Goal: Information Seeking & Learning: Learn about a topic

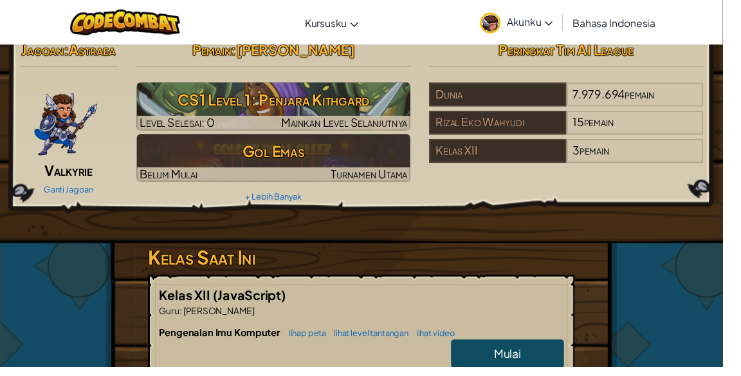
scroll to position [10, 0]
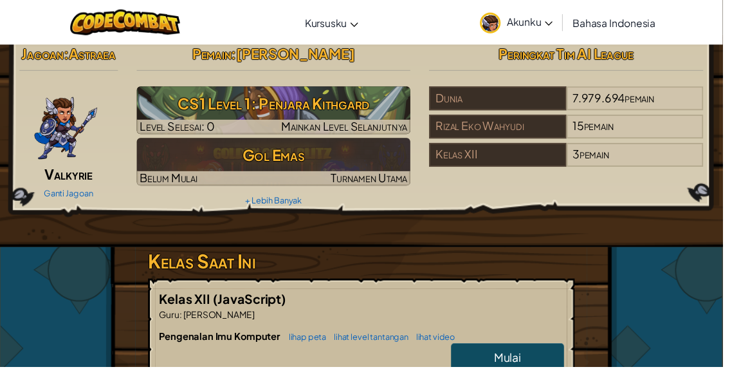
click at [174, 107] on h3 "CS1 Level 1: Penjara Kithgard" at bounding box center [280, 106] width 281 height 29
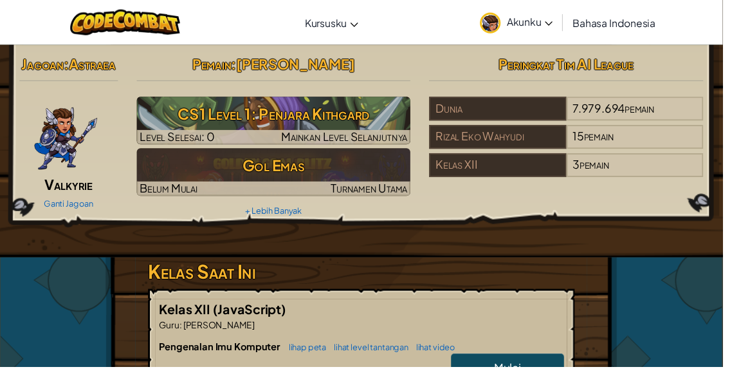
select select "id"
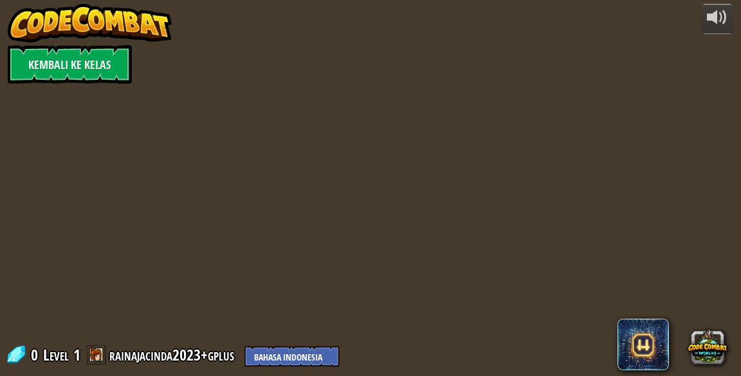
select select "id"
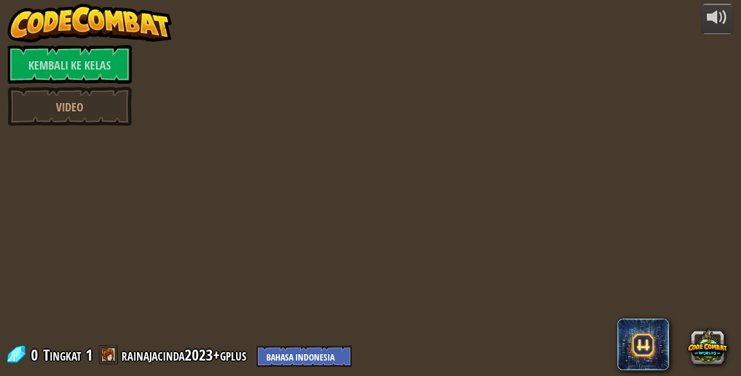
select select "id"
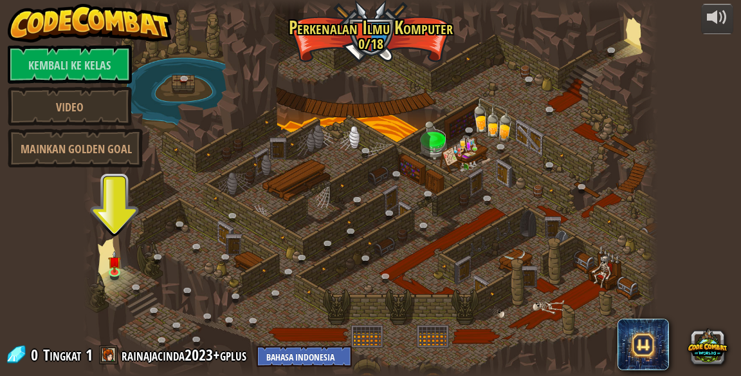
click at [116, 270] on img at bounding box center [114, 262] width 13 height 23
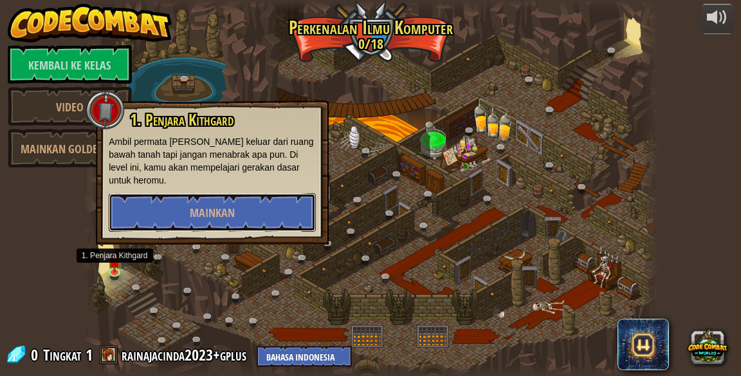
click at [142, 210] on button "Mainkan" at bounding box center [212, 212] width 207 height 39
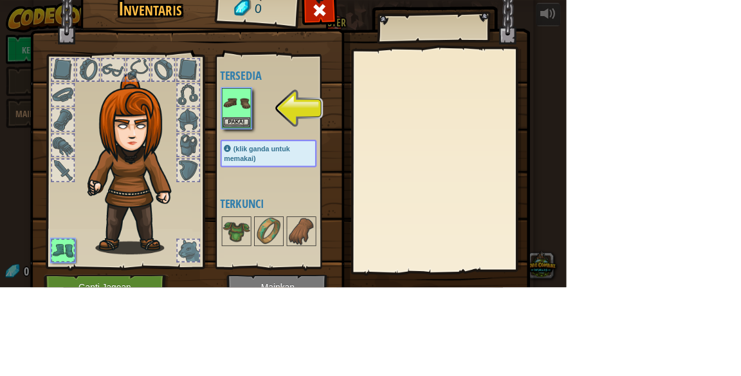
click at [247, 131] on img at bounding box center [178, 214] width 138 height 237
click at [247, 167] on img at bounding box center [178, 214] width 138 height 237
click at [261, 176] on div at bounding box center [246, 190] width 28 height 28
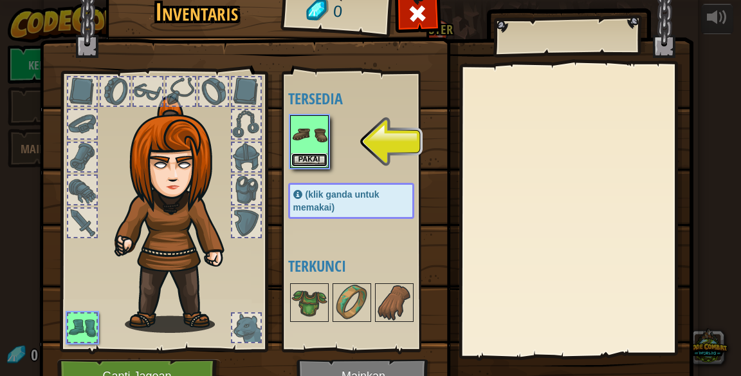
click at [305, 155] on font "Pakai" at bounding box center [308, 159] width 21 height 8
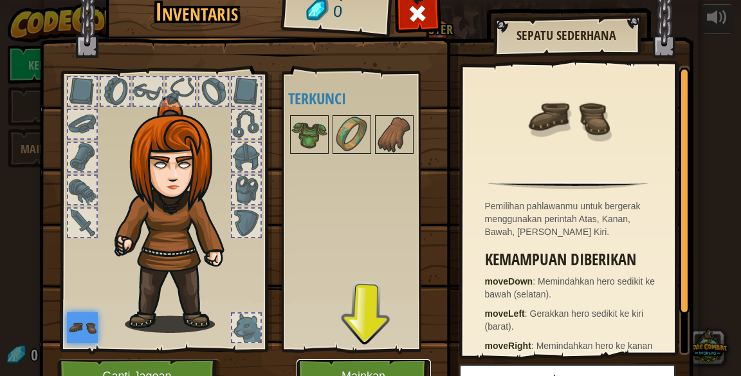
click at [408, 369] on button "Mainkan" at bounding box center [364, 376] width 134 height 35
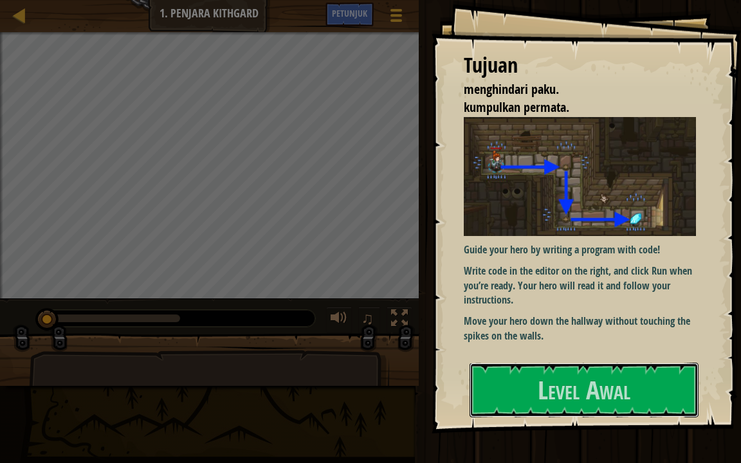
click at [660, 363] on button "Level Awal" at bounding box center [584, 390] width 229 height 54
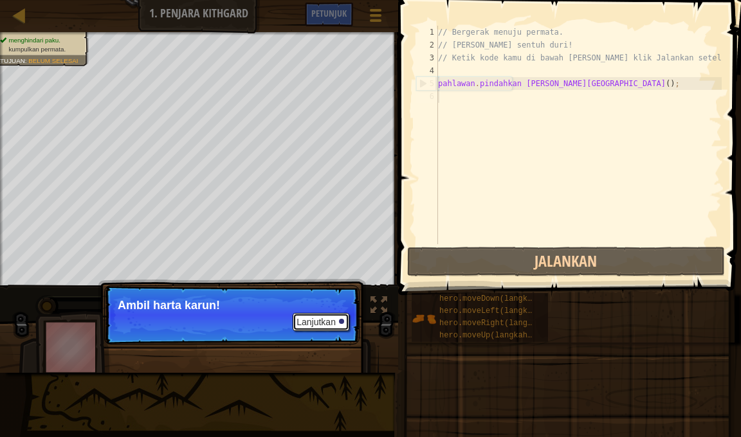
click at [328, 329] on button "Lanjutkan" at bounding box center [321, 322] width 57 height 18
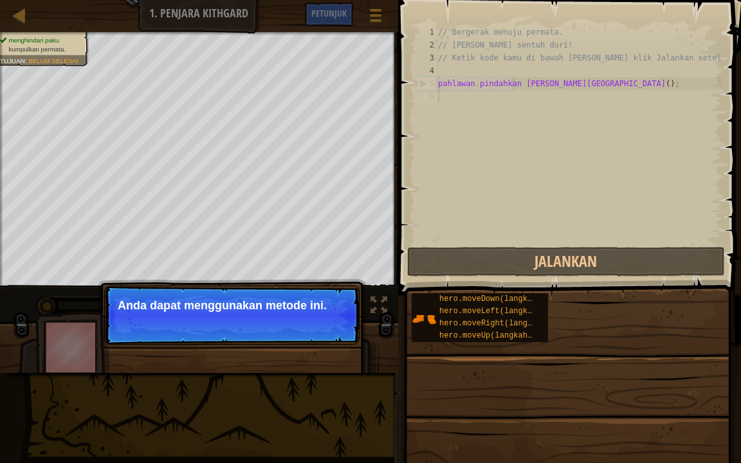
click at [144, 321] on p "Lanjutkan Anda dapat menggunakan metode ini." at bounding box center [231, 315] width 255 height 59
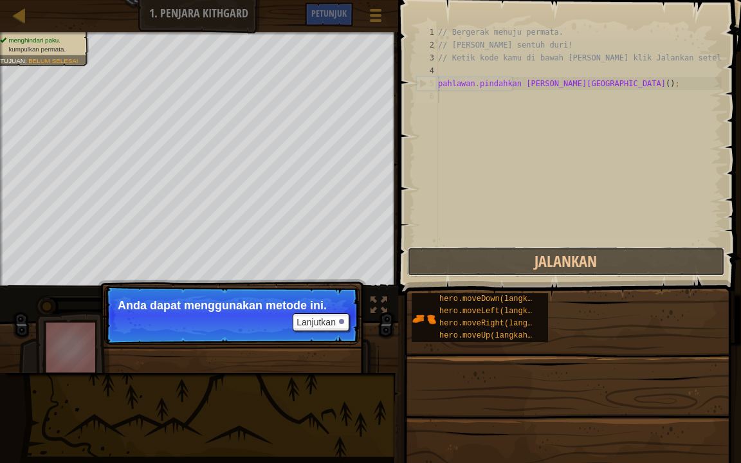
click at [626, 260] on button "Jalankan" at bounding box center [566, 262] width 318 height 30
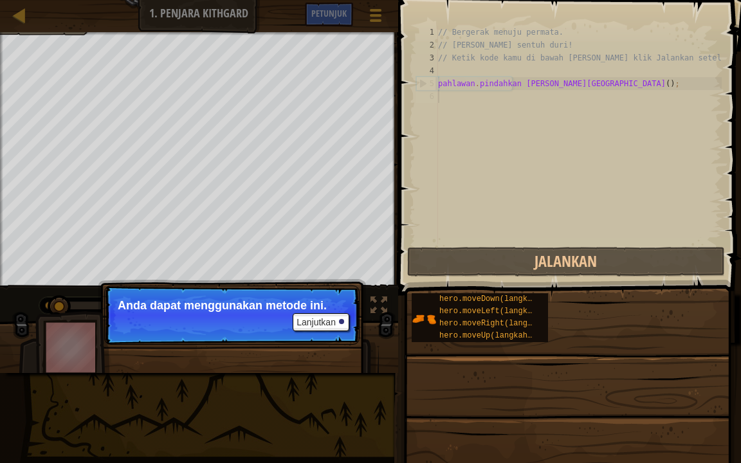
click at [518, 303] on font "hero.moveDown(langkah);" at bounding box center [492, 299] width 107 height 9
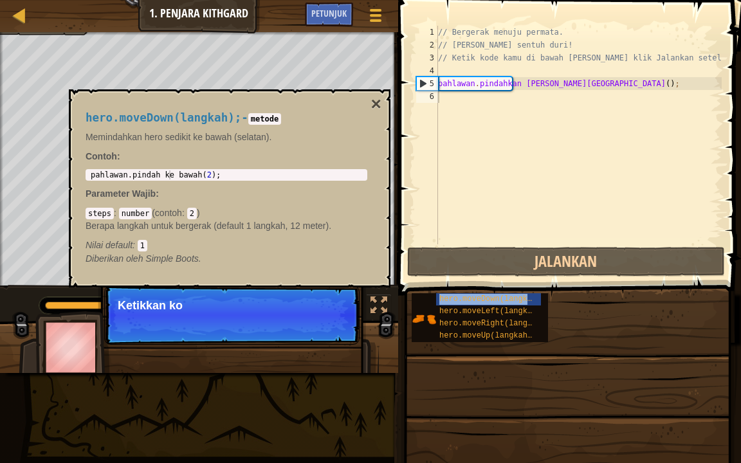
click at [520, 322] on font "hero.moveRight(langkah);" at bounding box center [494, 323] width 111 height 9
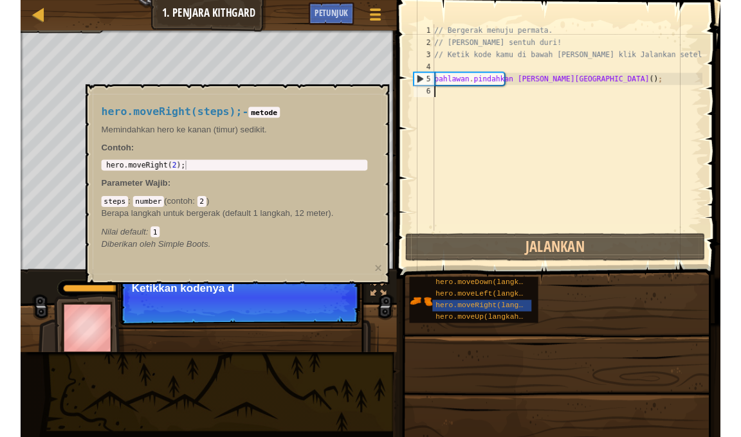
scroll to position [6, 0]
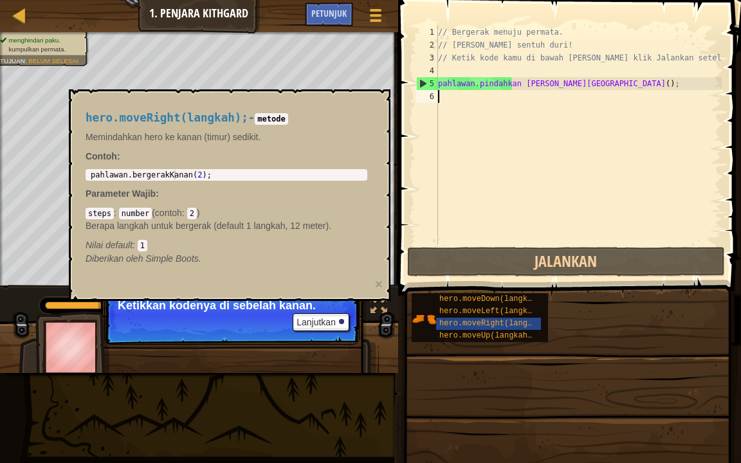
click at [112, 361] on div "Lanjutkan Ketikkan kodenya di sebelah kanan." at bounding box center [232, 381] width 268 height 190
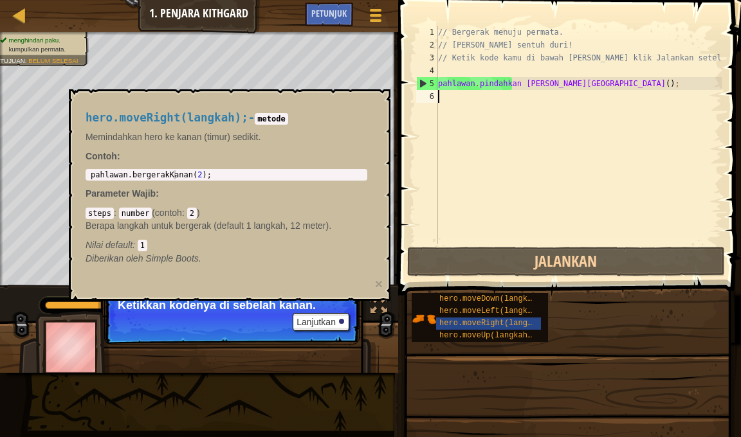
click at [529, 322] on font "hero.moveRight(langkah);" at bounding box center [494, 323] width 111 height 9
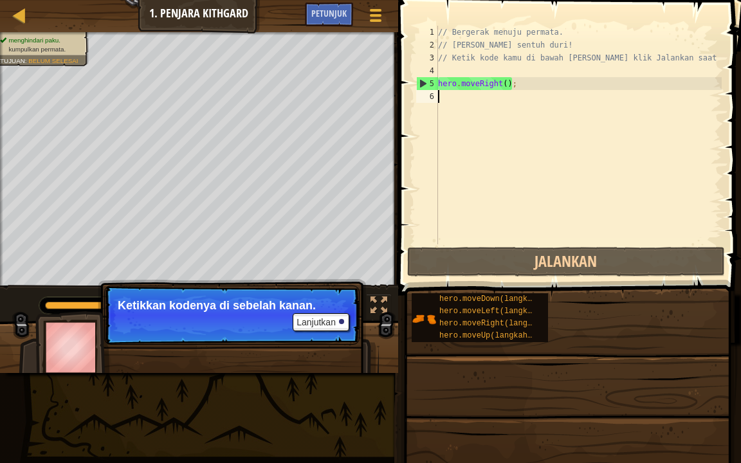
click at [670, 191] on div "// Bergerak menuju permata. // Jangan sentuh duri! // Ketik kode kamu di bawah …" at bounding box center [578, 148] width 286 height 244
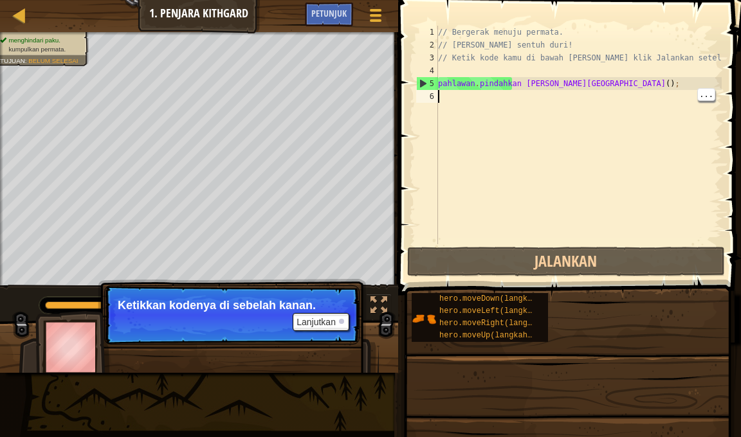
click at [704, 212] on div "// Bergerak menuju permata. // Jangan sentuh duri! // Ketik kode kamu di bawah …" at bounding box center [578, 148] width 286 height 244
click at [522, 309] on font "hero.moveLeft(langkah);" at bounding box center [492, 311] width 107 height 9
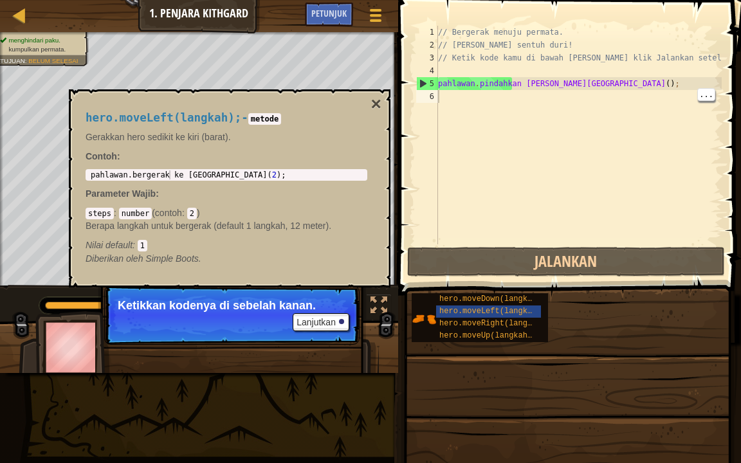
click at [597, 318] on div "hero.moveDown(langkah); hero.moveLeft(langkah); hero.moveRight(langkah); hero.m…" at bounding box center [571, 318] width 321 height 50
click at [497, 307] on font "hero.moveLeft(langkah);" at bounding box center [492, 311] width 107 height 9
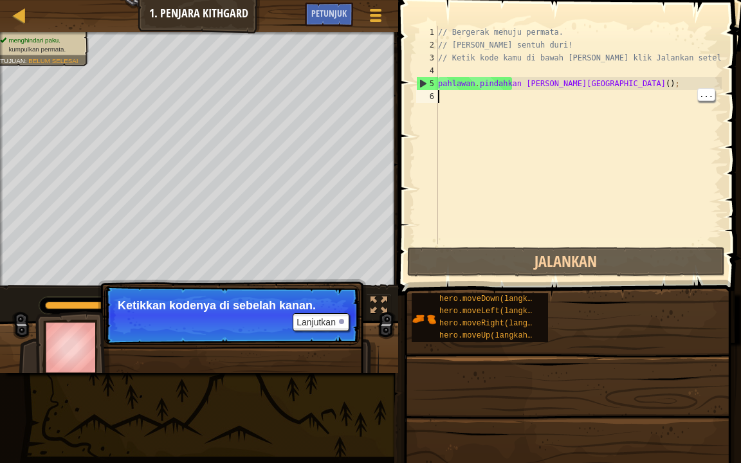
click at [506, 96] on div "// Bergerak menuju permata. // Jangan sentuh duri! // Ketik kode kamu di bawah …" at bounding box center [578, 148] width 286 height 244
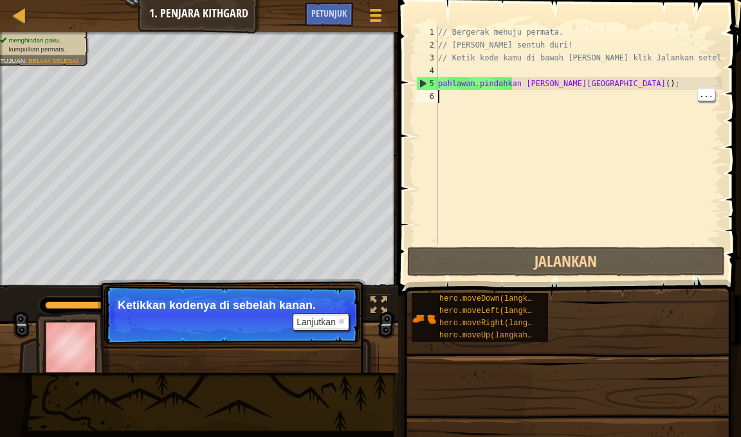
click at [524, 98] on div "// Bergerak menuju permata. // Jangan sentuh duri! // Ketik kode kamu di bawah …" at bounding box center [578, 148] width 286 height 244
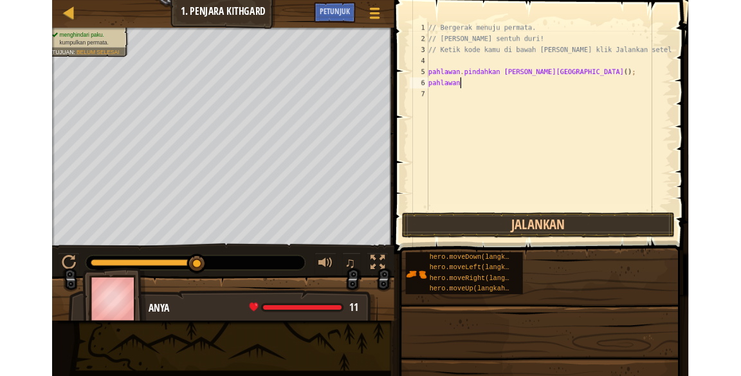
scroll to position [6, 2]
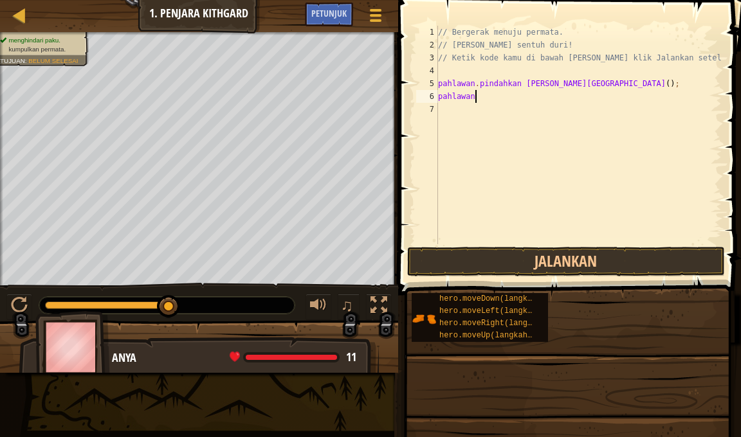
type textarea "pahlawan"
click at [481, 325] on font "hero.moveRight(langkah);" at bounding box center [494, 323] width 111 height 9
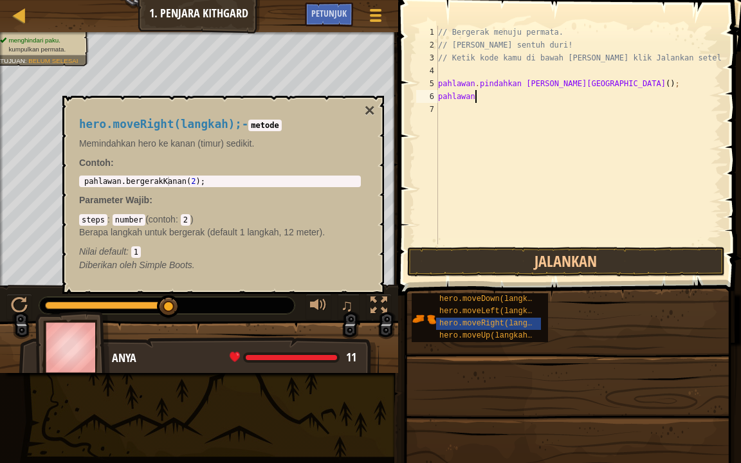
click at [477, 298] on font "hero.moveDown(langkah);" at bounding box center [492, 299] width 107 height 9
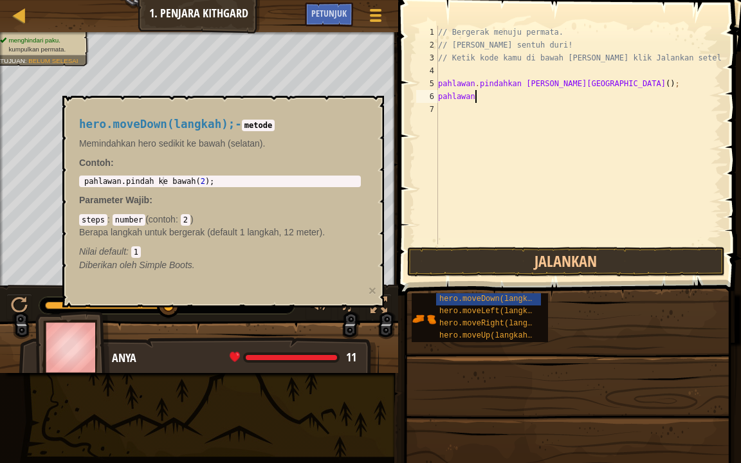
click at [529, 315] on font "hero.moveLeft(langkah);" at bounding box center [492, 311] width 107 height 9
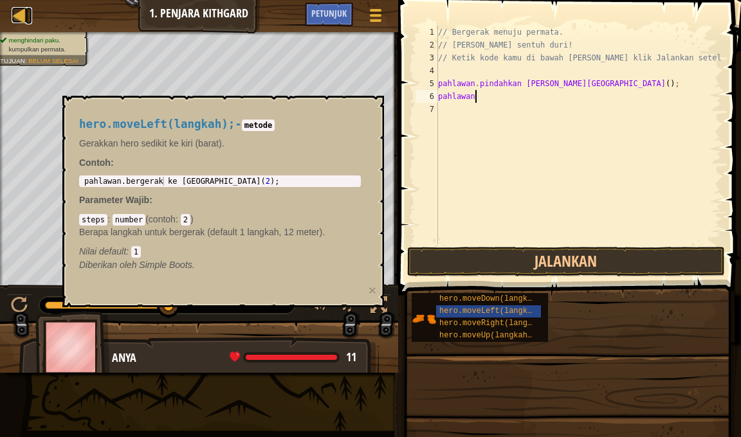
click at [14, 20] on div at bounding box center [20, 15] width 16 height 16
select select "id"
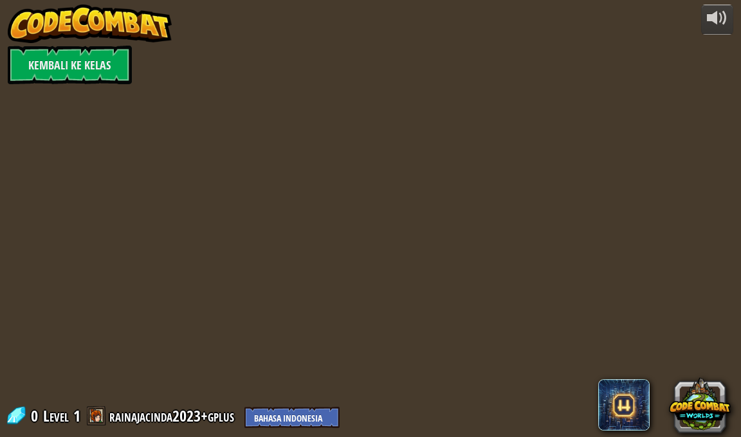
select select "id"
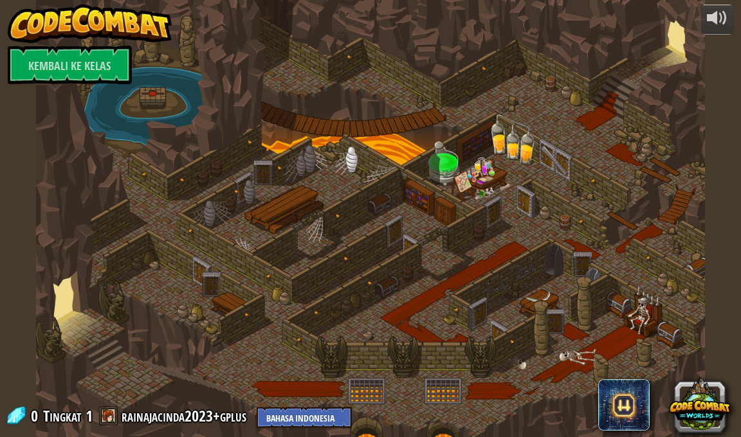
select select "id"
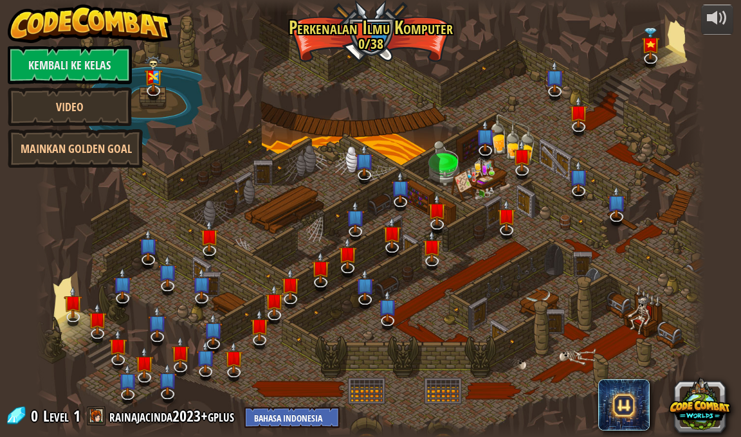
select select "id"
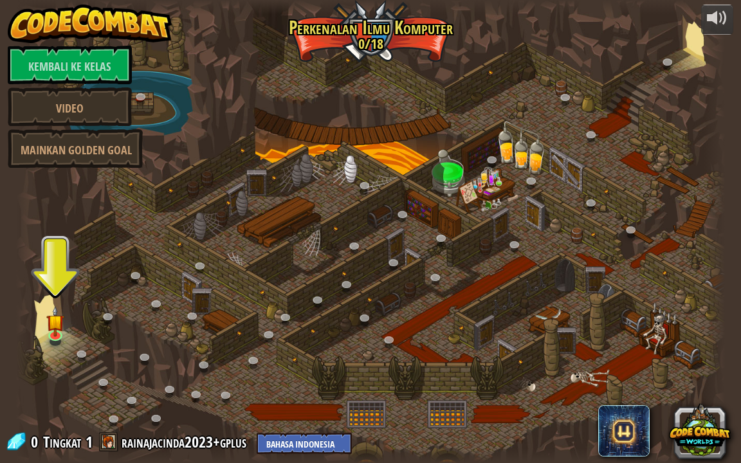
click at [628, 3] on div at bounding box center [370, 7] width 709 height 14
click at [267, 375] on select "Bahasa Inggris (AS) Bahasa Inggris ([GEOGRAPHIC_DATA]) 简体中文 繁體中文 русский bahasa…" at bounding box center [304, 443] width 95 height 21
select select "en-[GEOGRAPHIC_DATA]"
click at [257, 375] on select "Bahasa Inggris (AS) Bahasa Inggris ([GEOGRAPHIC_DATA]) 简体中文 繁體中文 русский bahasa…" at bounding box center [304, 443] width 95 height 21
select select "en-[GEOGRAPHIC_DATA]"
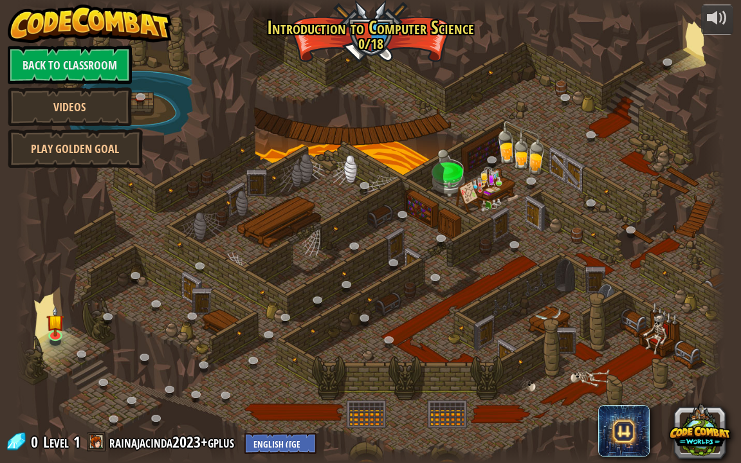
click at [49, 329] on img at bounding box center [54, 322] width 17 height 30
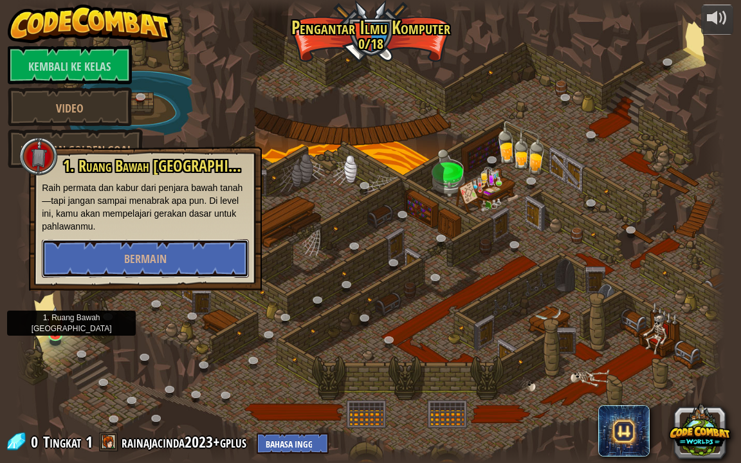
click at [79, 255] on button "Bermain" at bounding box center [145, 258] width 207 height 39
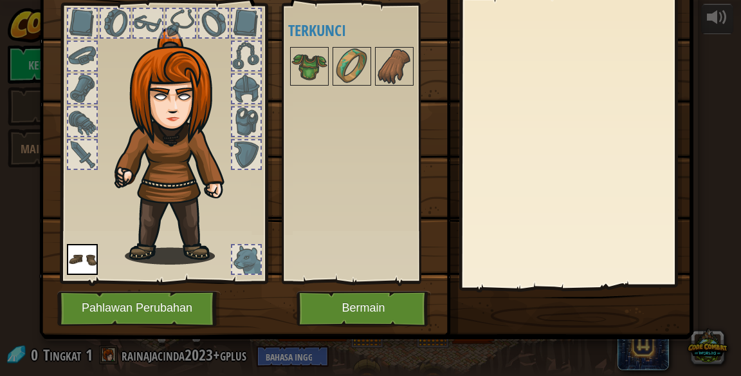
scroll to position [68, 0]
click at [365, 304] on font "Bermain" at bounding box center [363, 308] width 43 height 13
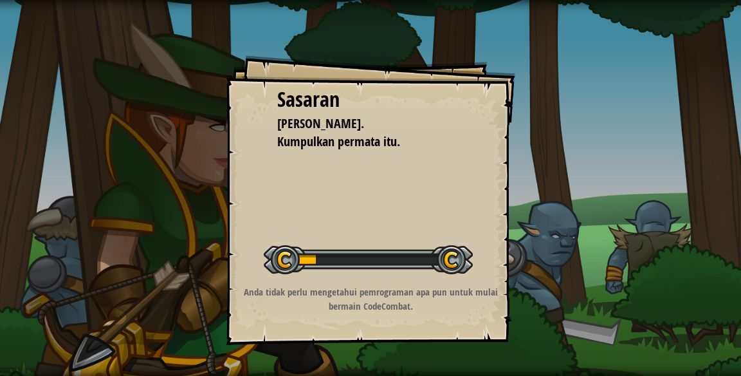
click at [473, 289] on font "Anda tidak perlu mengetahui pemrograman apa pun untuk mulai bermain CodeCombat." at bounding box center [371, 298] width 254 height 27
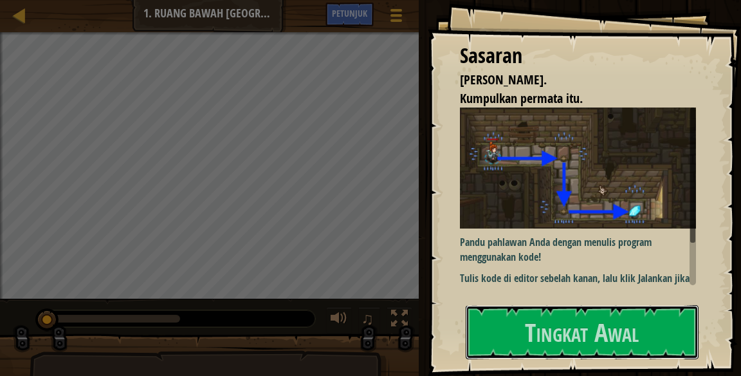
click at [568, 331] on font "Tingkat Awal" at bounding box center [582, 331] width 114 height 35
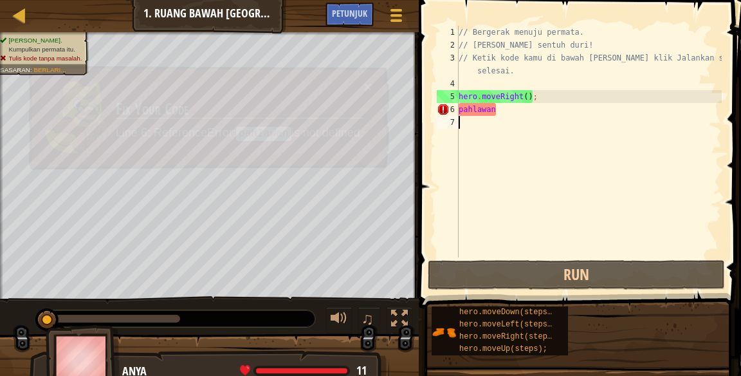
scroll to position [6, 0]
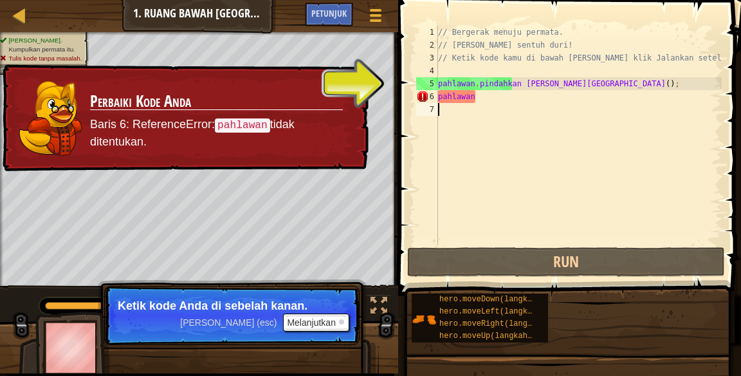
click at [443, 89] on div "// Bergerak menuju permata. // Jangan sentuh duri! // Ketik kode kamu di bawah …" at bounding box center [578, 148] width 286 height 244
click at [489, 99] on div "// Bergerak menuju permata. // Jangan sentuh duri! // Ketik kode kamu di bawah …" at bounding box center [578, 148] width 286 height 244
type textarea "pahlawan"
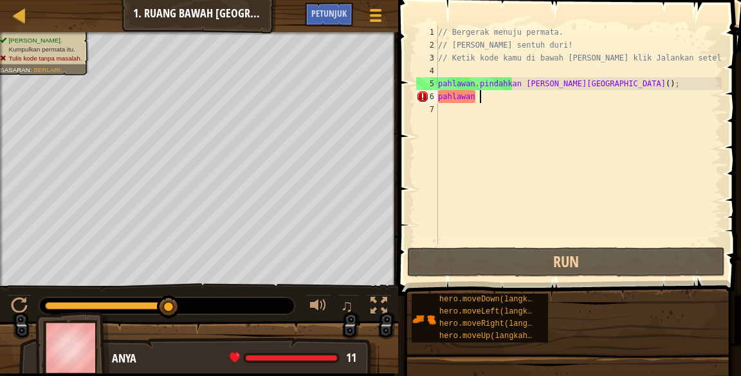
scroll to position [6, 3]
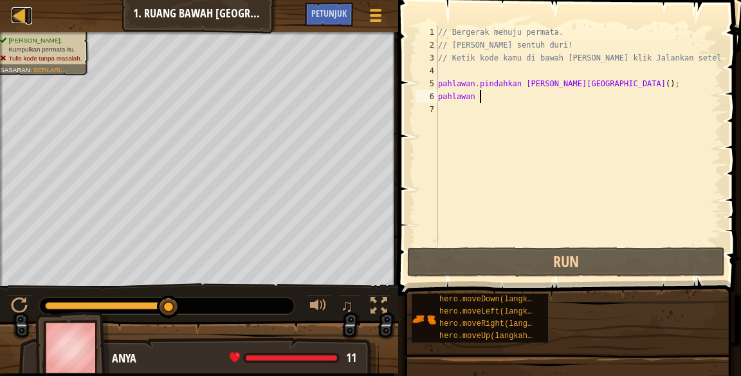
click at [21, 11] on div at bounding box center [20, 15] width 16 height 16
select select "en-[GEOGRAPHIC_DATA]"
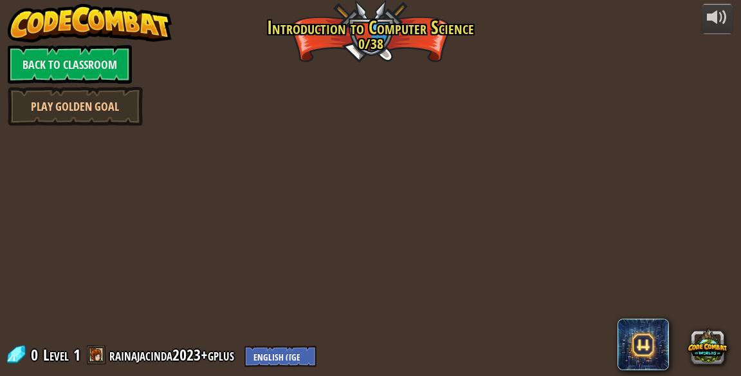
select select "en-[GEOGRAPHIC_DATA]"
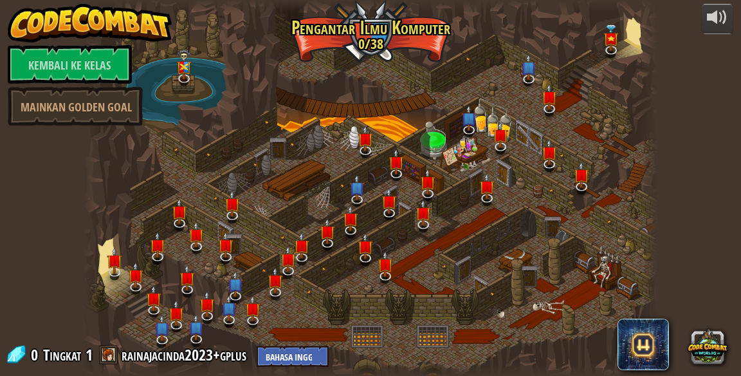
select select "en-[GEOGRAPHIC_DATA]"
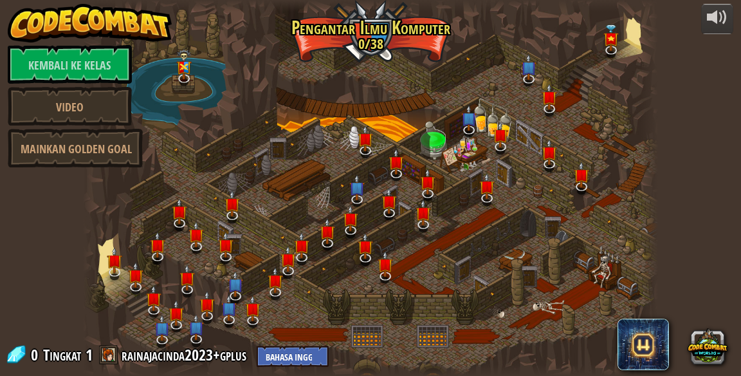
select select "en-[GEOGRAPHIC_DATA]"
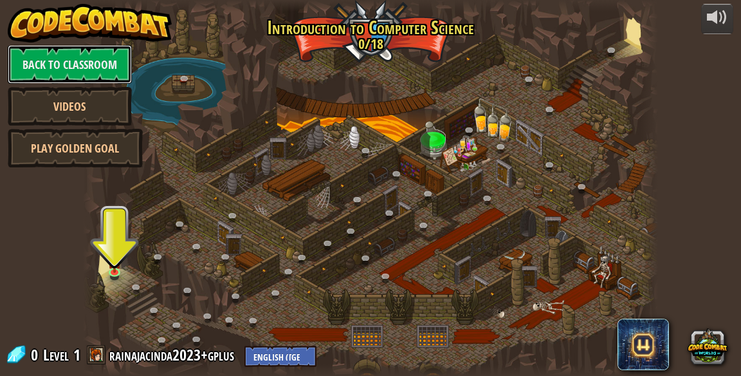
click at [31, 65] on link "Back to Classroom" at bounding box center [70, 64] width 124 height 39
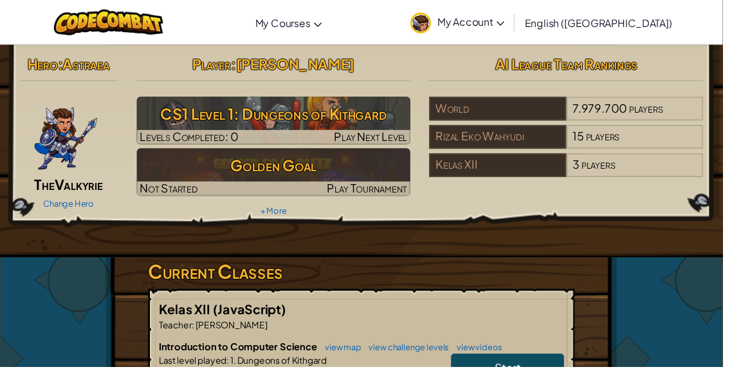
click at [369, 119] on h3 "CS1 Level 1: Dungeons of Kithgard" at bounding box center [280, 116] width 281 height 29
select select "en-[GEOGRAPHIC_DATA]"
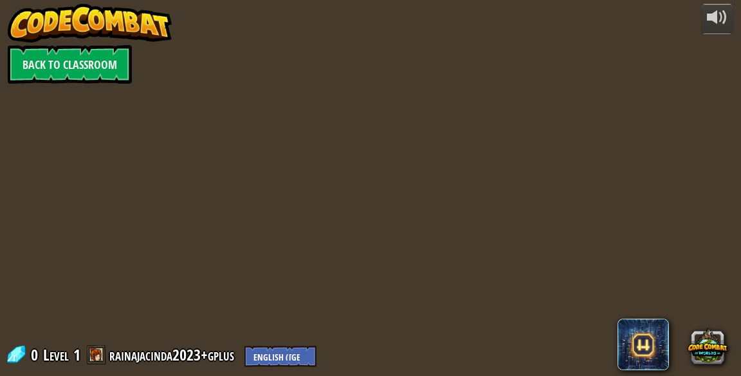
select select "en-[GEOGRAPHIC_DATA]"
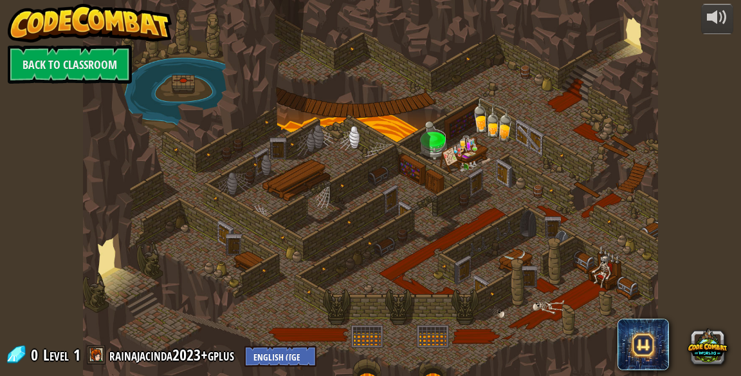
select select "en-[GEOGRAPHIC_DATA]"
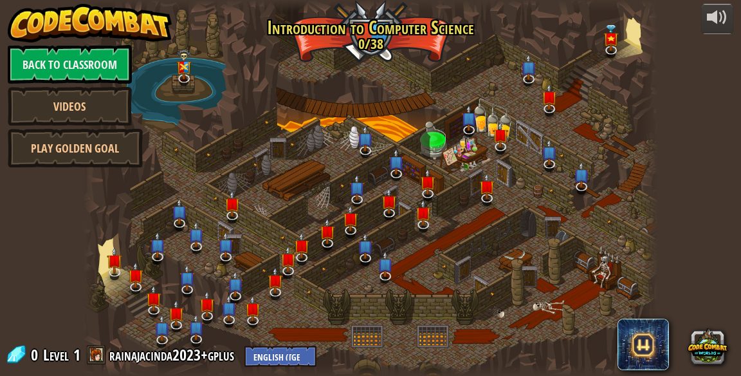
select select "en-[GEOGRAPHIC_DATA]"
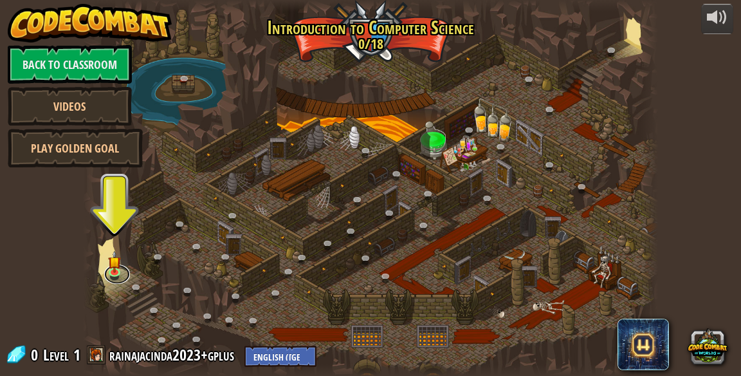
click at [123, 266] on link at bounding box center [117, 273] width 26 height 19
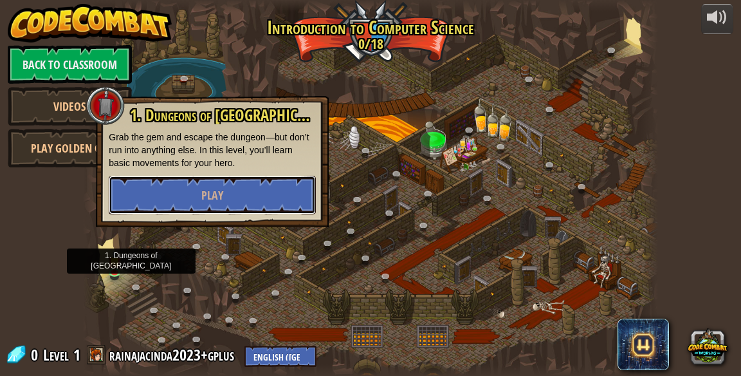
click at [251, 194] on button "Play" at bounding box center [212, 195] width 207 height 39
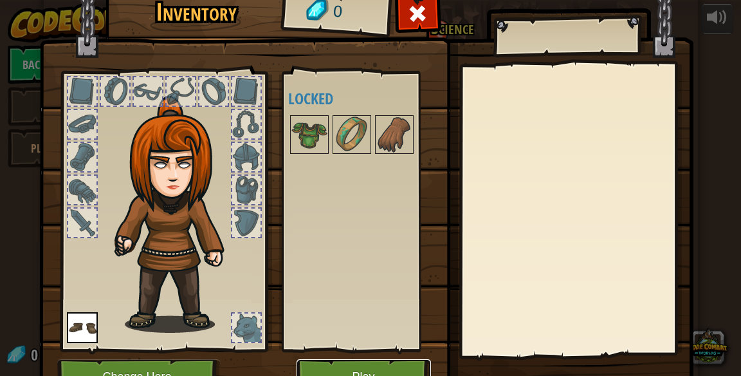
click at [396, 375] on button "Play" at bounding box center [364, 376] width 134 height 35
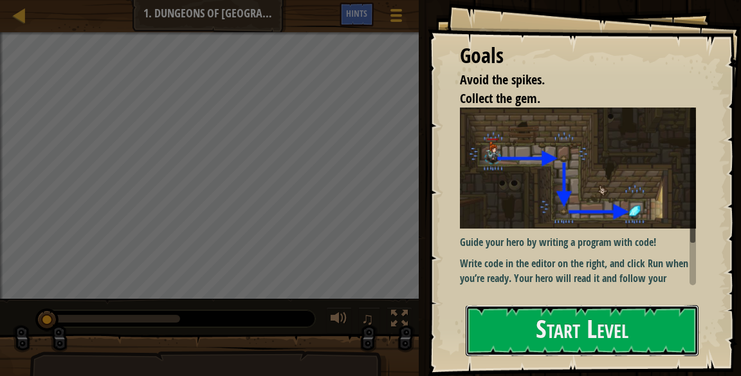
click at [629, 349] on button "Start Level" at bounding box center [582, 330] width 233 height 51
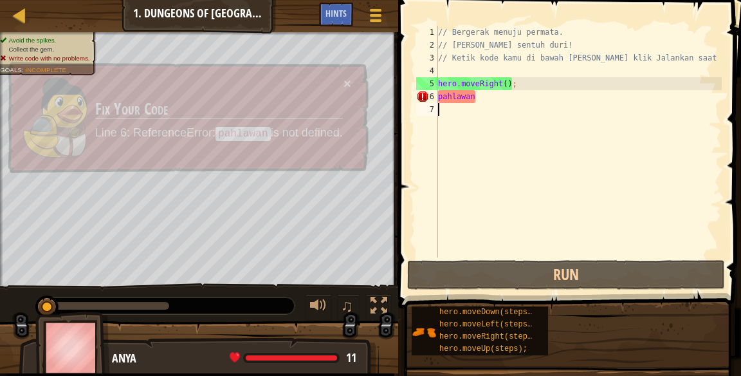
type textarea "p"
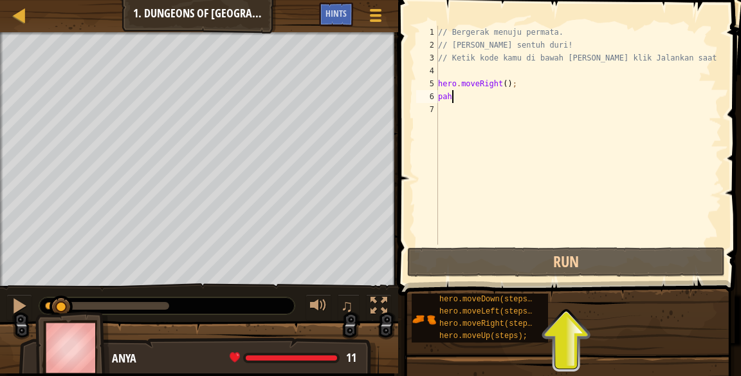
type textarea "p"
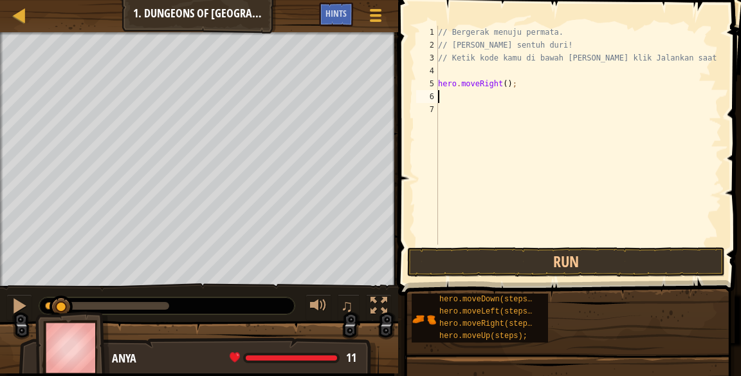
click at [517, 324] on span "hero.moveRight(steps);" at bounding box center [490, 323] width 102 height 9
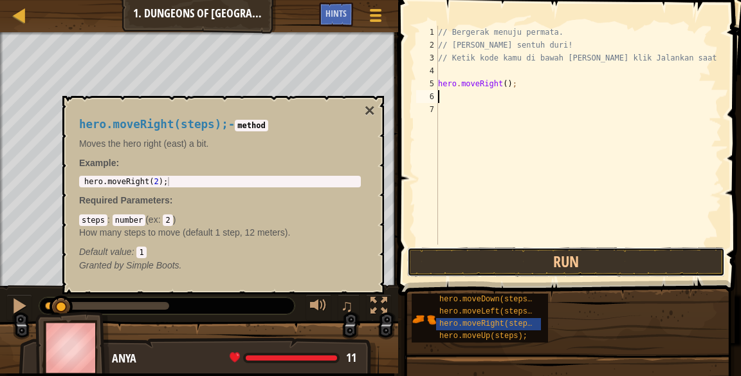
click at [616, 255] on button "Run" at bounding box center [566, 262] width 318 height 30
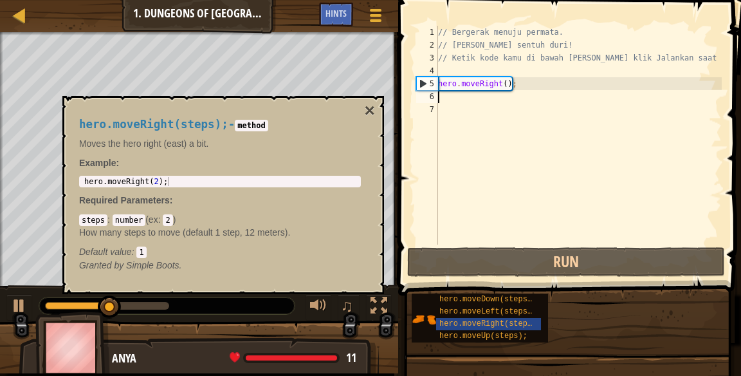
click at [365, 102] on button "×" at bounding box center [370, 111] width 10 height 18
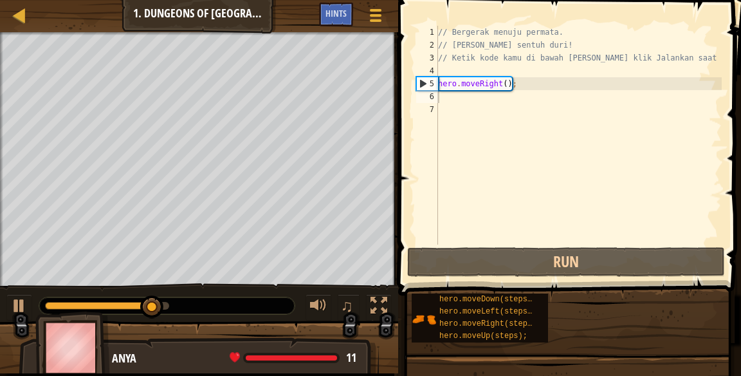
click at [510, 309] on span "hero.moveLeft(steps);" at bounding box center [487, 311] width 97 height 9
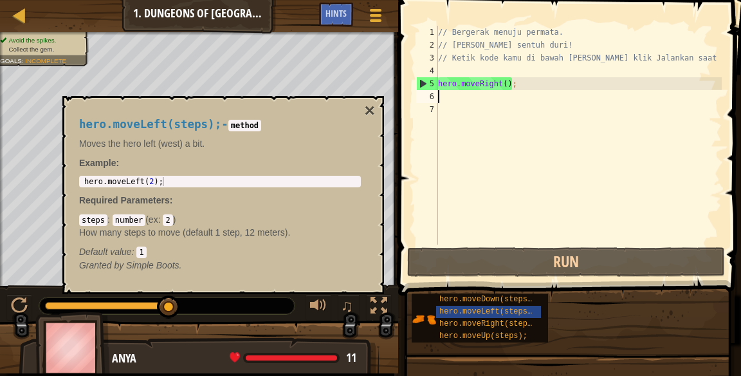
click at [487, 81] on div "// Bergerak menuju permata. // Jangan sentuh duri! // Ketik kode kamu di bawah …" at bounding box center [578, 148] width 286 height 244
type textarea "hero.moveRight();"
click at [485, 91] on div "// Bergerak menuju permata. // Jangan sentuh duri! // Ketik kode kamu di bawah …" at bounding box center [578, 148] width 286 height 244
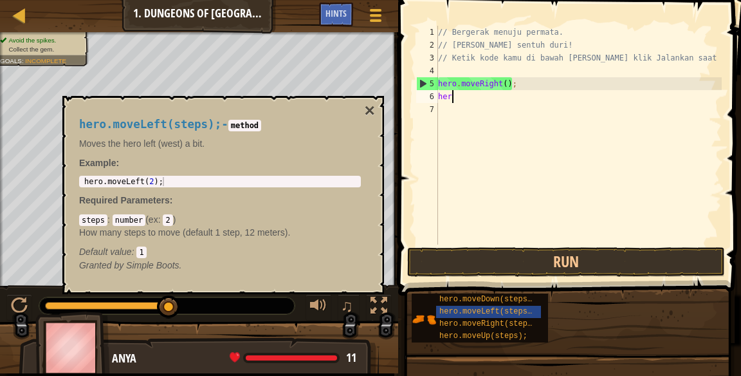
scroll to position [6, 1]
type textarea "h"
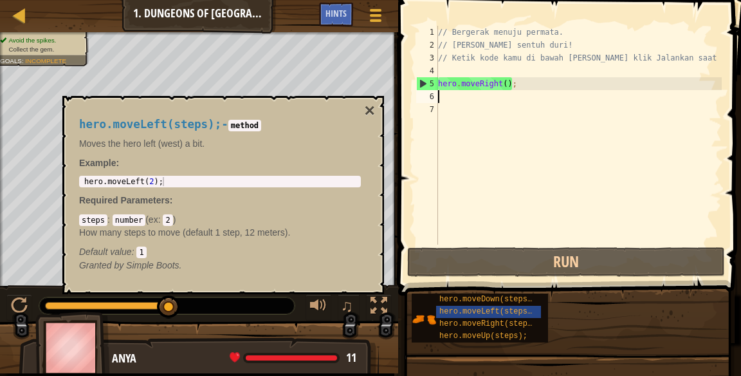
click at [507, 81] on div "// Bergerak menuju permata. // Jangan sentuh duri! // Ketik kode kamu di bawah …" at bounding box center [578, 148] width 286 height 244
click at [500, 84] on div "// Bergerak menuju permata. // Jangan sentuh duri! // Ketik kode kamu di bawah …" at bounding box center [578, 148] width 286 height 244
click at [500, 78] on div "// Bergerak menuju permata. // Jangan sentuh duri! // Ketik kode kamu di bawah …" at bounding box center [578, 148] width 286 height 244
click at [503, 79] on div "// Bergerak menuju permata. // Jangan sentuh duri! // Ketik kode kamu di bawah …" at bounding box center [578, 148] width 286 height 244
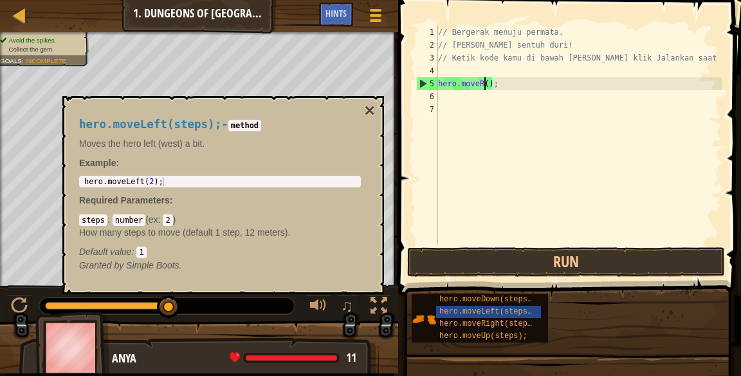
scroll to position [6, 4]
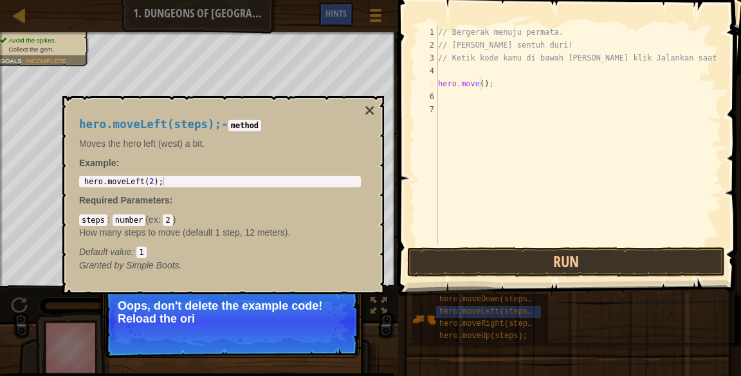
click at [479, 80] on div "// Bergerak menuju permata. // Jangan sentuh duri! // Ketik kode kamu di bawah …" at bounding box center [578, 148] width 286 height 244
click at [471, 82] on div "// Bergerak menuju permata. // Jangan sentuh duri! // Ketik kode kamu di bawah …" at bounding box center [578, 148] width 286 height 244
click at [477, 83] on div "// Bergerak menuju permata. // Jangan sentuh duri! // Ketik kode kamu di bawah …" at bounding box center [578, 148] width 286 height 244
click at [515, 319] on span "hero.moveRight(steps);" at bounding box center [490, 323] width 102 height 9
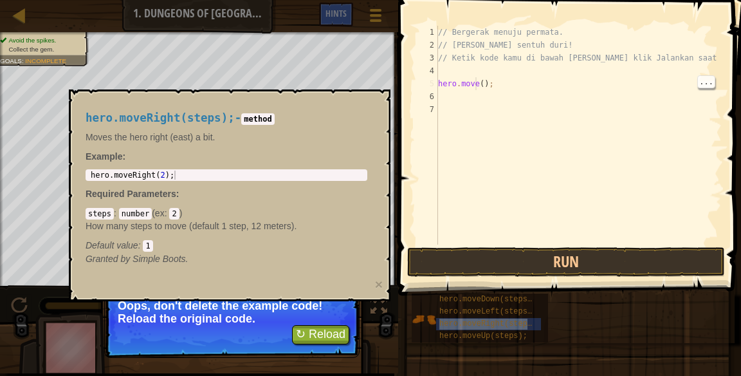
click at [511, 309] on span "hero.moveLeft(steps);" at bounding box center [487, 311] width 97 height 9
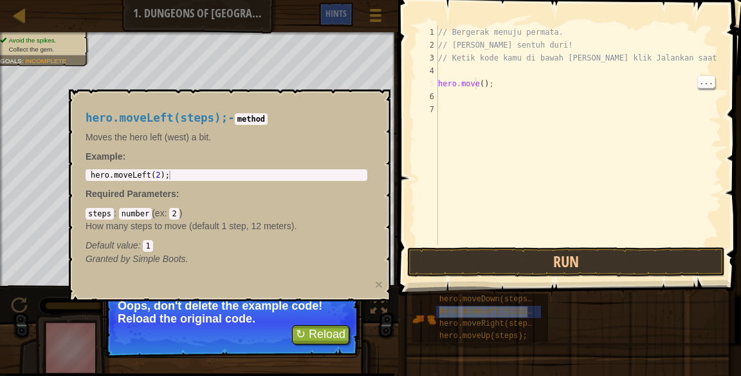
click at [479, 78] on div "// Bergerak menuju permata. // Jangan sentuh duri! // Ketik kode kamu di bawah …" at bounding box center [578, 148] width 286 height 244
click at [522, 296] on span "hero.moveDown(steps);" at bounding box center [487, 299] width 97 height 9
click at [533, 340] on div "hero.moveUp(steps);" at bounding box center [488, 336] width 104 height 12
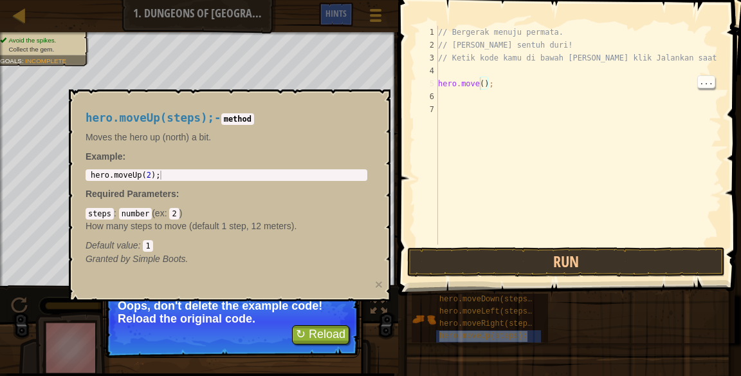
click at [482, 79] on div "// Bergerak menuju permata. // Jangan sentuh duri! // Ketik kode kamu di bawah …" at bounding box center [578, 148] width 286 height 244
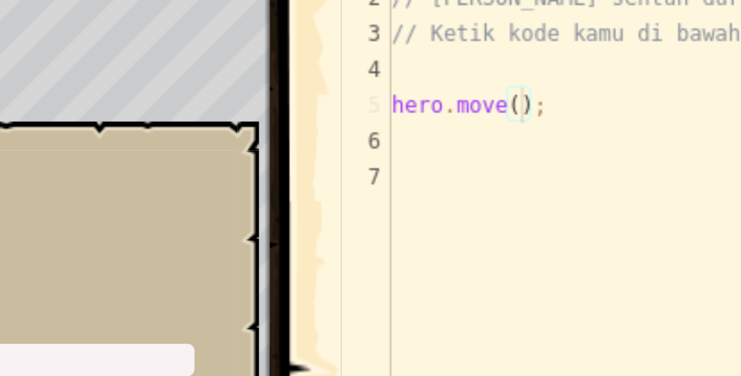
click at [478, 82] on div "// Bergerak menuju permata. // Jangan sentuh duri! // Ketik kode kamu di bawah …" at bounding box center [578, 148] width 286 height 244
click at [479, 84] on div "// Bergerak menuju permata. // Jangan sentuh duri! // Ketik kode kamu di bawah …" at bounding box center [578, 148] width 286 height 244
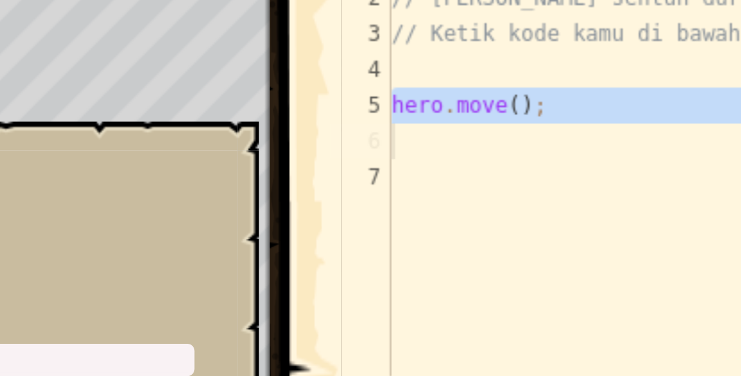
click at [479, 81] on div "// Bergerak menuju permata. // Jangan sentuh duri! // Ketik kode kamu di bawah …" at bounding box center [578, 148] width 286 height 244
type textarea "hero.move();"
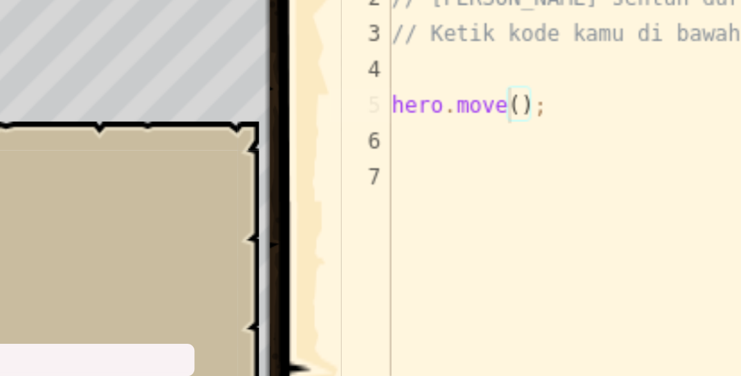
click at [470, 81] on div "// Bergerak menuju permata. // Jangan sentuh duri! // Ketik kode kamu di bawah …" at bounding box center [578, 148] width 286 height 244
click at [476, 83] on div "// Bergerak menuju permata. // Jangan sentuh duri! // Ketik kode kamu di bawah …" at bounding box center [578, 148] width 286 height 244
select select "en-[GEOGRAPHIC_DATA]"
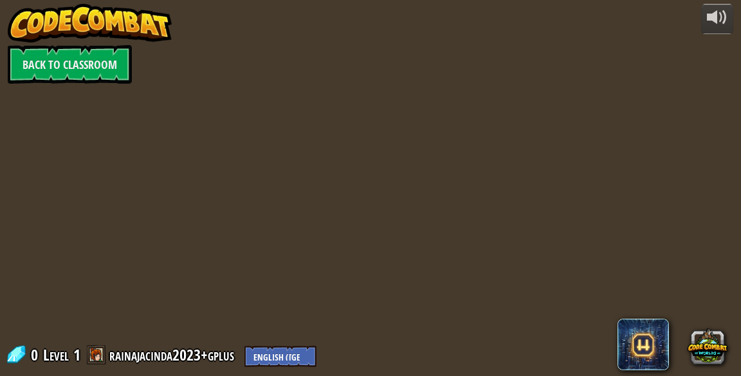
select select "en-[GEOGRAPHIC_DATA]"
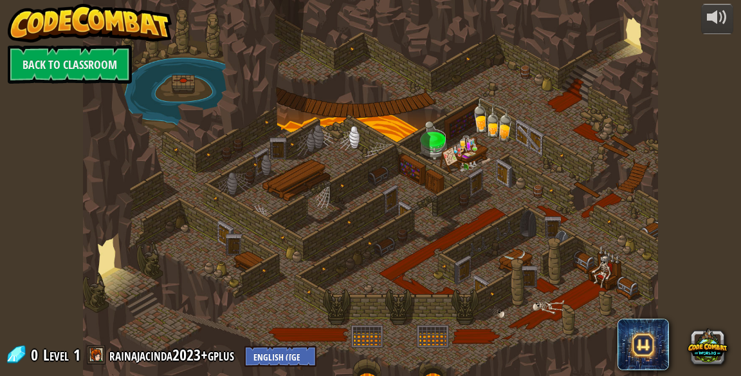
select select "en-[GEOGRAPHIC_DATA]"
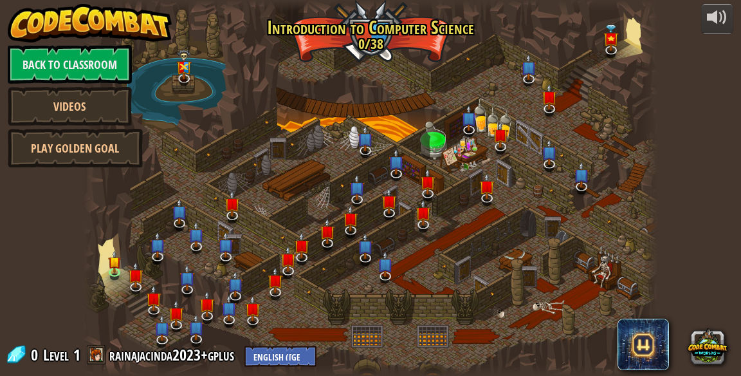
select select "en-[GEOGRAPHIC_DATA]"
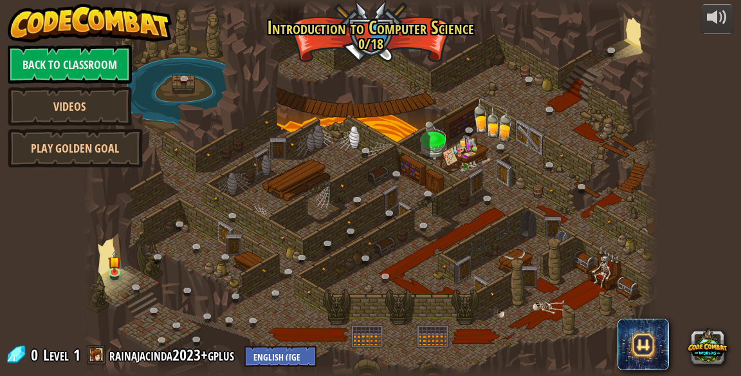
select select "en-[GEOGRAPHIC_DATA]"
click at [713, 334] on button at bounding box center [708, 345] width 40 height 40
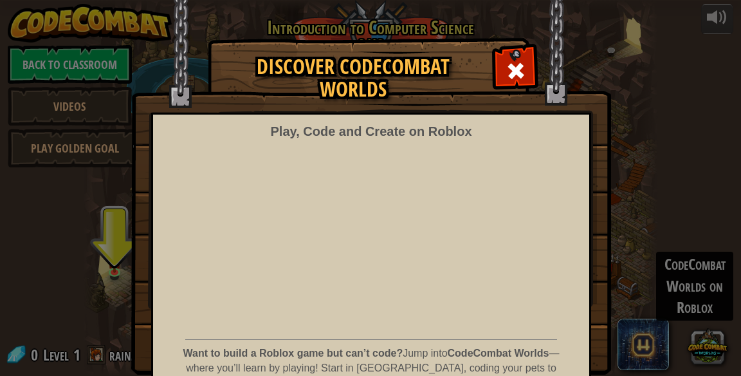
click at [507, 71] on span at bounding box center [516, 70] width 21 height 21
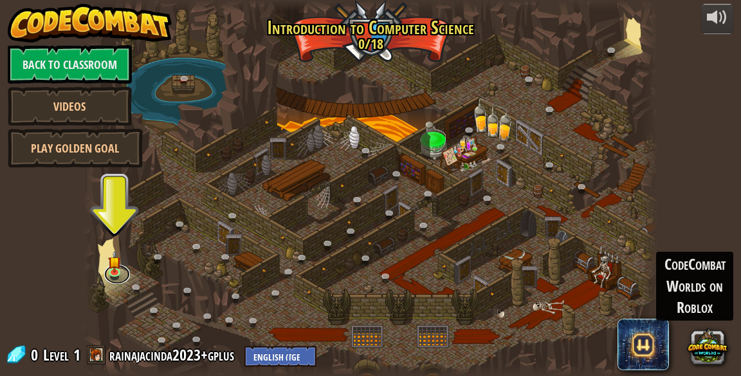
click at [106, 275] on link at bounding box center [117, 273] width 26 height 19
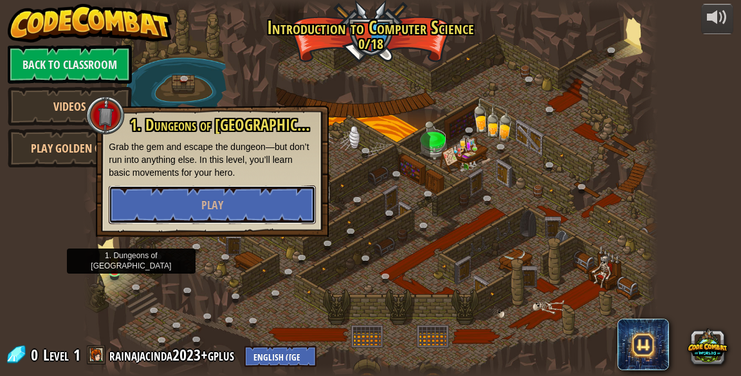
click at [241, 208] on button "Play" at bounding box center [212, 204] width 207 height 39
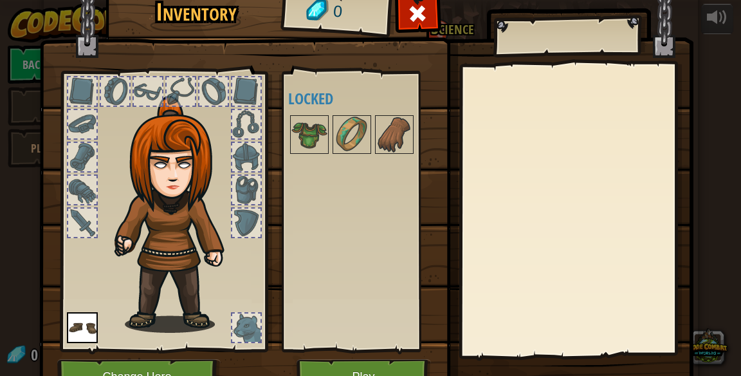
scroll to position [6, 0]
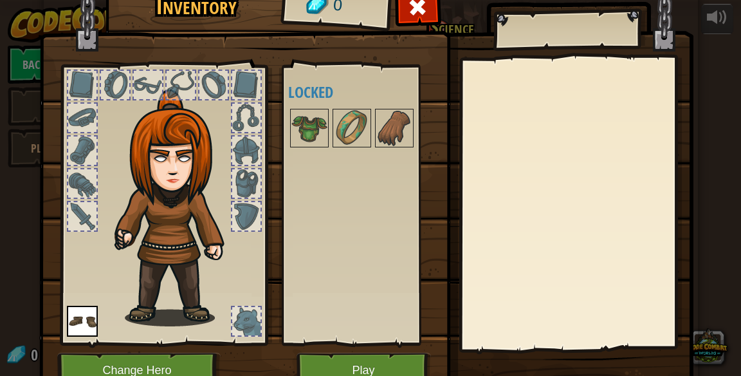
click at [397, 121] on img at bounding box center [394, 128] width 36 height 36
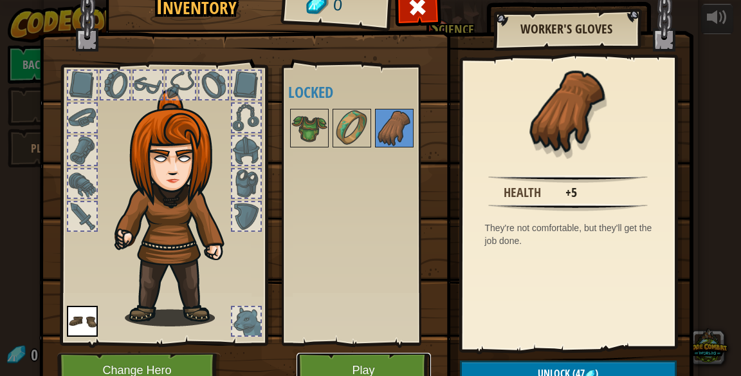
click at [387, 373] on button "Play" at bounding box center [364, 369] width 134 height 35
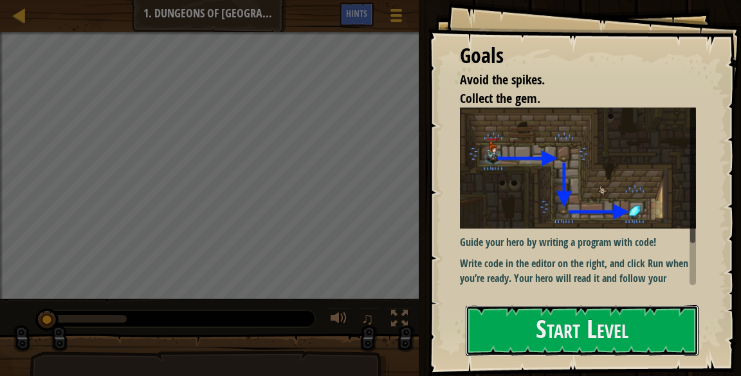
click at [594, 330] on button "Start Level" at bounding box center [582, 330] width 233 height 51
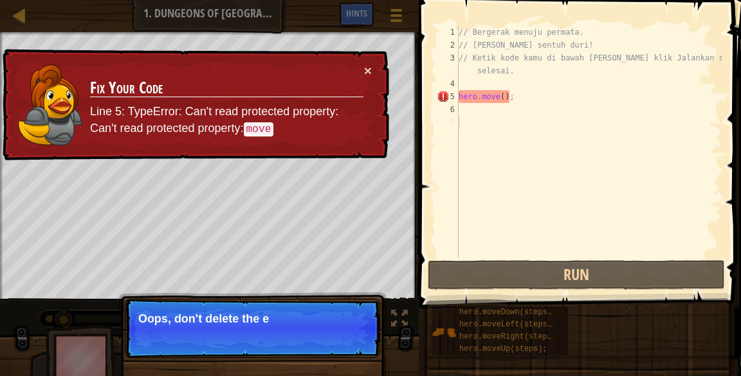
click at [617, 315] on div "hero.moveDown(steps); hero.moveLeft(steps); hero.moveRight(steps); hero.moveUp(…" at bounding box center [581, 331] width 301 height 50
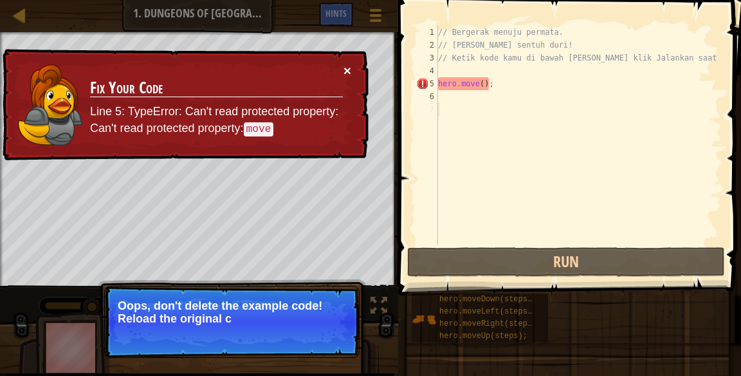
click at [349, 68] on button "×" at bounding box center [347, 71] width 8 height 14
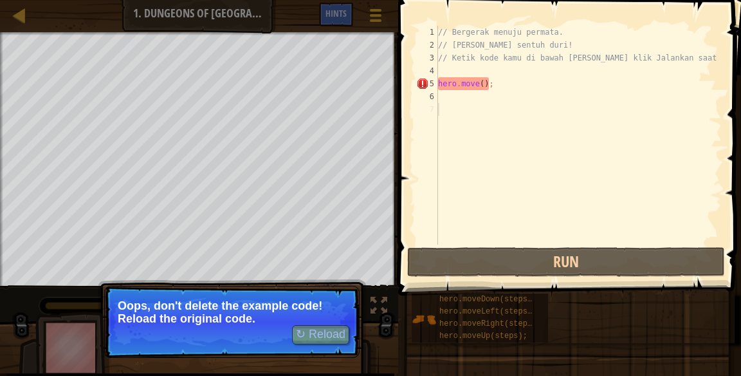
click at [484, 78] on div "// Bergerak menuju permata. // Jangan sentuh duri! // Ketik kode kamu di bawah …" at bounding box center [578, 148] width 286 height 244
type textarea "hero.move();"
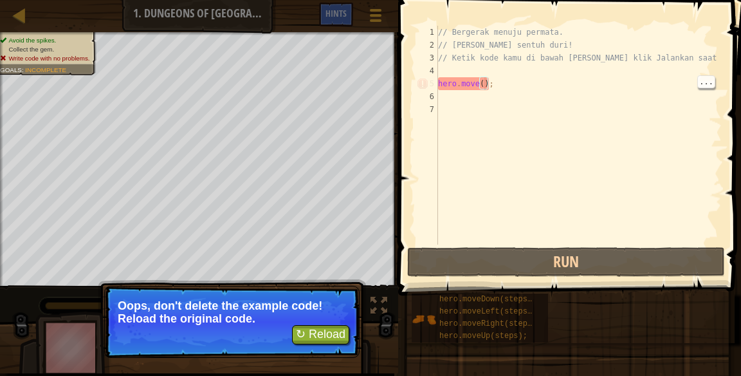
click at [500, 304] on div "hero.moveDown(steps);" at bounding box center [488, 299] width 104 height 12
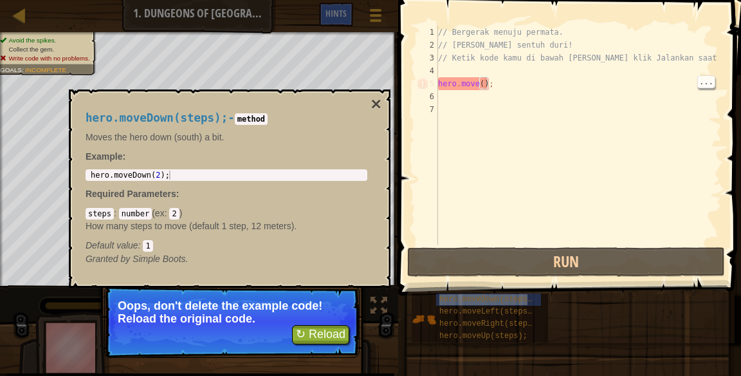
click at [515, 311] on span "hero.moveLeft(steps);" at bounding box center [487, 311] width 97 height 9
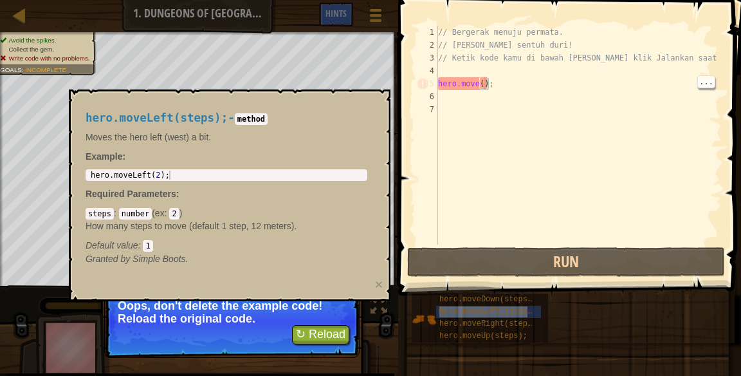
click at [592, 126] on div "// Bergerak menuju permata. // Jangan sentuh duri! // Ketik kode kamu di bawah …" at bounding box center [578, 148] width 286 height 244
click at [697, 100] on div "// Bergerak menuju permata. // Jangan sentuh duri! // Ketik kode kamu di bawah …" at bounding box center [578, 148] width 286 height 244
click at [592, 83] on div "// Bergerak menuju permata. // Jangan sentuh duri! // Ketik kode kamu di bawah …" at bounding box center [578, 148] width 286 height 244
type textarea "hero.move();"
click at [523, 80] on div "// Bergerak menuju permata. // Jangan sentuh duri! // Ketik kode kamu di bawah …" at bounding box center [578, 148] width 286 height 244
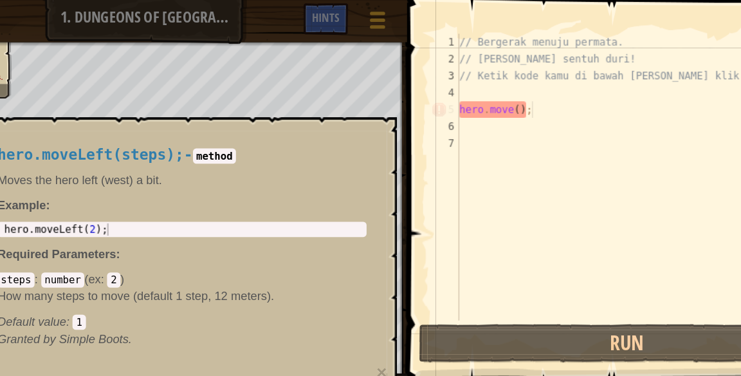
click at [485, 84] on div "// Bergerak menuju permata. // Jangan sentuh duri! // Ketik kode kamu di bawah …" at bounding box center [578, 148] width 286 height 244
click at [476, 82] on div "// Bergerak menuju permata. // Jangan sentuh duri! // Ketik kode kamu di bawah …" at bounding box center [578, 148] width 286 height 244
click at [468, 82] on div "// Bergerak menuju permata. // Jangan sentuh duri! // Ketik kode kamu di bawah …" at bounding box center [578, 148] width 286 height 244
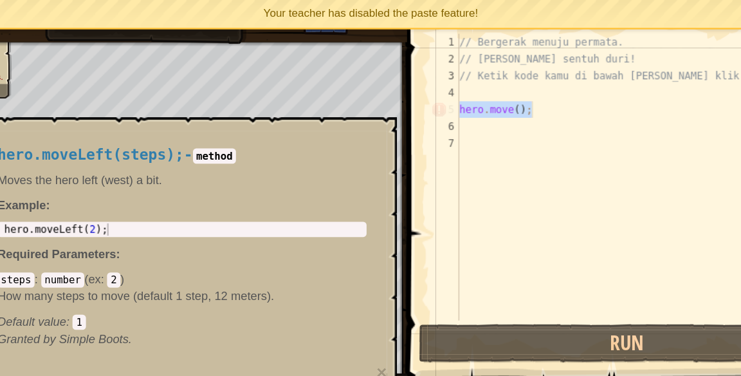
select select "en-[GEOGRAPHIC_DATA]"
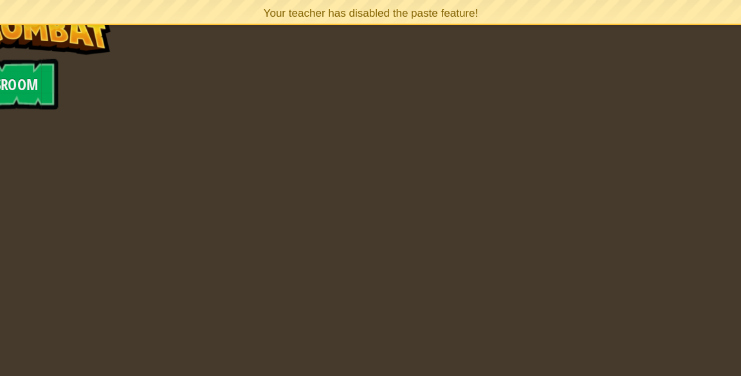
select select "en-[GEOGRAPHIC_DATA]"
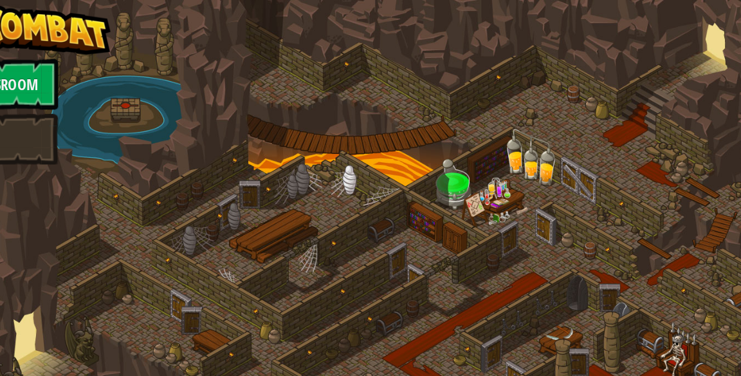
select select "en-[GEOGRAPHIC_DATA]"
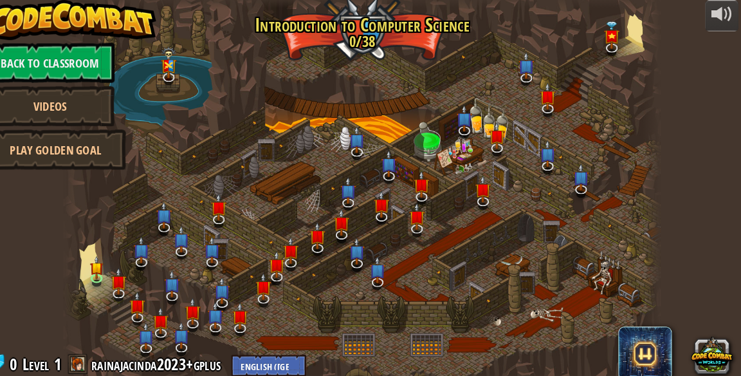
select select "en-[GEOGRAPHIC_DATA]"
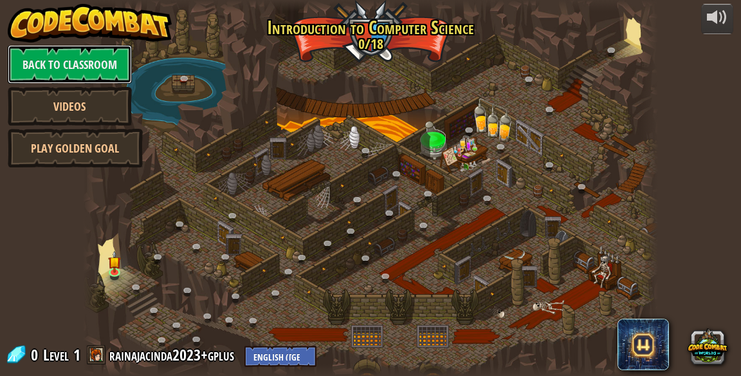
click at [40, 53] on link "Back to Classroom" at bounding box center [70, 64] width 124 height 39
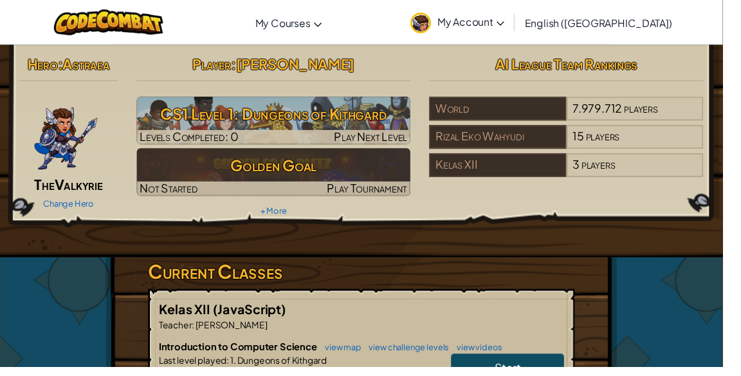
click at [518, 372] on span "Start" at bounding box center [520, 376] width 27 height 15
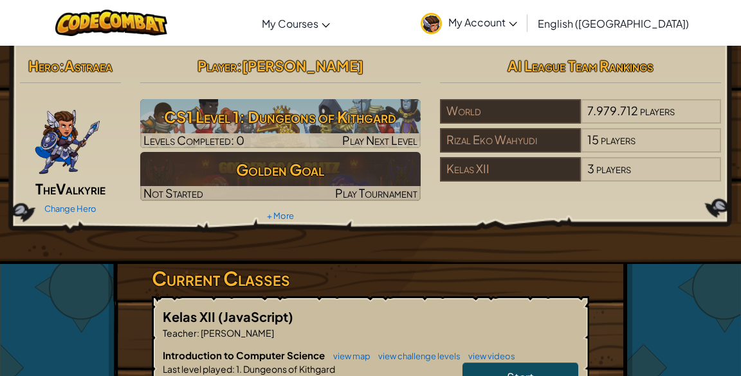
select select "en-[GEOGRAPHIC_DATA]"
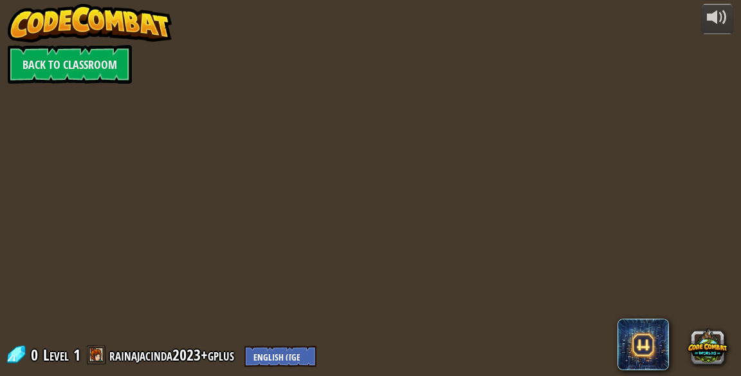
select select "en-[GEOGRAPHIC_DATA]"
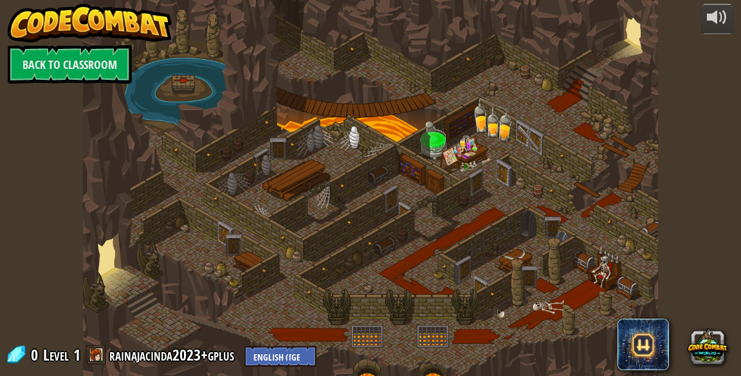
select select "en-[GEOGRAPHIC_DATA]"
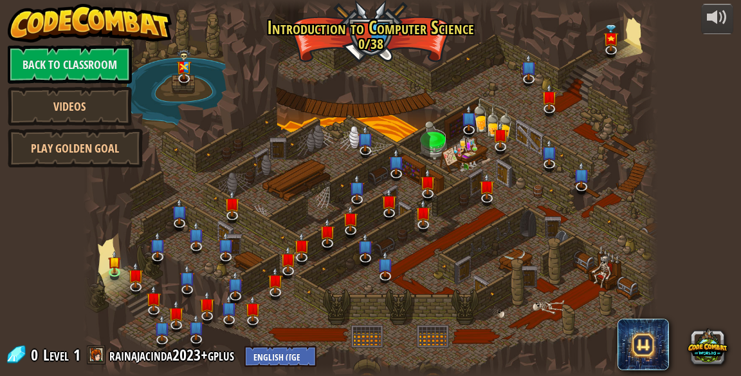
select select "en-[GEOGRAPHIC_DATA]"
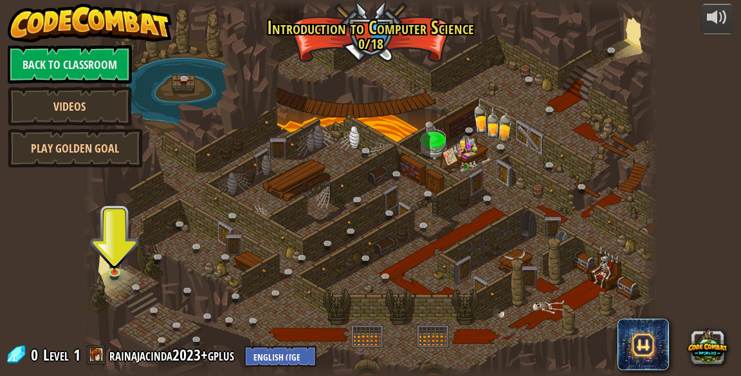
click at [129, 256] on div at bounding box center [370, 188] width 574 height 376
click at [107, 278] on link at bounding box center [117, 273] width 26 height 19
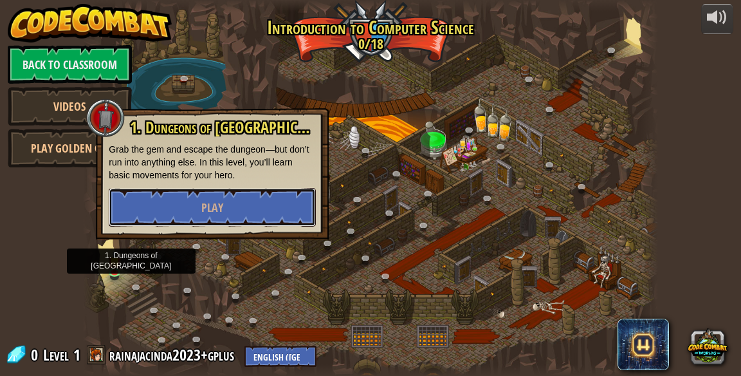
click at [220, 199] on span "Play" at bounding box center [212, 207] width 22 height 16
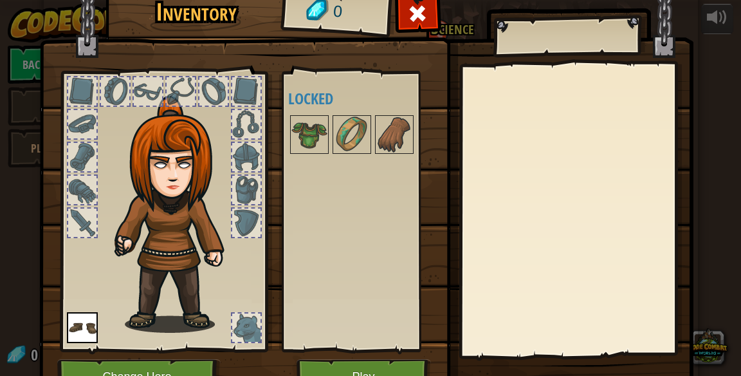
click at [78, 322] on img at bounding box center [82, 327] width 31 height 31
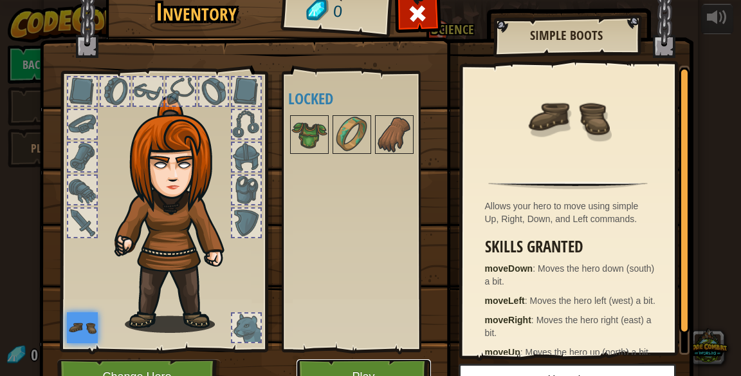
click at [365, 364] on button "Play" at bounding box center [364, 376] width 134 height 35
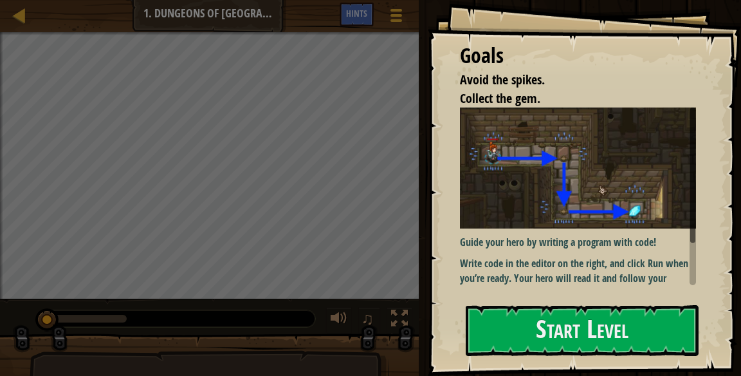
click at [629, 218] on img at bounding box center [578, 167] width 236 height 121
click at [579, 297] on div "Goals Avoid the spikes. Collect the gem. Guide your hero by writing a program w…" at bounding box center [584, 188] width 313 height 376
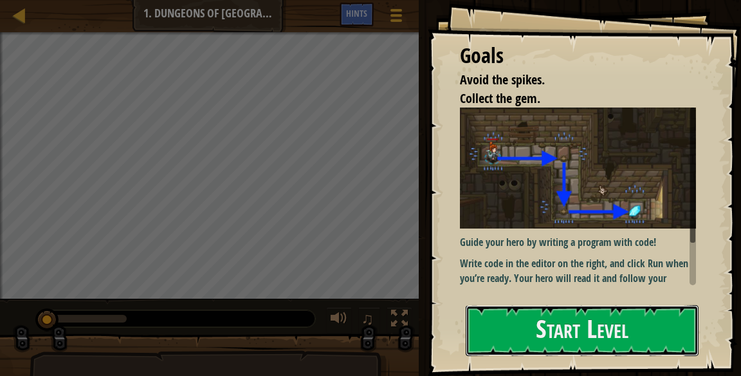
click at [549, 343] on button "Start Level" at bounding box center [582, 330] width 233 height 51
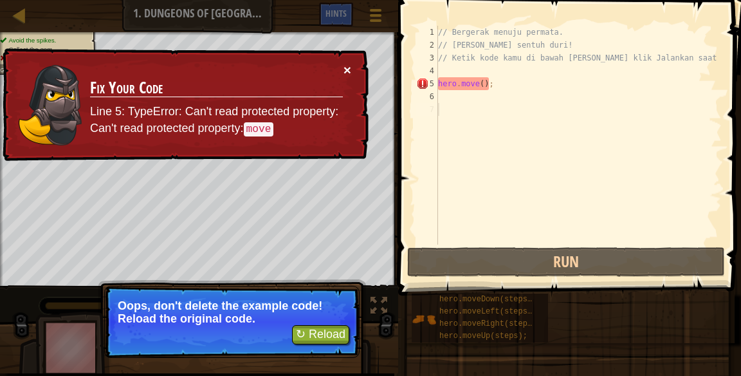
click at [347, 71] on button "×" at bounding box center [347, 71] width 8 height 14
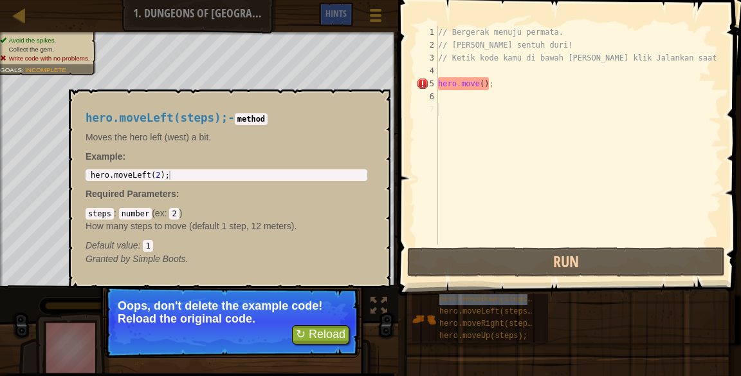
click at [501, 170] on div "// Bergerak menuju permata. // Jangan sentuh duri! // Ketik kode kamu di bawah …" at bounding box center [578, 148] width 286 height 244
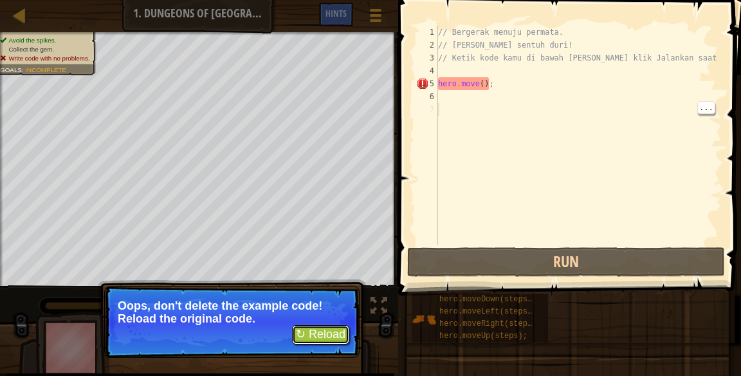
click at [331, 336] on button "↻ Reload" at bounding box center [320, 334] width 57 height 19
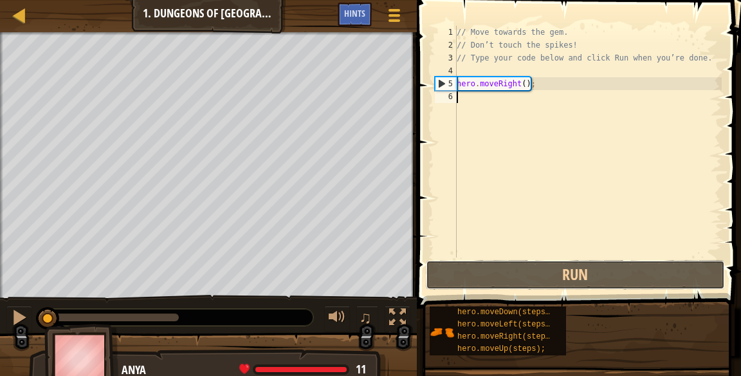
click at [561, 275] on button "Run" at bounding box center [576, 275] width 300 height 30
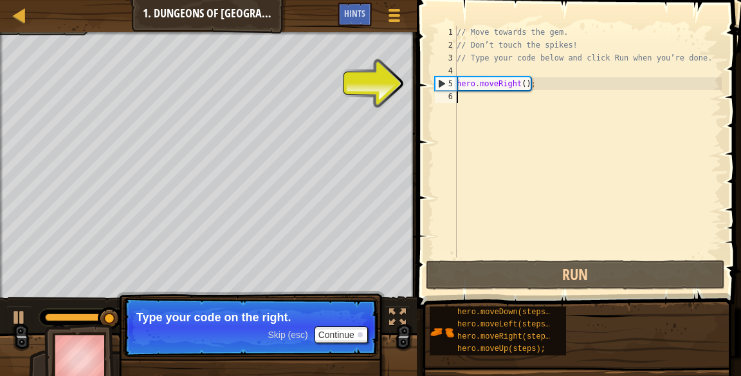
click at [444, 79] on div "5" at bounding box center [445, 83] width 21 height 13
click at [440, 78] on div "5" at bounding box center [445, 83] width 21 height 13
type textarea "hero.moveRight();"
click at [443, 95] on div "6" at bounding box center [446, 96] width 22 height 13
click at [440, 82] on div "5" at bounding box center [445, 83] width 21 height 13
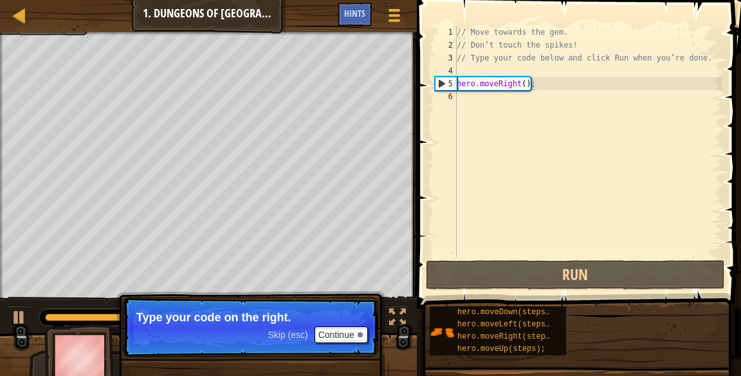
type textarea "hero.moveRight();"
click at [447, 98] on div "6" at bounding box center [446, 96] width 22 height 13
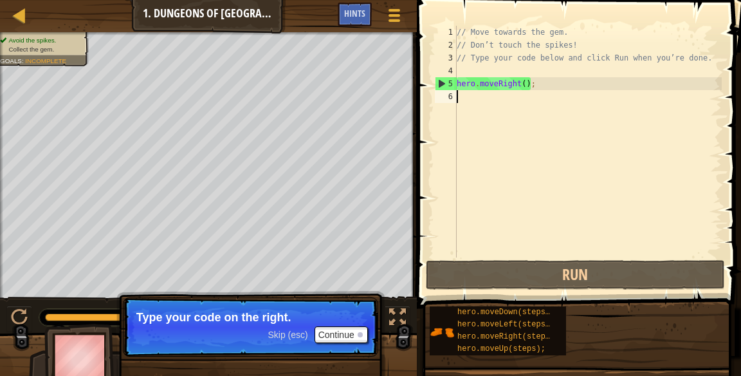
click at [499, 335] on span "hero.moveRight(steps);" at bounding box center [508, 336] width 102 height 9
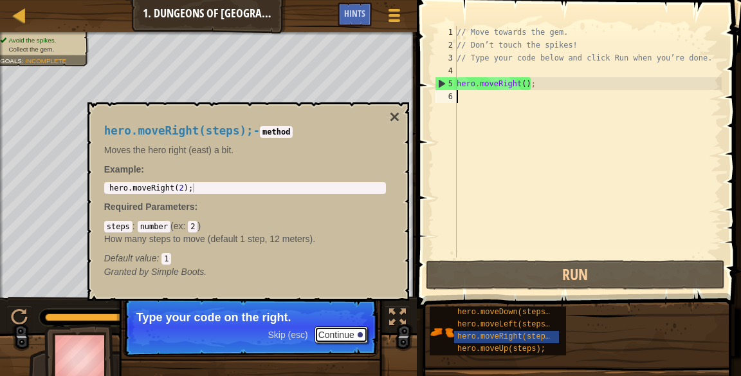
click at [338, 333] on button "Continue" at bounding box center [341, 334] width 53 height 17
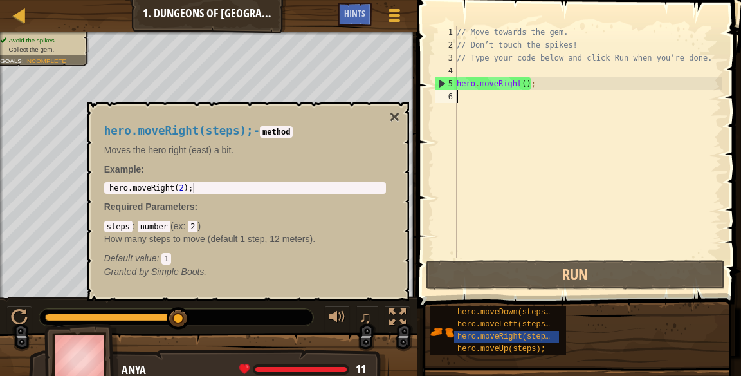
click at [393, 108] on button "×" at bounding box center [394, 117] width 10 height 18
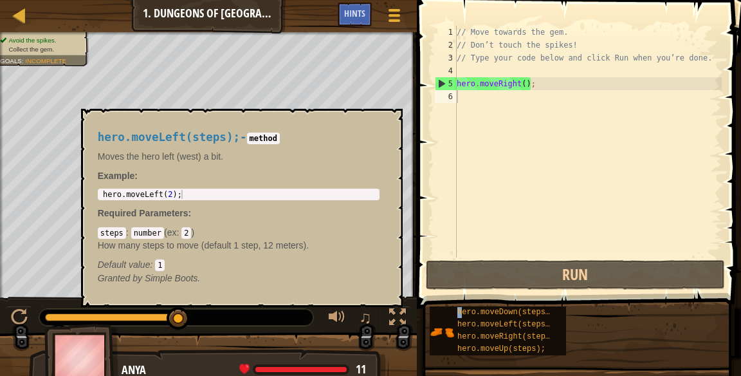
click at [600, 210] on div "// Move towards the gem. // Don’t touch the spikes! // Type your code below and…" at bounding box center [588, 154] width 268 height 257
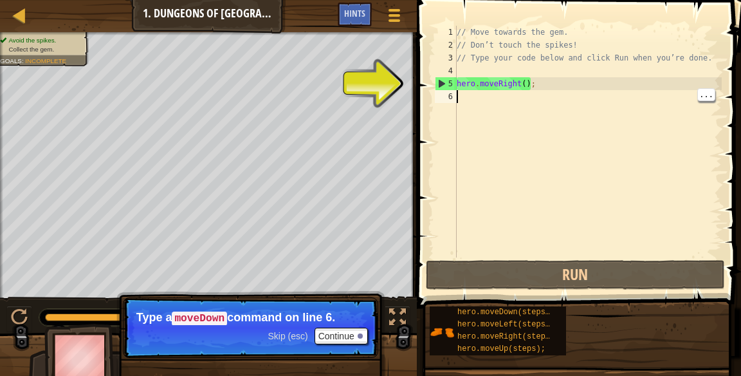
click at [516, 80] on div "// Move towards the gem. // Don’t touch the spikes! // Type your code below and…" at bounding box center [588, 154] width 268 height 257
type textarea "hero.moveRight();"
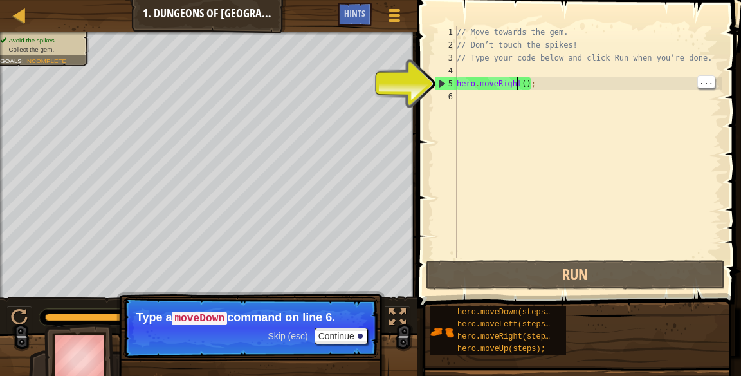
scroll to position [6, 5]
click at [527, 70] on div "// Move towards the gem. // Don’t touch the spikes! // Type your code below and…" at bounding box center [588, 154] width 268 height 257
click at [520, 80] on div "// Move towards the gem. // Don’t touch the spikes! // Type your code below and…" at bounding box center [588, 154] width 268 height 257
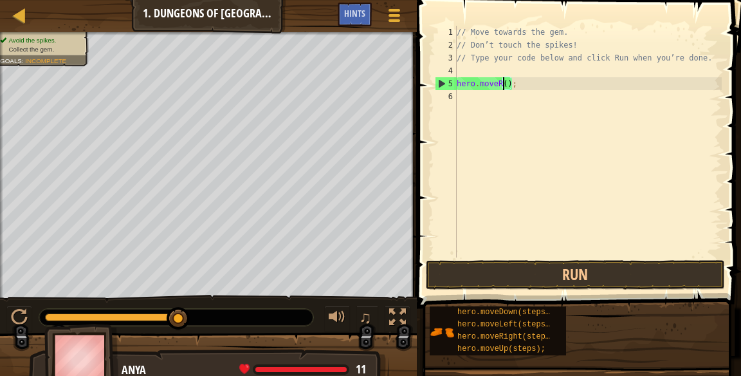
scroll to position [6, 4]
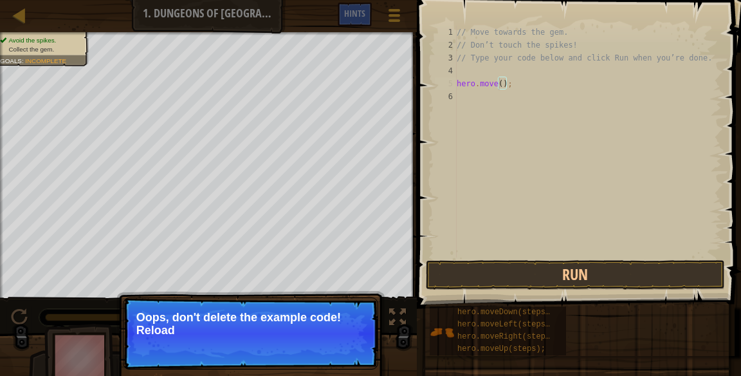
click at [347, 332] on p "Oops, don't delete the example code! Reload" at bounding box center [250, 324] width 228 height 26
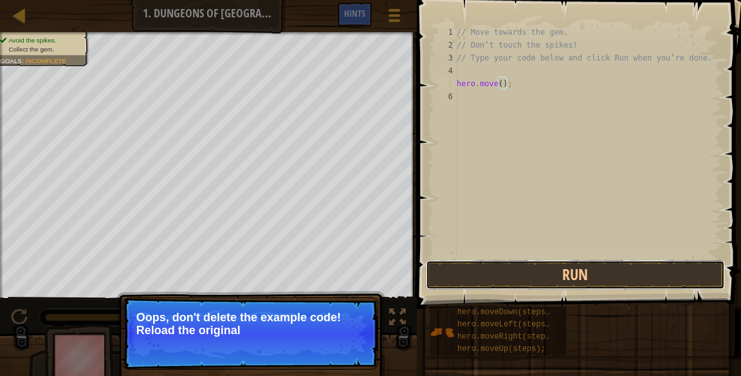
click at [554, 269] on button "Run" at bounding box center [576, 275] width 300 height 30
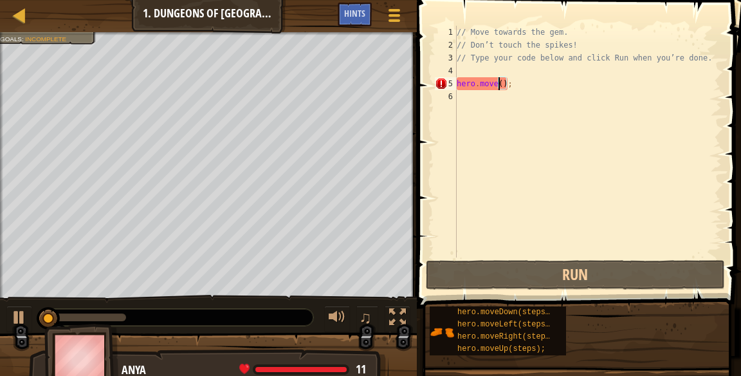
scroll to position [6, 3]
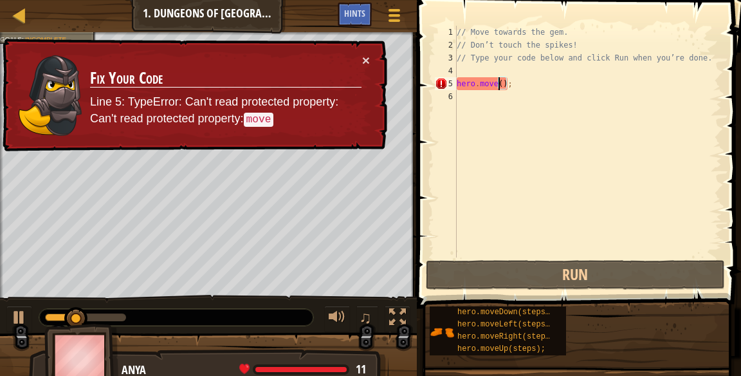
click at [380, 58] on div "× Fix Your Code Line 5: TypeError: Can't read protected property: Can't read pr…" at bounding box center [193, 95] width 389 height 118
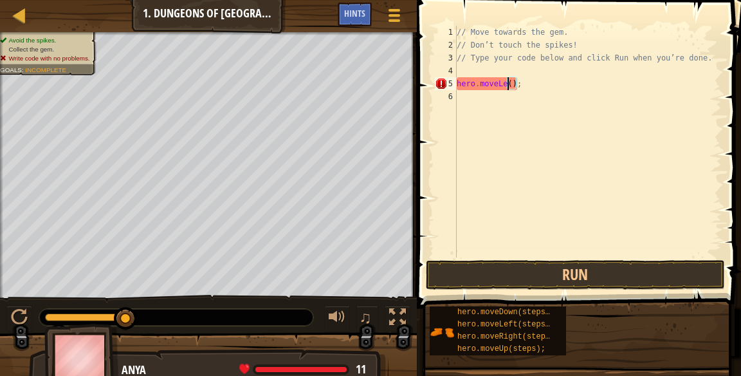
scroll to position [6, 5]
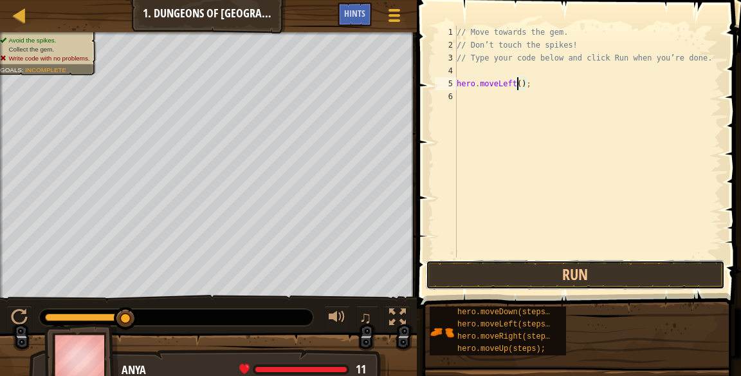
click at [664, 266] on button "Run" at bounding box center [576, 275] width 300 height 30
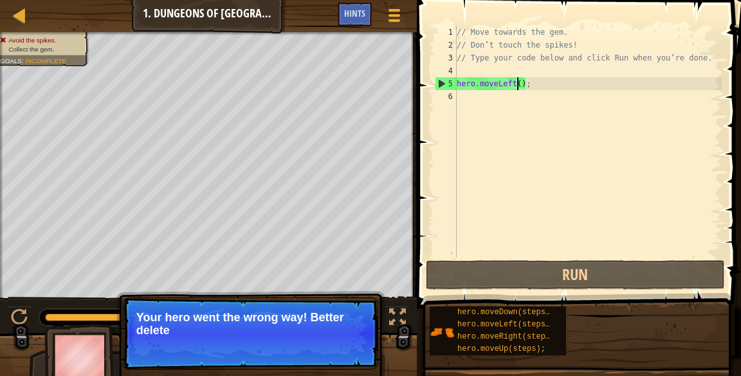
click at [536, 334] on span "hero.moveRight(steps);" at bounding box center [508, 336] width 102 height 9
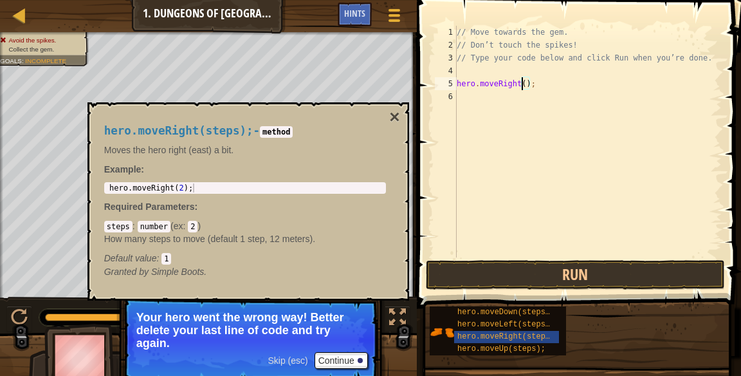
scroll to position [6, 0]
click at [457, 97] on div "// Move towards the gem. // Don’t touch the spikes! // Type your code below and…" at bounding box center [588, 154] width 268 height 257
type textarea "hero.moveRight();"
click at [654, 287] on button "Run" at bounding box center [576, 275] width 300 height 30
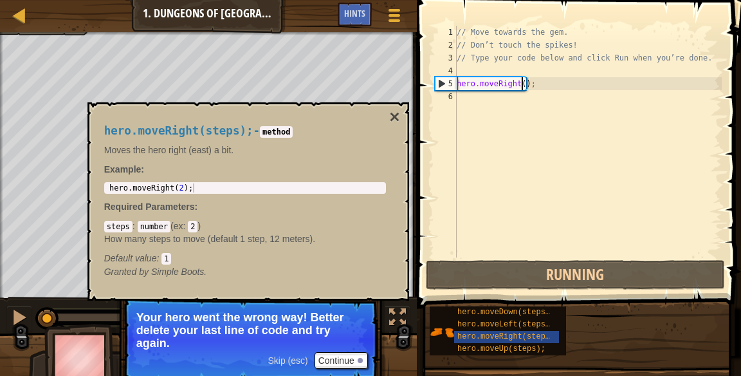
scroll to position [6, 5]
click at [390, 112] on button "×" at bounding box center [394, 117] width 10 height 18
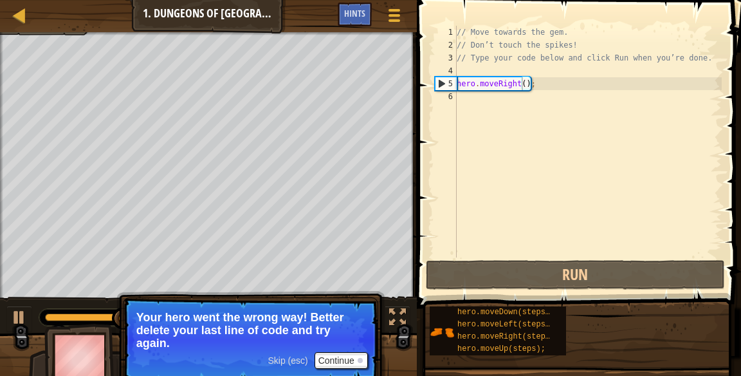
click at [500, 105] on div "// Move towards the gem. // Don’t touch the spikes! // Type your code below and…" at bounding box center [588, 154] width 268 height 257
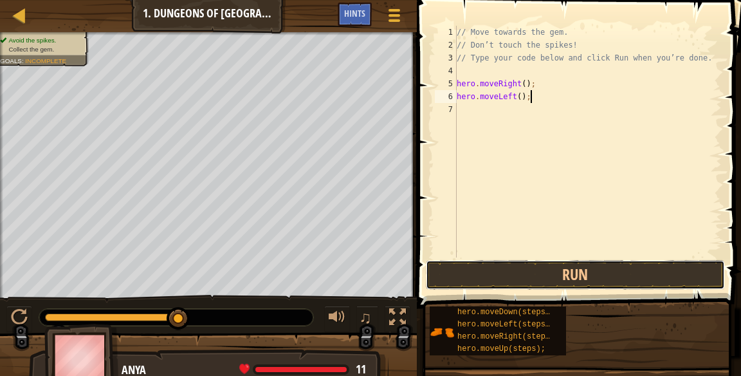
click at [605, 271] on button "Run" at bounding box center [576, 275] width 300 height 30
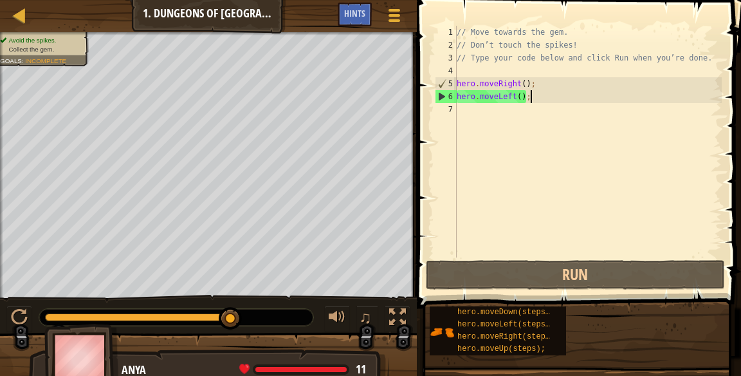
click at [504, 92] on div "// Move towards the gem. // Don’t touch the spikes! // Type your code below and…" at bounding box center [588, 154] width 268 height 257
click at [517, 89] on div "// Move towards the gem. // Don’t touch the spikes! // Type your code below and…" at bounding box center [588, 154] width 268 height 257
type textarea "hero.moveRight();"
click at [586, 140] on div "// Move towards the gem. // Don’t touch the spikes! // Type your code below and…" at bounding box center [588, 154] width 268 height 257
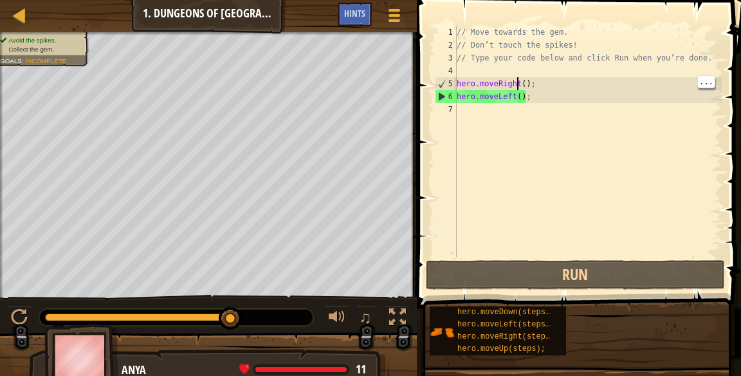
scroll to position [6, 0]
click at [511, 97] on div "// Move towards the gem. // Don’t touch the spikes! // Type your code below and…" at bounding box center [588, 154] width 268 height 257
click at [513, 91] on div "// Move towards the gem. // Don’t touch the spikes! // Type your code below and…" at bounding box center [588, 154] width 268 height 257
click at [520, 93] on div "// Move towards the gem. // Don’t touch the spikes! // Type your code below and…" at bounding box center [588, 154] width 268 height 257
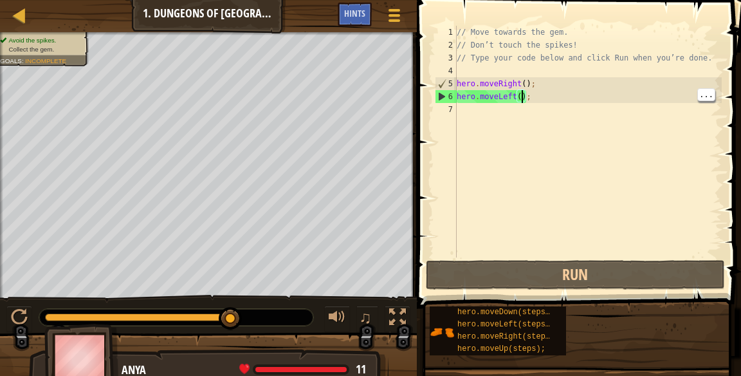
scroll to position [6, 5]
click at [515, 93] on div "// Move towards the gem. // Don’t touch the spikes! // Type your code below and…" at bounding box center [588, 154] width 268 height 257
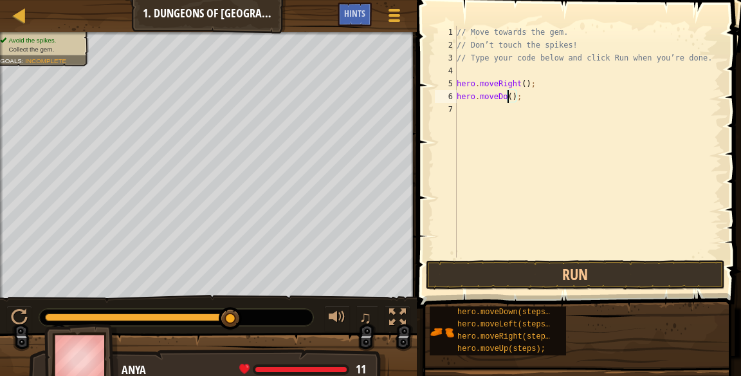
scroll to position [6, 5]
type textarea "hero.moveDown();"
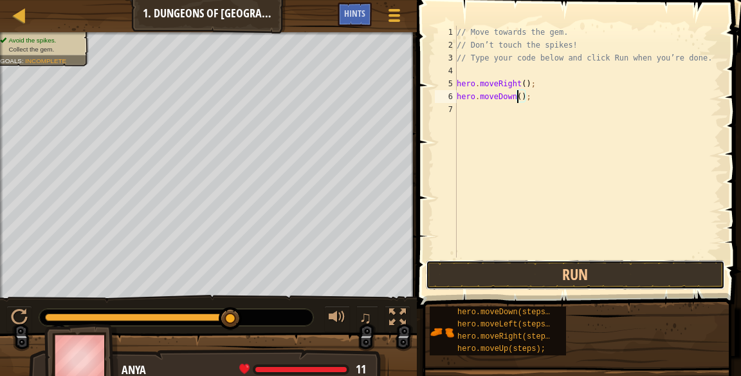
click at [578, 273] on button "Run" at bounding box center [576, 275] width 300 height 30
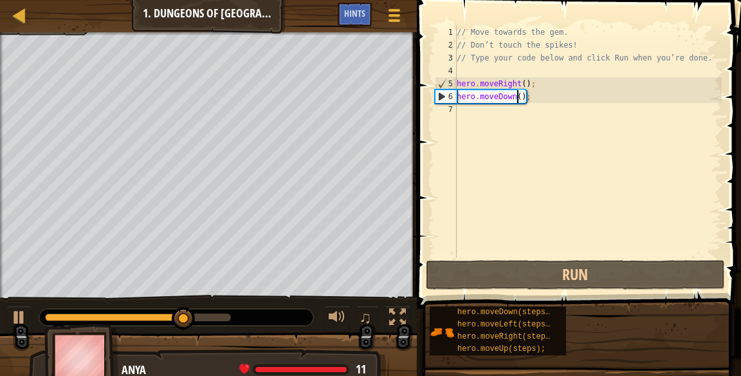
click at [548, 114] on div "// Move towards the gem. // Don’t touch the spikes! // Type your code below and…" at bounding box center [588, 154] width 268 height 257
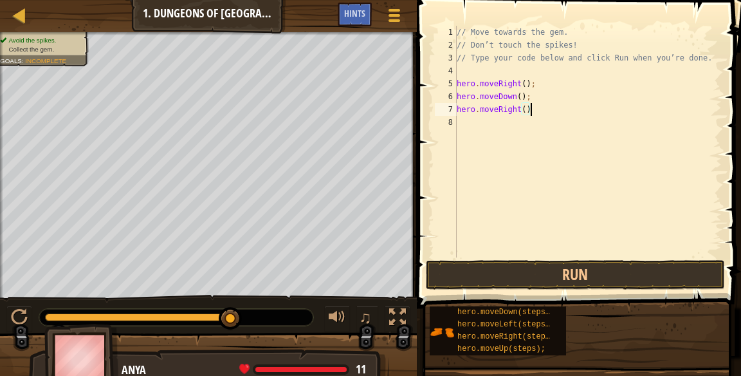
scroll to position [6, 6]
type textarea "hero.moveRight();"
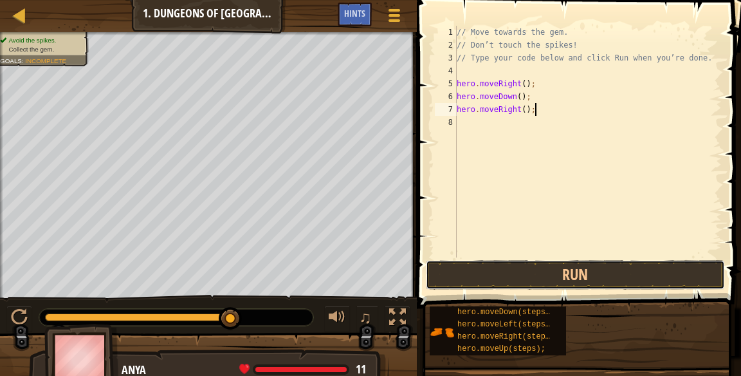
click at [549, 276] on button "Run" at bounding box center [576, 275] width 300 height 30
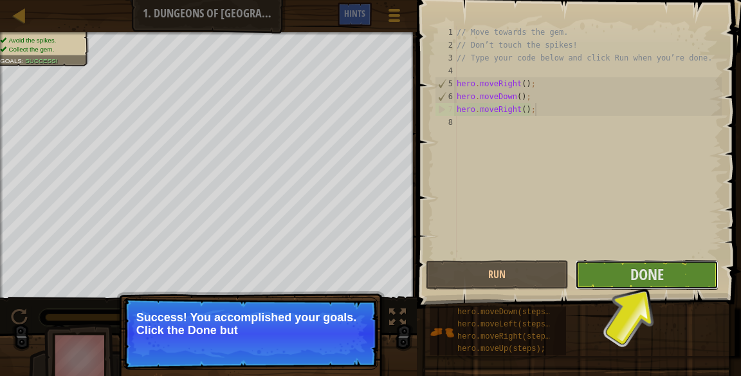
click at [655, 282] on span "Done" at bounding box center [646, 274] width 33 height 21
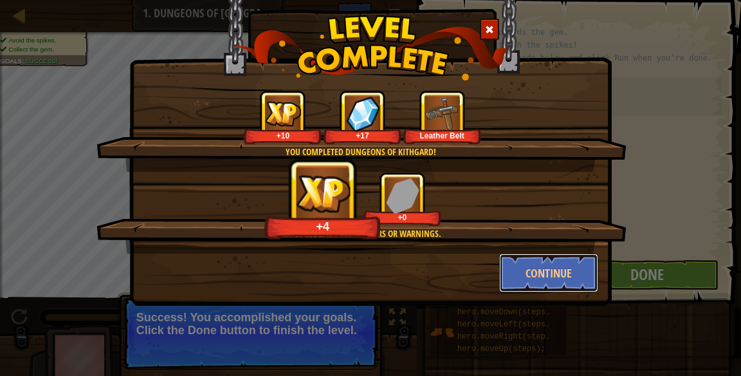
click at [571, 272] on button "Continue" at bounding box center [549, 272] width 100 height 39
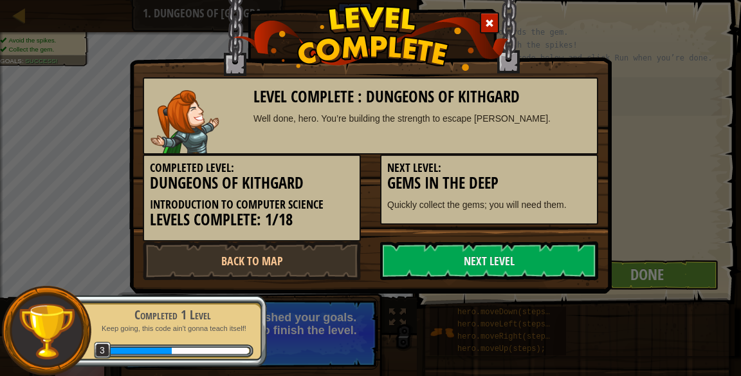
click at [593, 261] on link "Next Level" at bounding box center [489, 260] width 218 height 39
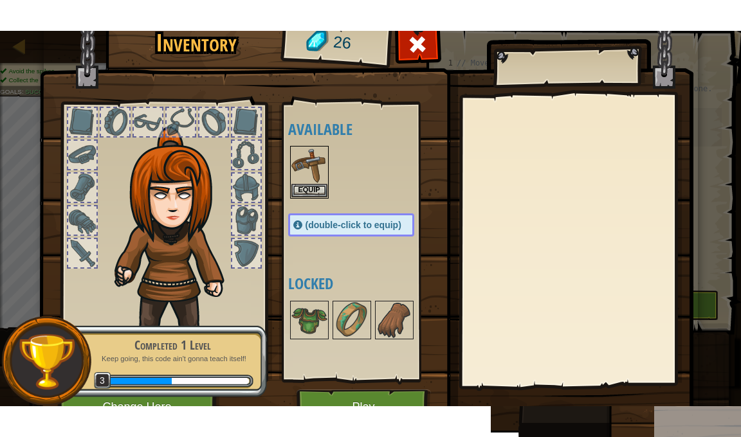
scroll to position [6, 0]
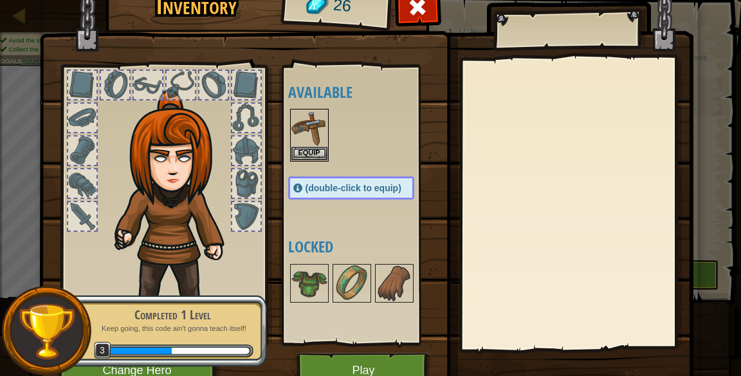
click at [309, 275] on img at bounding box center [309, 283] width 36 height 36
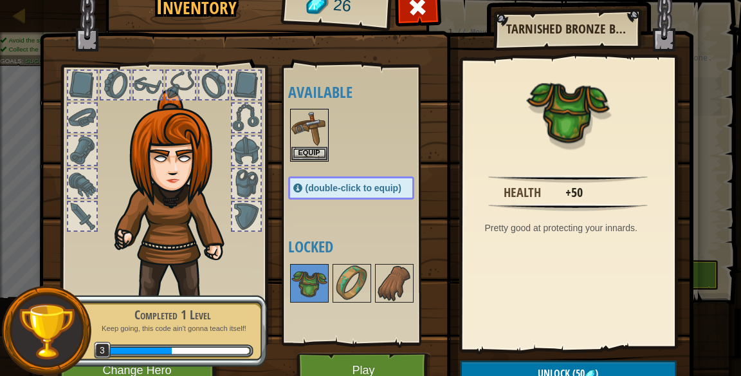
click at [317, 130] on img at bounding box center [309, 128] width 36 height 36
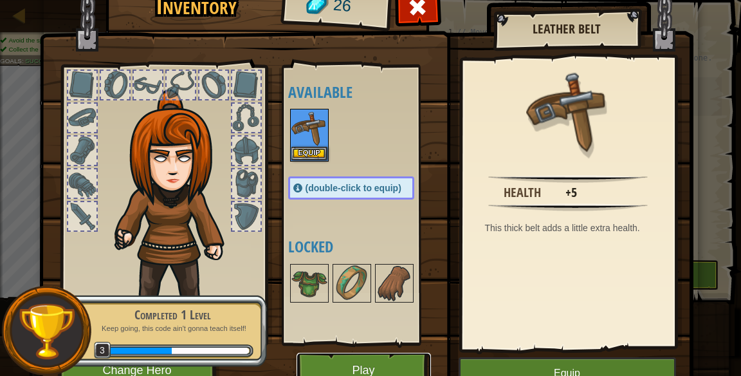
click at [370, 375] on button "Play" at bounding box center [364, 369] width 134 height 35
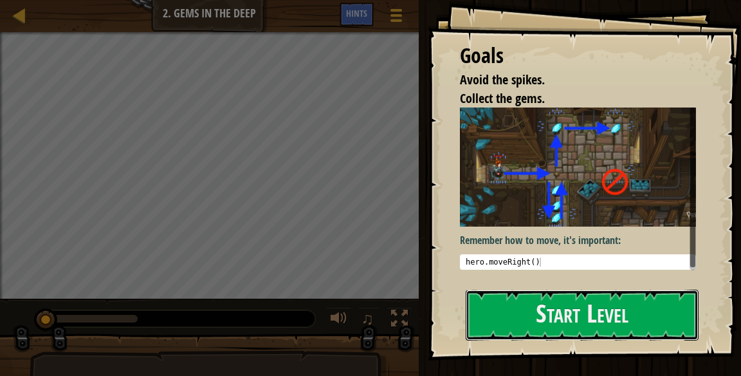
click at [608, 322] on button "Start Level" at bounding box center [582, 314] width 233 height 51
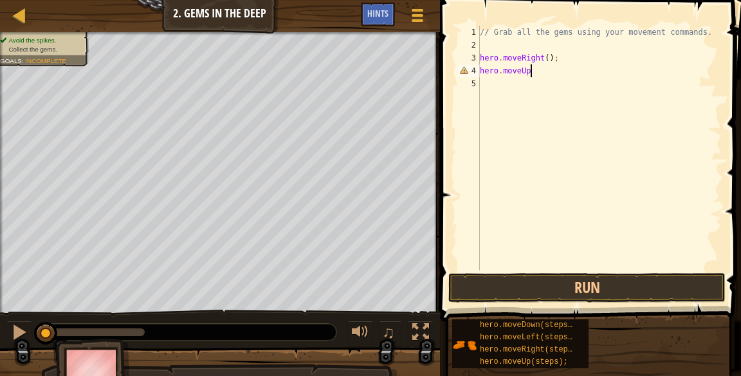
scroll to position [6, 3]
type textarea "hero.moveUp();"
click at [568, 83] on div "// Grab all the gems using your movement commands. hero . moveRight ( ) ; hero …" at bounding box center [599, 161] width 244 height 270
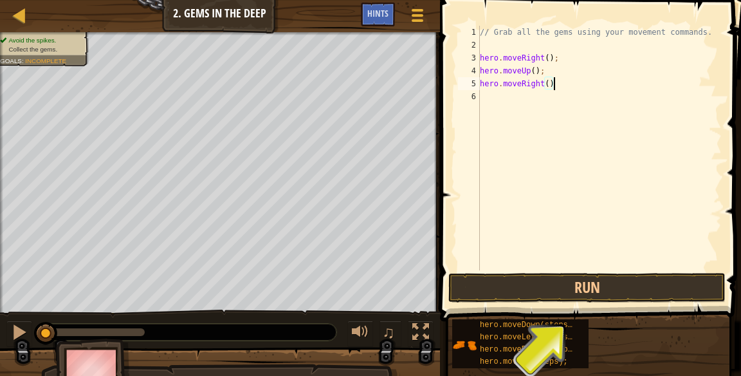
type textarea "hero.moveRight();"
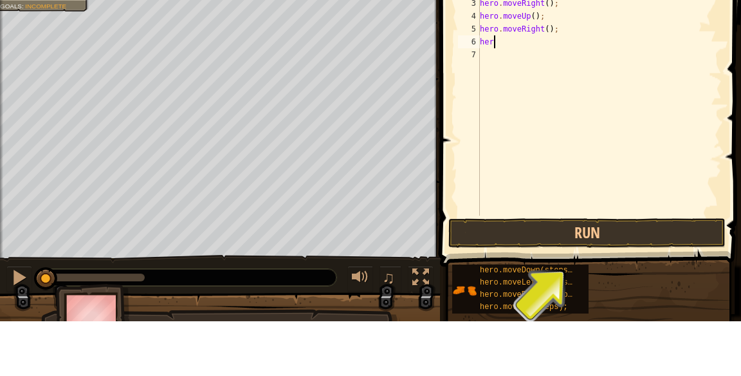
scroll to position [6, 0]
type textarea "hero.moveDown();"
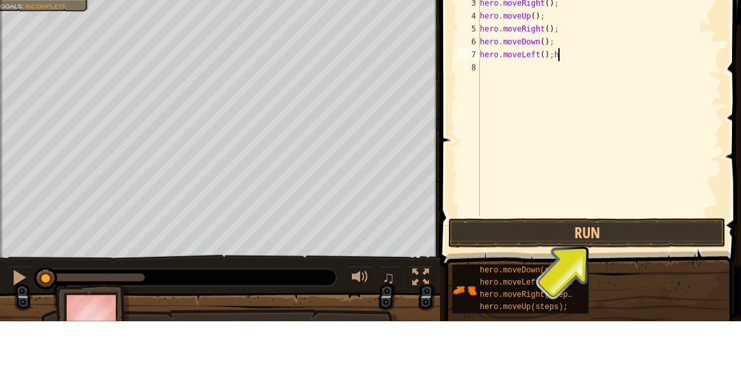
scroll to position [6, 5]
click at [545, 109] on div "// Grab all the gems using your movement commands. hero . moveRight ( ) ; hero …" at bounding box center [599, 161] width 244 height 270
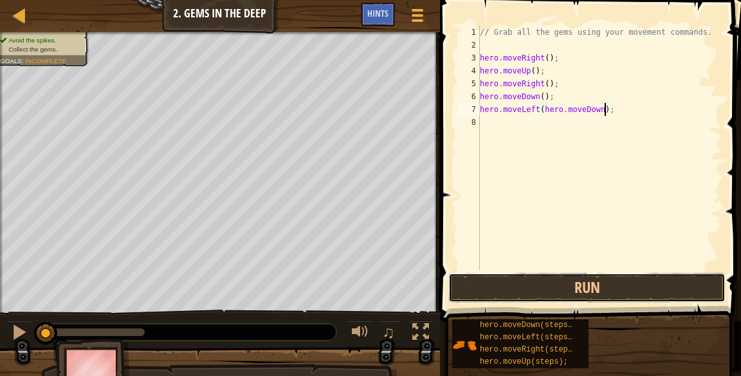
click at [577, 290] on button "Run" at bounding box center [586, 288] width 277 height 30
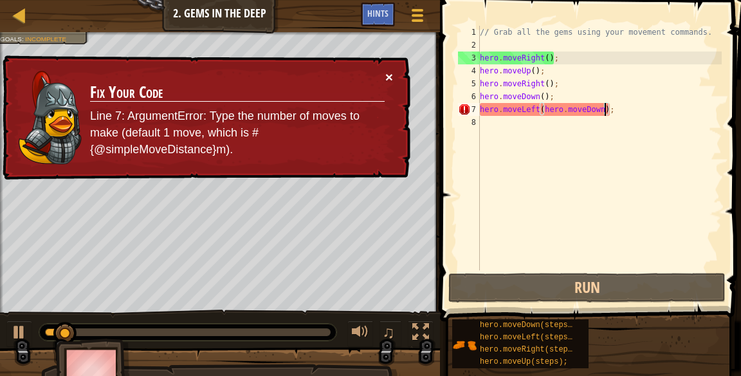
click at [387, 73] on button "×" at bounding box center [389, 77] width 8 height 14
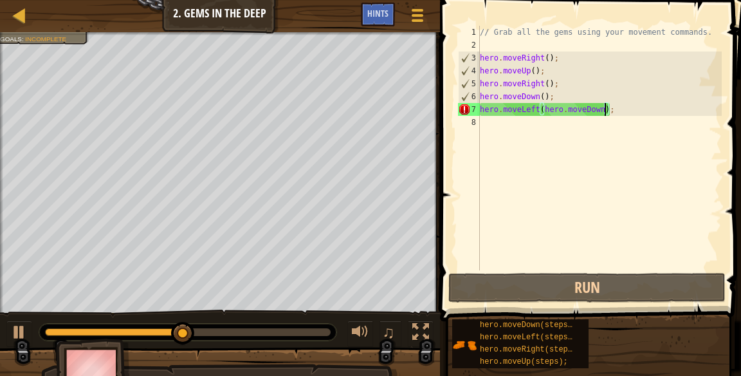
click at [609, 107] on div "// Grab all the gems using your movement commands. hero . moveRight ( ) ; hero …" at bounding box center [599, 161] width 244 height 270
click at [605, 109] on div "// Grab all the gems using your movement commands. hero . moveRight ( ) ; hero …" at bounding box center [599, 161] width 244 height 270
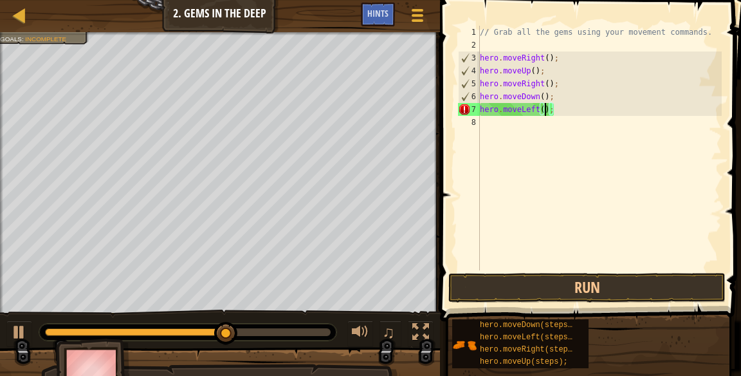
scroll to position [6, 5]
click at [599, 104] on div "// Grab all the gems using your movement commands. hero . moveRight ( ) ; hero …" at bounding box center [599, 161] width 244 height 270
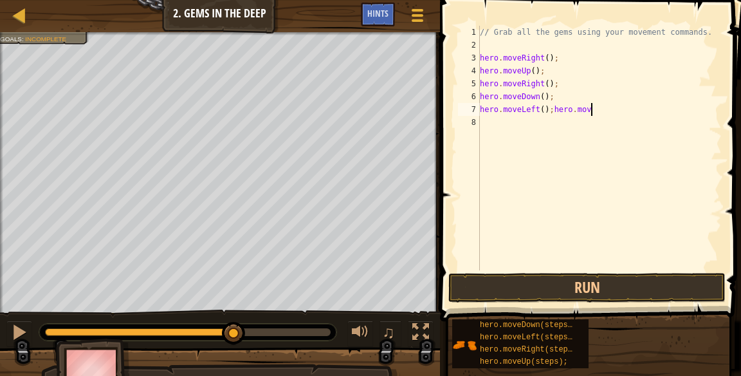
scroll to position [6, 9]
type textarea "hero.moveLeft();hero.moveDown"
click at [635, 105] on div "// Grab all the gems using your movement commands. hero . moveRight ( ) ; hero …" at bounding box center [599, 161] width 244 height 270
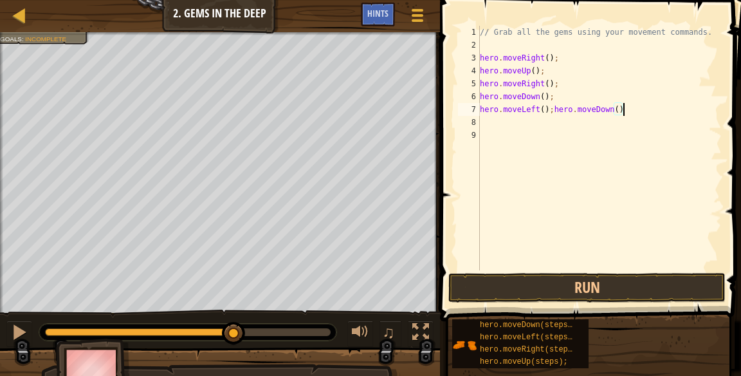
type textarea "hero.moveLeft();hero.moveDown();"
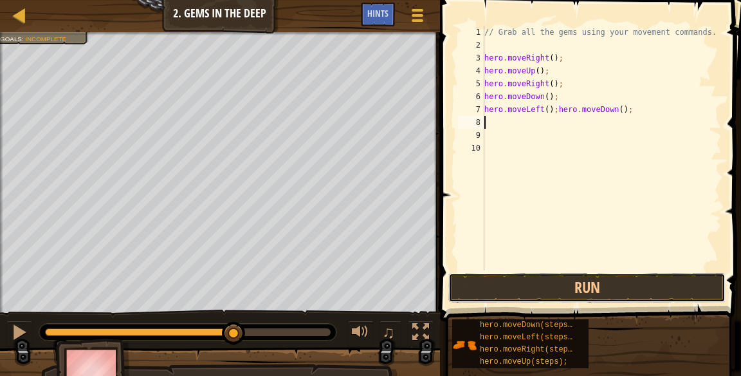
click at [605, 278] on button "Run" at bounding box center [586, 288] width 277 height 30
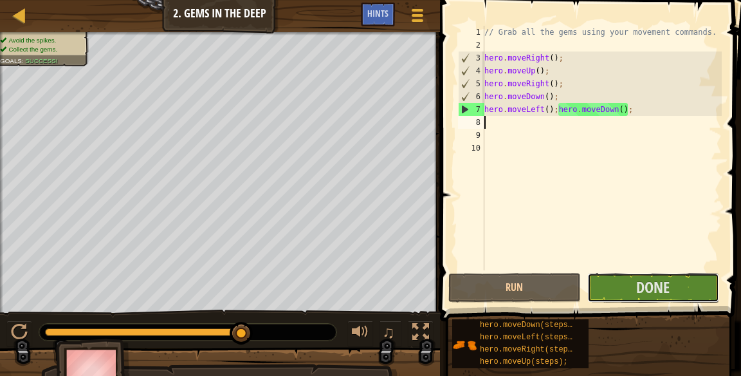
click at [669, 286] on span "Done" at bounding box center [652, 287] width 33 height 21
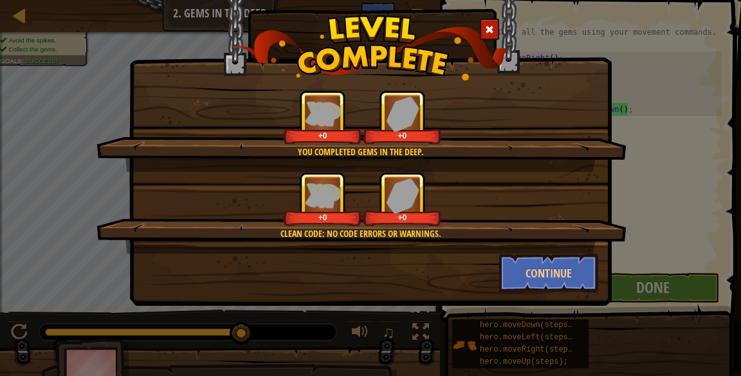
click at [643, 126] on div "You completed Gems in the Deep. +0 +0 Clean code: no code errors or warnings. +…" at bounding box center [370, 188] width 741 height 376
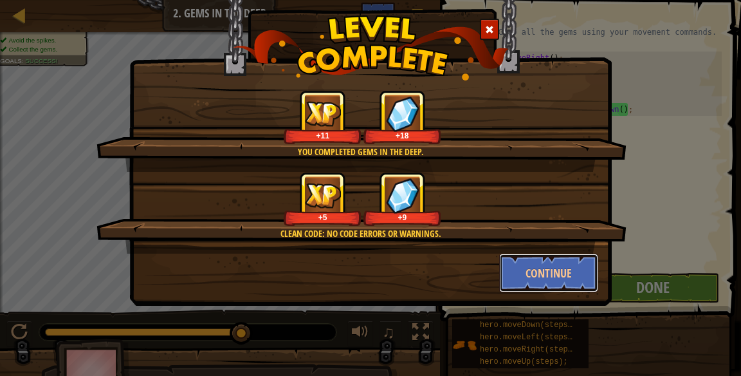
click at [565, 280] on button "Continue" at bounding box center [549, 272] width 100 height 39
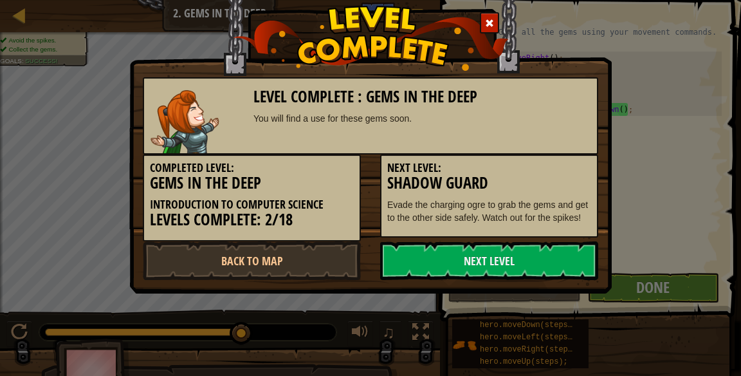
click at [571, 267] on link "Next Level" at bounding box center [489, 260] width 218 height 39
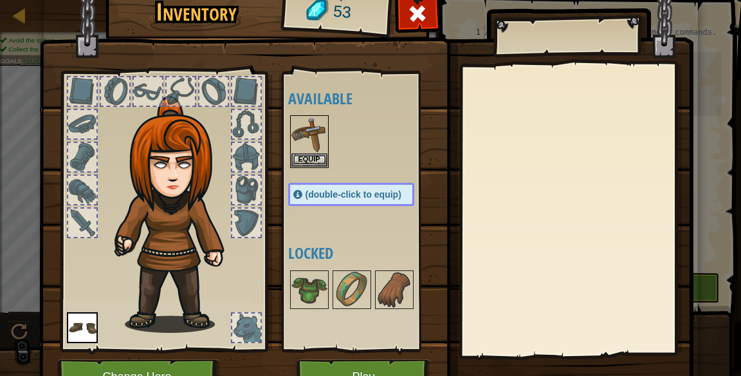
scroll to position [0, 0]
click at [297, 293] on img at bounding box center [309, 289] width 36 height 36
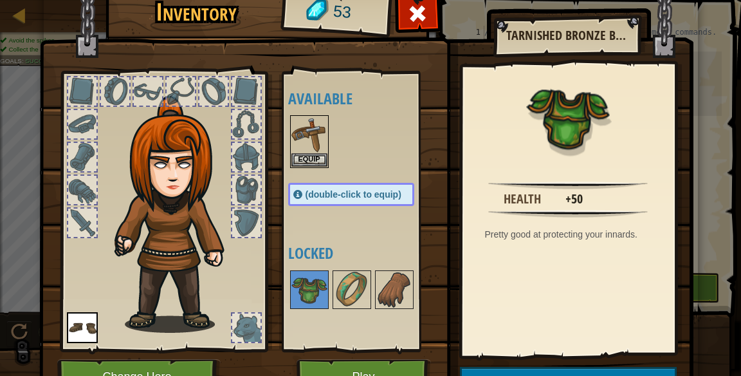
click at [357, 304] on img at bounding box center [352, 289] width 36 height 36
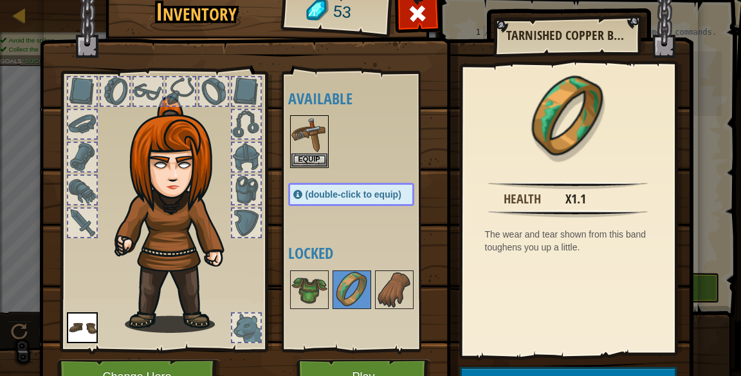
click at [390, 296] on img at bounding box center [394, 289] width 36 height 36
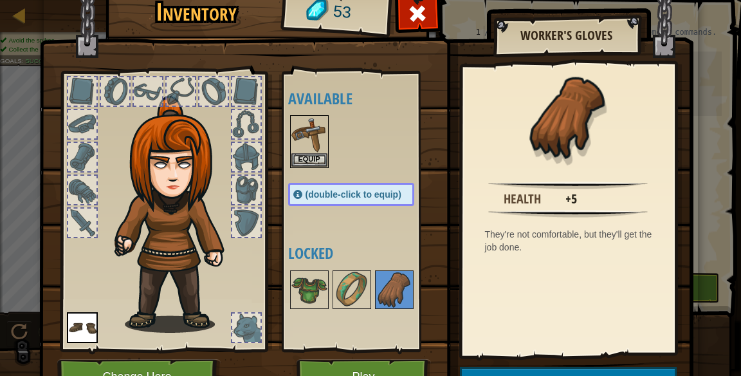
click at [315, 122] on img at bounding box center [309, 134] width 36 height 36
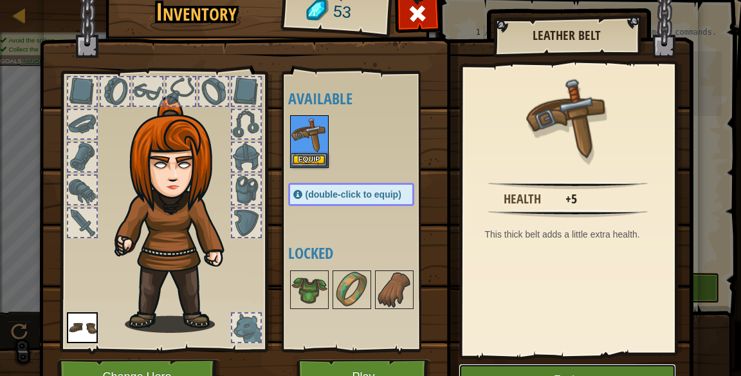
click at [545, 368] on button "Equip" at bounding box center [567, 379] width 217 height 32
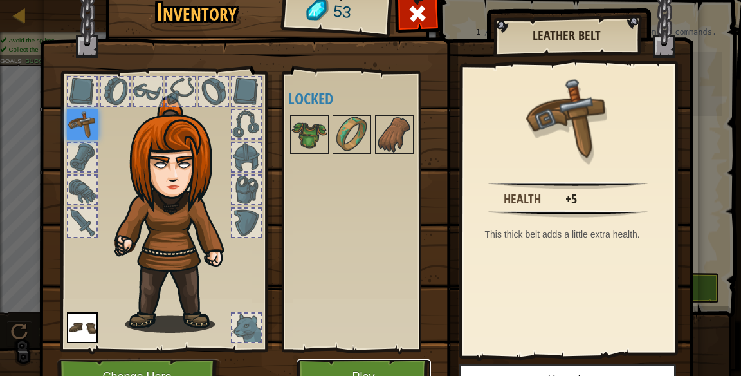
click at [387, 375] on button "Play" at bounding box center [364, 376] width 134 height 35
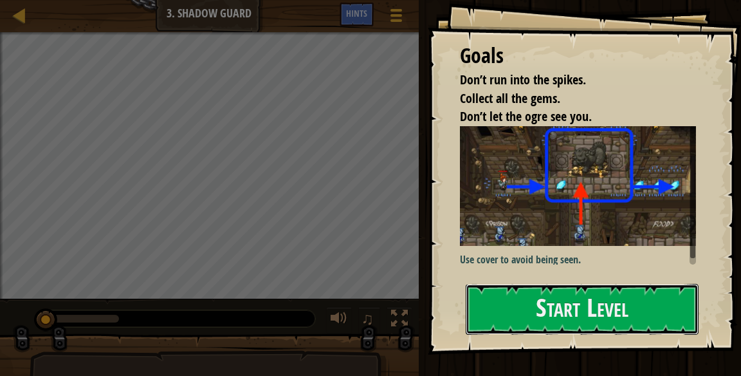
click at [592, 316] on button "Start Level" at bounding box center [582, 309] width 233 height 51
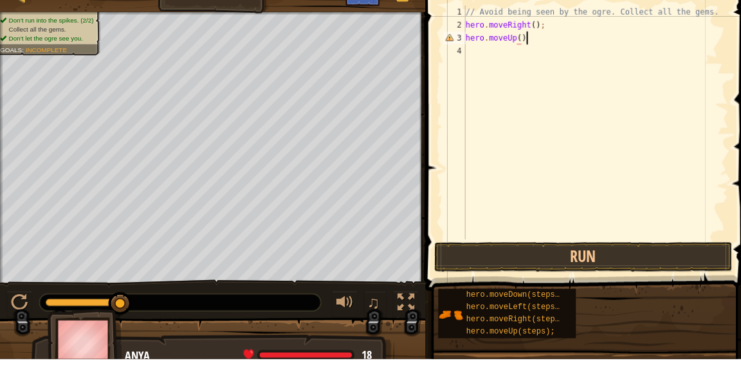
scroll to position [6, 4]
type textarea "hero.moveUp();"
click at [518, 72] on div "// Avoid being seen by the ogre. Collect all the gems. hero . moveRight ( ) ; h…" at bounding box center [590, 154] width 263 height 257
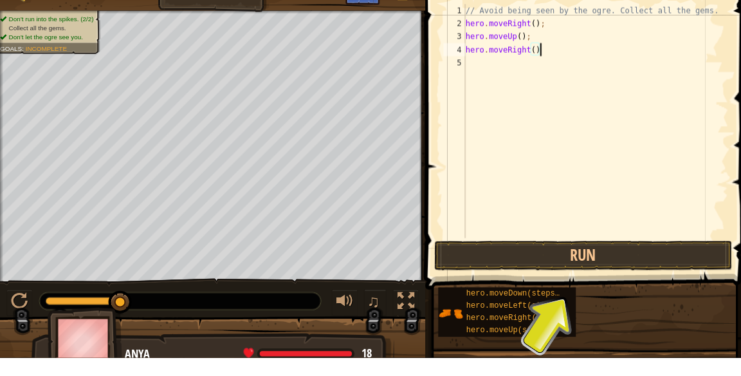
type textarea "hero.moveRight();"
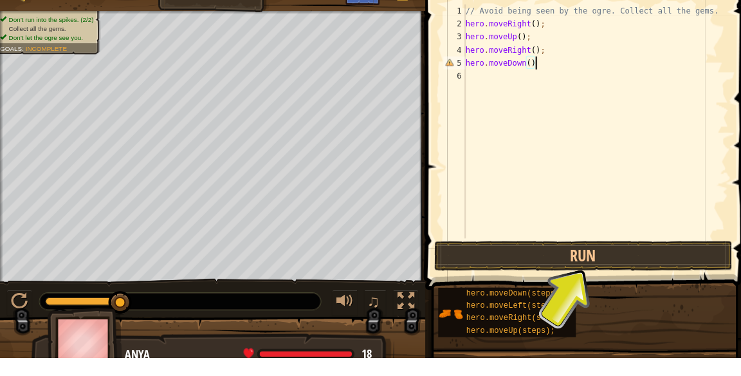
type textarea "hero.moveDown();"
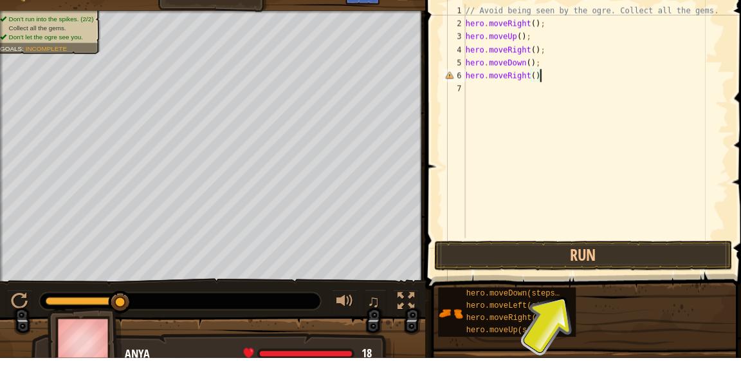
scroll to position [6, 6]
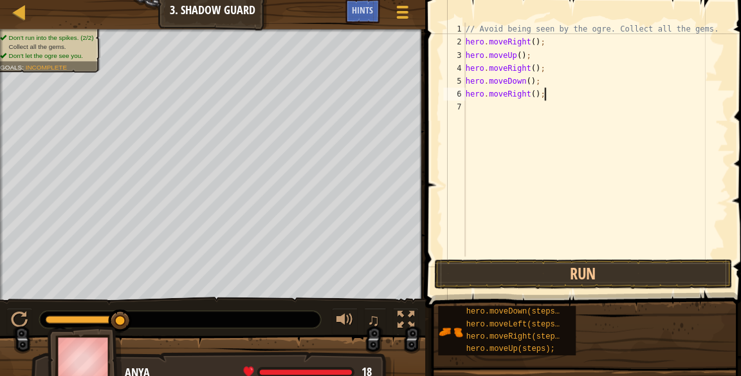
type textarea "hero.moveRight();"
click at [605, 275] on button "Run" at bounding box center [577, 275] width 295 height 30
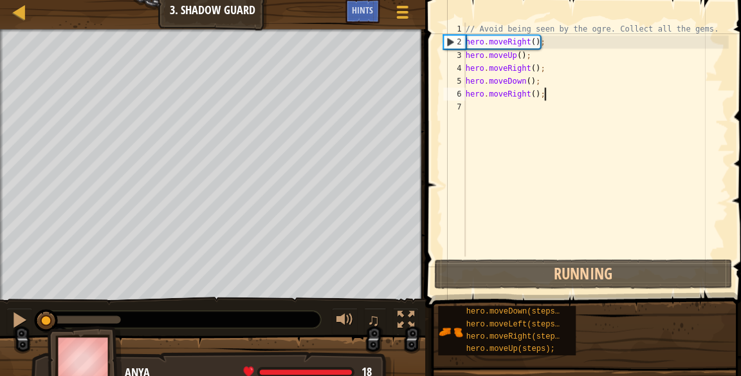
scroll to position [0, 0]
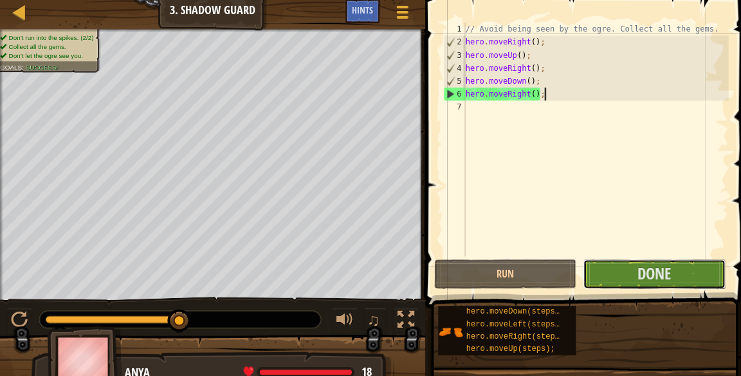
click at [660, 273] on span "Done" at bounding box center [648, 274] width 33 height 21
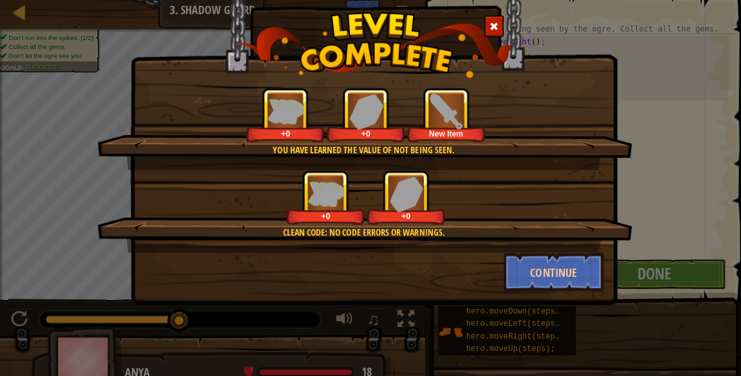
click at [678, 105] on div "You have learned the value of not being seen. +0 +0 New Item Clean code: no cod…" at bounding box center [370, 188] width 741 height 376
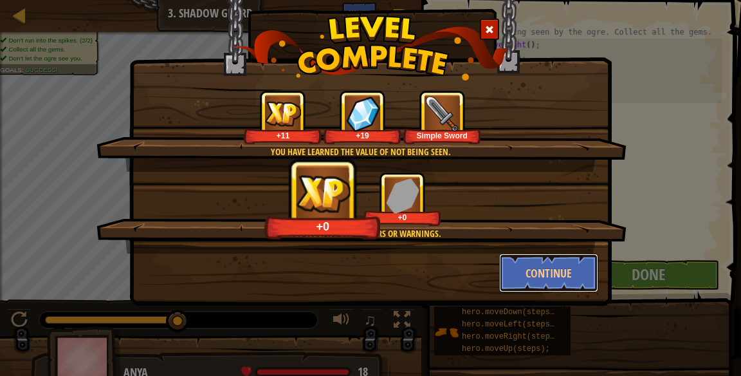
click at [557, 275] on button "Continue" at bounding box center [549, 272] width 100 height 39
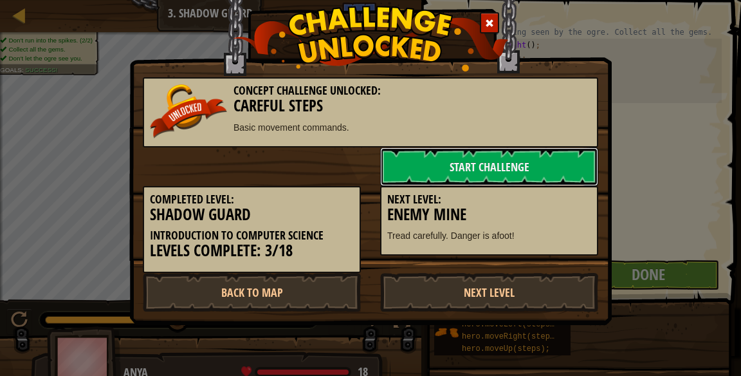
click at [559, 167] on link "Start Challenge" at bounding box center [489, 166] width 218 height 39
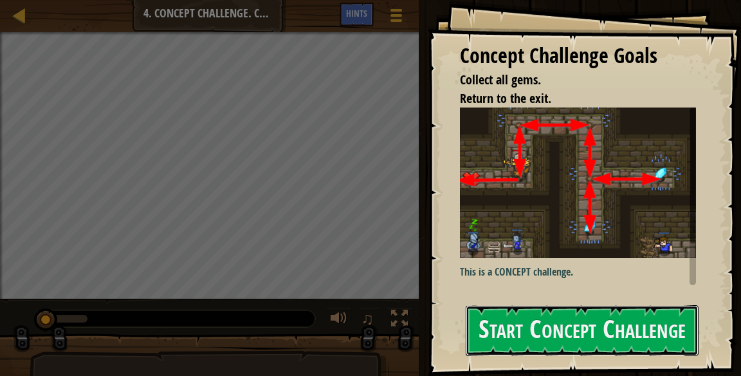
click at [617, 333] on button "Start Concept Challenge" at bounding box center [582, 330] width 233 height 51
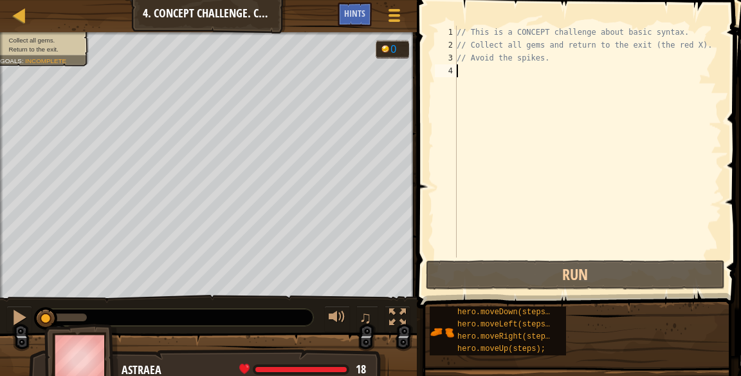
scroll to position [6, 0]
click at [530, 74] on div "// This is a CONCEPT challenge about basic syntax. // Collect all gems and retu…" at bounding box center [588, 154] width 268 height 257
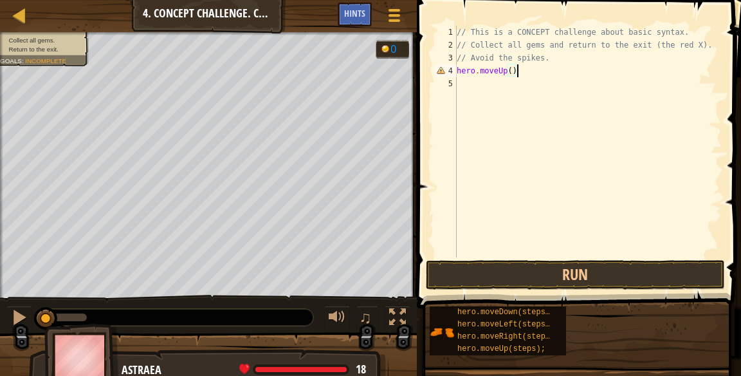
type textarea "hero.moveUp();"
type textarea "hero.moveRight();"
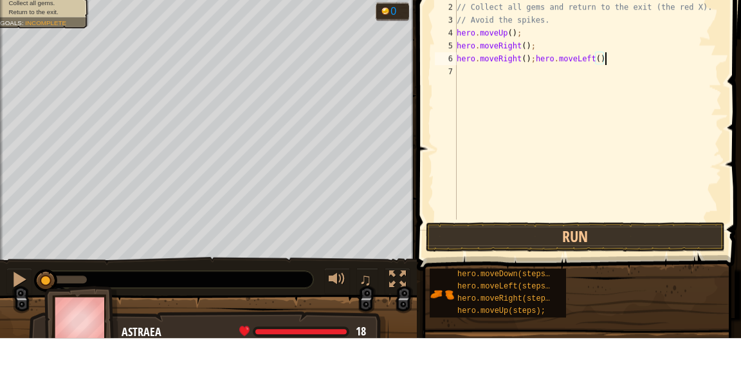
type textarea "hero.moveRight();hero.moveLeft();"
click at [563, 76] on div "// This is a CONCEPT challenge about basic syntax. // Collect all gems and retu…" at bounding box center [588, 154] width 268 height 257
click at [555, 84] on div "// This is a CONCEPT challenge about basic syntax. // Collect all gems and retu…" at bounding box center [588, 154] width 268 height 257
type textarea "hero.moveRight();"
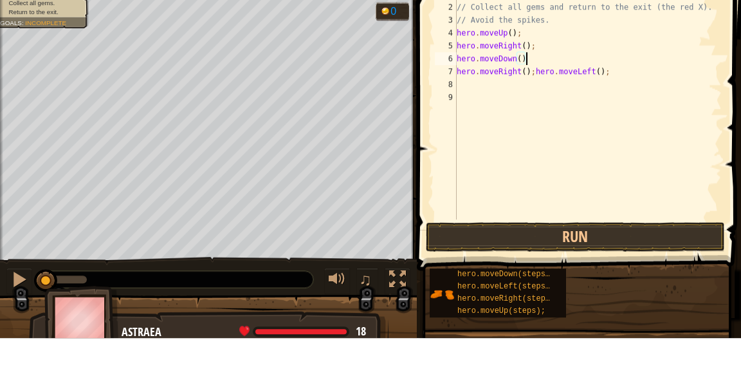
scroll to position [6, 5]
click at [524, 111] on div "// This is a CONCEPT challenge about basic syntax. // Collect all gems and retu…" at bounding box center [588, 154] width 268 height 257
click at [549, 92] on div "// This is a CONCEPT challenge about basic syntax. // Collect all gems and retu…" at bounding box center [588, 154] width 268 height 257
click at [473, 106] on div "// This is a CONCEPT challenge about basic syntax. // Collect all gems and retu…" at bounding box center [588, 154] width 268 height 257
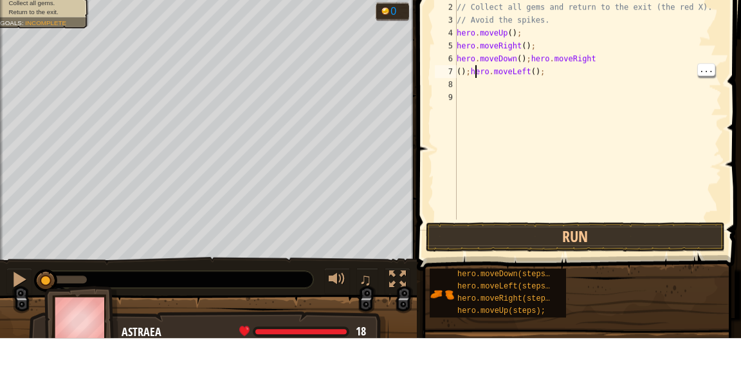
scroll to position [6, 1]
click at [467, 100] on div "// This is a CONCEPT challenge about basic syntax. // Collect all gems and retu…" at bounding box center [588, 154] width 268 height 257
click at [471, 110] on div "// This is a CONCEPT challenge about basic syntax. // Collect all gems and retu…" at bounding box center [588, 154] width 268 height 257
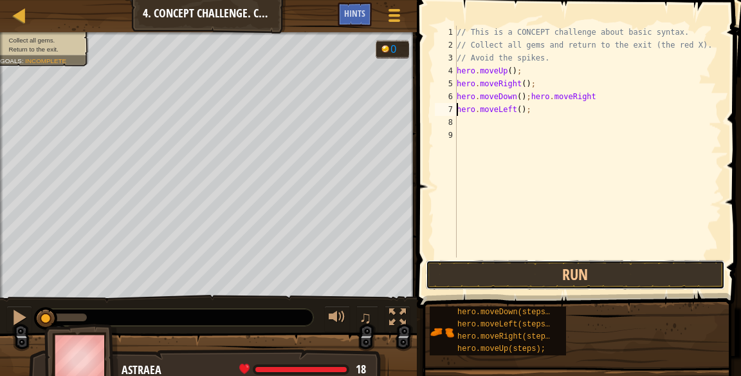
click at [621, 275] on button "Run" at bounding box center [576, 275] width 300 height 30
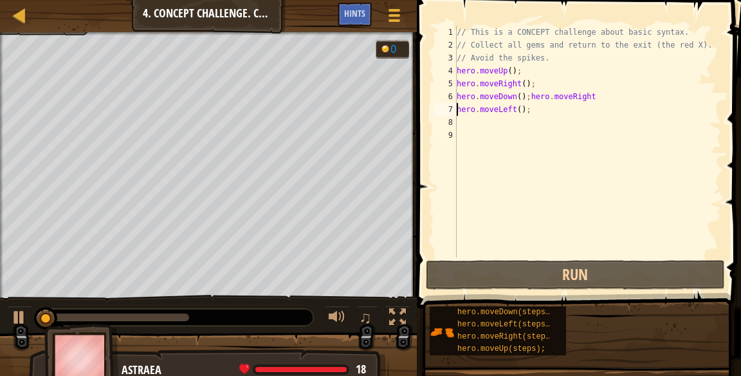
scroll to position [6, 0]
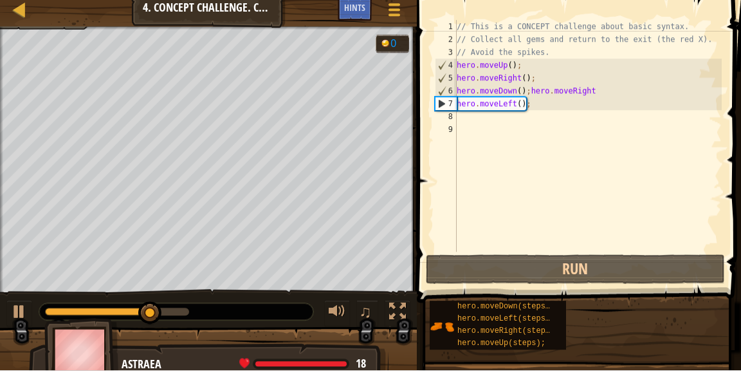
click at [527, 105] on div "// This is a CONCEPT challenge about basic syntax. // Collect all gems and retu…" at bounding box center [588, 154] width 268 height 257
click at [518, 105] on div "// This is a CONCEPT challenge about basic syntax. // Collect all gems and retu…" at bounding box center [588, 154] width 268 height 257
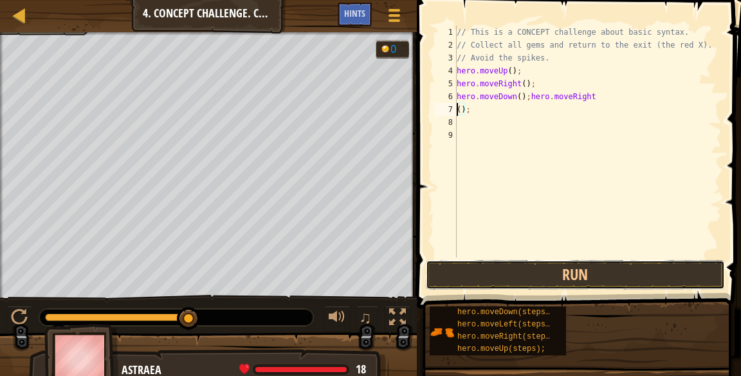
click at [634, 284] on button "Run" at bounding box center [576, 275] width 300 height 30
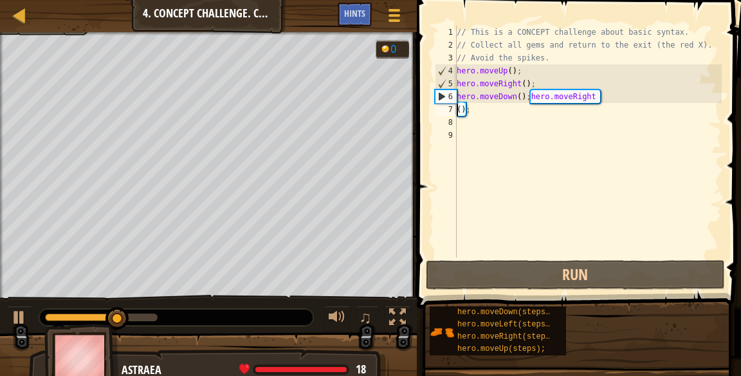
click at [634, 98] on div "// This is a CONCEPT challenge about basic syntax. // Collect all gems and retu…" at bounding box center [588, 154] width 268 height 257
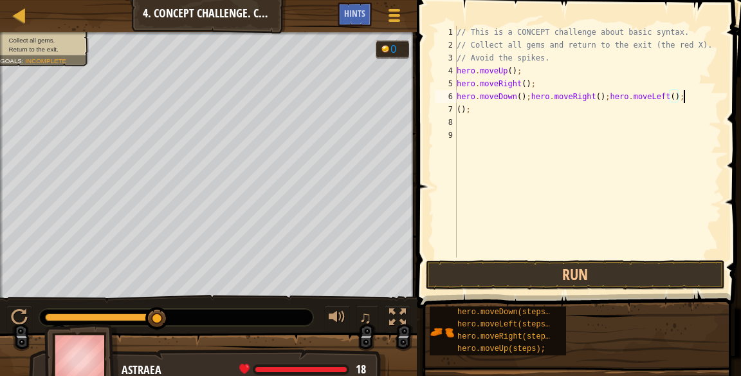
scroll to position [6, 18]
click at [596, 105] on div "// This is a CONCEPT challenge about basic syntax. // Collect all gems and retu…" at bounding box center [588, 154] width 268 height 257
click at [458, 108] on div "// This is a CONCEPT challenge about basic syntax. // Collect all gems and retu…" at bounding box center [588, 154] width 268 height 257
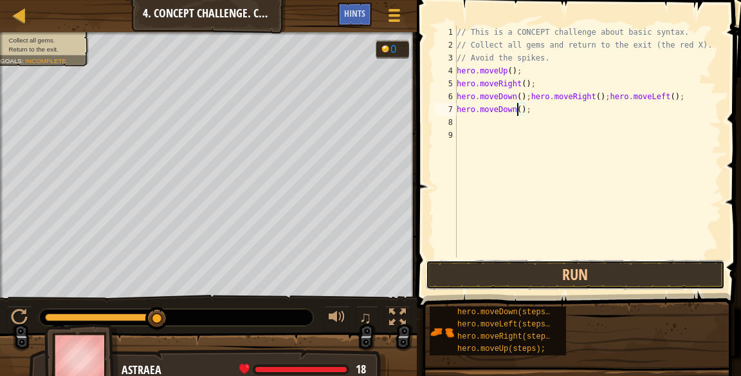
click at [542, 271] on button "Run" at bounding box center [576, 275] width 300 height 30
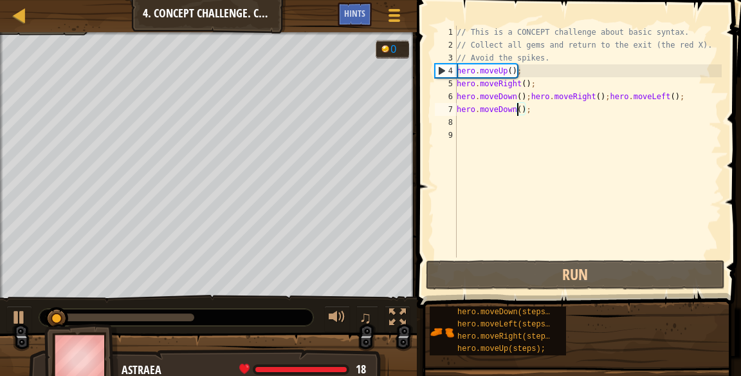
scroll to position [6, 6]
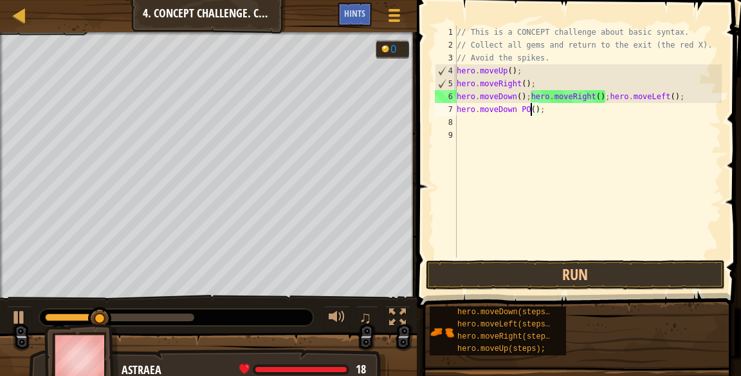
type textarea "hero.moveDown();"
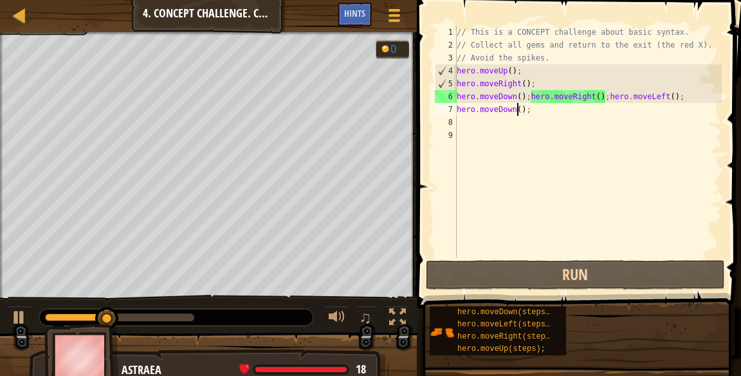
scroll to position [6, 5]
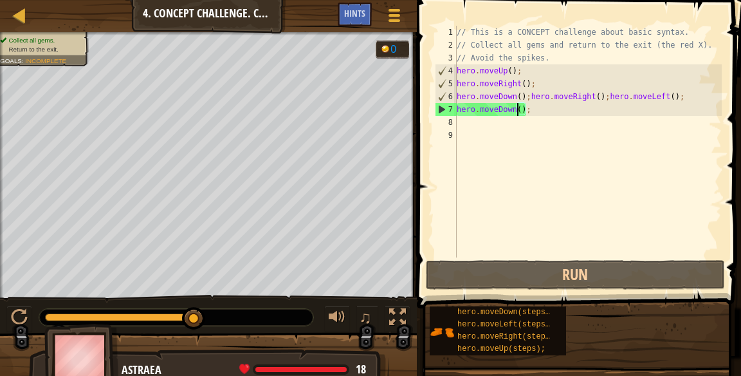
click at [544, 226] on div "// This is a CONCEPT challenge about basic syntax. // Collect all gems and retu…" at bounding box center [588, 154] width 268 height 257
click at [529, 271] on button "Run" at bounding box center [576, 275] width 300 height 30
click at [33, 61] on span "Incomplete" at bounding box center [45, 60] width 41 height 7
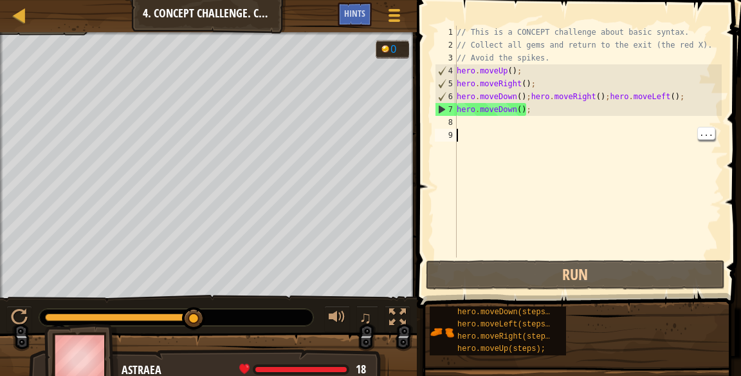
click at [615, 256] on div "// This is a CONCEPT challenge about basic syntax. // Collect all gems and retu…" at bounding box center [588, 154] width 268 height 257
click at [603, 91] on div "// This is a CONCEPT challenge about basic syntax. // Collect all gems and retu…" at bounding box center [588, 154] width 268 height 257
click at [611, 87] on div "// This is a CONCEPT challenge about basic syntax. // Collect all gems and retu…" at bounding box center [588, 154] width 268 height 257
click at [609, 95] on div "// This is a CONCEPT challenge about basic syntax. // Collect all gems and retu…" at bounding box center [588, 154] width 268 height 257
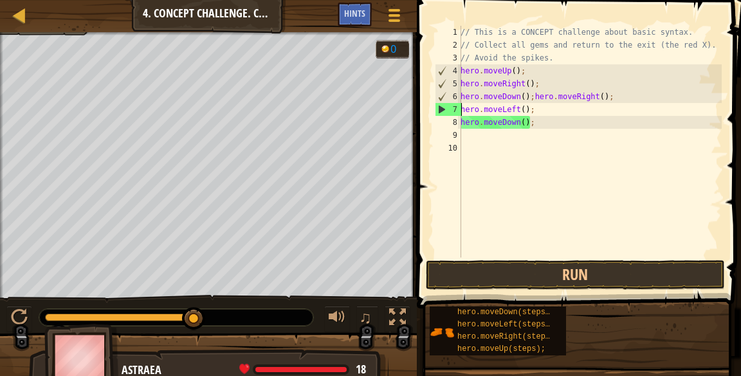
scroll to position [6, 5]
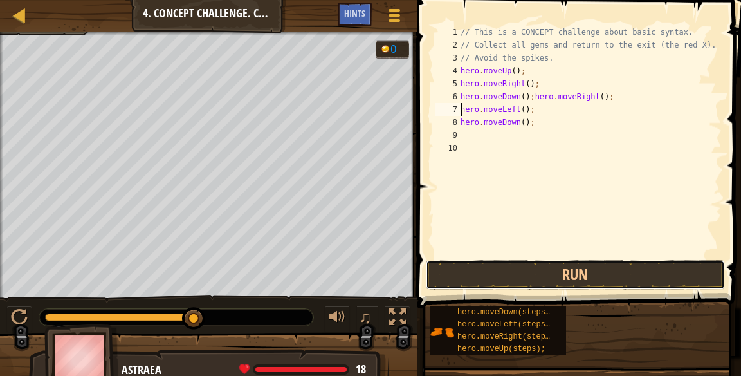
click at [632, 268] on button "Run" at bounding box center [576, 275] width 300 height 30
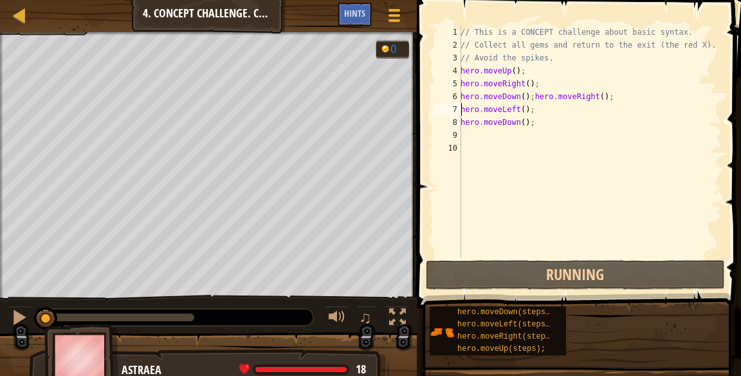
scroll to position [6, 0]
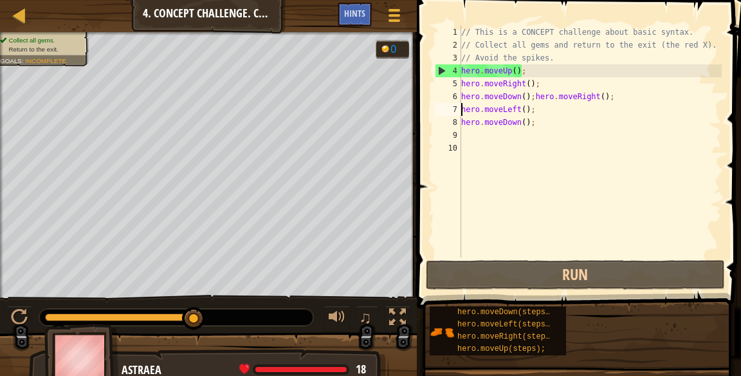
click at [535, 92] on div "// This is a CONCEPT challenge about basic syntax. // Collect all gems and retu…" at bounding box center [590, 154] width 263 height 257
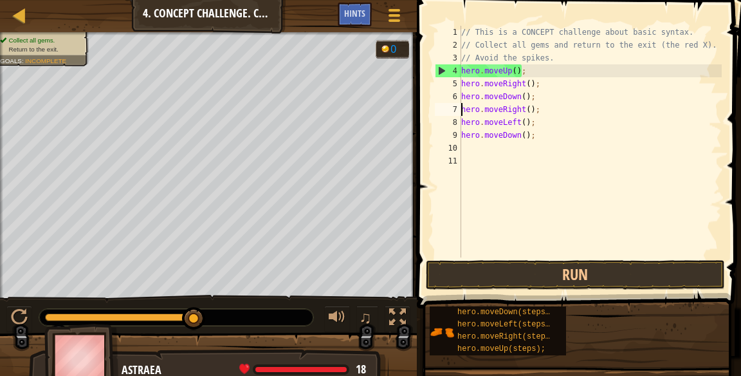
scroll to position [6, 6]
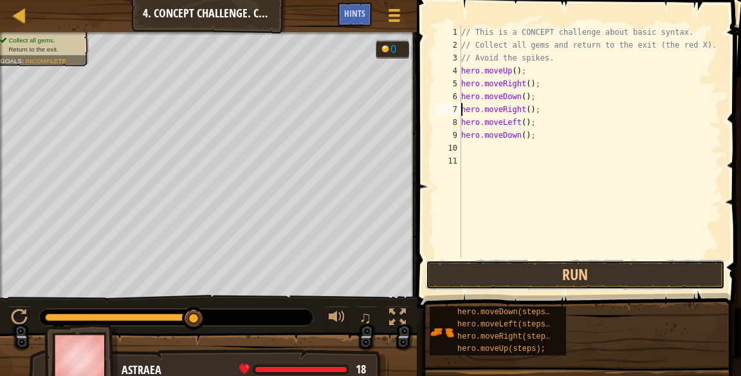
click at [492, 266] on button "Run" at bounding box center [576, 275] width 300 height 30
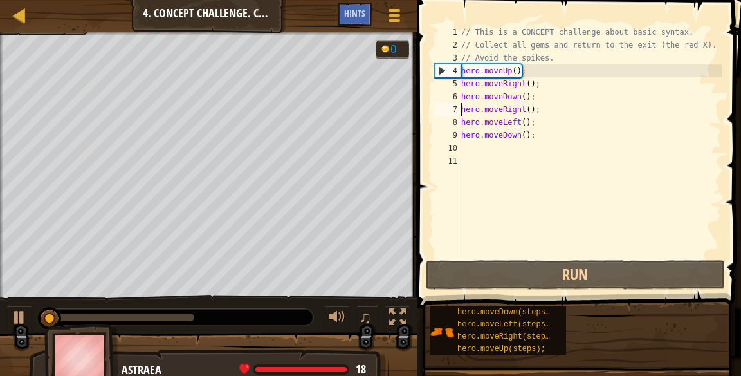
scroll to position [6, 0]
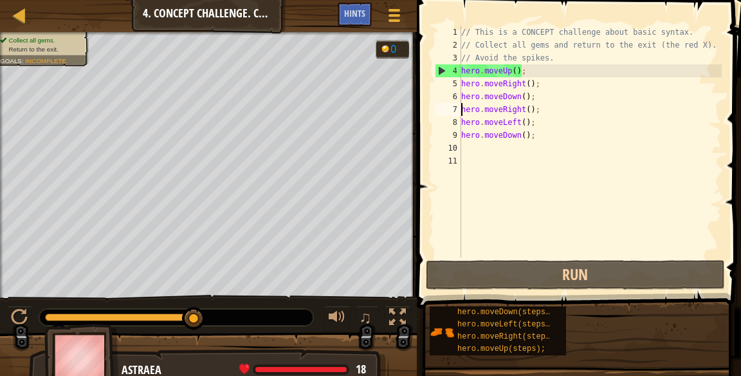
click at [455, 134] on div "9" at bounding box center [448, 135] width 26 height 13
type textarea "hero.moveDown();"
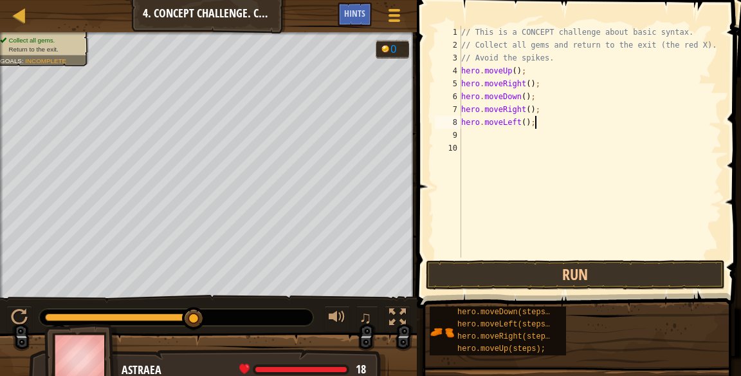
click at [466, 116] on div "// This is a CONCEPT challenge about basic syntax. // Collect all gems and retu…" at bounding box center [590, 154] width 263 height 257
click at [465, 116] on div "// This is a CONCEPT challenge about basic syntax. // Collect all gems and retu…" at bounding box center [590, 154] width 263 height 257
click at [461, 119] on div "// This is a CONCEPT challenge about basic syntax. // Collect all gems and retu…" at bounding box center [590, 154] width 263 height 257
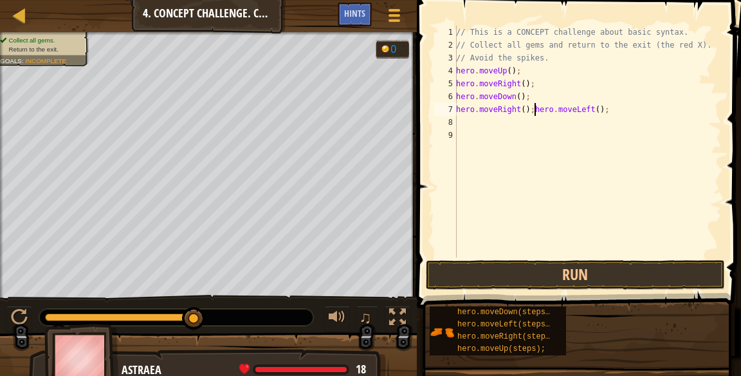
click at [452, 106] on div "7" at bounding box center [446, 109] width 22 height 13
click at [452, 92] on div "6" at bounding box center [446, 96] width 22 height 13
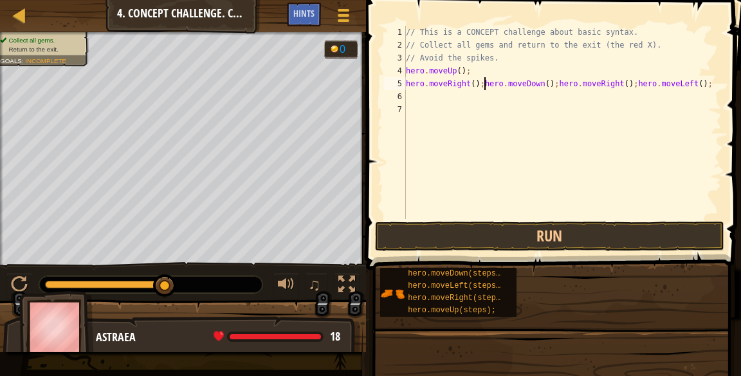
click at [410, 82] on div "// This is a CONCEPT challenge about basic syntax. // Collect all gems and retu…" at bounding box center [562, 135] width 318 height 219
click at [417, 81] on div "// This is a CONCEPT challenge about basic syntax. // Collect all gems and retu…" at bounding box center [562, 135] width 318 height 219
click at [400, 83] on div "5" at bounding box center [395, 83] width 22 height 13
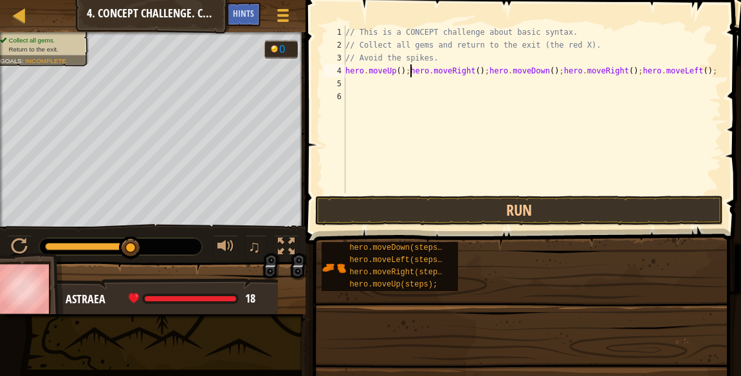
type textarea "hero.moveUp();hero.moveRight();hero.moveDown();hero.moveRight();hero.moveLeft();"
click at [664, 193] on span at bounding box center [525, 104] width 446 height 282
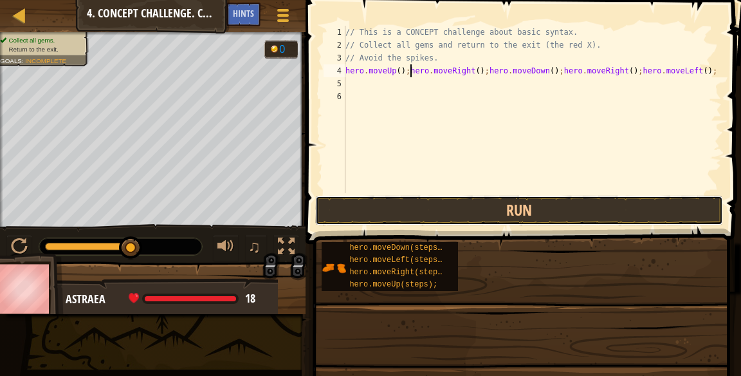
click at [634, 208] on button "Run" at bounding box center [519, 211] width 408 height 30
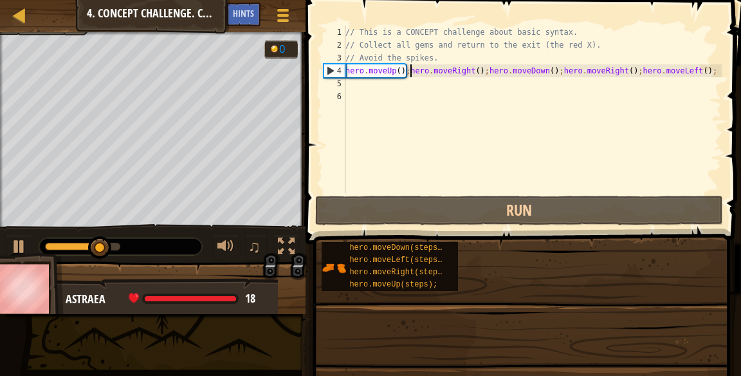
click at [470, 89] on div "// This is a CONCEPT challenge about basic syntax. // Collect all gems and retu…" at bounding box center [532, 122] width 379 height 193
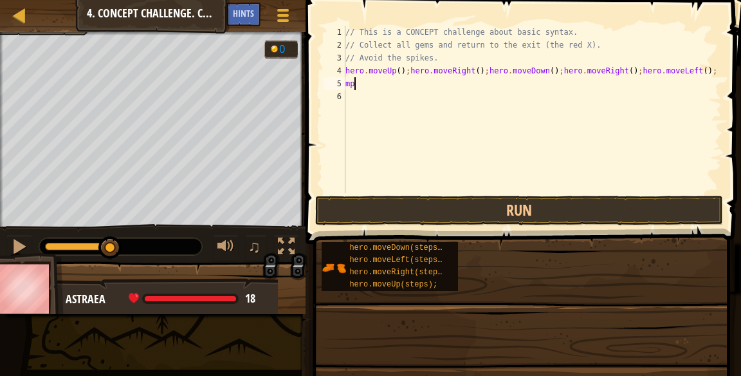
type textarea "m"
type textarea "hero.moveDown();"
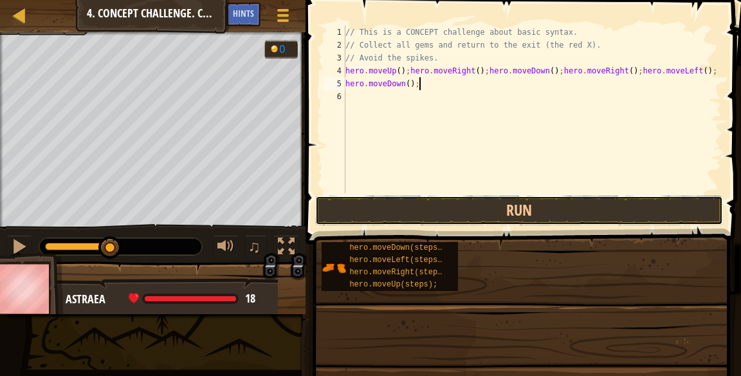
click at [562, 208] on button "Run" at bounding box center [519, 211] width 408 height 30
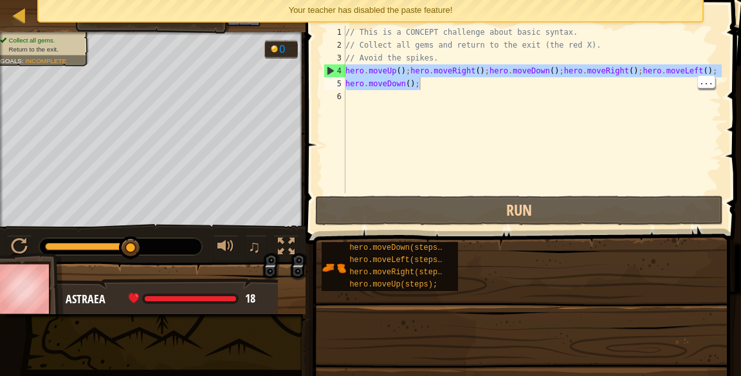
click at [484, 89] on div "// This is a CONCEPT challenge about basic syntax. // Collect all gems and retu…" at bounding box center [532, 122] width 379 height 193
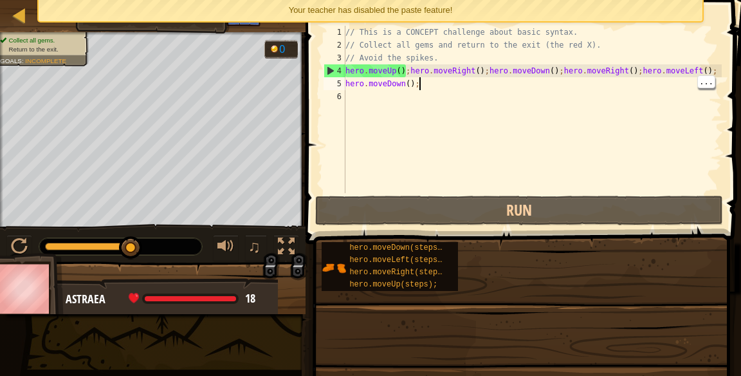
click at [457, 100] on div "// This is a CONCEPT challenge about basic syntax. // Collect all gems and retu…" at bounding box center [532, 122] width 379 height 193
click at [448, 92] on div "// This is a CONCEPT challenge about basic syntax. // Collect all gems and retu…" at bounding box center [532, 122] width 379 height 193
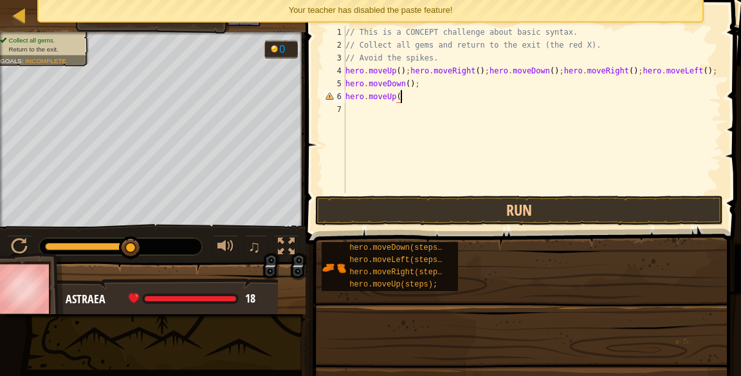
scroll to position [6, 4]
type textarea "hero.moveUp();"
click at [709, 176] on div "// This is a CONCEPT challenge about basic syntax. // Collect all gems and retu…" at bounding box center [532, 122] width 379 height 193
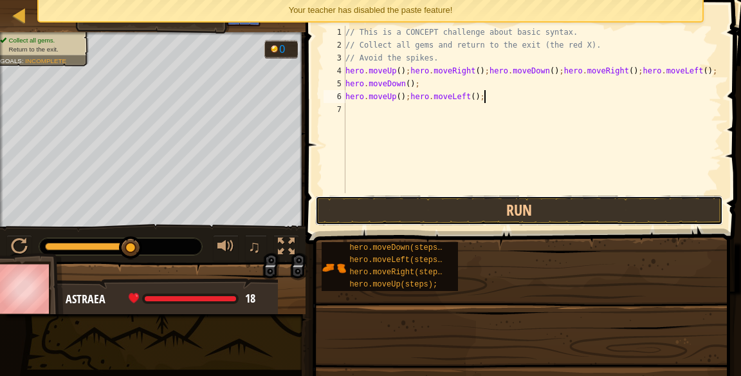
click at [520, 211] on button "Run" at bounding box center [519, 211] width 408 height 30
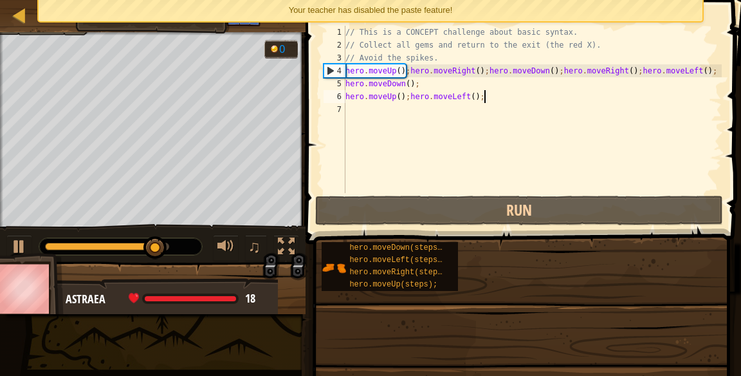
click at [515, 100] on div "// This is a CONCEPT challenge about basic syntax. // Collect all gems and retu…" at bounding box center [532, 122] width 379 height 193
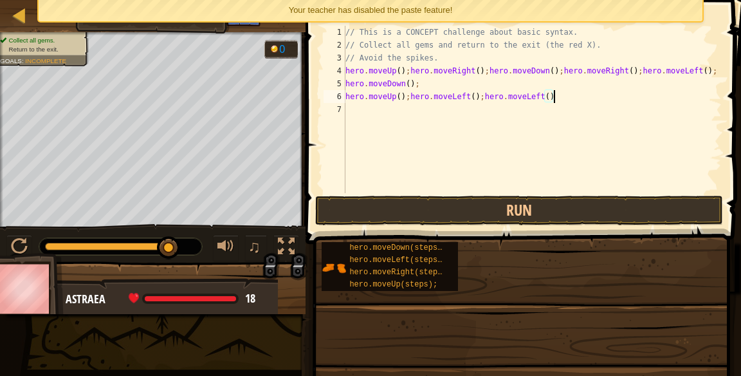
scroll to position [6, 17]
type textarea "hero.moveUp();hero.moveLeft();hero.moveLeft();"
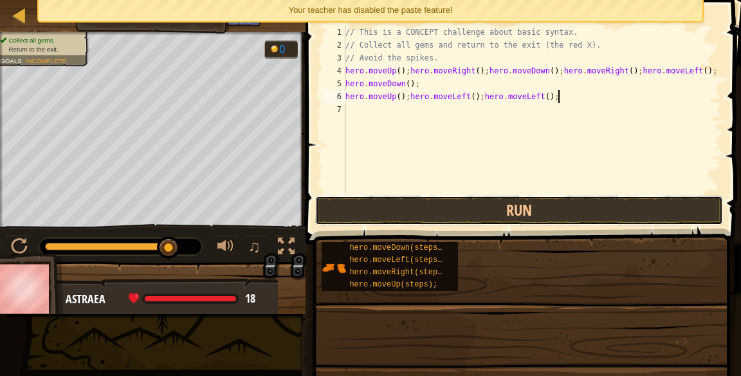
click at [571, 211] on button "Run" at bounding box center [519, 211] width 408 height 30
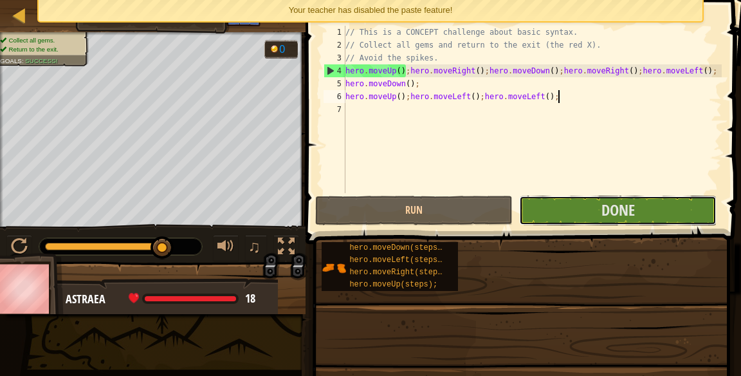
click at [592, 214] on button "Done" at bounding box center [617, 211] width 197 height 30
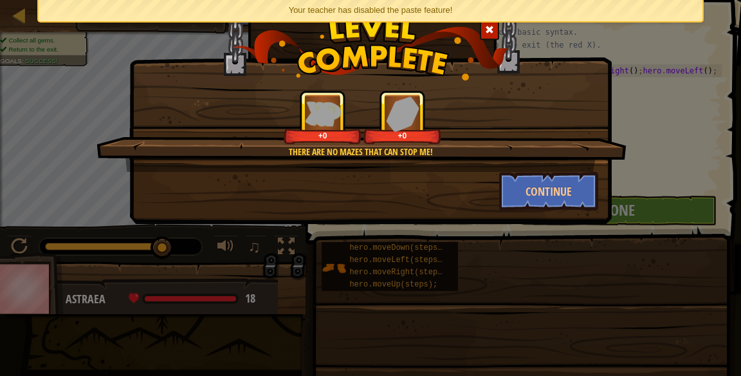
click at [634, 116] on div "There are no mazes that can stop me! +0 +0 Continue" at bounding box center [370, 188] width 741 height 376
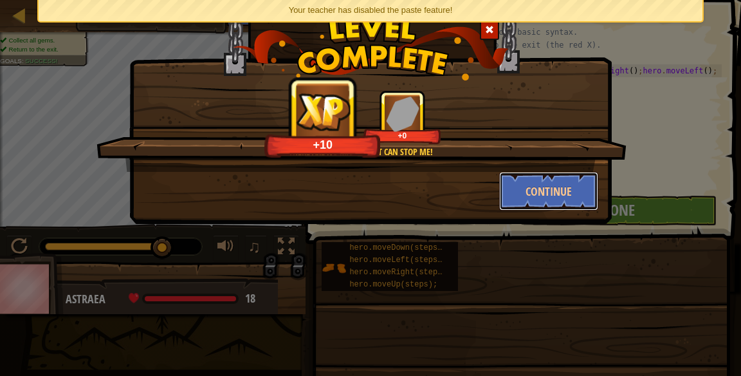
click at [537, 189] on button "Continue" at bounding box center [549, 191] width 100 height 39
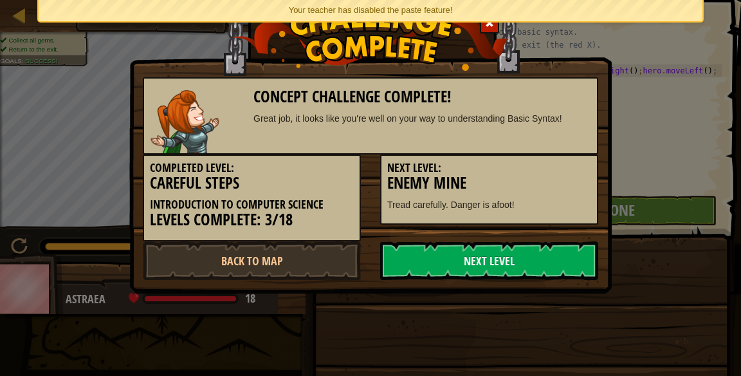
click at [542, 183] on h3 "Enemy Mine" at bounding box center [489, 182] width 204 height 17
click at [485, 257] on link "Next Level" at bounding box center [489, 260] width 218 height 39
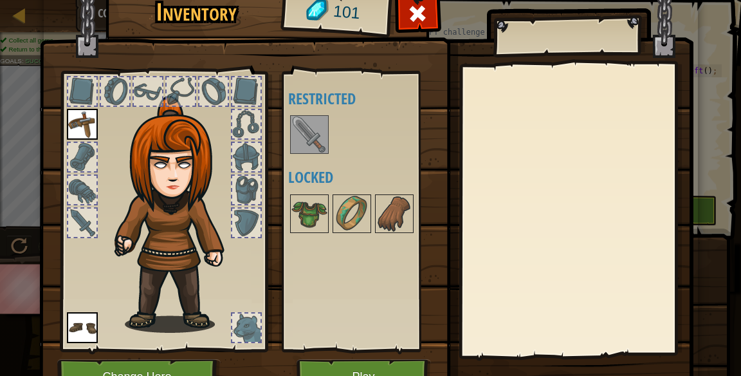
scroll to position [6, 0]
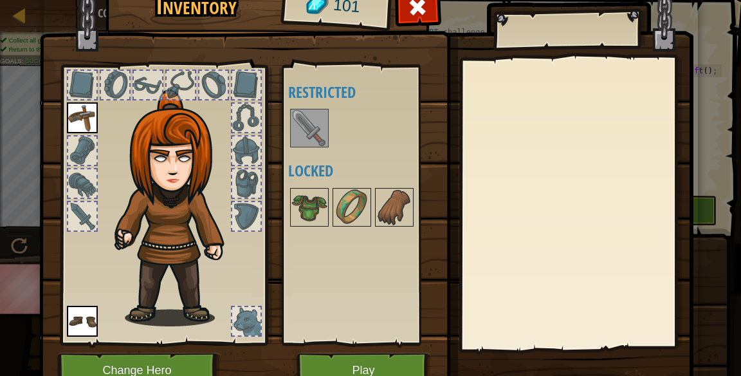
click at [322, 142] on img at bounding box center [309, 128] width 36 height 36
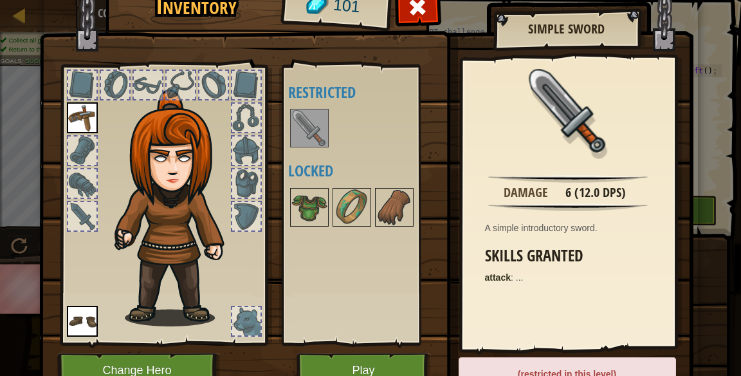
click at [306, 129] on img at bounding box center [309, 128] width 36 height 36
click at [304, 158] on div "Available Equip Equip (double-click to equip) Restricted Locked" at bounding box center [364, 205] width 152 height 268
click at [306, 218] on img at bounding box center [309, 207] width 36 height 36
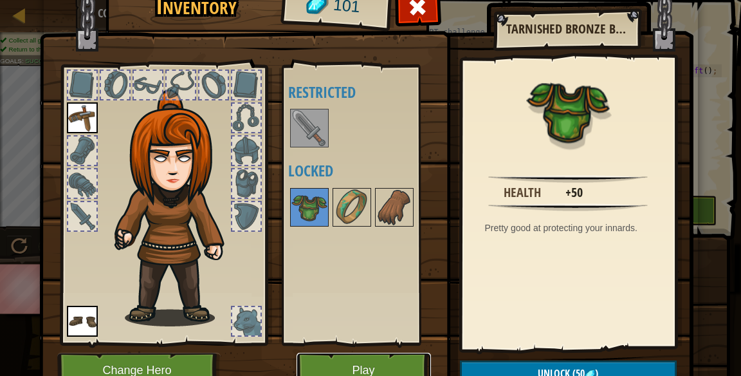
click at [323, 371] on button "Play" at bounding box center [364, 369] width 134 height 35
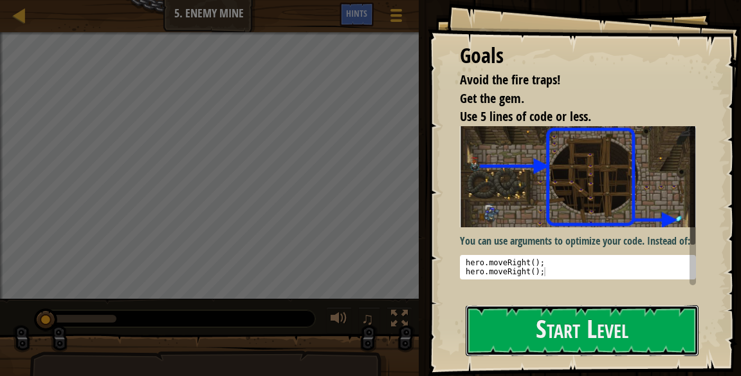
click at [541, 315] on button "Start Level" at bounding box center [582, 330] width 233 height 51
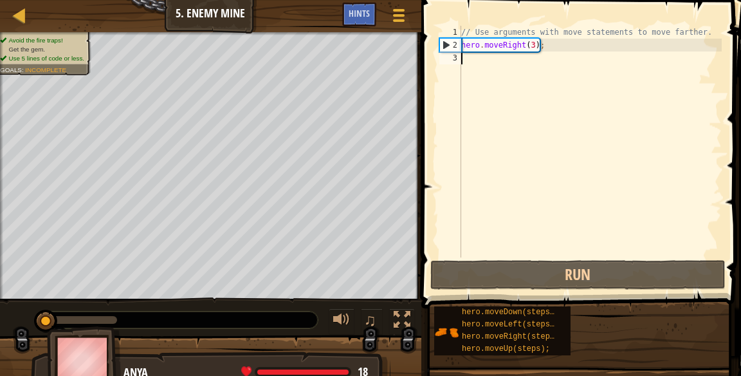
scroll to position [6, 0]
click at [620, 156] on div "// Use arguments with move statements to move farther. hero . moveRight ( 3 ) ;" at bounding box center [590, 154] width 263 height 257
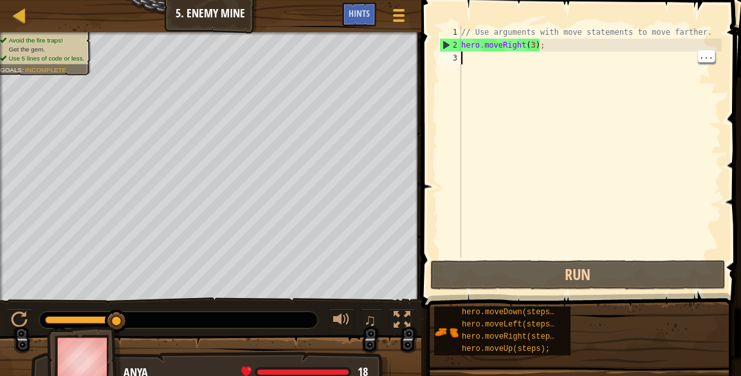
click at [493, 63] on div "// Use arguments with move statements to move farther. hero . moveRight ( 3 ) ;" at bounding box center [590, 154] width 263 height 257
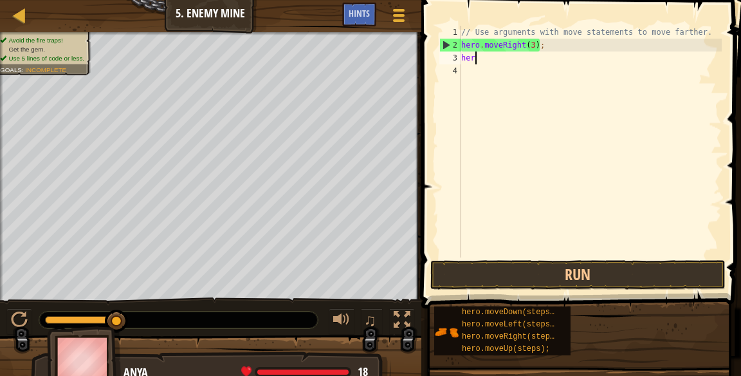
scroll to position [6, 1]
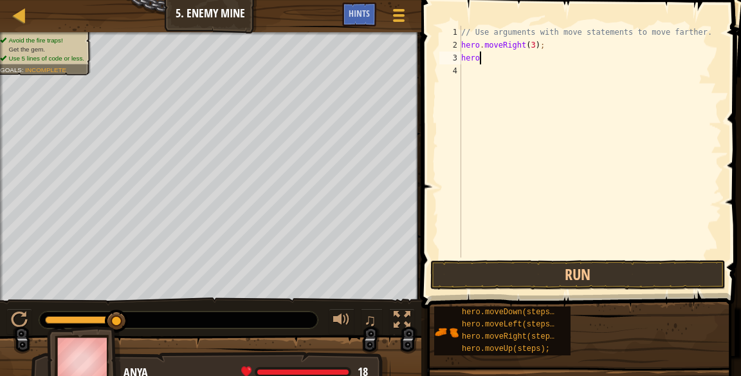
click at [520, 55] on div "// Use arguments with move statements to move farther. hero . moveRight ( 3 ) ;…" at bounding box center [590, 154] width 263 height 257
type textarea "hero.moveUp();"
type textarea "hero.moveRight();"
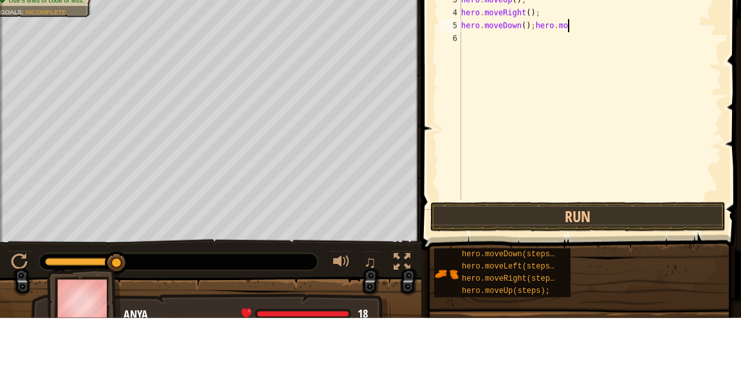
scroll to position [6, 9]
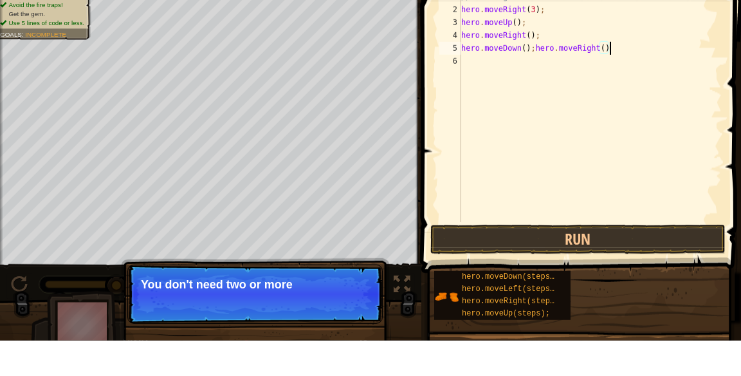
type textarea "hero.moveDown();hero.moveRight();"
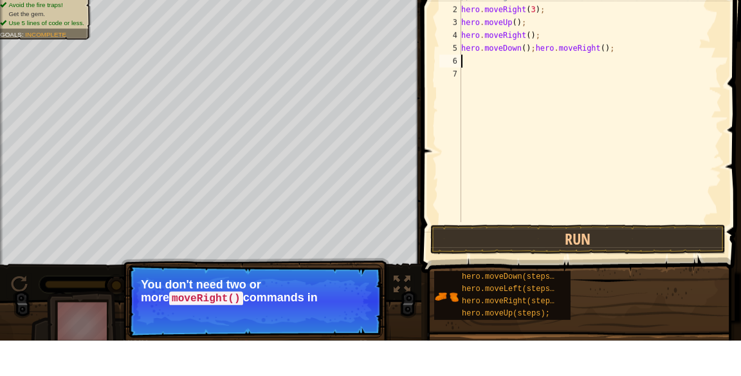
scroll to position [6, 0]
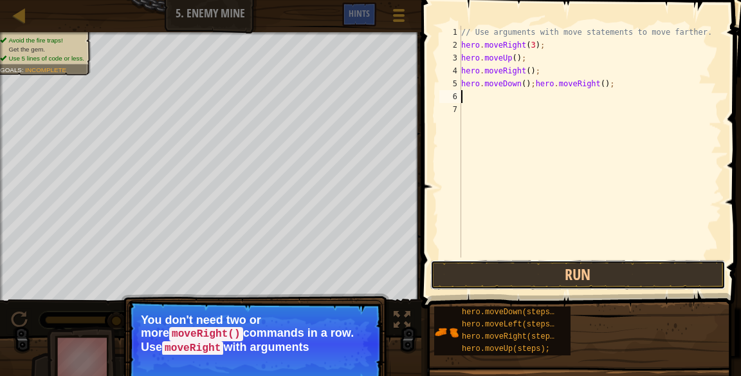
click at [617, 277] on button "Run" at bounding box center [577, 275] width 295 height 30
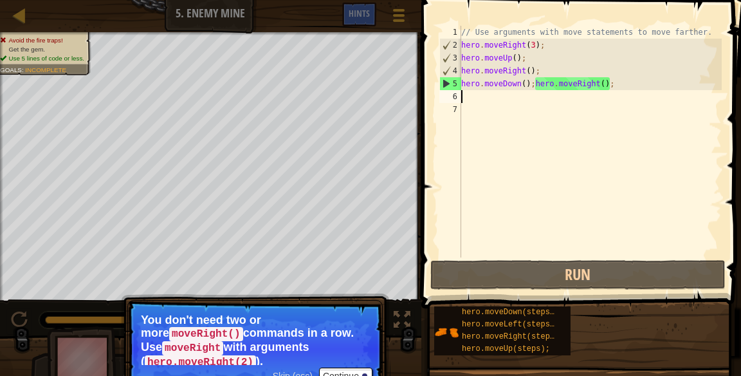
click at [536, 83] on div "// Use arguments with move statements to move farther. hero . moveRight ( 3 ) ;…" at bounding box center [590, 154] width 263 height 257
click at [531, 81] on div "// Use arguments with move statements to move farther. hero . moveRight ( 3 ) ;…" at bounding box center [590, 154] width 263 height 257
click at [535, 81] on div "// Use arguments with move statements to move farther. hero . moveRight ( 3 ) ;…" at bounding box center [590, 154] width 263 height 257
type textarea "hero.moveRight();"
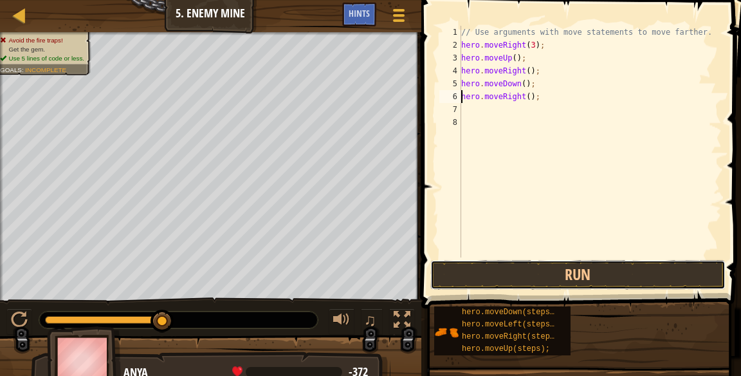
click at [633, 266] on button "Run" at bounding box center [577, 275] width 295 height 30
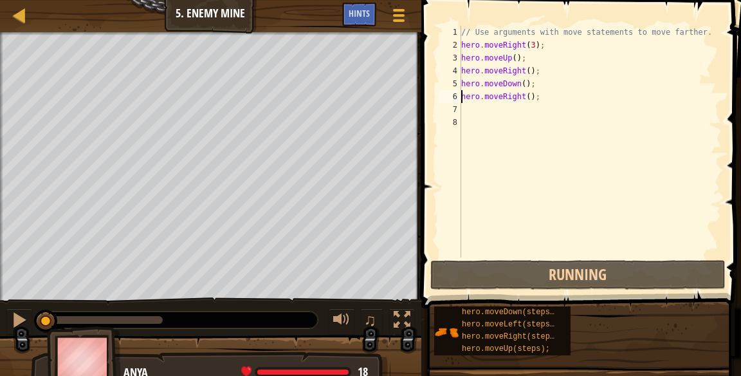
scroll to position [6, 0]
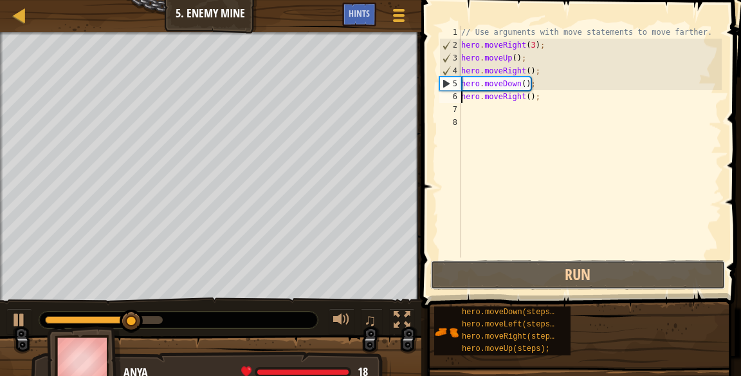
click at [588, 277] on button "Run" at bounding box center [577, 275] width 295 height 30
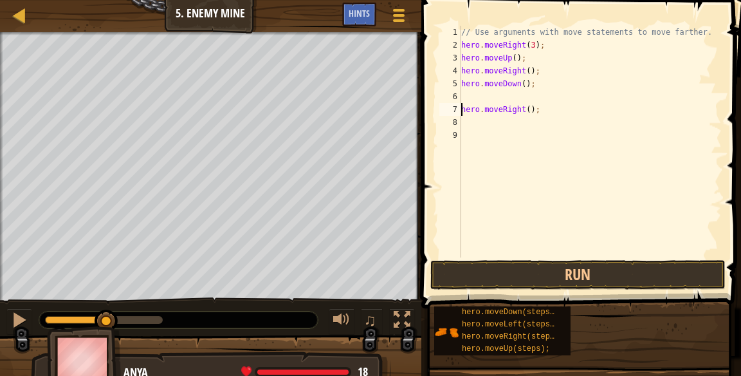
click at [493, 94] on div "// Use arguments with move statements to move farther. hero . moveRight ( 3 ) ;…" at bounding box center [590, 154] width 263 height 257
type textarea "hero.moveDown"
click at [558, 116] on div "// Use arguments with move statements to move farther. hero . moveRight ( 3 ) ;…" at bounding box center [590, 154] width 263 height 257
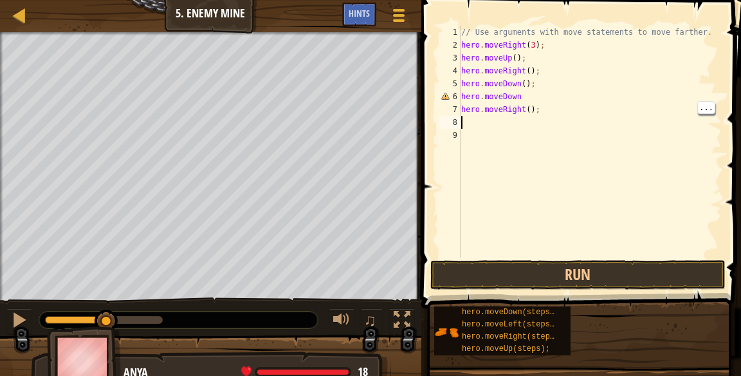
scroll to position [6, 0]
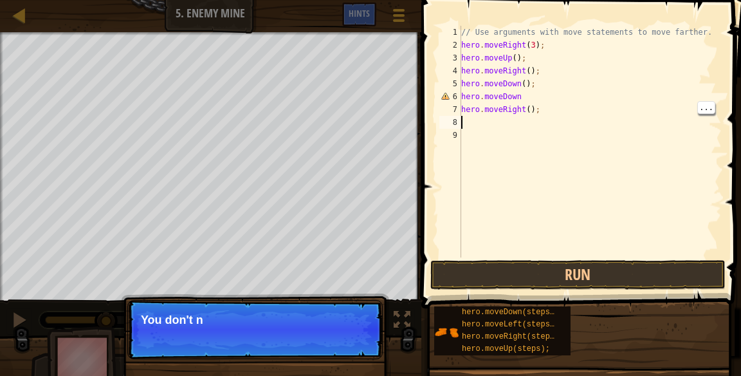
click at [526, 107] on div "// Use arguments with move statements to move farther. hero . moveRight ( 3 ) ;…" at bounding box center [590, 154] width 263 height 257
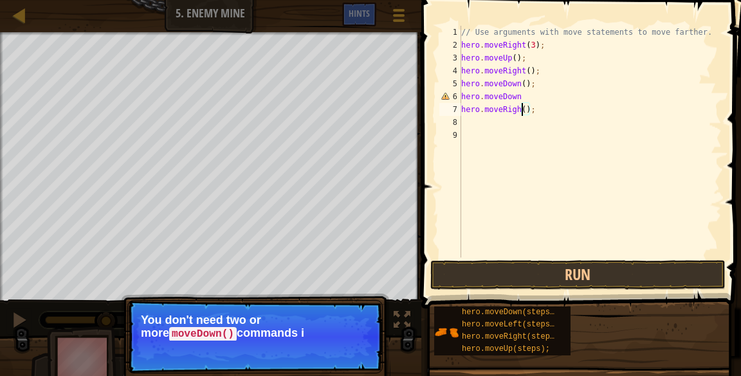
click at [552, 107] on div "// Use arguments with move statements to move farther. hero . moveRight ( 3 ) ;…" at bounding box center [590, 154] width 263 height 257
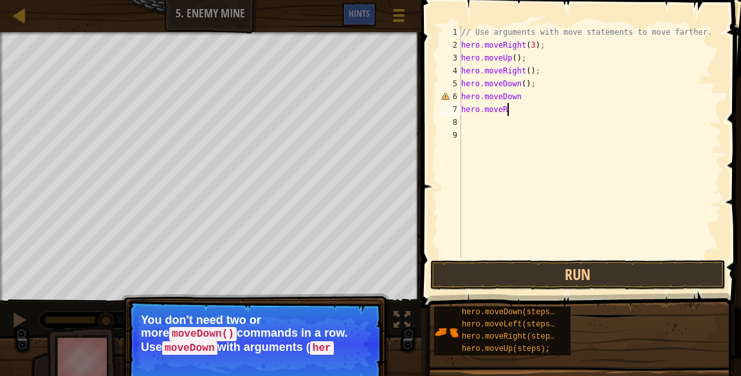
scroll to position [6, 1]
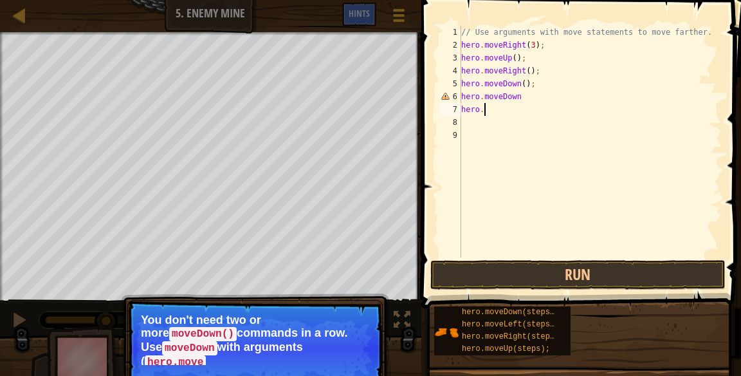
type textarea "h"
click at [549, 105] on div "// Use arguments with move statements to move farther. hero . moveRight ( 3 ) ;…" at bounding box center [590, 154] width 263 height 257
click at [538, 99] on div "// Use arguments with move statements to move farther. hero . moveRight ( 3 ) ;…" at bounding box center [590, 154] width 263 height 257
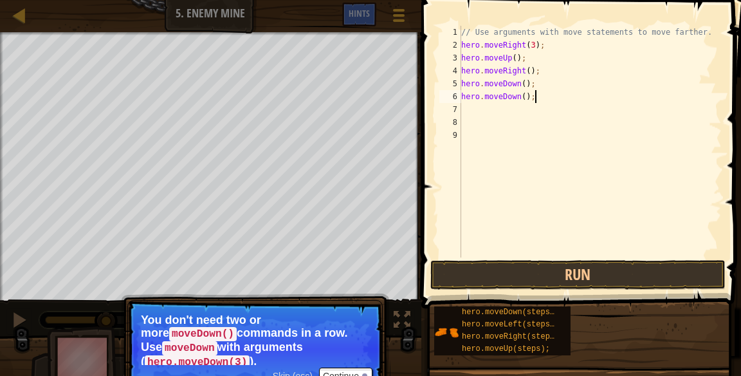
type textarea "hero.moveDown();"
click at [614, 282] on button "Run" at bounding box center [577, 275] width 295 height 30
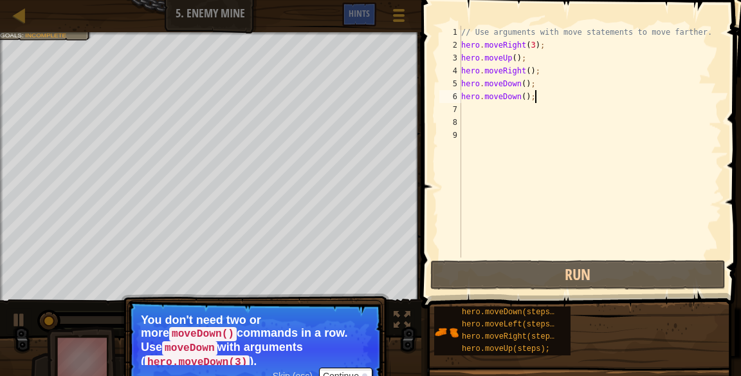
click at [578, 146] on div "// Use arguments with move statements to move farther. hero . moveRight ( 3 ) ;…" at bounding box center [590, 154] width 263 height 257
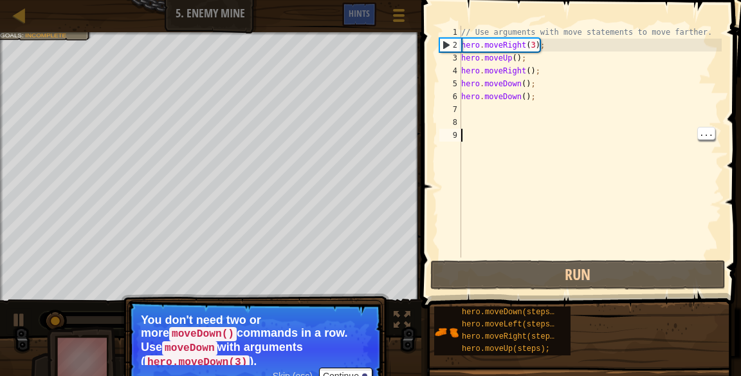
scroll to position [6, 0]
click at [592, 153] on div "// Use arguments with move statements to move farther. hero . moveRight ( 3 ) ;…" at bounding box center [590, 154] width 263 height 257
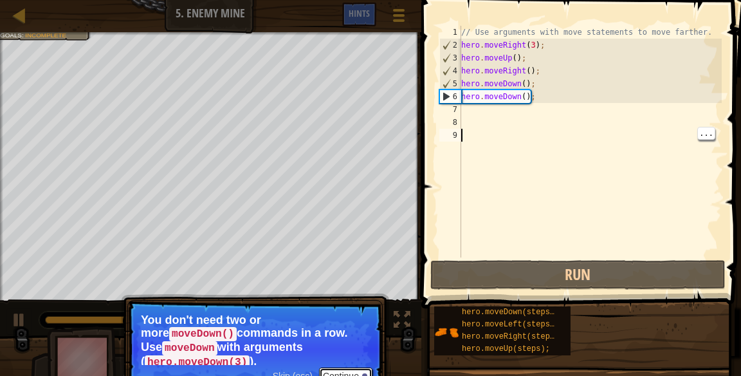
click at [358, 367] on button "Continue" at bounding box center [345, 375] width 53 height 17
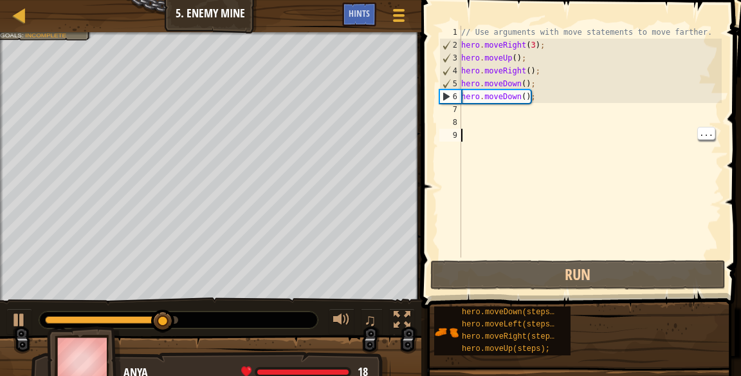
click at [525, 82] on div "// Use arguments with move statements to move farther. hero . moveRight ( 3 ) ;…" at bounding box center [590, 154] width 263 height 257
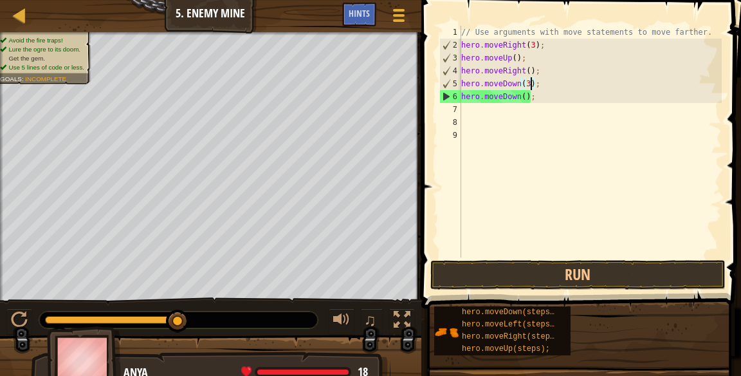
click at [531, 98] on div "// Use arguments with move statements to move farther. hero . moveRight ( 3 ) ;…" at bounding box center [590, 154] width 263 height 257
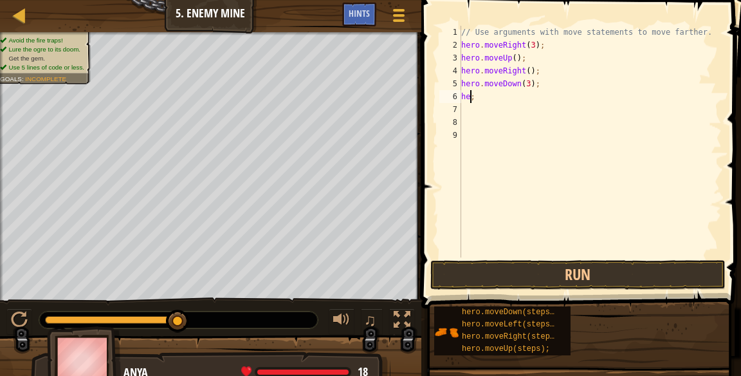
scroll to position [6, 0]
click at [504, 97] on div "// Use arguments with move statements to move farther. hero . moveRight ( 3 ) ;…" at bounding box center [590, 154] width 263 height 257
click at [462, 96] on div "// Use arguments with move statements to move farther. hero . moveRight ( 3 ) ;…" at bounding box center [590, 154] width 263 height 257
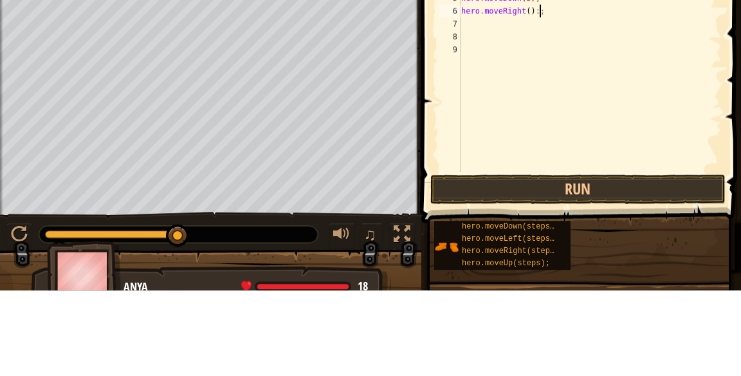
scroll to position [6, 6]
click at [533, 97] on div "// Use arguments with move statements to move farther. hero . moveRight ( 3 ) ;…" at bounding box center [590, 154] width 263 height 257
click at [538, 98] on div "// Use arguments with move statements to move farther. hero . moveRight ( 3 ) ;…" at bounding box center [590, 154] width 263 height 257
click at [532, 97] on div "// Use arguments with move statements to move farther. hero . moveRight ( 3 ) ;…" at bounding box center [590, 154] width 263 height 257
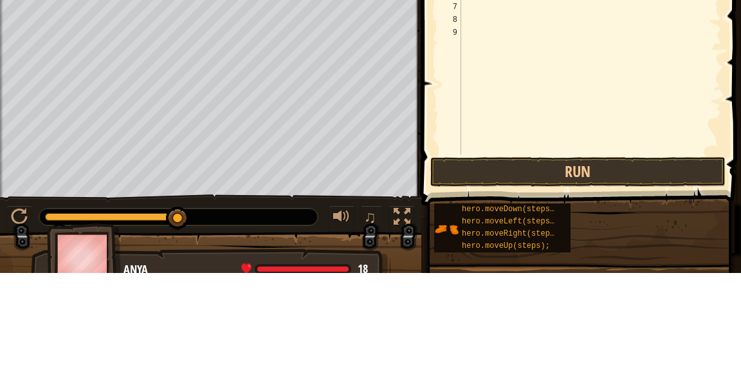
type textarea "hero.moveRight(2);"
click at [611, 271] on button "Run" at bounding box center [577, 275] width 295 height 30
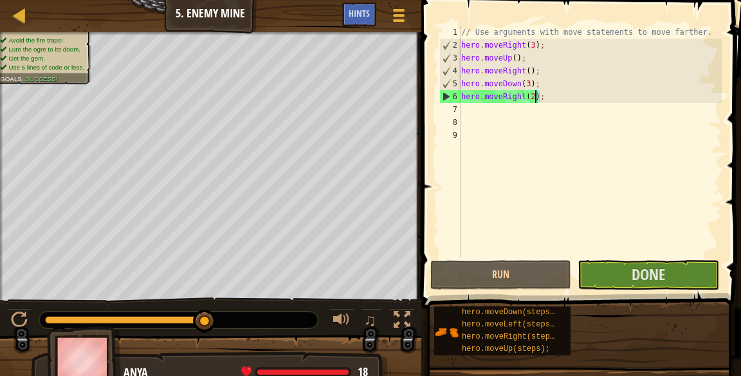
click at [530, 96] on div "// Use arguments with move statements to move farther. hero . moveRight ( 3 ) ;…" at bounding box center [590, 154] width 263 height 257
click at [645, 273] on span "Done" at bounding box center [648, 274] width 33 height 21
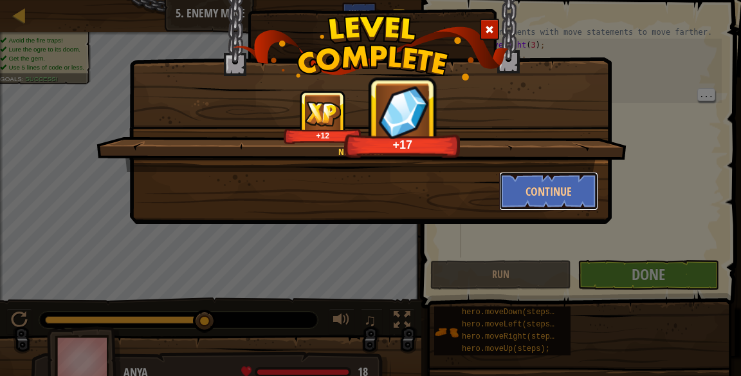
click at [568, 192] on button "Continue" at bounding box center [549, 191] width 100 height 39
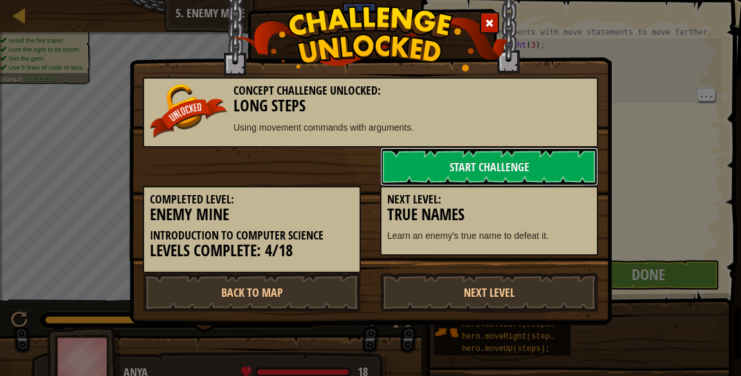
click at [561, 172] on link "Start Challenge" at bounding box center [489, 166] width 218 height 39
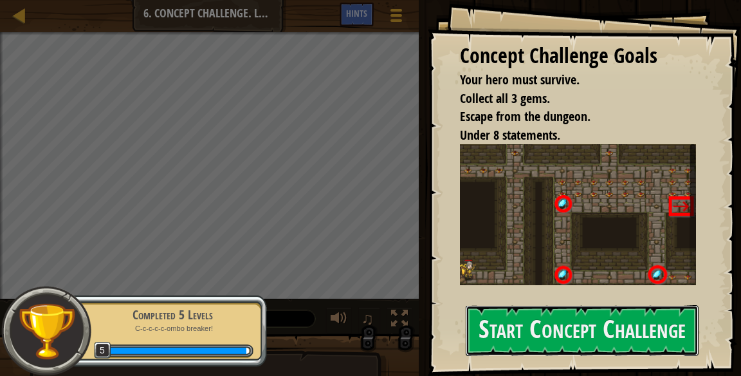
click at [588, 354] on button "Start Concept Challenge" at bounding box center [582, 330] width 233 height 51
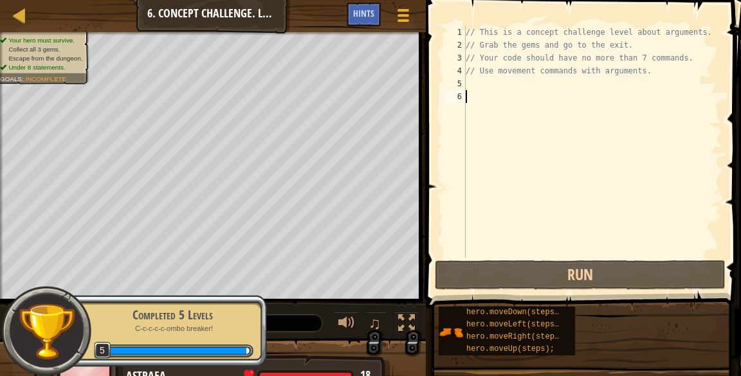
scroll to position [6, 0]
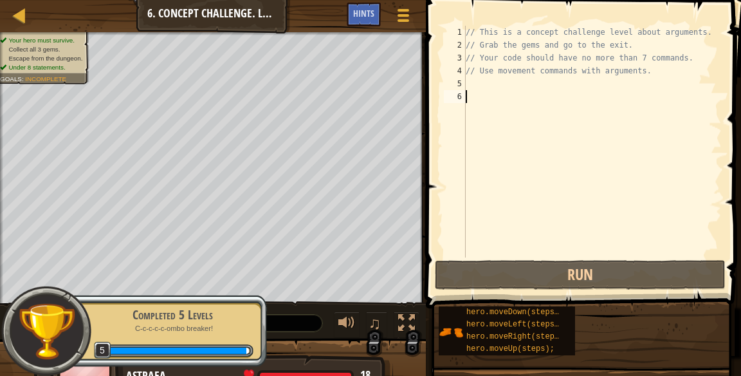
click at [519, 91] on div "// This is a concept challenge level about arguments. // Grab the gems and go t…" at bounding box center [592, 154] width 259 height 257
click at [479, 84] on div "// This is a concept challenge level about arguments. // Grab the gems and go t…" at bounding box center [592, 154] width 259 height 257
click at [506, 86] on div "// This is a concept challenge level about arguments. // Grab the gems and go t…" at bounding box center [592, 154] width 259 height 257
type textarea "g"
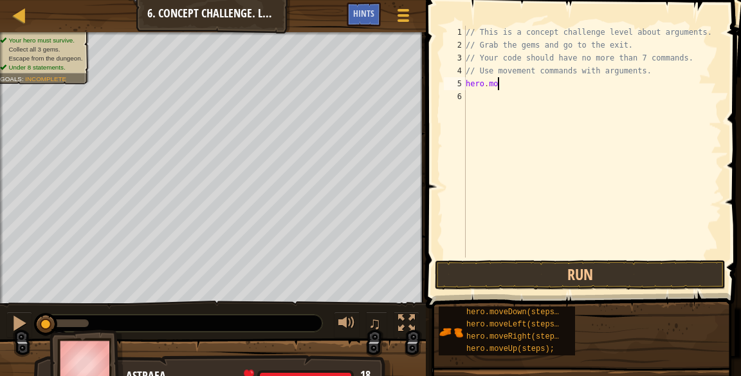
scroll to position [6, 3]
type textarea "hero.moveRight();"
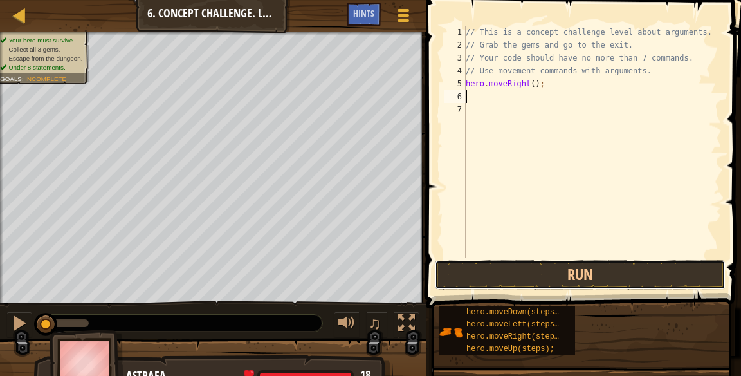
click at [664, 264] on button "Run" at bounding box center [580, 275] width 291 height 30
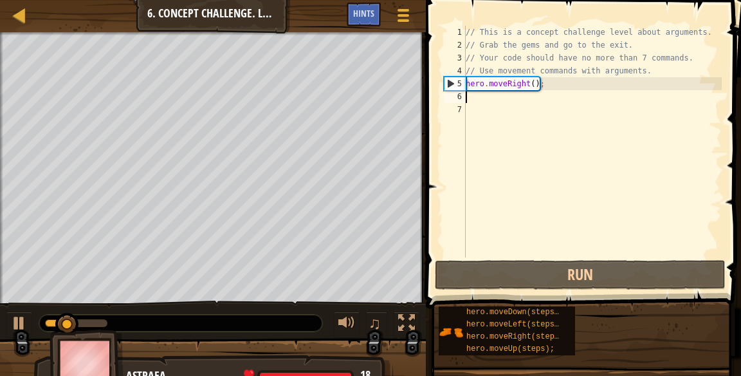
click at [545, 95] on div "// This is a concept challenge level about arguments. // Grab the gems and go t…" at bounding box center [592, 154] width 259 height 257
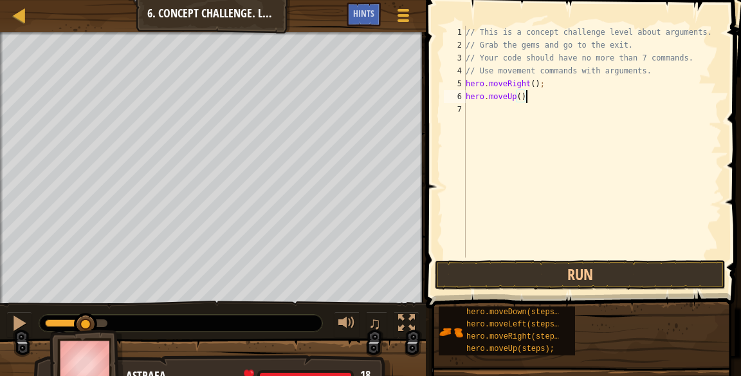
scroll to position [6, 5]
click at [518, 93] on div "// This is a concept challenge level about arguments. // Grab the gems and go t…" at bounding box center [592, 154] width 259 height 257
click at [519, 93] on div "// This is a concept challenge level about arguments. // Grab the gems and go t…" at bounding box center [592, 154] width 259 height 257
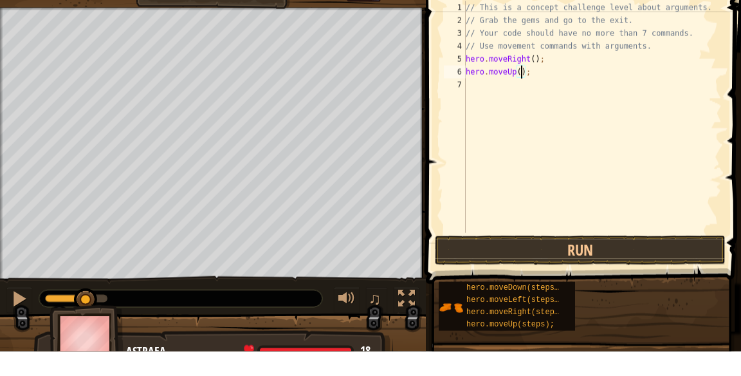
scroll to position [6, 5]
type textarea "hero.moveUp(3);"
click at [527, 116] on div "// This is a concept challenge level about arguments. // Grab the gems and go t…" at bounding box center [592, 154] width 259 height 257
type textarea "hero.moveRight(2)"
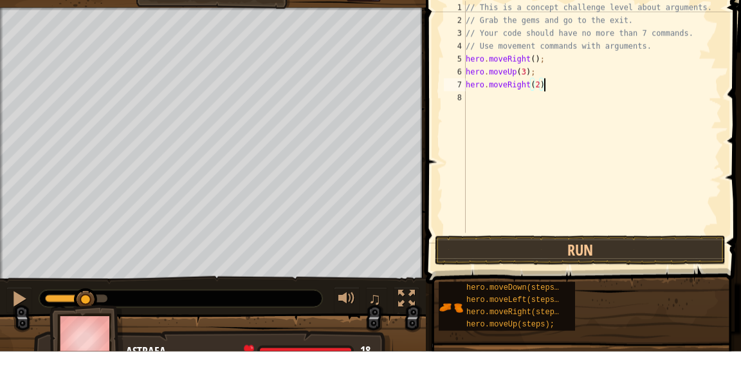
click at [642, 130] on div "// This is a concept challenge level about arguments. // Grab the gems and go t…" at bounding box center [592, 154] width 259 height 257
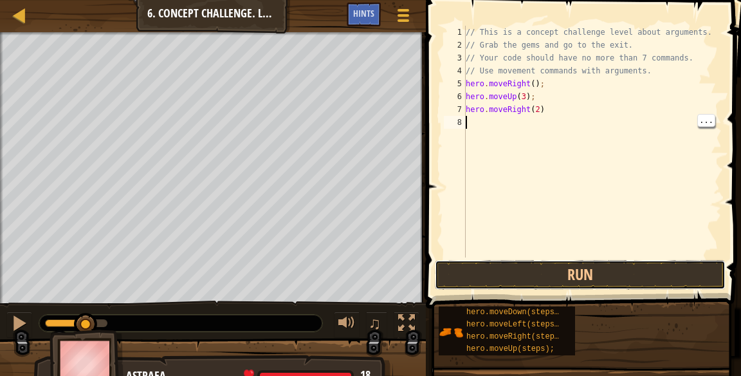
click at [616, 274] on button "Run" at bounding box center [580, 275] width 291 height 30
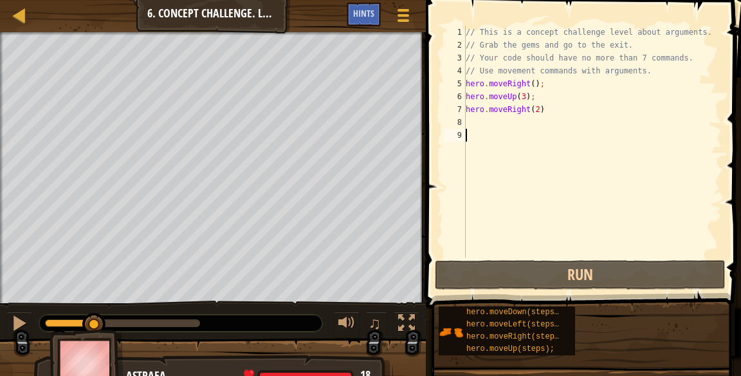
click at [491, 113] on div "// This is a concept challenge level about arguments. // Grab the gems and go t…" at bounding box center [592, 154] width 259 height 257
type textarea "hero.moveRight(2)"
click at [498, 119] on div "// This is a concept challenge level about arguments. // Grab the gems and go t…" at bounding box center [592, 154] width 259 height 257
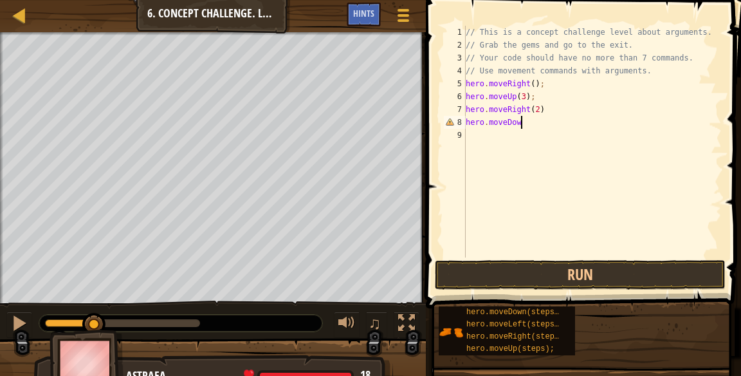
scroll to position [6, 4]
type textarea "hero.moveDown();"
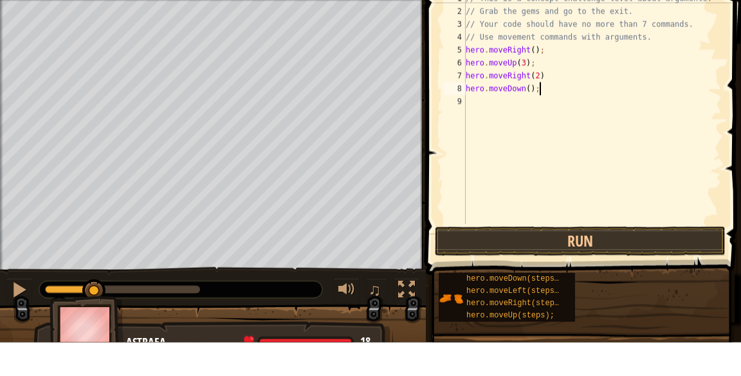
click at [498, 135] on div "// This is a concept challenge level about arguments. // Grab the gems and go t…" at bounding box center [592, 154] width 259 height 257
type textarea "hero.moveLeft();"
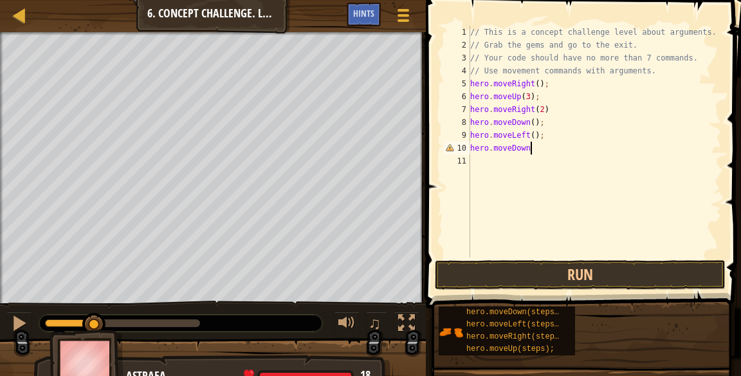
click at [551, 152] on div "// This is a concept challenge level about arguments. // Grab the gems and go t…" at bounding box center [595, 154] width 254 height 257
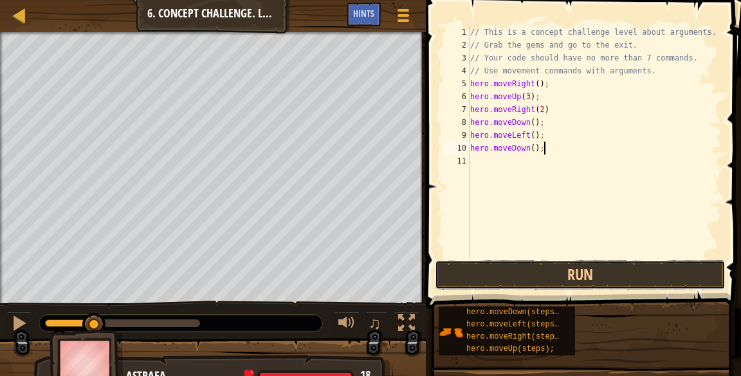
click at [603, 275] on button "Run" at bounding box center [580, 275] width 291 height 30
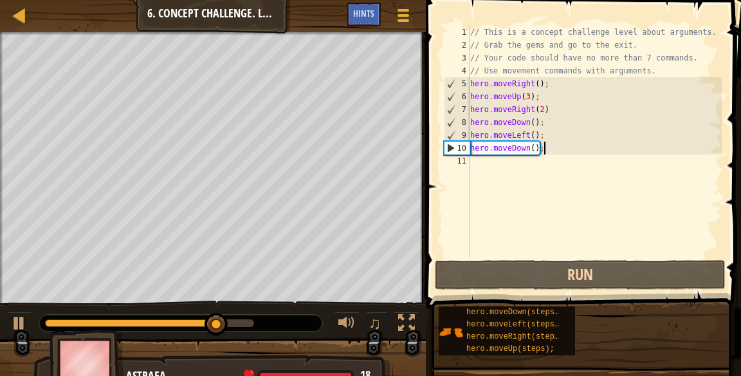
click at [537, 144] on div "// This is a concept challenge level about arguments. // Grab the gems and go t…" at bounding box center [595, 154] width 254 height 257
type textarea "hero.moveDown(2);"
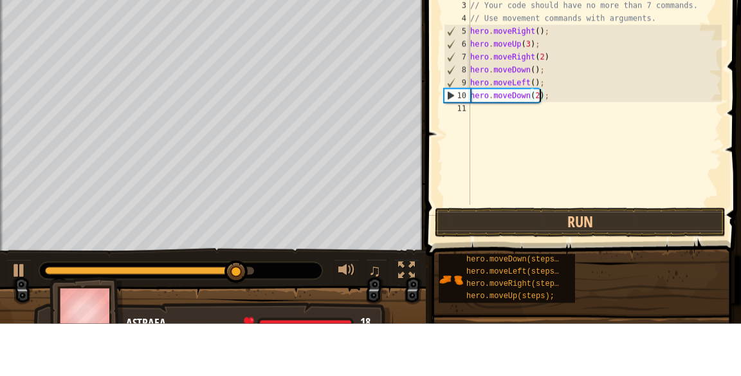
click at [543, 169] on div "// This is a concept challenge level about arguments. // Grab the gems and go t…" at bounding box center [595, 154] width 254 height 257
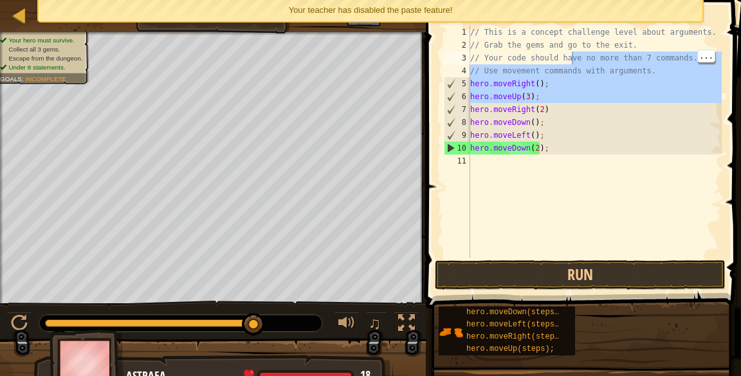
click at [579, 169] on div "// This is a concept challenge level about arguments. // Grab the gems and go t…" at bounding box center [595, 154] width 254 height 257
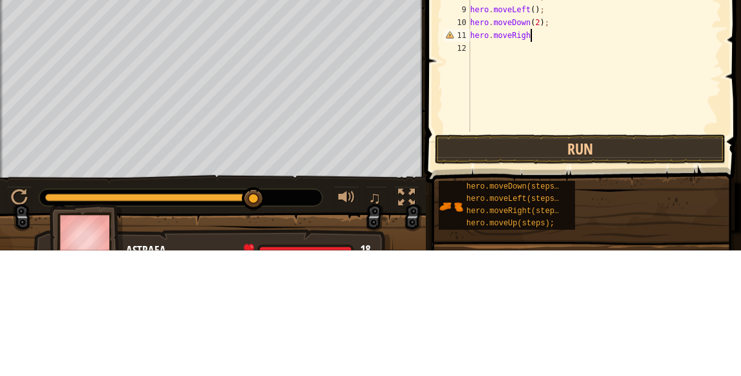
scroll to position [6, 5]
type textarea "hero.moveRight();"
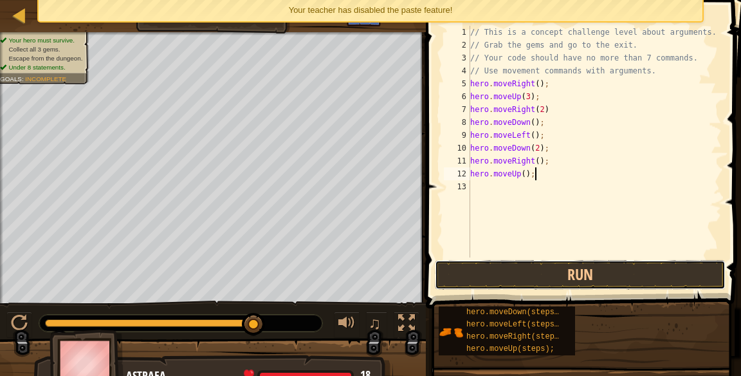
click at [522, 266] on button "Run" at bounding box center [580, 275] width 291 height 30
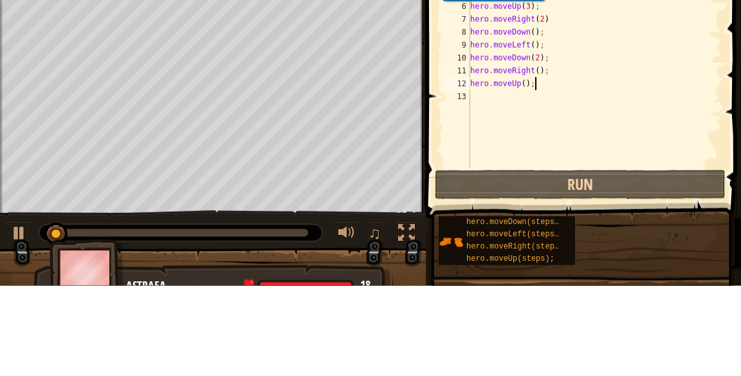
scroll to position [6, 5]
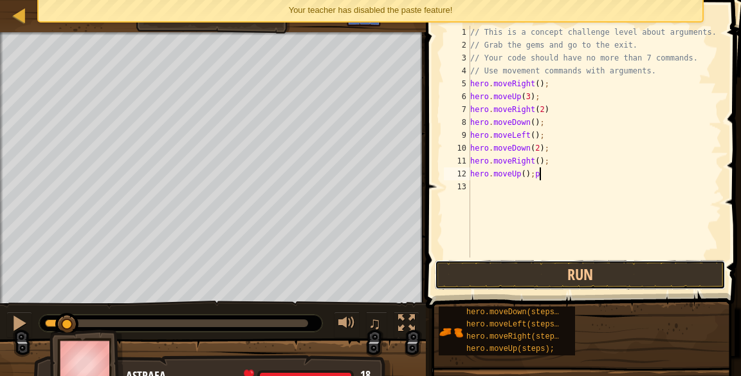
click at [525, 268] on button "Run" at bounding box center [580, 275] width 291 height 30
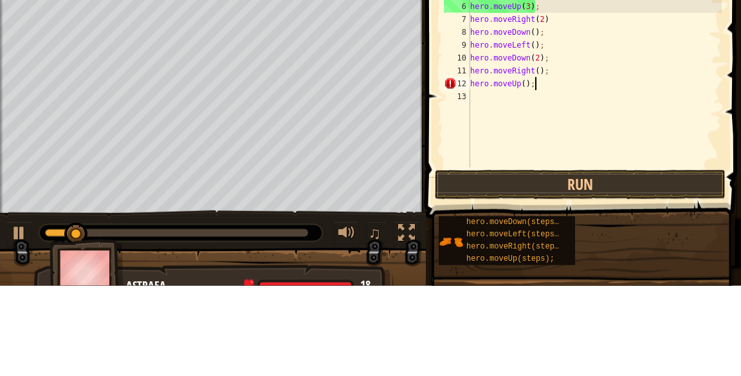
scroll to position [6, 5]
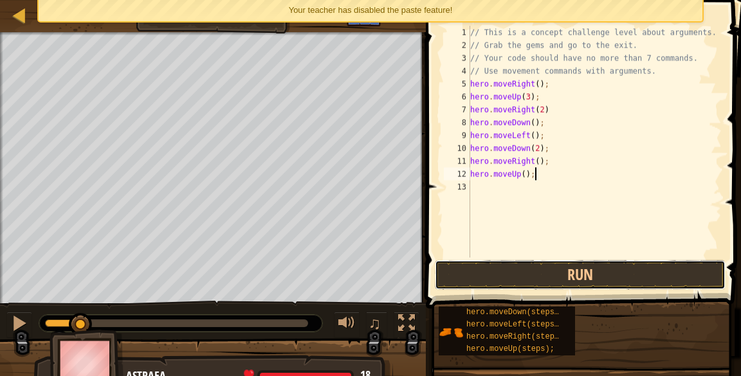
click at [527, 270] on button "Run" at bounding box center [580, 275] width 291 height 30
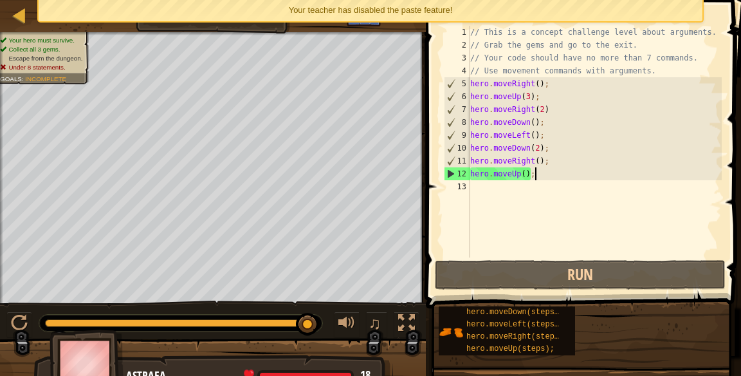
click at [520, 173] on div "// This is a concept challenge level about arguments. // Grab the gems and go t…" at bounding box center [595, 154] width 254 height 257
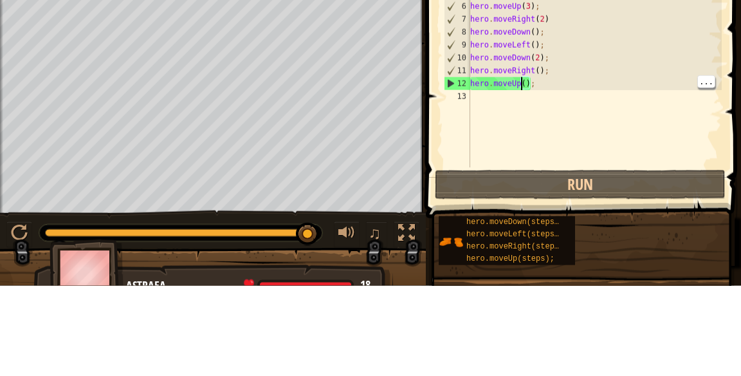
click at [518, 166] on div "// This is a concept challenge level about arguments. // Grab the gems and go t…" at bounding box center [595, 154] width 254 height 257
click at [528, 176] on div "// This is a concept challenge level about arguments. // Grab the gems and go t…" at bounding box center [595, 154] width 254 height 257
type textarea "hero.moveUp(2);"
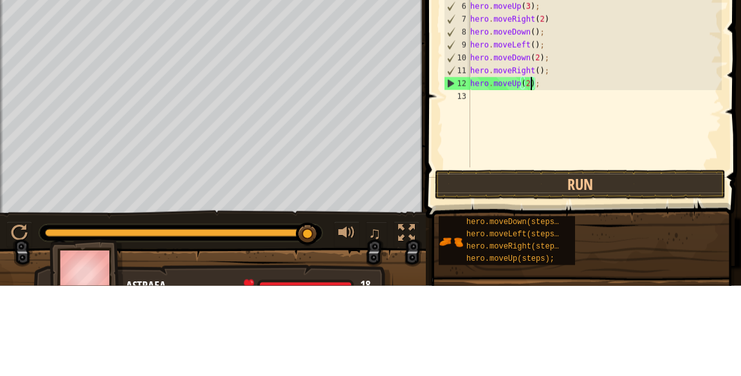
click at [511, 187] on div "// This is a concept challenge level about arguments. // Grab the gems and go t…" at bounding box center [595, 154] width 254 height 257
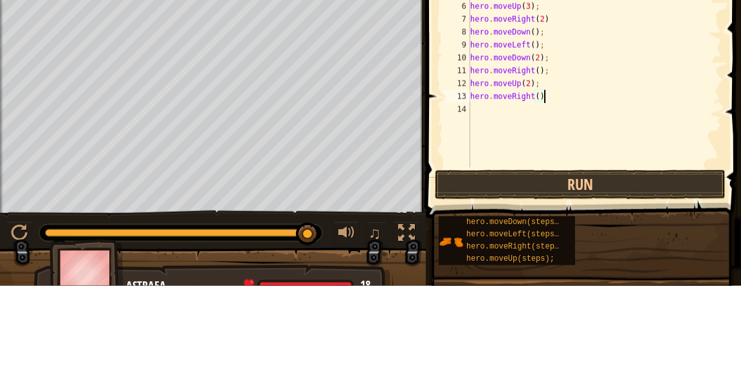
scroll to position [6, 6]
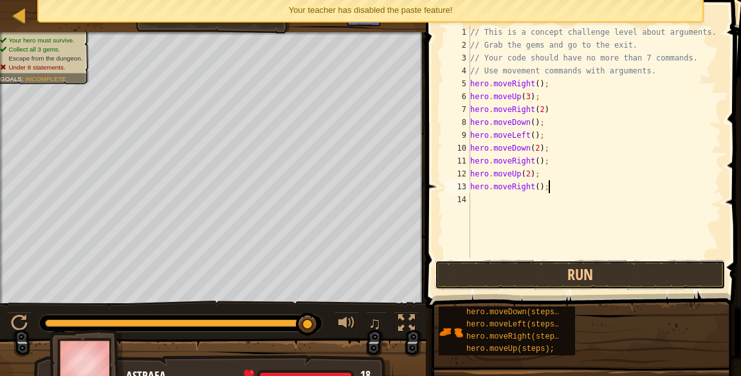
click at [613, 274] on button "Run" at bounding box center [580, 275] width 291 height 30
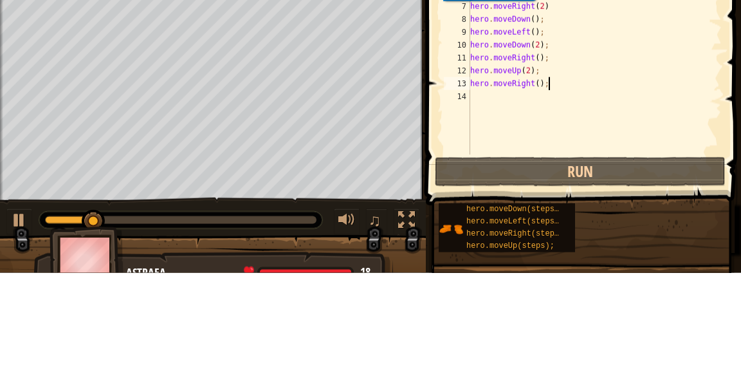
click at [538, 179] on div "// This is a concept challenge level about arguments. // Grab the gems and go t…" at bounding box center [595, 154] width 254 height 257
click at [538, 189] on div "// This is a concept challenge level about arguments. // Grab the gems and go t…" at bounding box center [595, 154] width 254 height 257
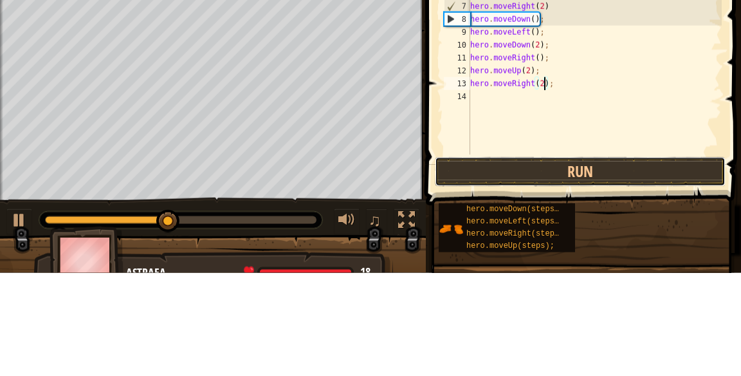
click at [581, 267] on button "Run" at bounding box center [580, 275] width 291 height 30
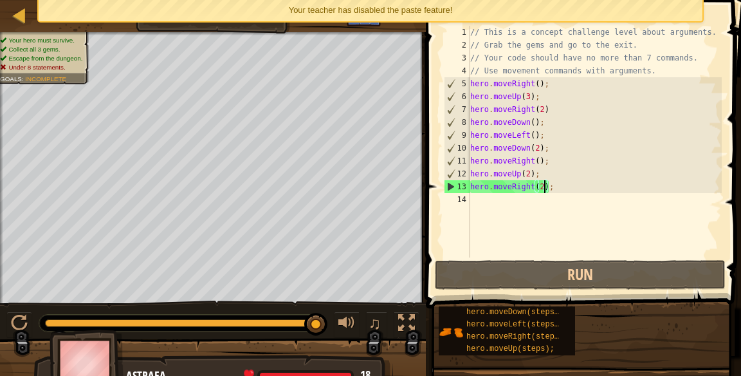
click at [551, 172] on div "// This is a concept challenge level about arguments. // Grab the gems and go t…" at bounding box center [595, 154] width 254 height 257
type textarea "hero.moveUp(2);"
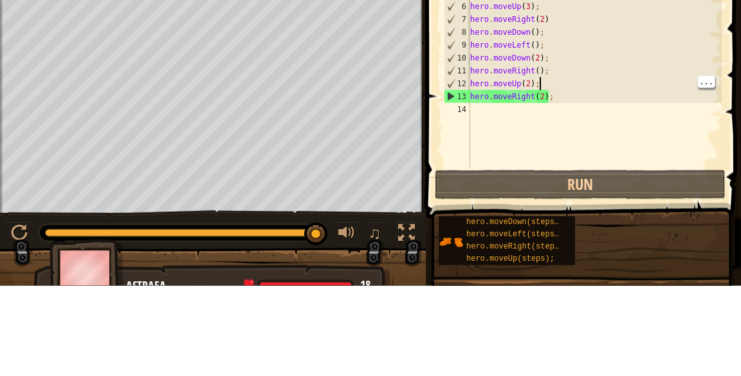
scroll to position [6, 0]
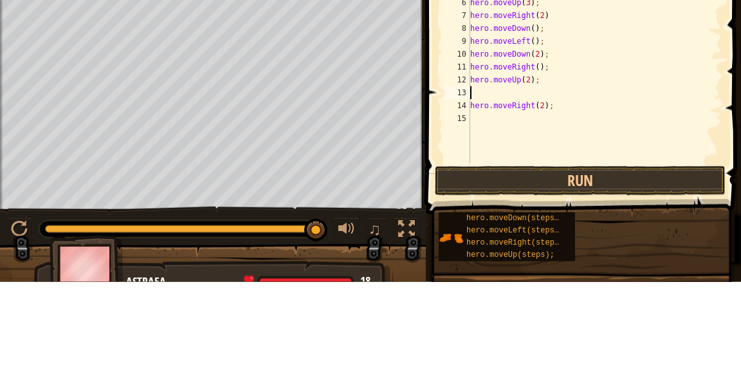
click at [550, 172] on div "// This is a concept challenge level about arguments. // Grab the gems and go t…" at bounding box center [595, 154] width 254 height 257
click at [531, 170] on div "// This is a concept challenge level about arguments. // Grab the gems and go t…" at bounding box center [595, 154] width 254 height 257
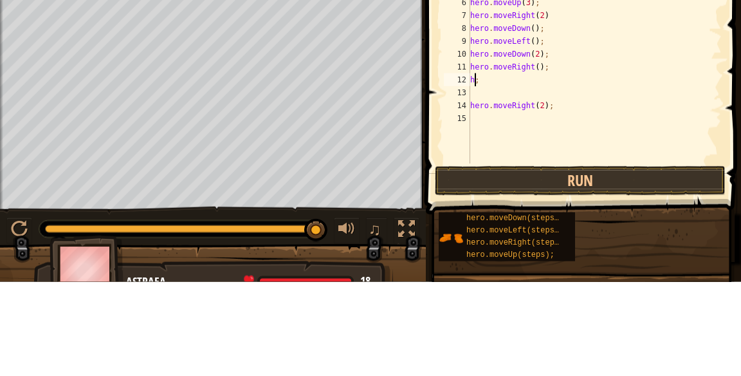
type textarea ";"
click at [504, 172] on div "// This is a concept challenge level about arguments. // Grab the gems and go t…" at bounding box center [595, 154] width 254 height 257
click at [473, 201] on div "// This is a concept challenge level about arguments. // Grab the gems and go t…" at bounding box center [595, 154] width 254 height 257
click at [474, 196] on div "// This is a concept challenge level about arguments. // Grab the gems and go t…" at bounding box center [595, 154] width 254 height 257
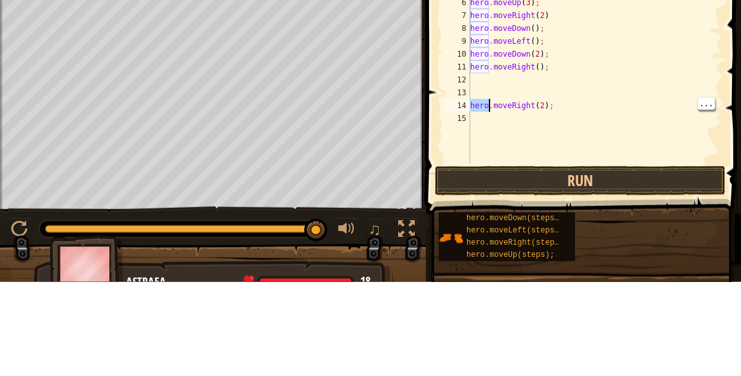
click at [470, 198] on div "// This is a concept challenge level about arguments. // Grab the gems and go t…" at bounding box center [595, 154] width 254 height 257
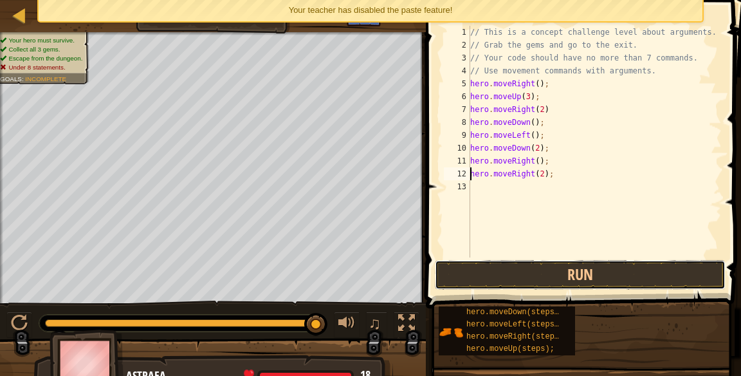
click at [538, 279] on button "Run" at bounding box center [580, 275] width 291 height 30
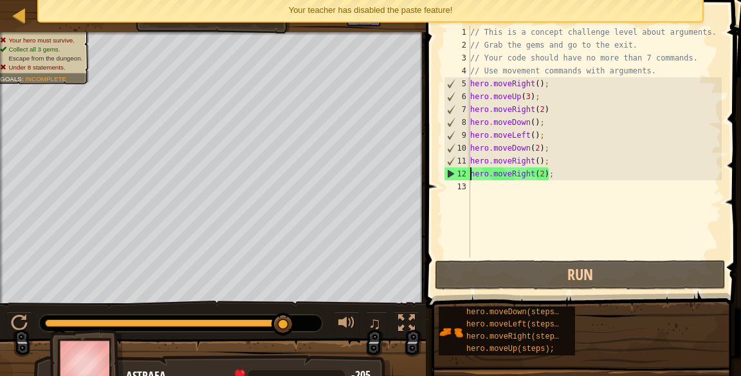
click at [541, 171] on div "// This is a concept challenge level about arguments. // Grab the gems and go t…" at bounding box center [595, 154] width 254 height 257
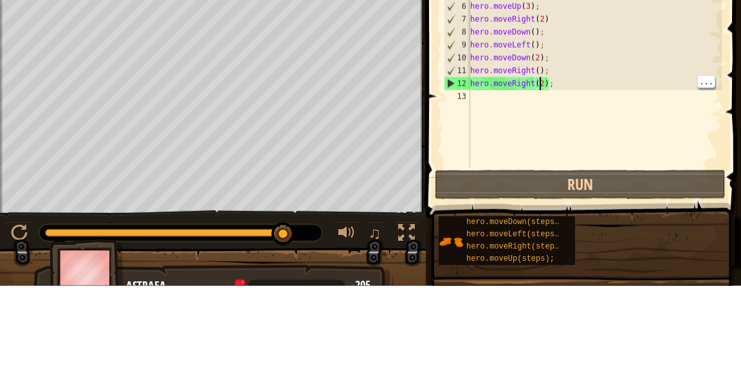
click at [547, 166] on div "// This is a concept challenge level about arguments. // Grab the gems and go t…" at bounding box center [595, 154] width 254 height 257
click at [544, 176] on div "// This is a concept challenge level about arguments. // Grab the gems and go t…" at bounding box center [595, 154] width 254 height 257
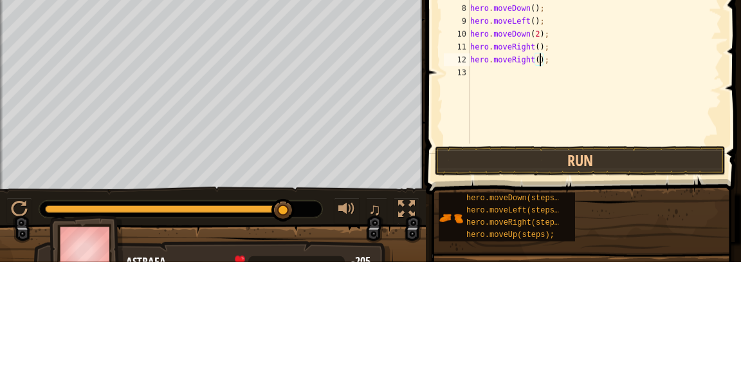
click at [565, 160] on div "// This is a concept challenge level about arguments. // Grab the gems and go t…" at bounding box center [595, 154] width 254 height 257
click at [563, 172] on div "// This is a concept challenge level about arguments. // Grab the gems and go t…" at bounding box center [595, 154] width 254 height 257
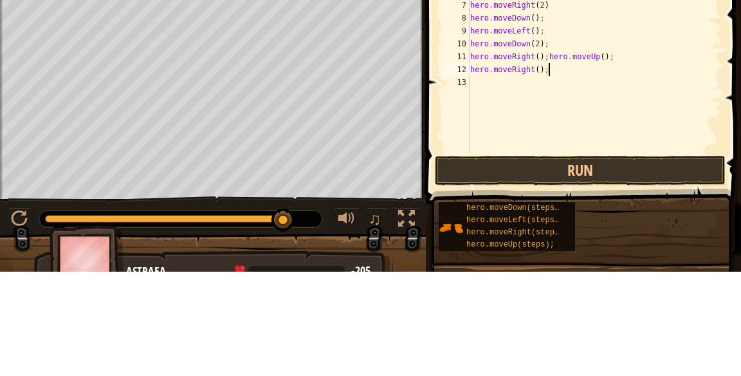
click at [629, 161] on div "// This is a concept challenge level about arguments. // Grab the gems and go t…" at bounding box center [595, 154] width 254 height 257
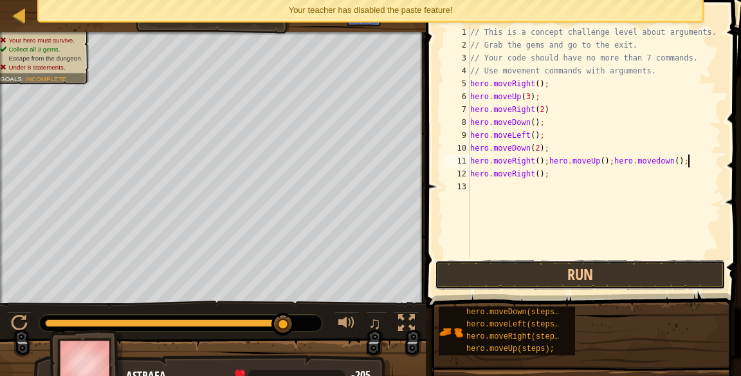
click at [518, 274] on button "Run" at bounding box center [580, 275] width 291 height 30
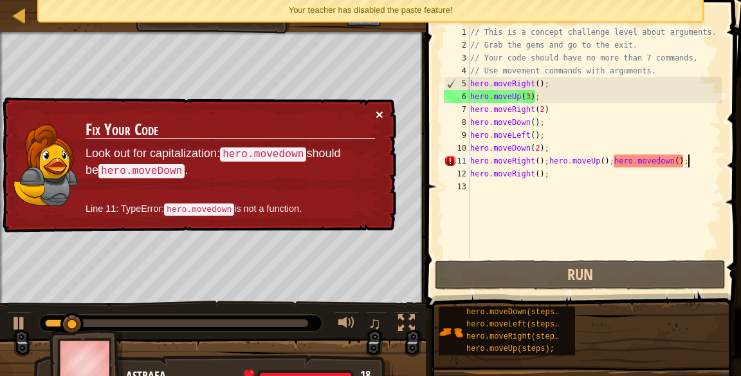
click at [377, 116] on button "×" at bounding box center [380, 114] width 8 height 14
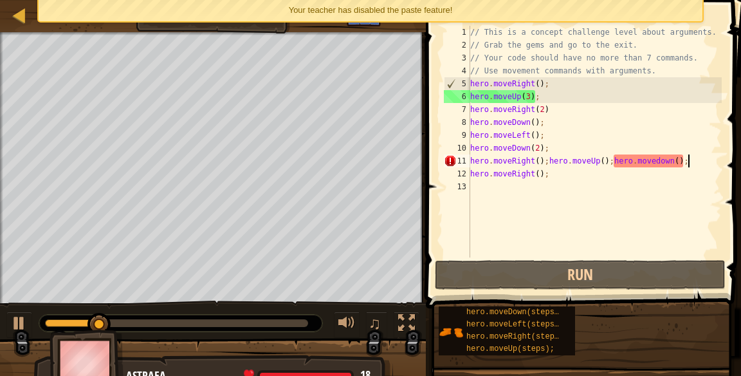
click at [659, 160] on div "// This is a concept challenge level about arguments. // Grab the gems and go t…" at bounding box center [595, 154] width 254 height 257
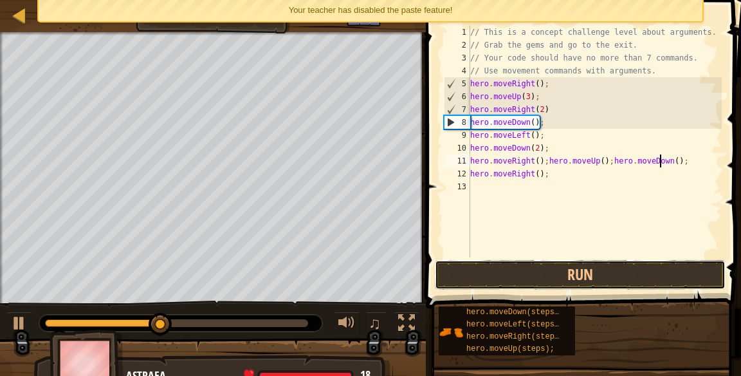
click at [595, 272] on button "Run" at bounding box center [580, 275] width 291 height 30
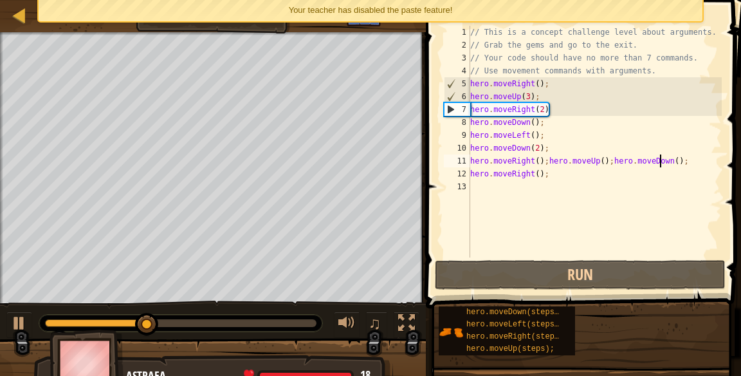
click at [567, 174] on div "// This is a concept challenge level about arguments. // Grab the gems and go t…" at bounding box center [595, 154] width 254 height 257
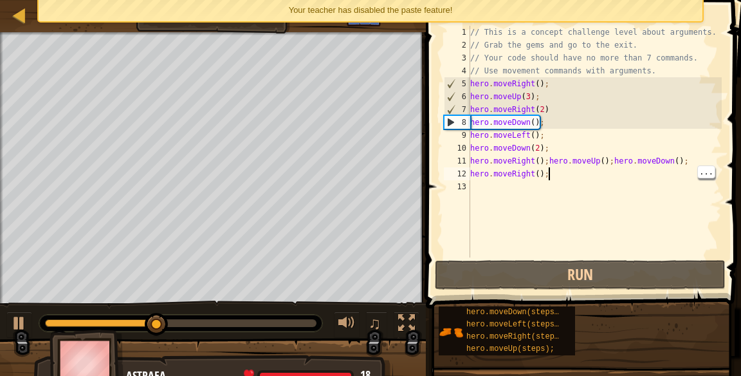
type textarea "hero.moveRight();"
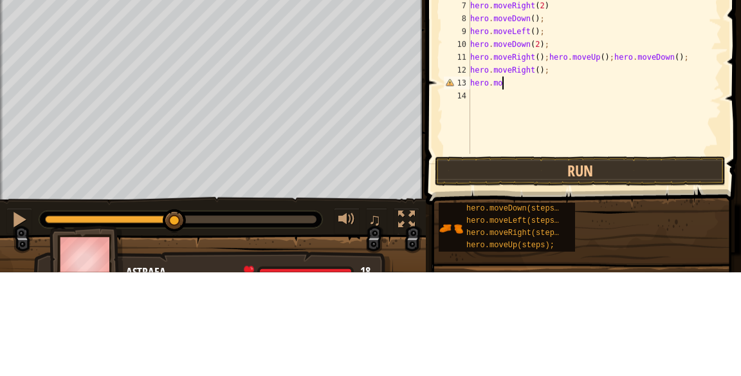
scroll to position [6, 3]
click at [573, 173] on div "// This is a concept challenge level about arguments. // Grab the gems and go t…" at bounding box center [595, 154] width 254 height 257
click at [605, 175] on div "// This is a concept challenge level about arguments. // Grab the gems and go t…" at bounding box center [595, 154] width 254 height 257
click at [540, 187] on div "// This is a concept challenge level about arguments. // Grab the gems and go t…" at bounding box center [595, 154] width 254 height 257
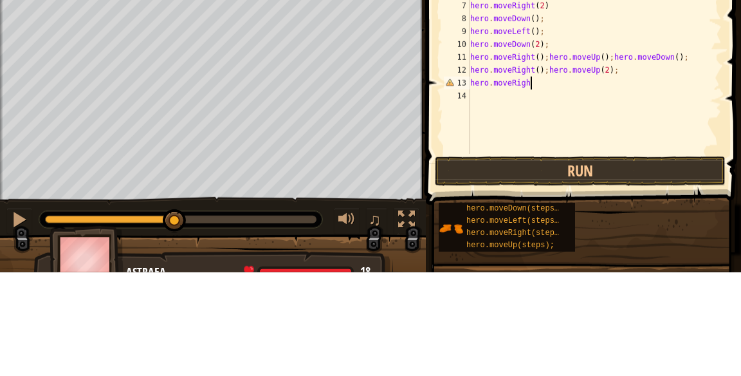
scroll to position [6, 5]
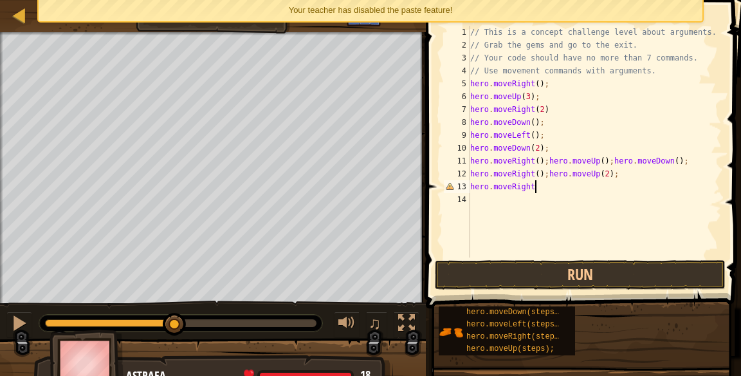
click at [557, 188] on div "// This is a concept challenge level about arguments. // Grab the gems and go t…" at bounding box center [595, 154] width 254 height 257
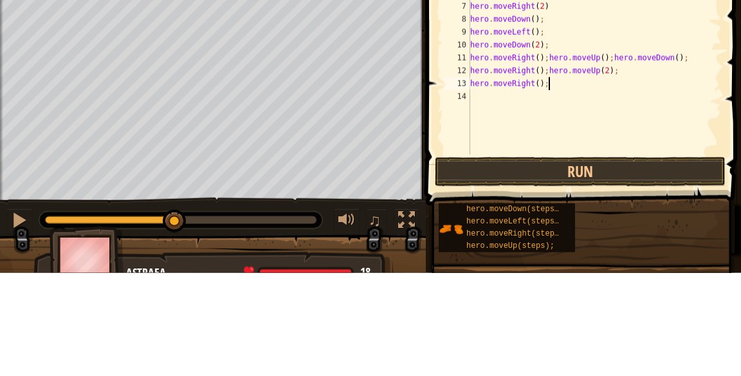
scroll to position [6, 6]
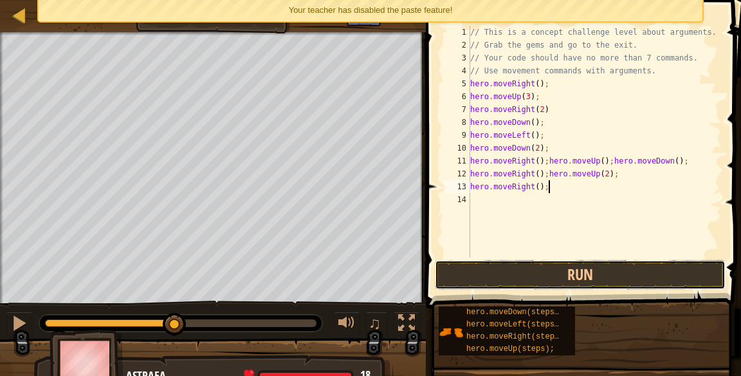
click at [592, 271] on button "Run" at bounding box center [580, 275] width 291 height 30
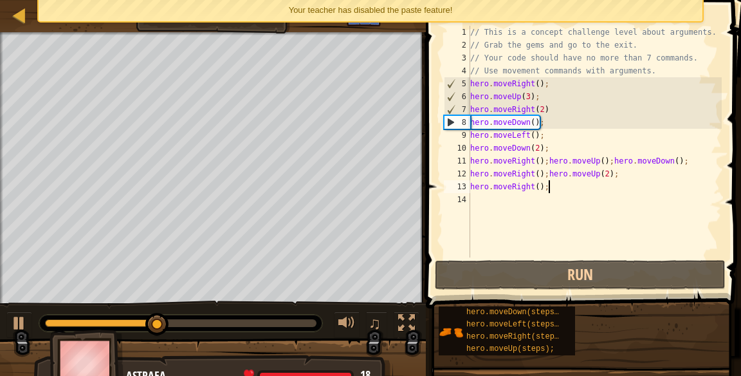
click at [542, 184] on div "// This is a concept challenge level about arguments. // Grab the gems and go t…" at bounding box center [595, 154] width 254 height 257
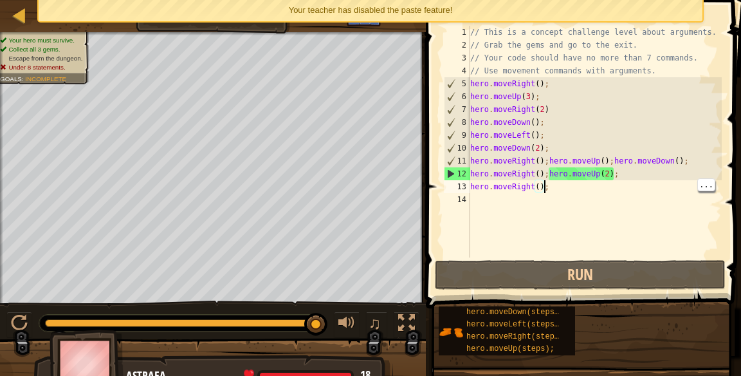
click at [610, 173] on div "// This is a concept challenge level about arguments. // Grab the gems and go t…" at bounding box center [595, 154] width 254 height 257
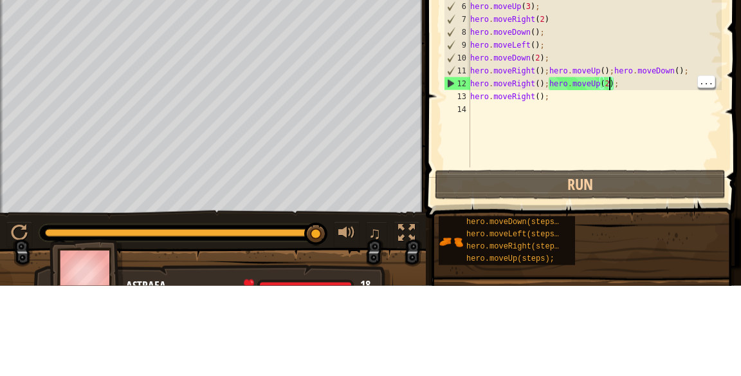
click at [554, 166] on div "// This is a concept challenge level about arguments. // Grab the gems and go t…" at bounding box center [595, 154] width 254 height 257
click at [543, 175] on div "// This is a concept challenge level about arguments. // Grab the gems and go t…" at bounding box center [595, 154] width 254 height 257
click at [551, 172] on div "// This is a concept challenge level about arguments. // Grab the gems and go t…" at bounding box center [595, 154] width 254 height 257
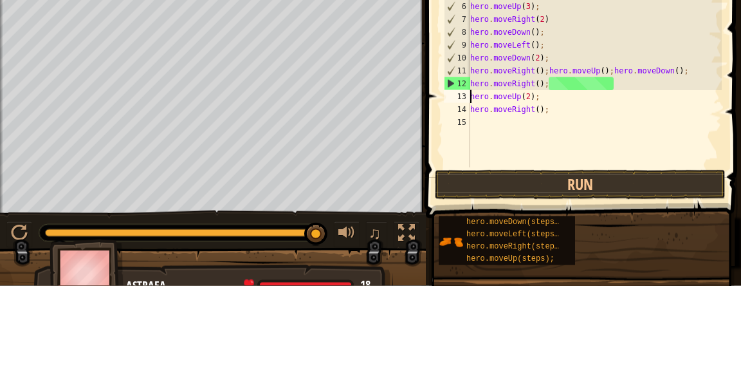
scroll to position [6, 5]
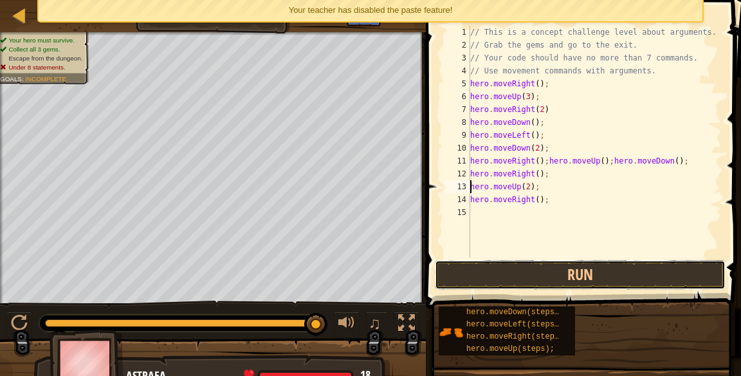
click at [574, 279] on button "Run" at bounding box center [580, 275] width 291 height 30
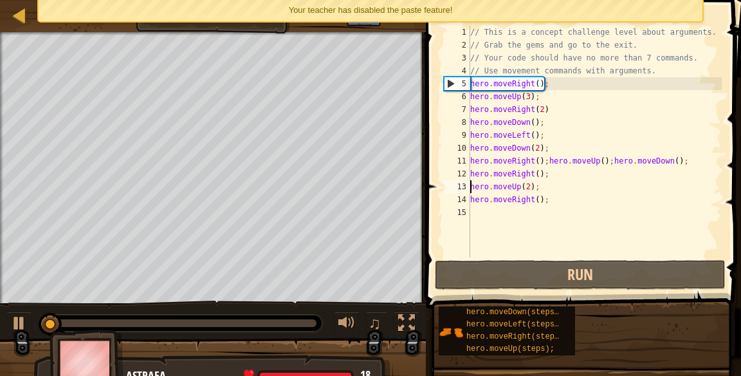
scroll to position [6, 0]
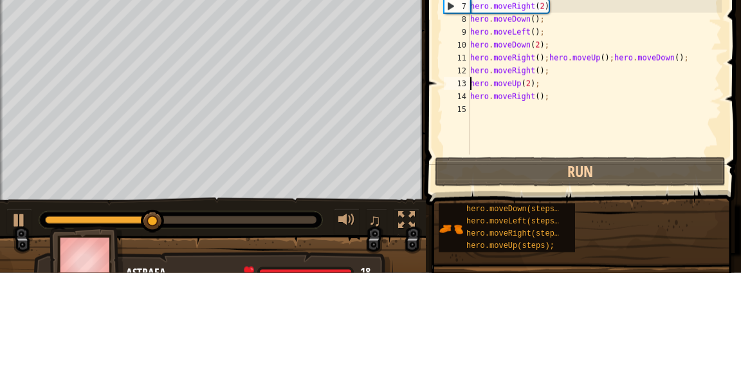
click at [531, 184] on div "// This is a concept challenge level about arguments. // Grab the gems and go t…" at bounding box center [595, 154] width 254 height 257
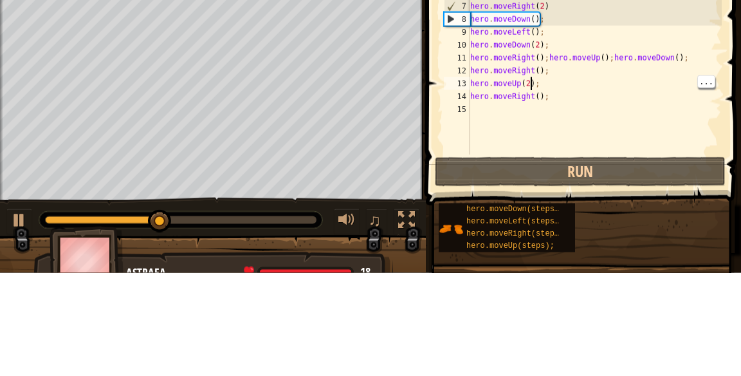
scroll to position [6, 5]
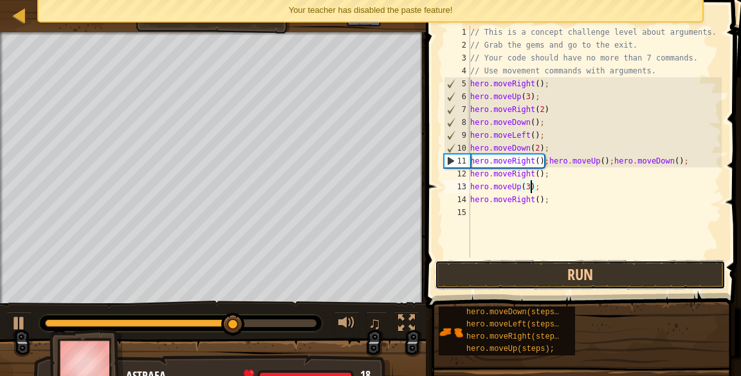
click at [571, 268] on button "Run" at bounding box center [580, 275] width 291 height 30
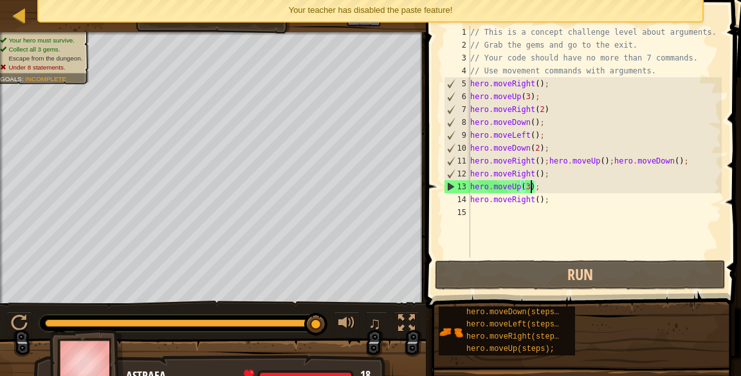
click at [568, 178] on div "// This is a concept challenge level about arguments. // Grab the gems and go t…" at bounding box center [595, 154] width 254 height 257
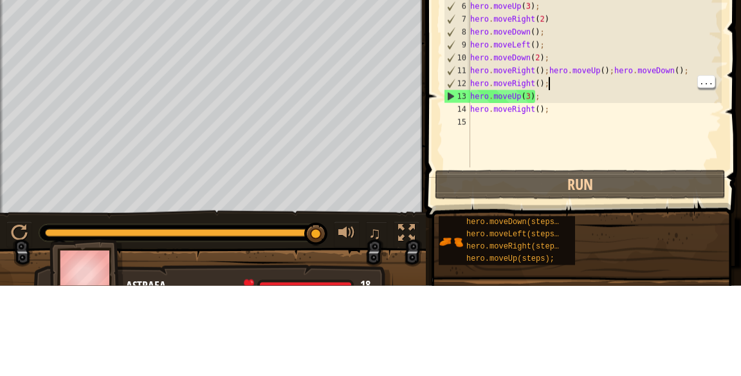
click at [592, 188] on div "// This is a concept challenge level about arguments. // Grab the gems and go t…" at bounding box center [595, 154] width 254 height 257
click at [534, 179] on div "// This is a concept challenge level about arguments. // Grab the gems and go t…" at bounding box center [595, 154] width 254 height 257
click at [526, 185] on div "// This is a concept challenge level about arguments. // Grab the gems and go t…" at bounding box center [595, 154] width 254 height 257
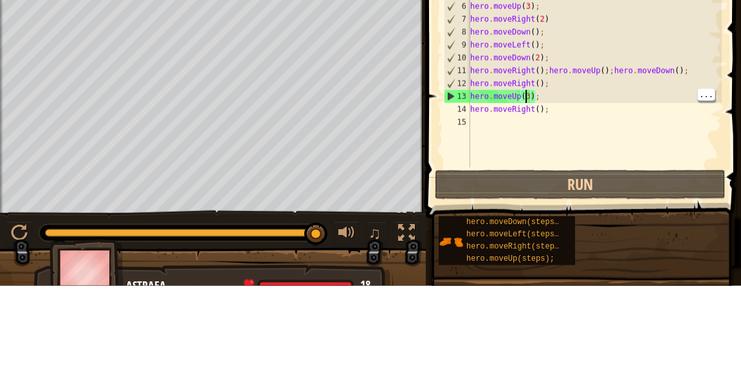
click at [529, 183] on div "// This is a concept challenge level about arguments. // Grab the gems and go t…" at bounding box center [595, 154] width 254 height 257
type textarea "hero.moveUp();"
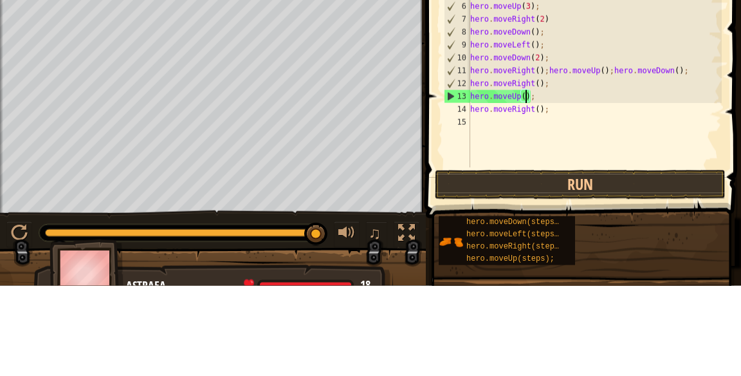
click at [601, 189] on div "// This is a concept challenge level about arguments. // Grab the gems and go t…" at bounding box center [595, 154] width 254 height 257
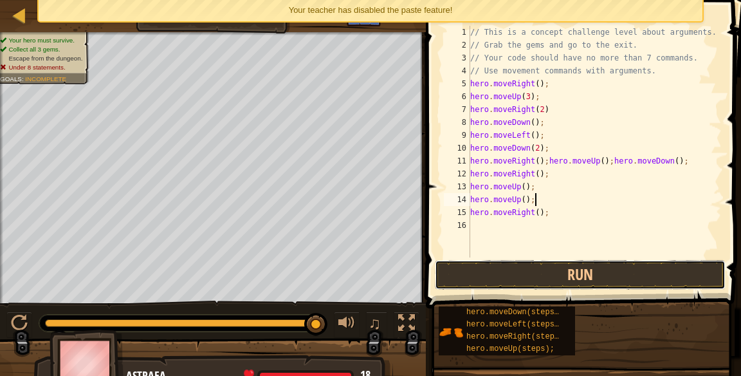
click at [551, 279] on button "Run" at bounding box center [580, 275] width 291 height 30
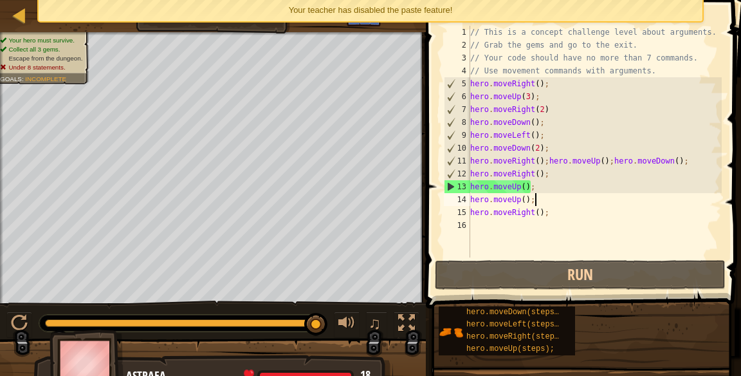
click at [470, 184] on div "13" at bounding box center [457, 186] width 26 height 13
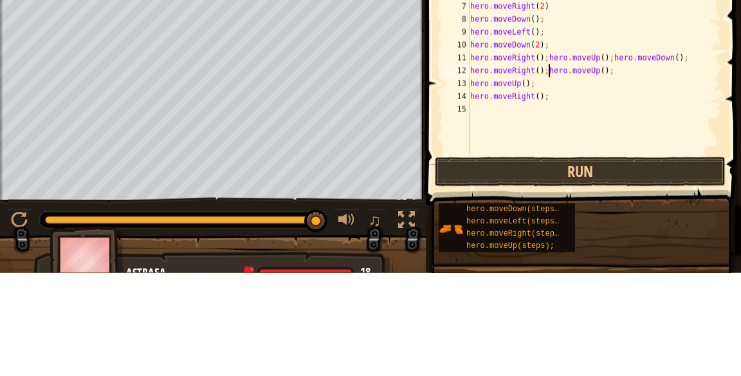
click at [463, 188] on div "13" at bounding box center [457, 186] width 26 height 13
click at [468, 184] on div "13" at bounding box center [457, 186] width 26 height 13
type textarea "hero.moveRight();"
click at [672, 172] on div "// This is a concept challenge level about arguments. // Grab the gems and go t…" at bounding box center [595, 154] width 254 height 257
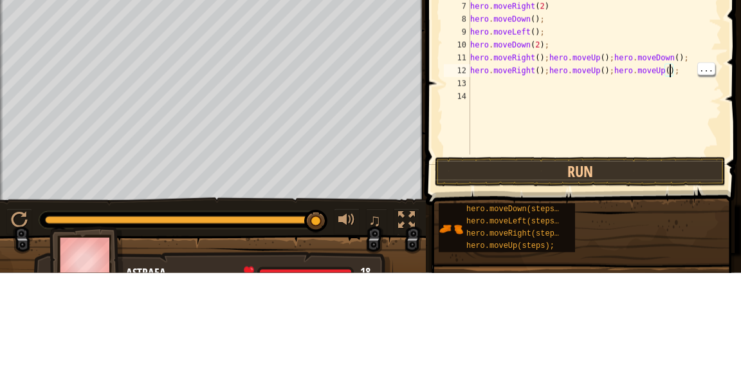
scroll to position [6, 17]
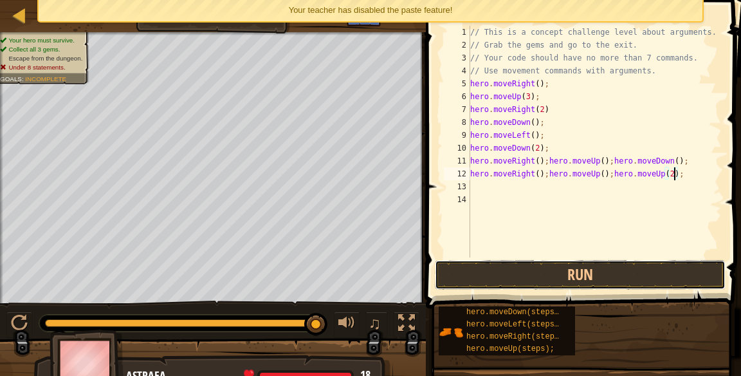
click at [633, 269] on button "Run" at bounding box center [580, 275] width 291 height 30
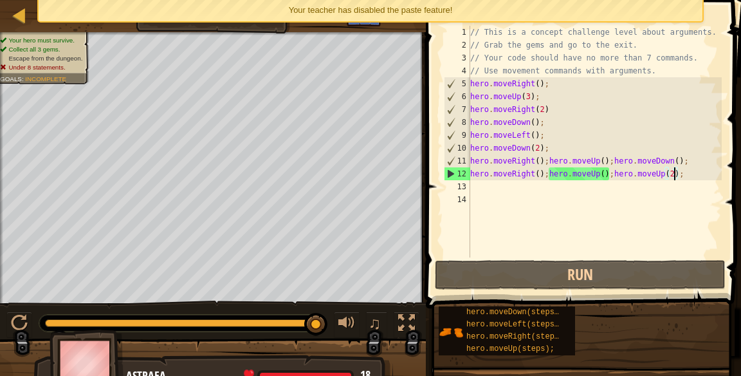
click at [473, 172] on div "// This is a concept challenge level about arguments. // Grab the gems and go t…" at bounding box center [595, 154] width 254 height 257
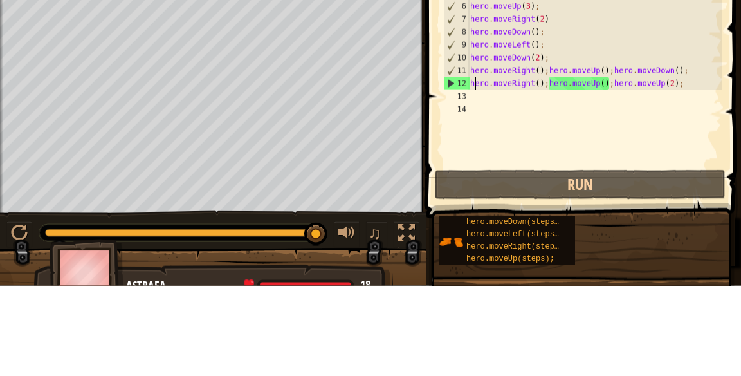
click at [482, 169] on div "// This is a concept challenge level about arguments. // Grab the gems and go t…" at bounding box center [595, 154] width 254 height 257
click at [473, 174] on div "// This is a concept challenge level about arguments. // Grab the gems and go t…" at bounding box center [595, 154] width 254 height 257
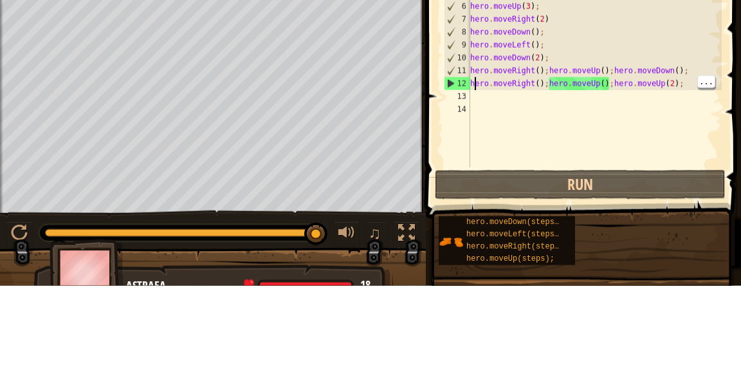
click at [470, 176] on div "12" at bounding box center [457, 173] width 26 height 13
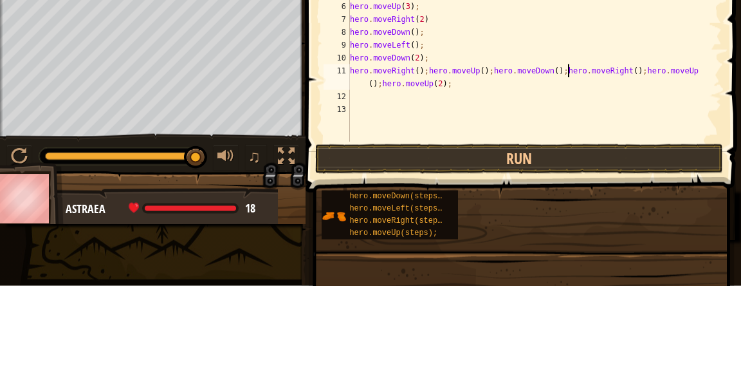
click at [351, 166] on div "// This is a concept challenge level about arguments. // Grab the gems and go t…" at bounding box center [534, 142] width 374 height 232
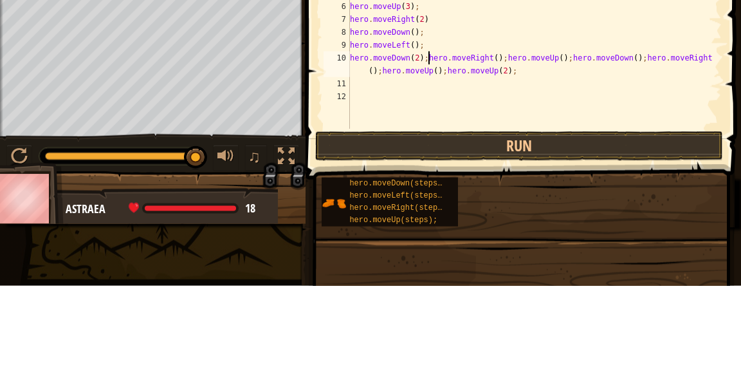
click at [350, 145] on div "// This is a concept challenge level about arguments. // Grab the gems and go t…" at bounding box center [534, 135] width 374 height 219
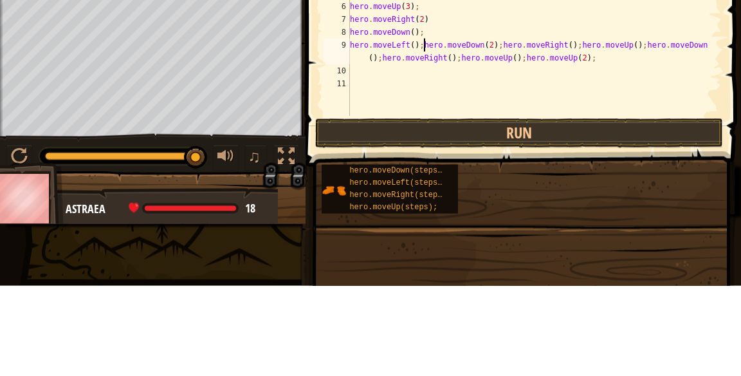
click at [349, 134] on div "9" at bounding box center [337, 142] width 26 height 26
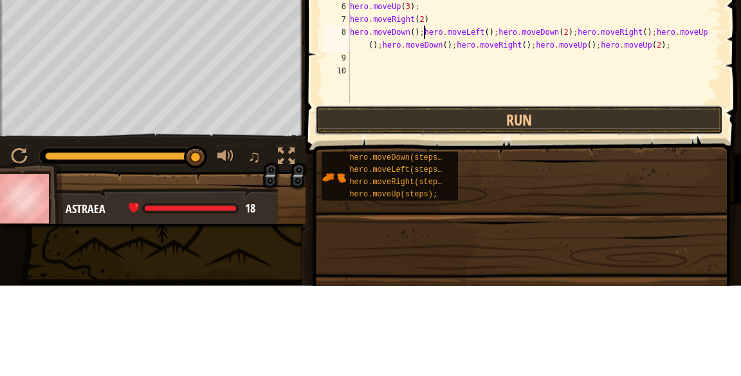
click at [363, 212] on button "Run" at bounding box center [519, 211] width 408 height 30
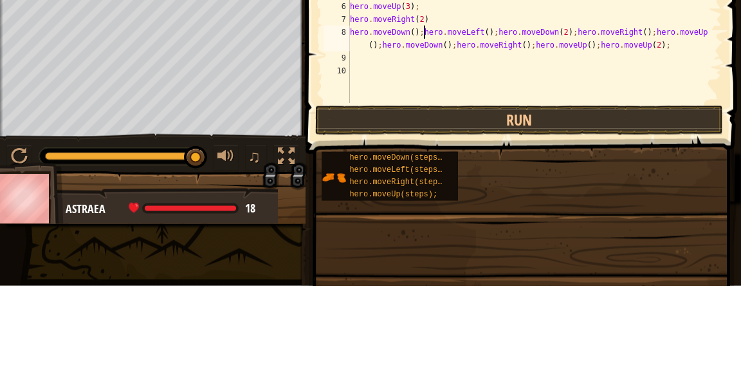
scroll to position [6, 6]
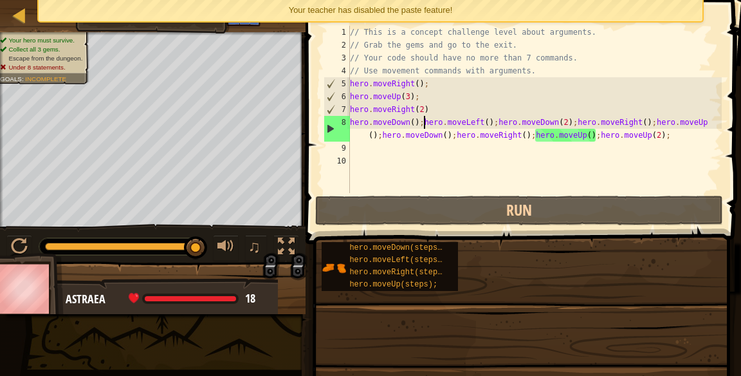
click at [428, 120] on div "// This is a concept challenge level about arguments. // Grab the gems and go t…" at bounding box center [534, 122] width 374 height 193
click at [421, 118] on div "// This is a concept challenge level about arguments. // Grab the gems and go t…" at bounding box center [534, 122] width 374 height 193
click at [428, 122] on div "// This is a concept challenge level about arguments. // Grab the gems and go t…" at bounding box center [534, 122] width 374 height 193
click at [426, 118] on div "// This is a concept challenge level about arguments. // Grab the gems and go t…" at bounding box center [534, 122] width 374 height 193
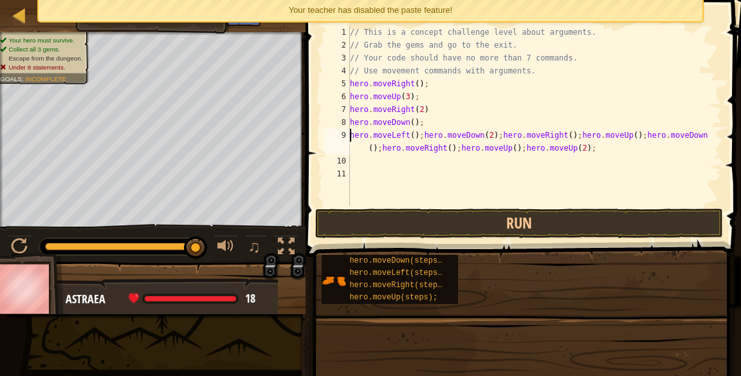
click at [584, 140] on div "// This is a concept challenge level about arguments. // Grab the gems and go t…" at bounding box center [534, 129] width 374 height 206
click at [576, 130] on div "// This is a concept challenge level about arguments. // Grab the gems and go t…" at bounding box center [534, 129] width 374 height 206
click at [581, 134] on div "// This is a concept challenge level about arguments. // Grab the gems and go t…" at bounding box center [534, 129] width 374 height 206
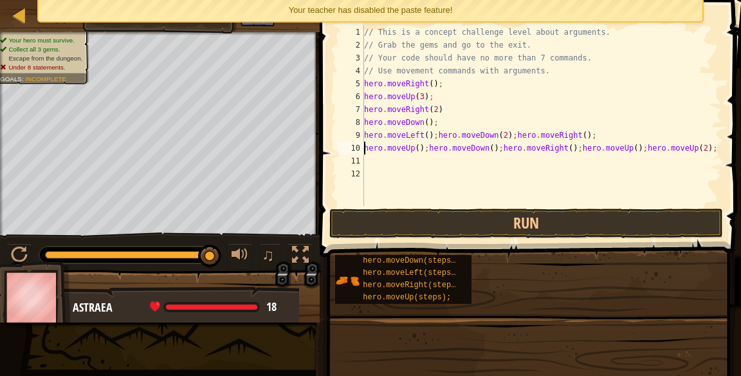
click at [706, 144] on div "// This is a concept challenge level about arguments. // Grab the gems and go t…" at bounding box center [548, 129] width 374 height 206
click at [713, 148] on div "// This is a concept challenge level about arguments. // Grab the gems and go t…" at bounding box center [541, 129] width 360 height 206
click at [717, 149] on div "// This is a concept challenge level about arguments. // Grab the gems and go t…" at bounding box center [541, 129] width 360 height 206
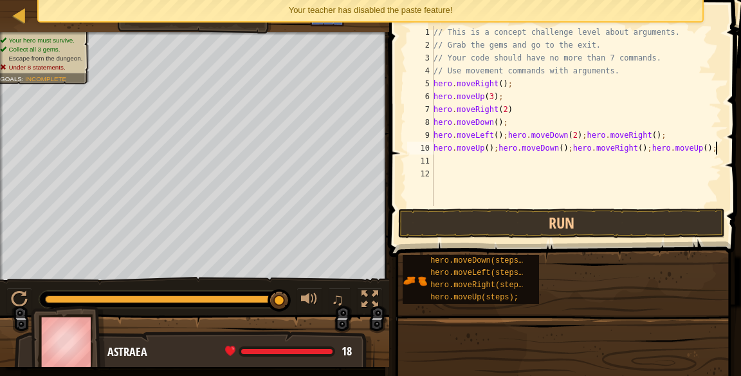
click at [576, 147] on div "// This is a concept challenge level about arguments. // Grab the gems and go t…" at bounding box center [611, 129] width 360 height 206
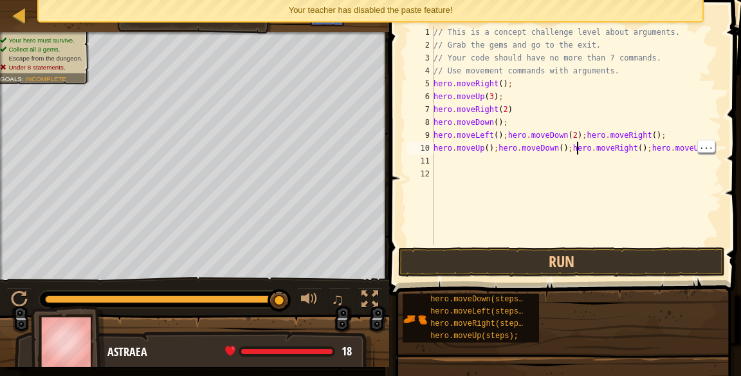
click at [657, 147] on div "// This is a concept challenge level about arguments. // Grab the gems and go t…" at bounding box center [576, 148] width 291 height 244
click at [645, 149] on div "// This is a concept challenge level about arguments. // Grab the gems and go t…" at bounding box center [576, 148] width 291 height 244
click at [649, 146] on div "// This is a concept challenge level about arguments. // Grab the gems and go t…" at bounding box center [576, 148] width 291 height 244
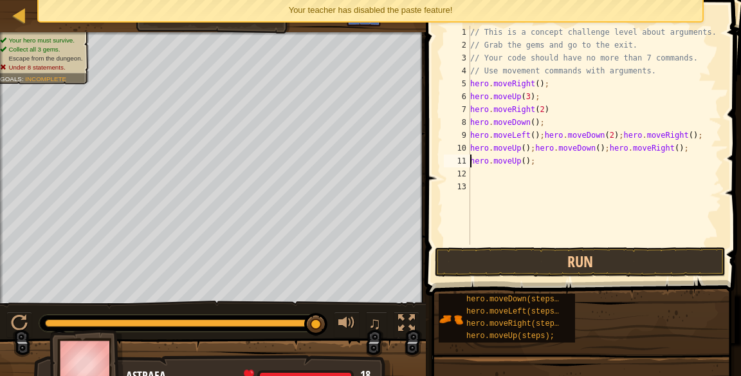
click at [498, 161] on div "// This is a concept challenge level about arguments. // Grab the gems and go t…" at bounding box center [613, 148] width 291 height 244
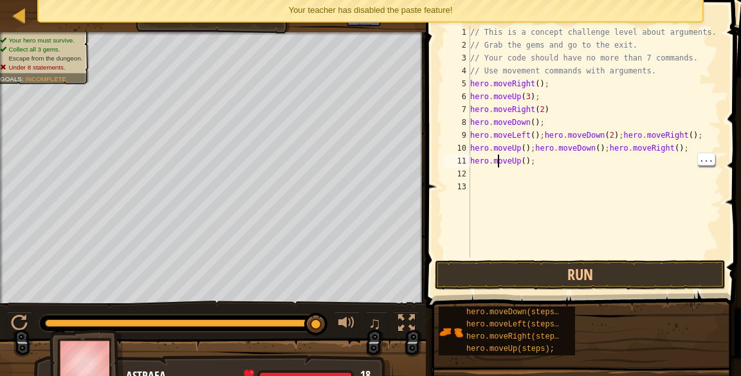
click at [531, 158] on div "// This is a concept challenge level about arguments. // Grab the gems and go t…" at bounding box center [595, 154] width 254 height 257
click at [519, 160] on div "// This is a concept challenge level about arguments. // Grab the gems and go t…" at bounding box center [595, 154] width 254 height 257
click at [530, 160] on div "// This is a concept challenge level about arguments. // Grab the gems and go t…" at bounding box center [595, 154] width 254 height 257
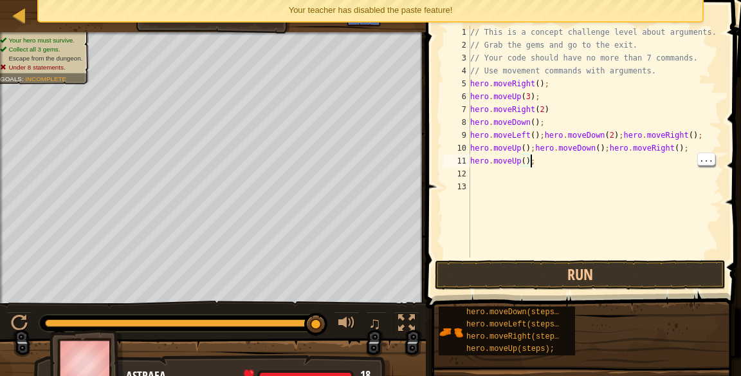
click at [525, 158] on div "// This is a concept challenge level about arguments. // Grab the gems and go t…" at bounding box center [595, 154] width 254 height 257
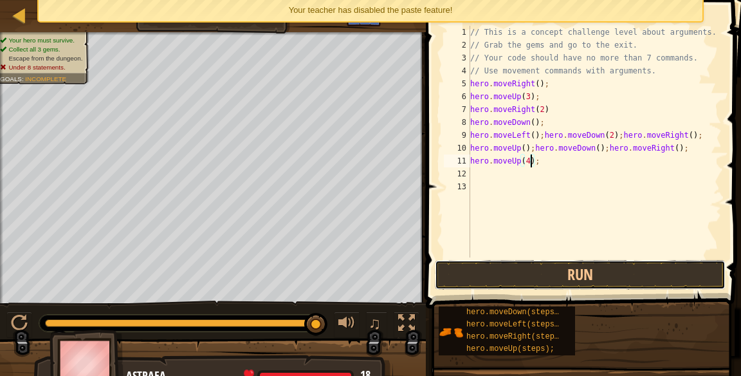
click at [575, 279] on button "Run" at bounding box center [580, 275] width 291 height 30
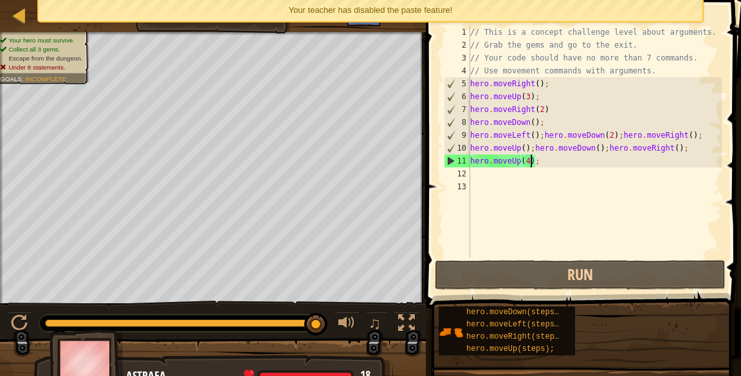
click at [531, 154] on div "// This is a concept challenge level about arguments. // Grab the gems and go t…" at bounding box center [595, 154] width 254 height 257
click at [532, 160] on div "// This is a concept challenge level about arguments. // Grab the gems and go t…" at bounding box center [595, 154] width 254 height 257
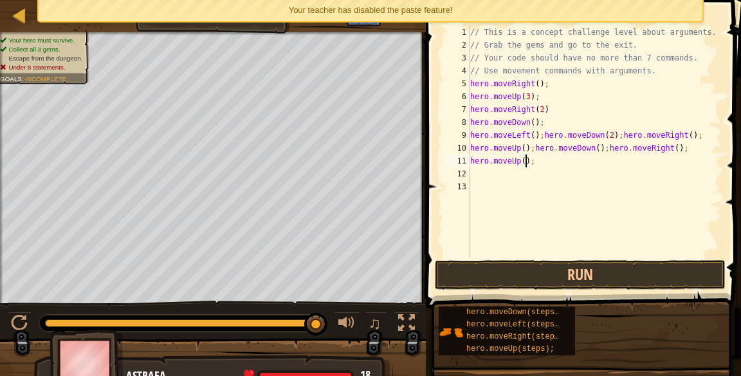
click at [468, 161] on div "11" at bounding box center [457, 160] width 26 height 13
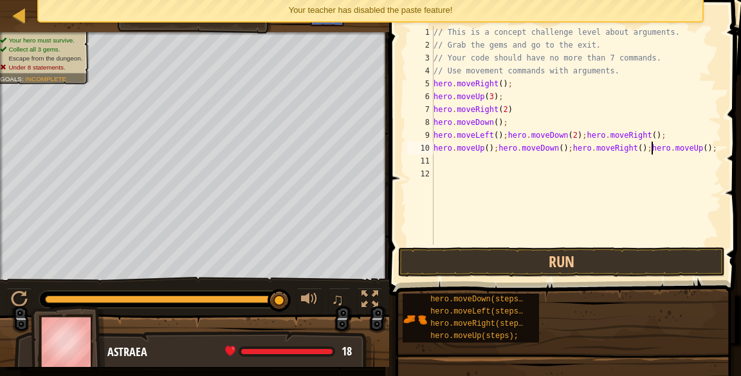
click at [433, 143] on div "10" at bounding box center [420, 148] width 26 height 13
click at [433, 131] on div "// This is a concept challenge level about arguments. // Grab the gems and go t…" at bounding box center [576, 148] width 291 height 244
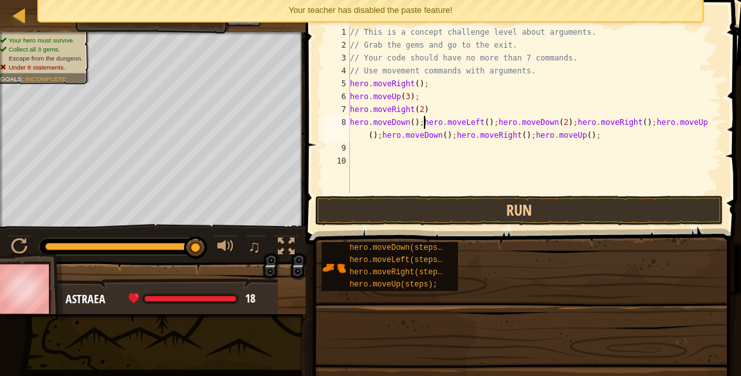
click at [343, 121] on div "8" at bounding box center [337, 129] width 26 height 26
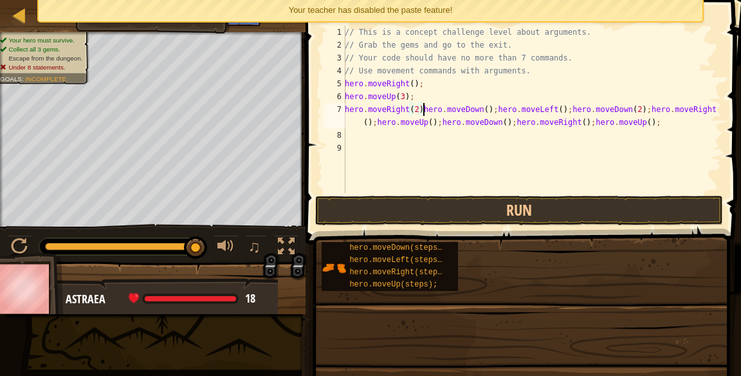
click at [354, 104] on div "// This is a concept challenge level about arguments. // Grab the gems and go t…" at bounding box center [532, 122] width 380 height 193
click at [340, 111] on div "7" at bounding box center [335, 116] width 22 height 26
click at [648, 121] on div "// This is a concept challenge level about arguments. // Grab the gems and go t…" at bounding box center [532, 122] width 380 height 193
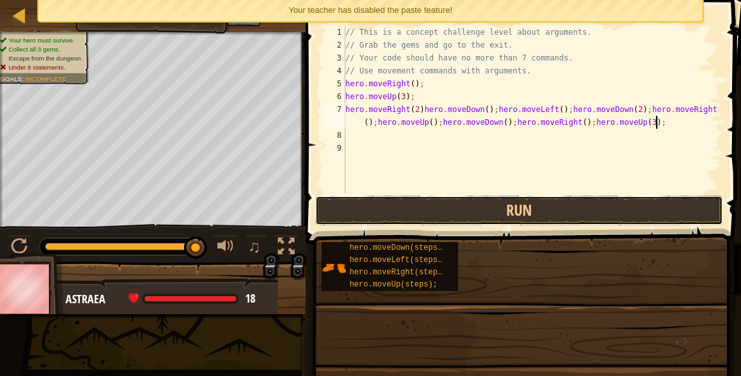
click at [368, 211] on button "Run" at bounding box center [519, 211] width 408 height 30
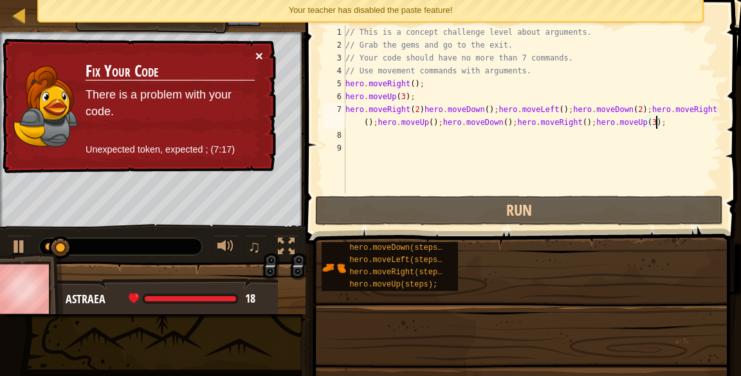
click at [260, 52] on button "×" at bounding box center [259, 56] width 8 height 14
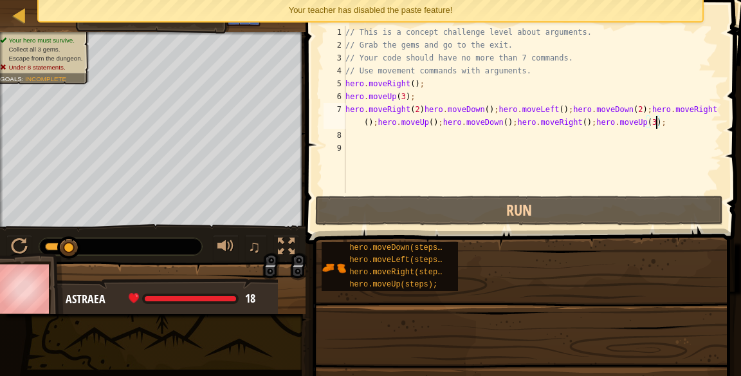
click at [346, 77] on div "// This is a concept challenge level about arguments. // Grab the gems and go t…" at bounding box center [532, 122] width 379 height 193
click at [339, 96] on div "6" at bounding box center [335, 96] width 22 height 13
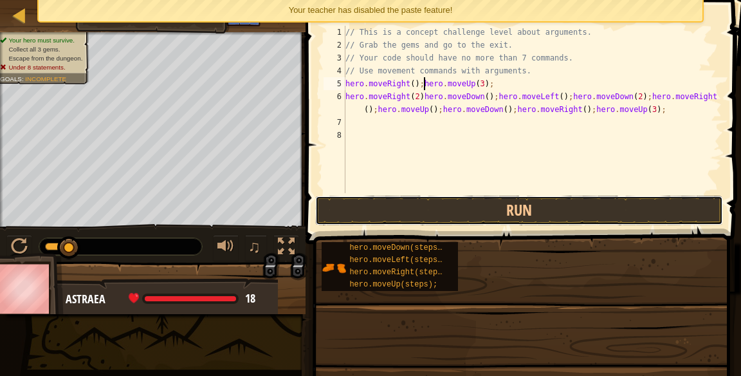
click at [619, 207] on button "Run" at bounding box center [519, 211] width 408 height 30
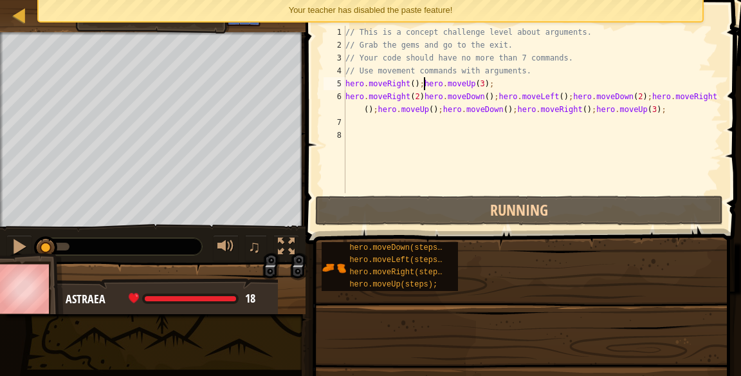
scroll to position [6, 6]
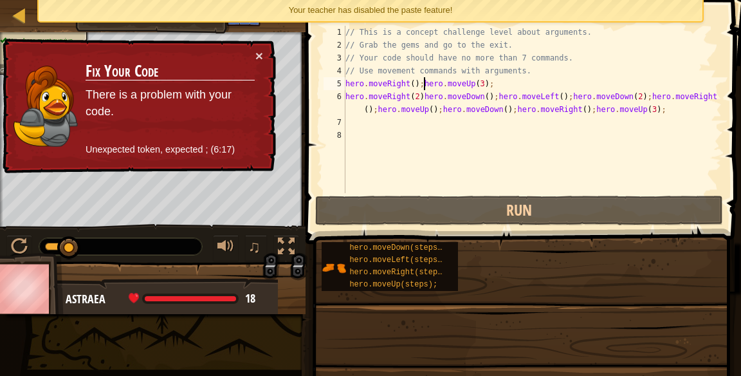
click at [437, 88] on div "// This is a concept challenge level about arguments. // Grab the gems and go t…" at bounding box center [532, 122] width 379 height 193
click at [424, 85] on div "// This is a concept challenge level about arguments. // Grab the gems and go t…" at bounding box center [532, 122] width 379 height 193
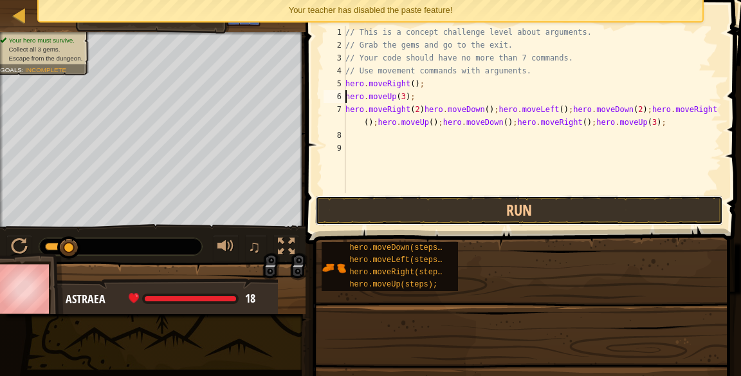
click at [627, 210] on button "Run" at bounding box center [519, 211] width 408 height 30
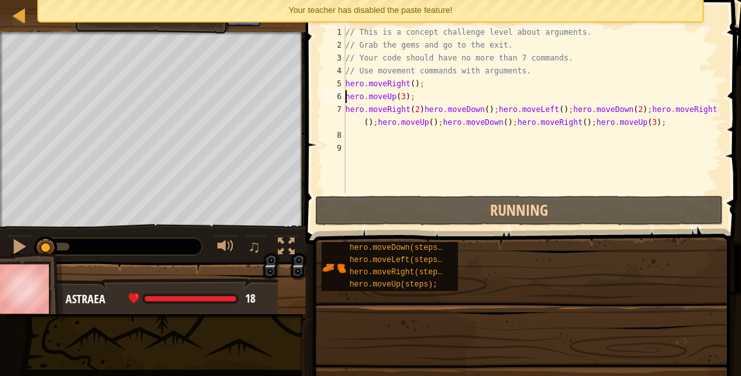
scroll to position [6, 0]
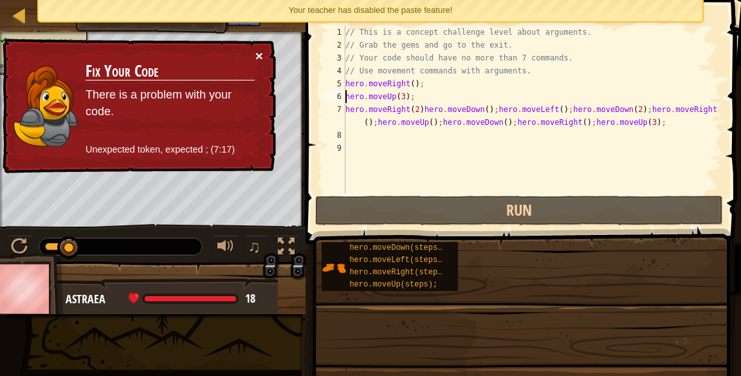
click at [259, 60] on button "×" at bounding box center [259, 56] width 8 height 14
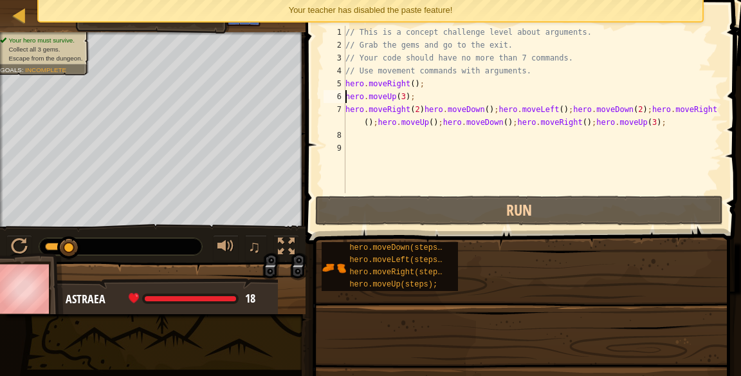
click at [495, 111] on div "// This is a concept challenge level about arguments. // Grab the gems and go t…" at bounding box center [532, 122] width 379 height 193
click at [495, 105] on div "// This is a concept challenge level about arguments. // Grab the gems and go t…" at bounding box center [532, 122] width 379 height 193
click at [498, 111] on div "// This is a concept challenge level about arguments. // Grab the gems and go t…" at bounding box center [532, 122] width 379 height 193
click at [502, 110] on div "// This is a concept challenge level about arguments. // Grab the gems and go t…" at bounding box center [532, 122] width 379 height 193
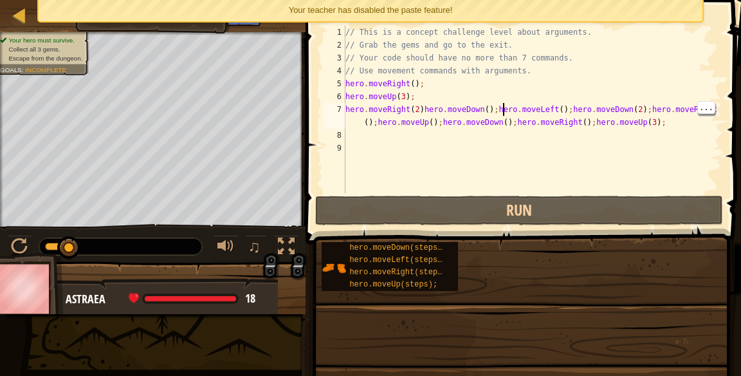
scroll to position [6, 13]
click at [504, 107] on div "// This is a concept challenge level about arguments. // Grab the gems and go t…" at bounding box center [532, 122] width 379 height 193
click at [495, 107] on div "// This is a concept challenge level about arguments. // Grab the gems and go t…" at bounding box center [532, 122] width 379 height 193
click at [502, 105] on div "// This is a concept challenge level about arguments. // Grab the gems and go t…" at bounding box center [532, 122] width 379 height 193
click at [496, 108] on div "// This is a concept challenge level about arguments. // Grab the gems and go t…" at bounding box center [532, 122] width 379 height 193
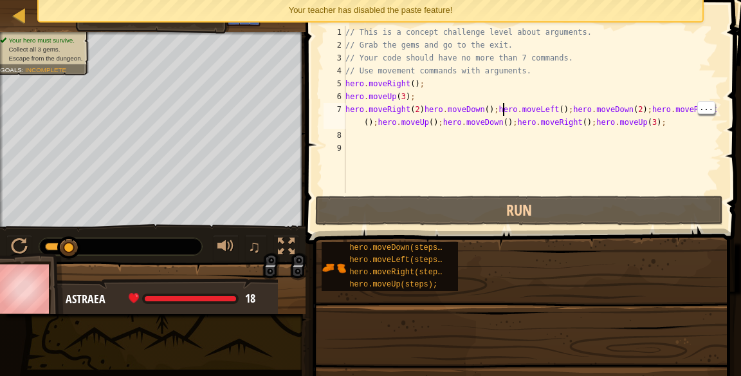
scroll to position [6, 12]
click at [496, 103] on div "// This is a concept challenge level about arguments. // Grab the gems and go t…" at bounding box center [532, 122] width 379 height 193
click at [498, 104] on div "// This is a concept challenge level about arguments. // Grab the gems and go t…" at bounding box center [532, 122] width 379 height 193
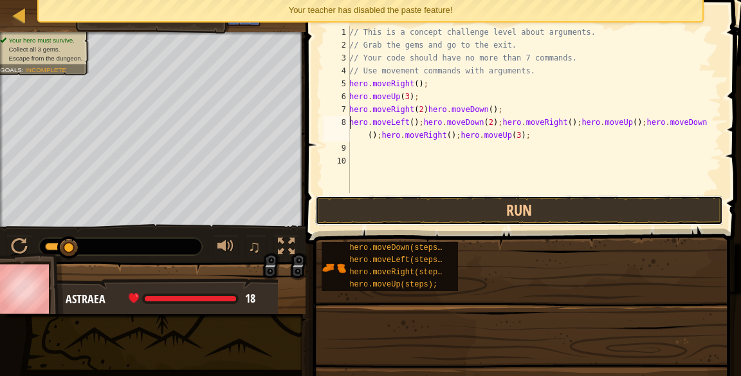
click at [651, 215] on button "Run" at bounding box center [519, 211] width 408 height 30
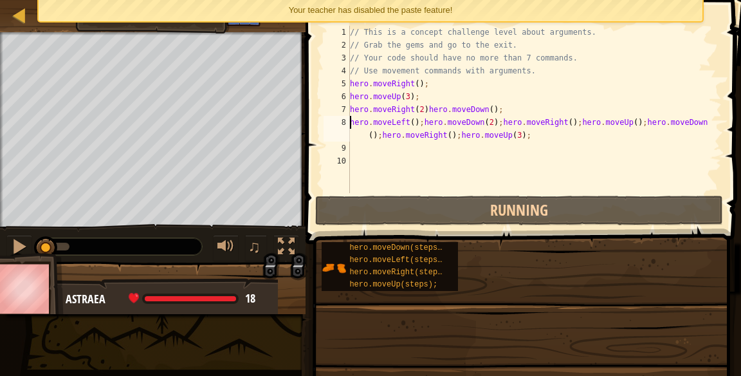
scroll to position [6, 0]
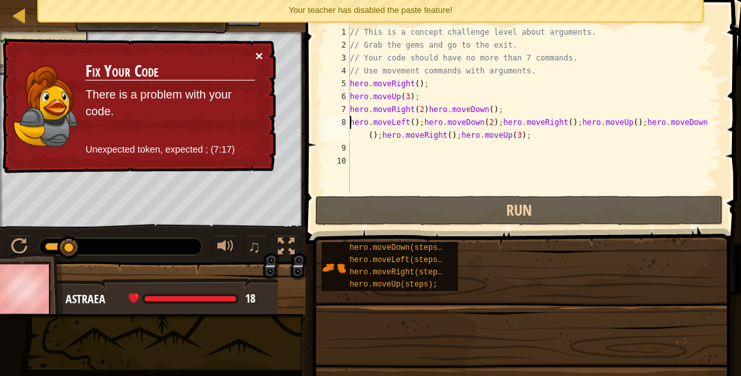
click at [257, 59] on button "×" at bounding box center [259, 56] width 8 height 14
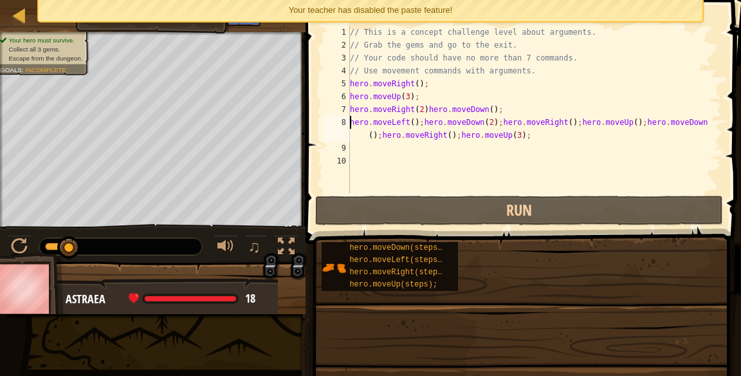
click at [412, 94] on div "// This is a concept challenge level about arguments. // Grab the gems and go t…" at bounding box center [534, 122] width 374 height 193
type textarea "hero.moveUp(3);"
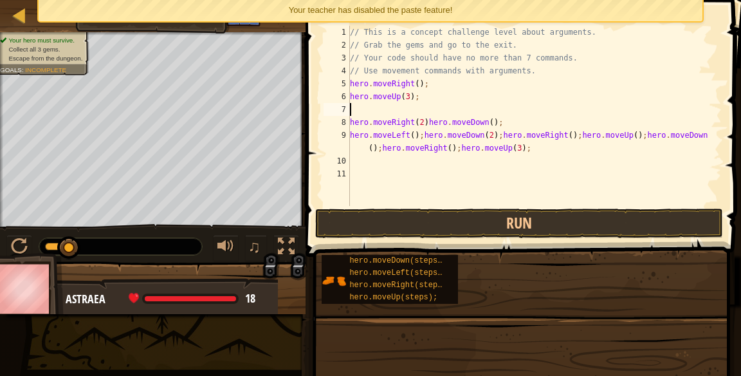
type textarea "hero.moveUp(3);"
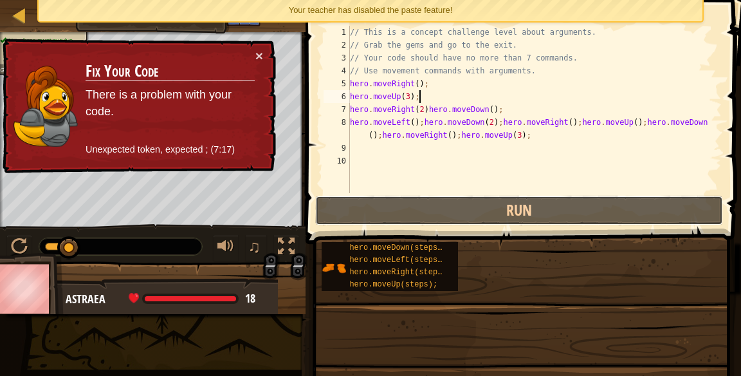
click at [663, 208] on button "Run" at bounding box center [519, 211] width 408 height 30
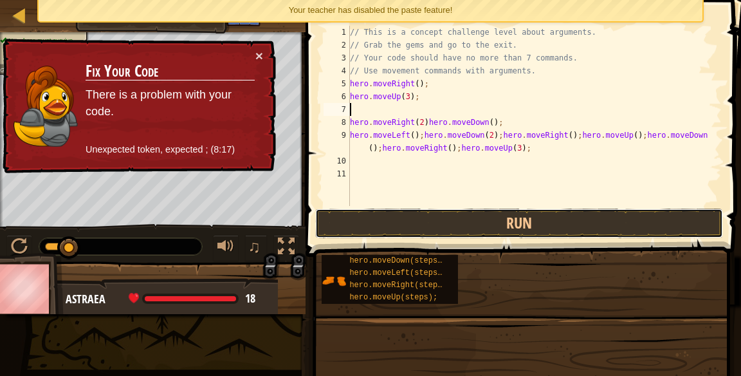
click at [454, 226] on button "Run" at bounding box center [519, 223] width 408 height 30
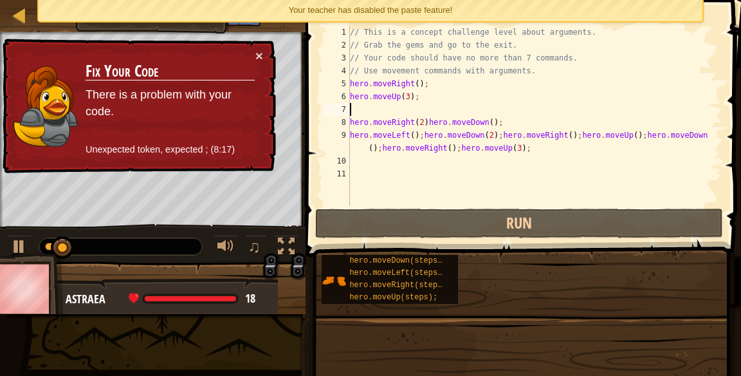
click at [360, 103] on div "// This is a concept challenge level about arguments. // Grab the gems and go t…" at bounding box center [534, 129] width 374 height 206
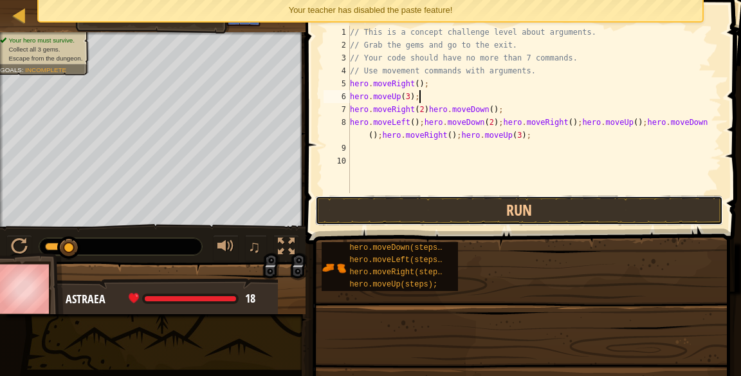
click at [389, 203] on button "Run" at bounding box center [519, 211] width 408 height 30
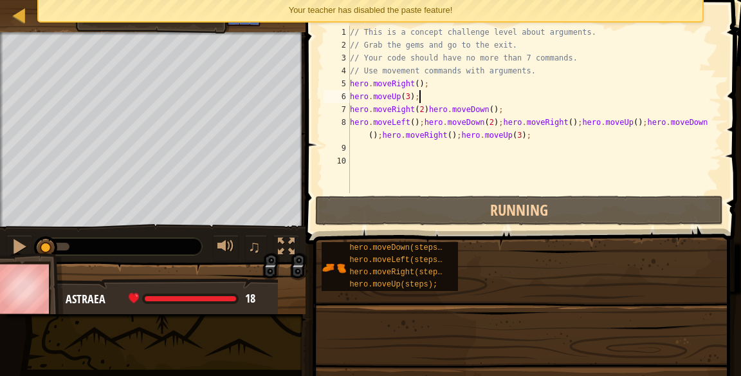
scroll to position [6, 5]
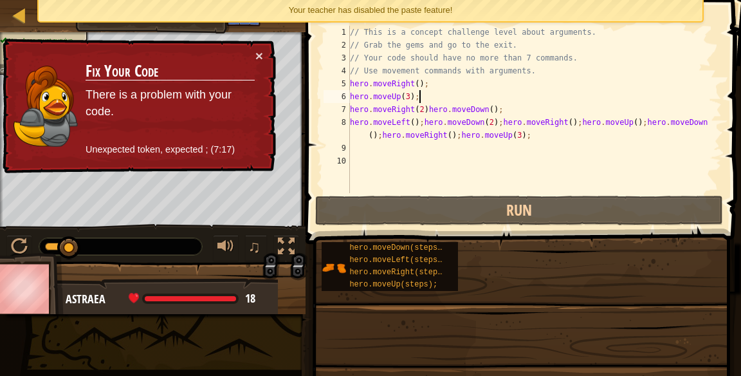
click at [419, 110] on div "// This is a concept challenge level about arguments. // Grab the gems and go t…" at bounding box center [534, 122] width 374 height 193
click at [418, 104] on div "// This is a concept challenge level about arguments. // Grab the gems and go t…" at bounding box center [534, 122] width 374 height 193
click at [430, 107] on div "// This is a concept challenge level about arguments. // Grab the gems and go t…" at bounding box center [534, 122] width 374 height 193
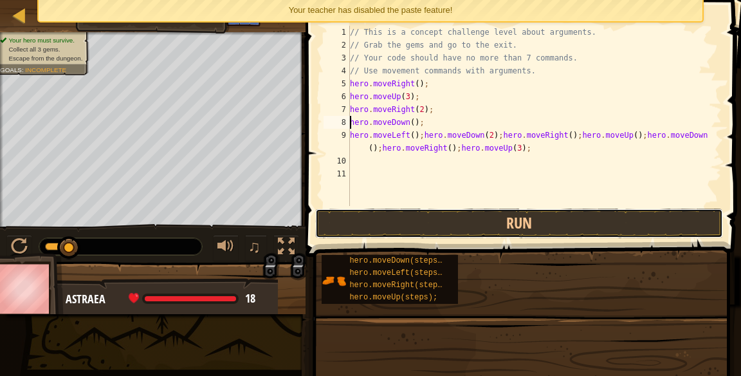
click at [390, 228] on button "Run" at bounding box center [519, 223] width 408 height 30
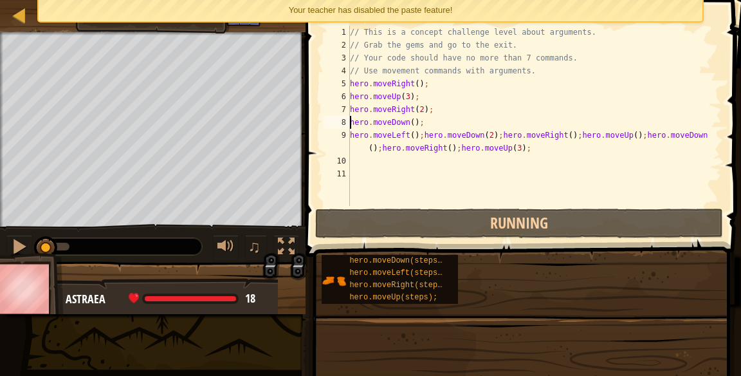
scroll to position [6, 0]
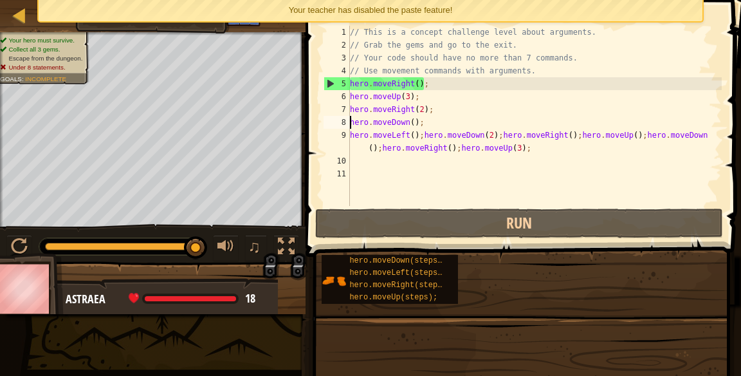
click at [351, 136] on div "// This is a concept challenge level about arguments. // Grab the gems and go t…" at bounding box center [534, 129] width 374 height 206
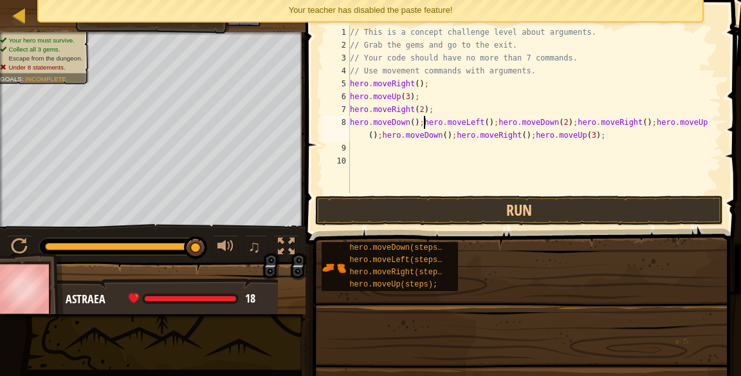
click at [345, 125] on div "8" at bounding box center [337, 129] width 26 height 26
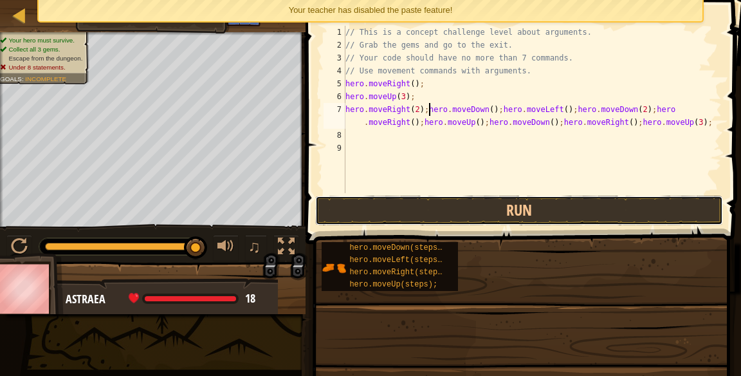
click at [593, 215] on button "Run" at bounding box center [519, 211] width 408 height 30
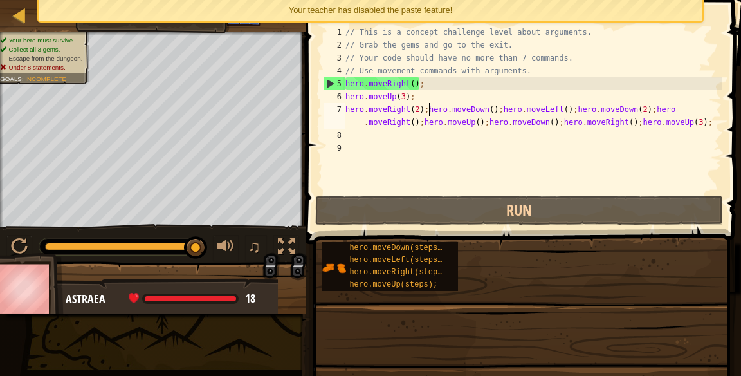
click at [708, 115] on div "// This is a concept challenge level about arguments. // Grab the gems and go t…" at bounding box center [532, 122] width 379 height 193
click at [640, 113] on div "// This is a concept challenge level about arguments. // Grab the gems and go t…" at bounding box center [532, 122] width 379 height 193
click at [637, 122] on div "// This is a concept challenge level about arguments. // Grab the gems and go t…" at bounding box center [532, 122] width 379 height 193
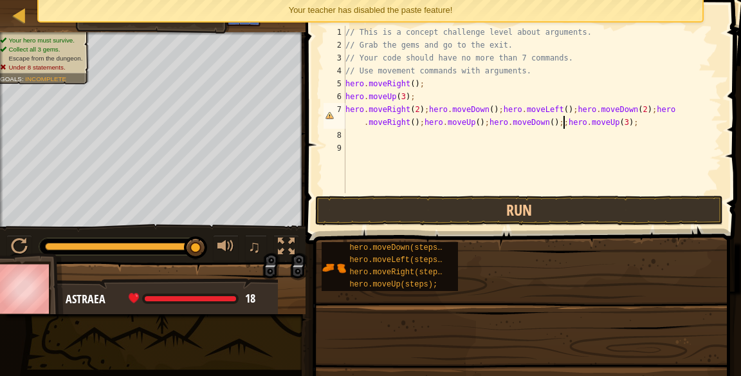
type textarea "hero.moveRight(2);hero.moveDown();hero.moveLeft();hero.moveDown(2);hero.moveRig…"
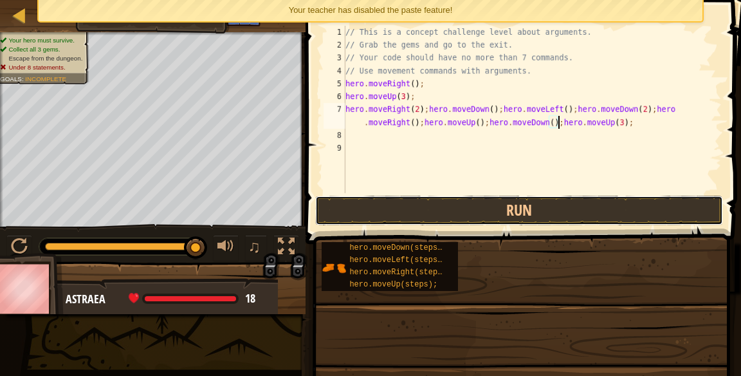
click at [634, 203] on button "Run" at bounding box center [519, 211] width 408 height 30
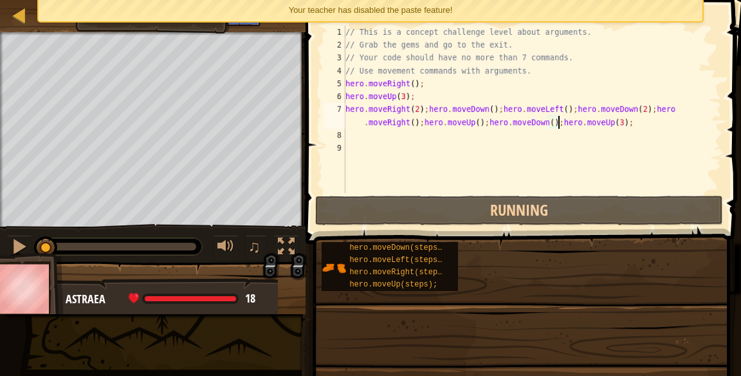
scroll to position [6, 43]
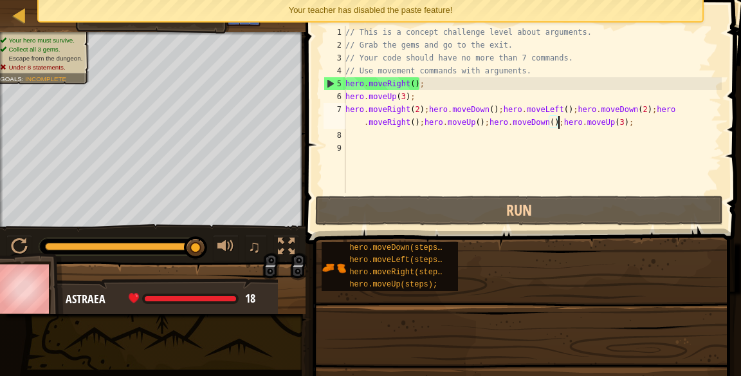
click at [475, 120] on div "// This is a concept challenge level about arguments. // Grab the gems and go t…" at bounding box center [532, 122] width 379 height 193
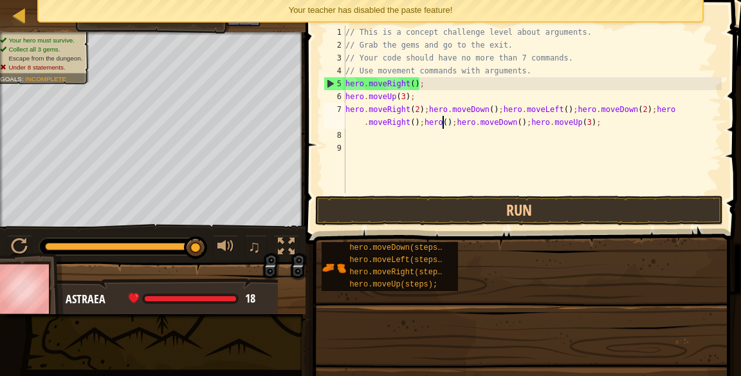
click at [457, 118] on div "// This is a concept challenge level about arguments. // Grab the gems and go t…" at bounding box center [532, 122] width 379 height 193
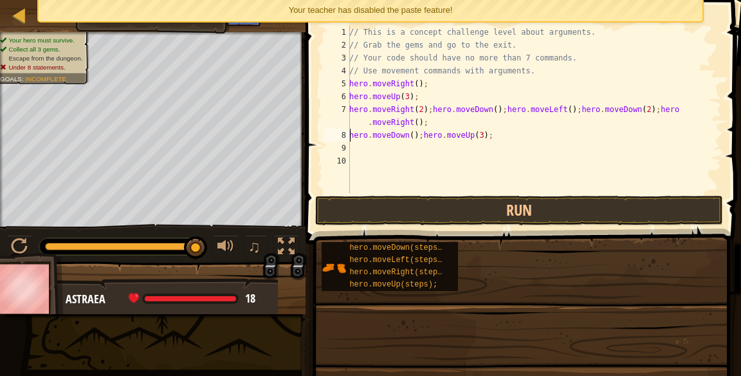
scroll to position [6, 11]
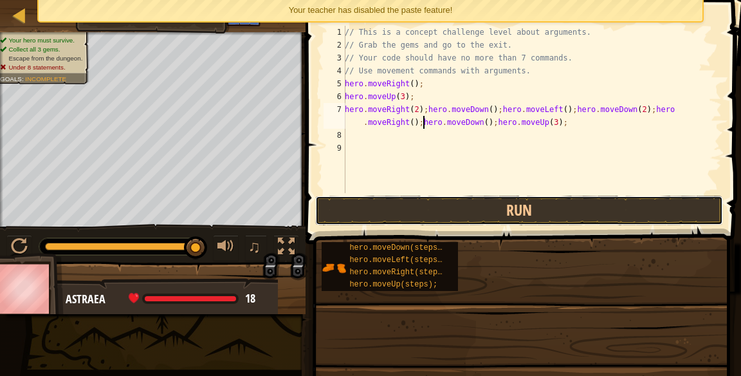
click at [633, 210] on button "Run" at bounding box center [519, 211] width 408 height 30
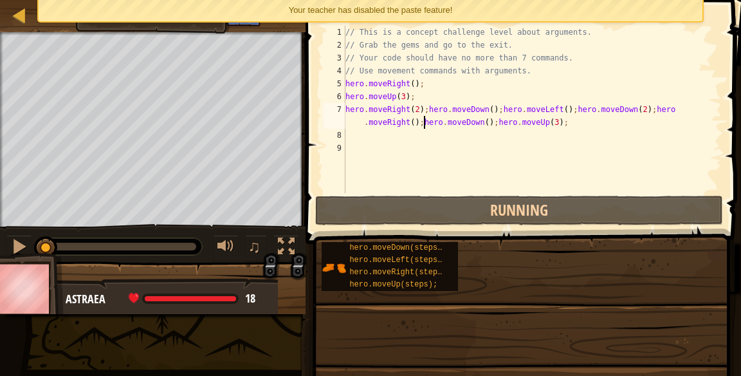
scroll to position [6, 32]
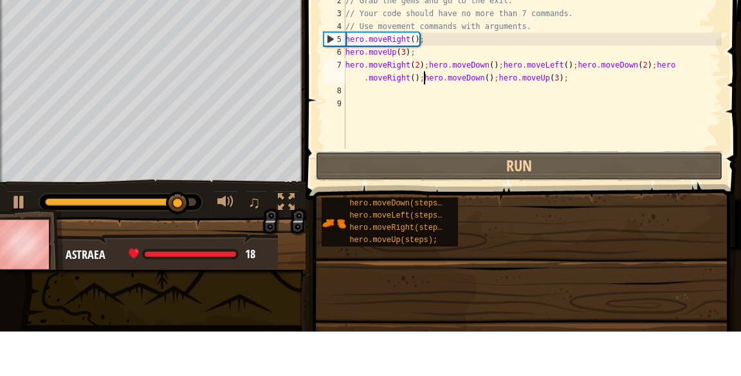
click at [381, 205] on button "Run" at bounding box center [519, 211] width 408 height 30
click at [550, 124] on div "// This is a concept challenge level about arguments. // Grab the gems and go t…" at bounding box center [532, 122] width 379 height 193
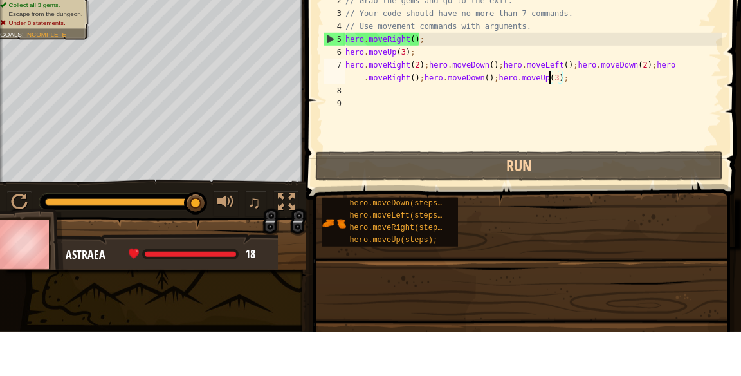
click at [578, 122] on div "// This is a concept challenge level about arguments. // Grab the gems and go t…" at bounding box center [532, 122] width 379 height 193
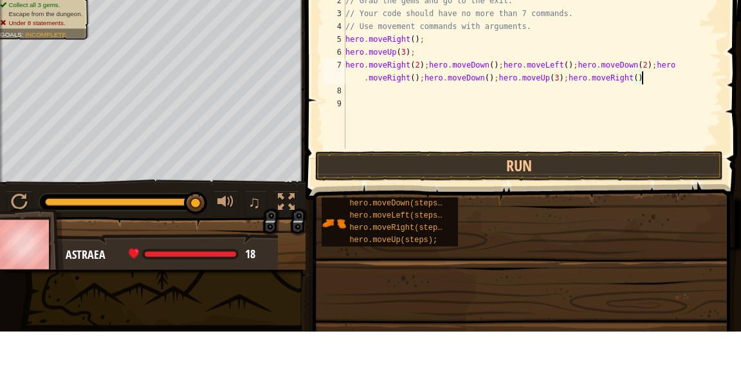
scroll to position [6, 50]
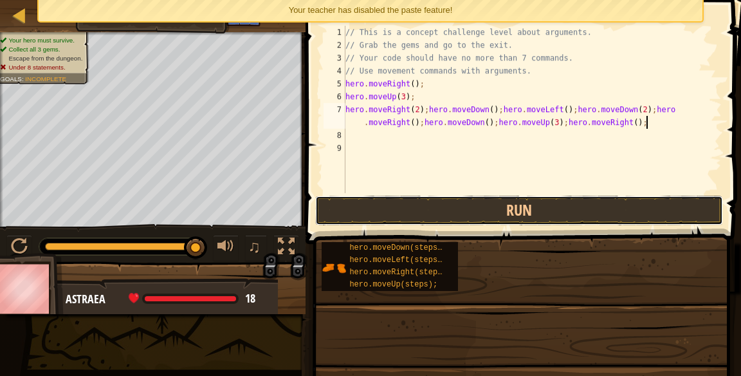
click at [581, 207] on button "Run" at bounding box center [519, 211] width 408 height 30
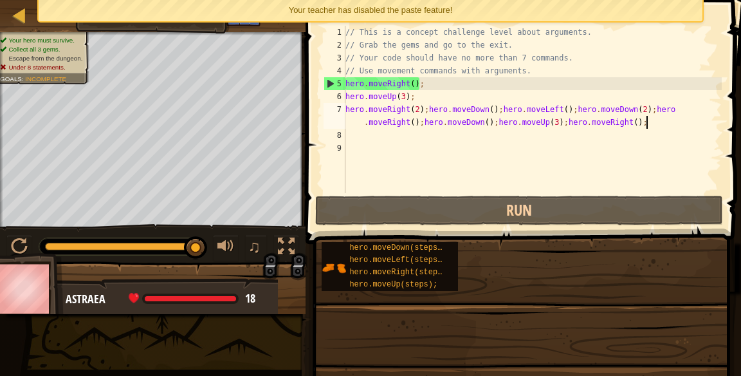
click at [563, 119] on div "// This is a concept challenge level about arguments. // Grab the gems and go t…" at bounding box center [532, 122] width 379 height 193
click at [556, 120] on div "// This is a concept challenge level about arguments. // Grab the gems and go t…" at bounding box center [532, 122] width 379 height 193
click at [560, 118] on div "// This is a concept challenge level about arguments. // Grab the gems and go t…" at bounding box center [532, 122] width 379 height 193
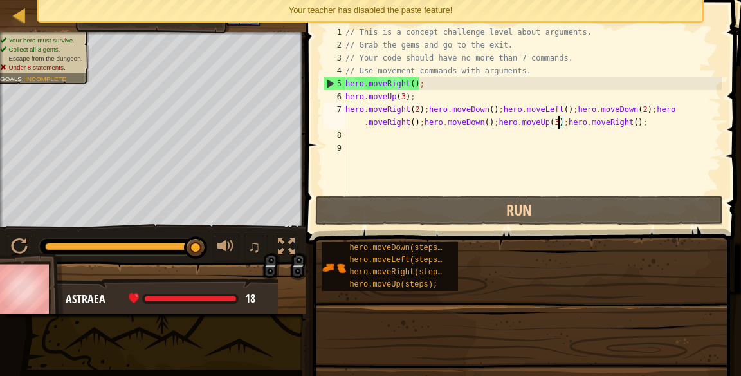
click at [561, 122] on div "// This is a concept challenge level about arguments. // Grab the gems and go t…" at bounding box center [532, 122] width 379 height 193
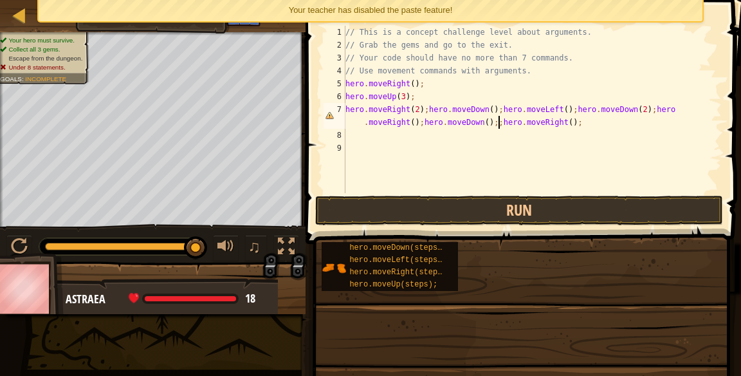
click at [506, 114] on div "// This is a concept challenge level about arguments. // Grab the gems and go t…" at bounding box center [532, 122] width 379 height 193
click at [497, 120] on div "// This is a concept challenge level about arguments. // Grab the gems and go t…" at bounding box center [532, 122] width 379 height 193
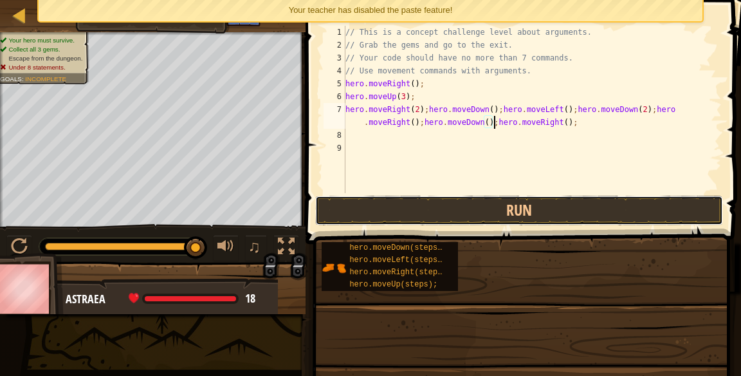
click at [592, 206] on button "Run" at bounding box center [519, 211] width 408 height 30
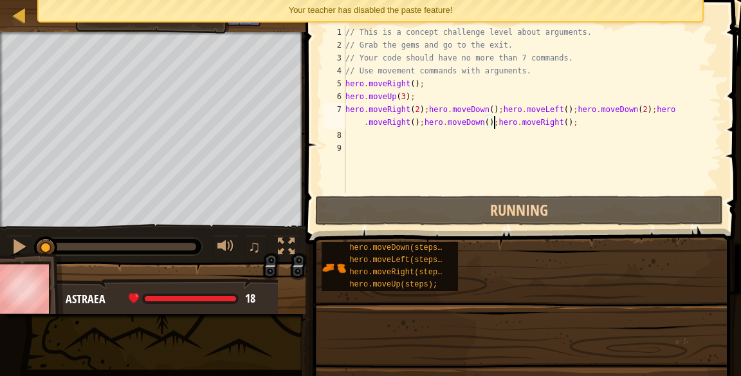
scroll to position [6, 38]
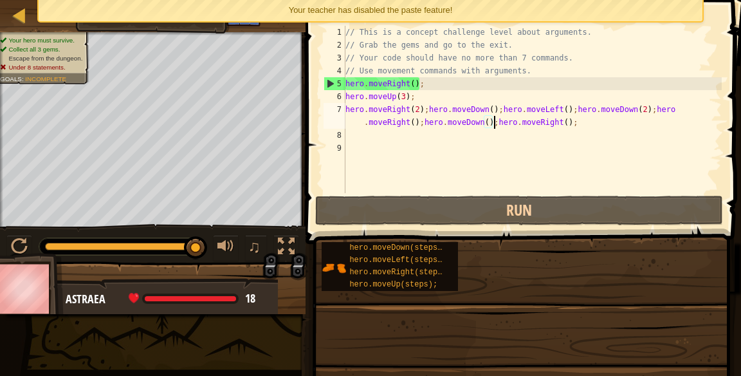
click at [607, 108] on div "// This is a concept challenge level about arguments. // Grab the gems and go t…" at bounding box center [532, 122] width 379 height 193
click at [602, 124] on div "// This is a concept challenge level about arguments. // Grab the gems and go t…" at bounding box center [532, 122] width 379 height 193
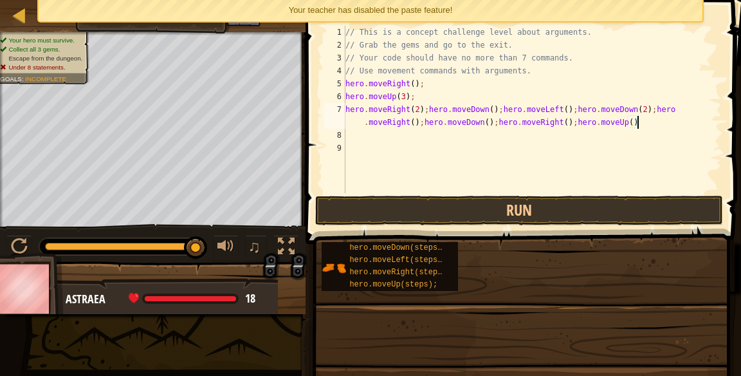
scroll to position [6, 50]
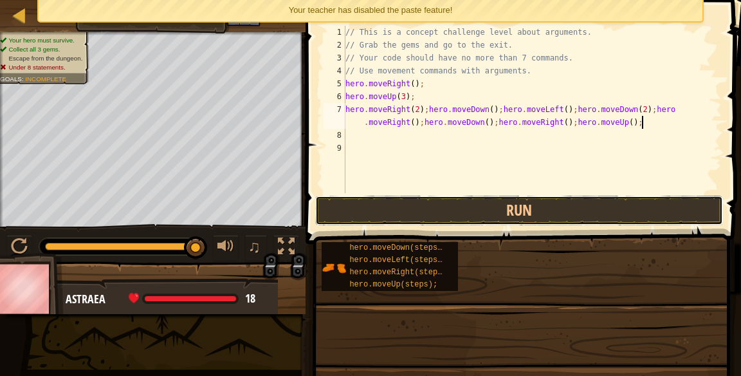
click at [558, 207] on button "Run" at bounding box center [519, 211] width 408 height 30
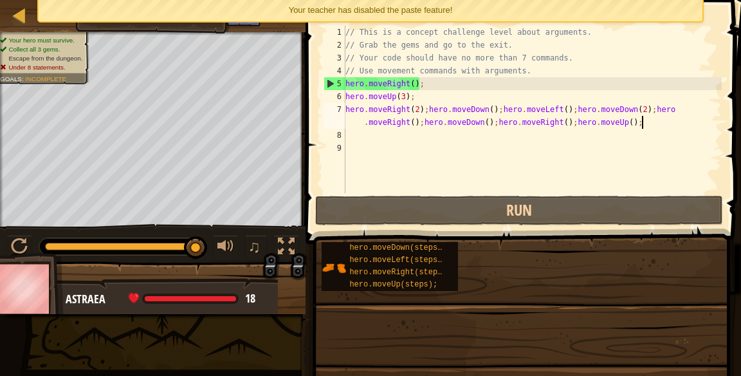
click at [645, 105] on div "// This is a concept challenge level about arguments. // Grab the gems and go t…" at bounding box center [532, 122] width 379 height 193
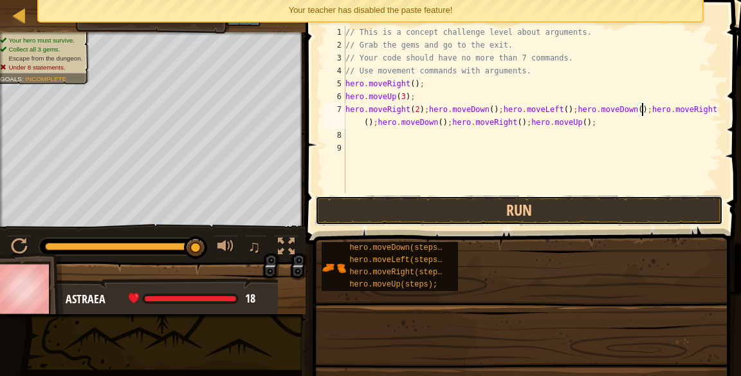
click at [444, 203] on button "Run" at bounding box center [519, 211] width 408 height 30
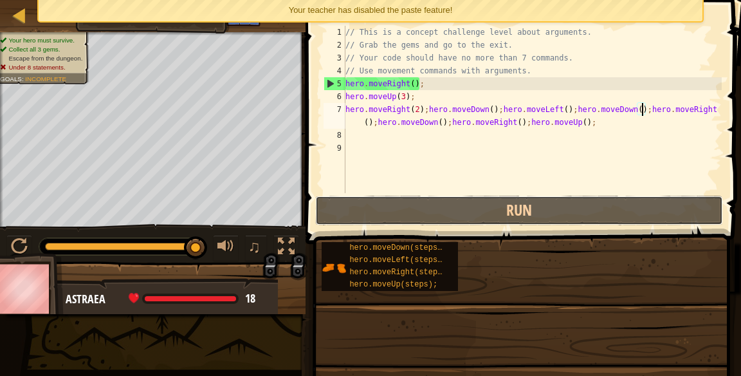
click at [455, 205] on button "Run" at bounding box center [519, 211] width 408 height 30
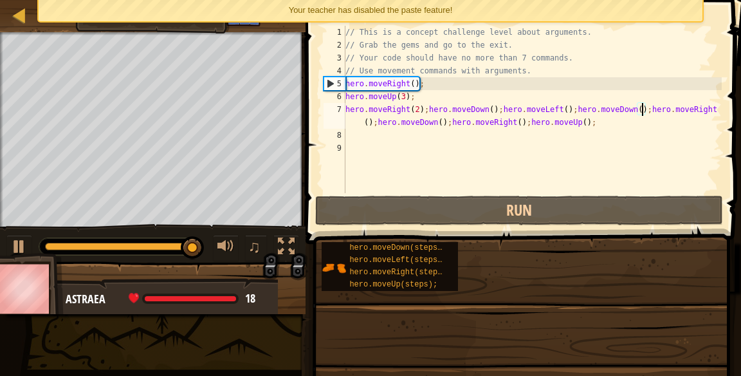
click at [646, 111] on div "// This is a concept challenge level about arguments. // Grab the gems and go t…" at bounding box center [532, 122] width 379 height 193
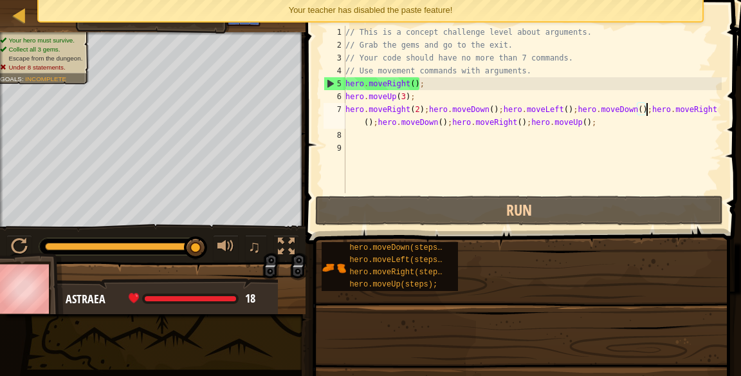
click at [733, 108] on span at bounding box center [525, 104] width 446 height 282
click at [717, 111] on div "// This is a concept challenge level about arguments. // Grab the gems and go t…" at bounding box center [532, 122] width 379 height 193
click at [718, 118] on div "// This is a concept challenge level about arguments. // Grab the gems and go t…" at bounding box center [532, 122] width 379 height 193
click at [715, 114] on div "// This is a concept challenge level about arguments. // Grab the gems and go t…" at bounding box center [532, 122] width 379 height 193
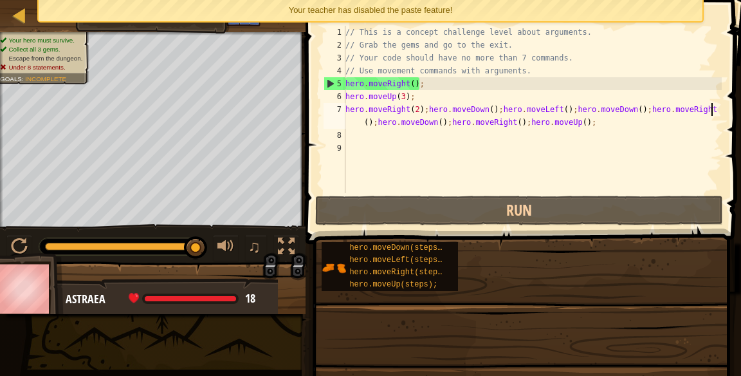
scroll to position [6, 30]
click at [720, 108] on div "// This is a concept challenge level about arguments. // Grab the gems and go t…" at bounding box center [532, 122] width 379 height 193
click at [376, 125] on div "// This is a concept challenge level about arguments. // Grab the gems and go t…" at bounding box center [532, 122] width 379 height 193
click at [366, 127] on div "// This is a concept challenge level about arguments. // Grab the gems and go t…" at bounding box center [532, 122] width 379 height 193
click at [374, 123] on div "// This is a concept challenge level about arguments. // Grab the gems and go t…" at bounding box center [532, 122] width 379 height 193
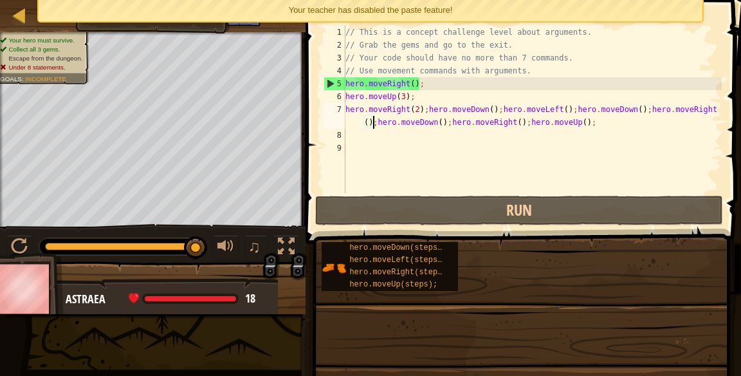
click at [383, 118] on div "// This is a concept challenge level about arguments. // Grab the gems and go t…" at bounding box center [532, 122] width 379 height 193
click at [386, 117] on div "// This is a concept challenge level about arguments. // Grab the gems and go t…" at bounding box center [532, 122] width 379 height 193
click at [377, 120] on div "// This is a concept challenge level about arguments. // Grab the gems and go t…" at bounding box center [532, 122] width 379 height 193
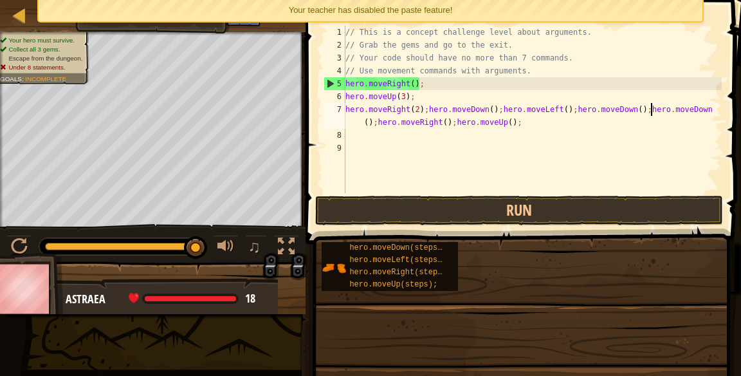
scroll to position [6, 17]
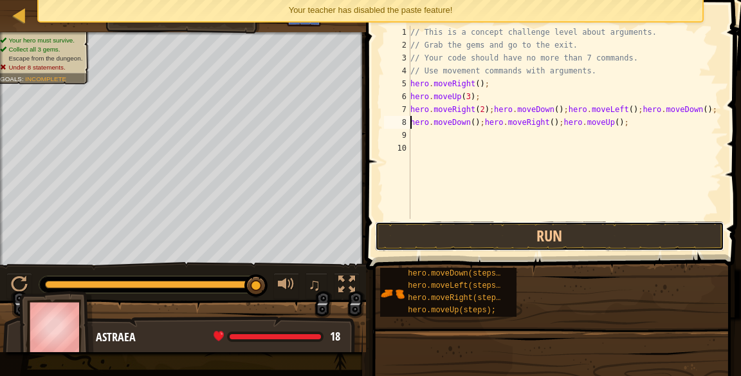
click at [612, 231] on button "Run" at bounding box center [549, 236] width 349 height 30
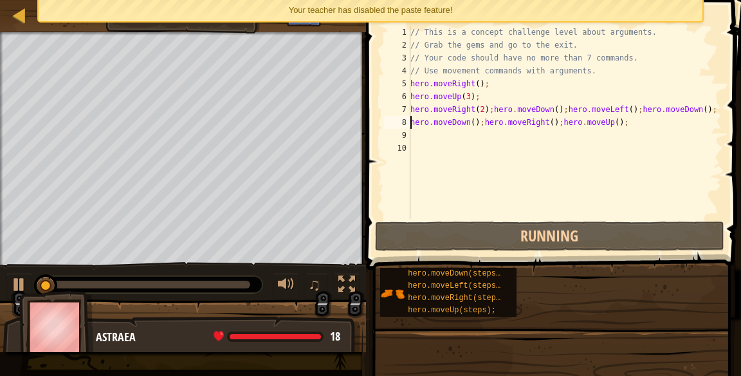
scroll to position [6, 0]
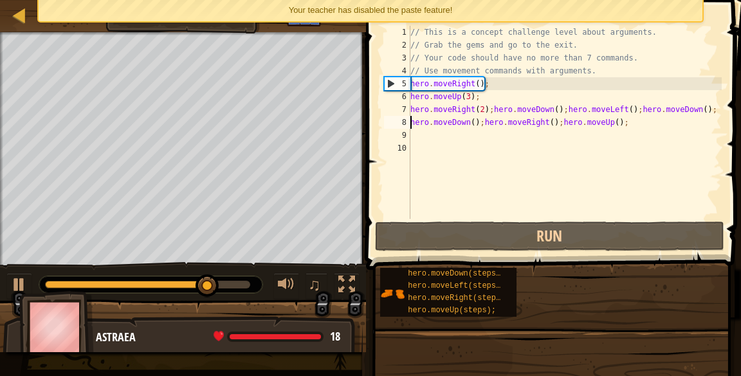
click at [549, 121] on div "// This is a concept challenge level about arguments. // Grab the gems and go t…" at bounding box center [565, 135] width 314 height 219
click at [557, 120] on div "// This is a concept challenge level about arguments. // Grab the gems and go t…" at bounding box center [565, 135] width 314 height 219
click at [553, 121] on div "// This is a concept challenge level about arguments. // Grab the gems and go t…" at bounding box center [565, 135] width 314 height 219
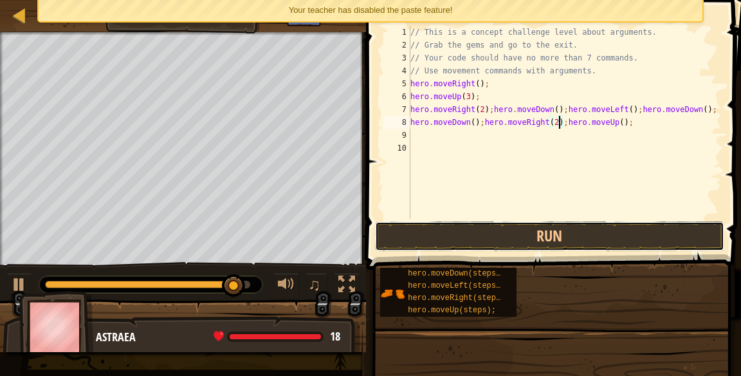
click at [617, 233] on button "Run" at bounding box center [549, 236] width 349 height 30
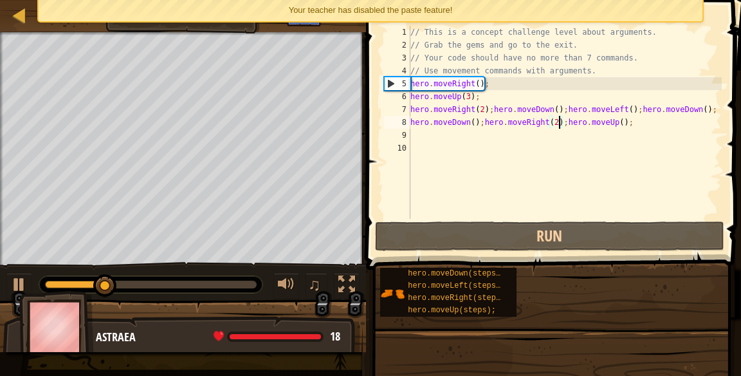
click at [626, 122] on div "// This is a concept challenge level about arguments. // Grab the gems and go t…" at bounding box center [565, 135] width 314 height 219
click at [623, 122] on div "// This is a concept challenge level about arguments. // Grab the gems and go t…" at bounding box center [565, 135] width 314 height 219
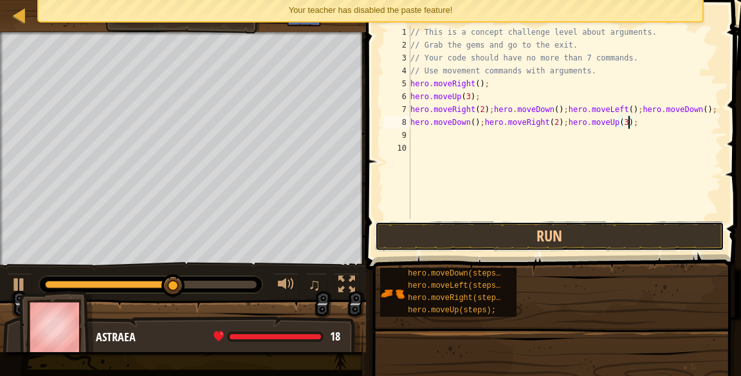
click at [638, 238] on button "Run" at bounding box center [549, 236] width 349 height 30
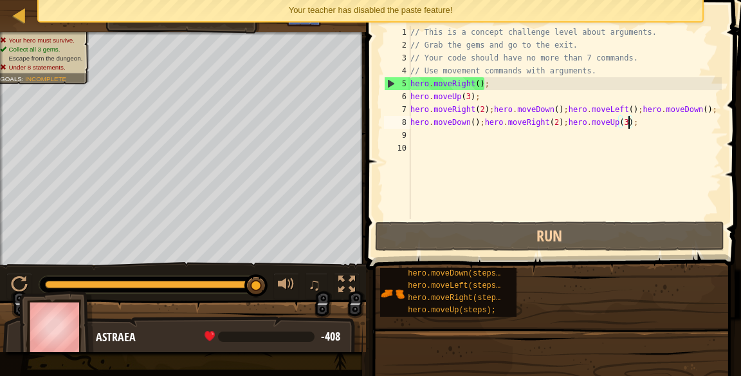
click at [628, 123] on div "// This is a concept challenge level about arguments. // Grab the gems and go t…" at bounding box center [565, 135] width 314 height 219
click at [654, 122] on div "// This is a concept challenge level about arguments. // Grab the gems and go t…" at bounding box center [565, 135] width 314 height 219
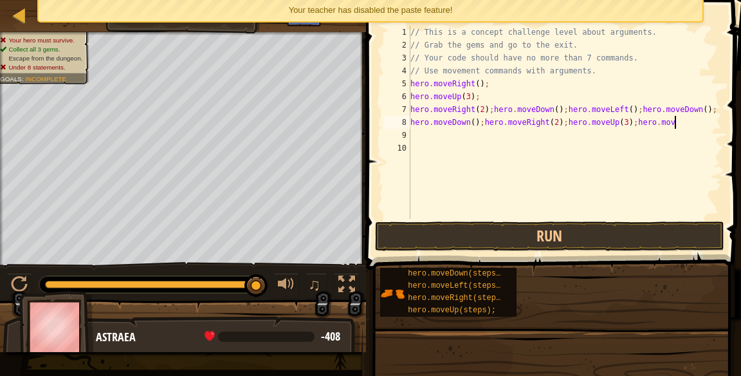
scroll to position [6, 21]
click at [690, 127] on div "// This is a concept challenge level about arguments. // Grab the gems and go t…" at bounding box center [565, 135] width 314 height 219
click at [409, 123] on div "8" at bounding box center [397, 122] width 26 height 13
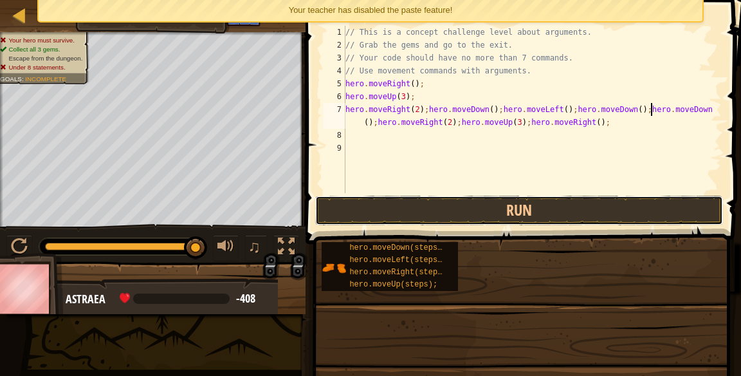
click at [621, 225] on button "Run" at bounding box center [519, 211] width 408 height 30
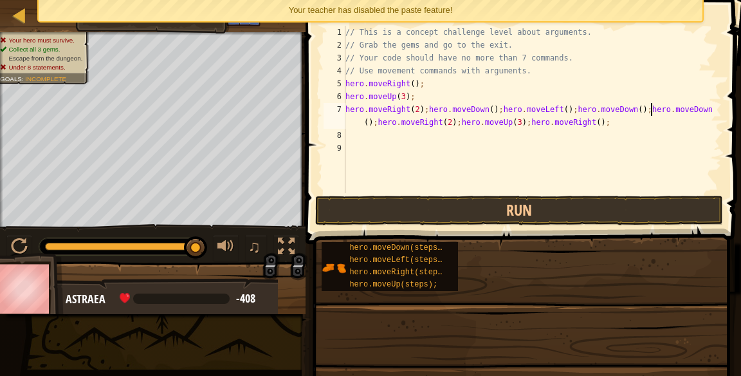
scroll to position [6, 25]
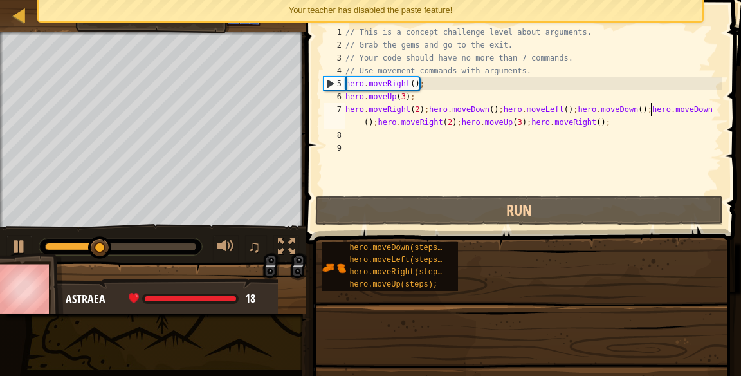
click at [524, 116] on div "// This is a concept challenge level about arguments. // Grab the gems and go t…" at bounding box center [532, 122] width 379 height 193
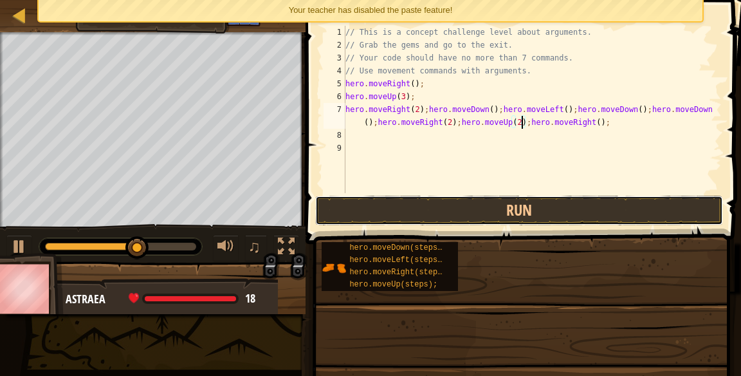
click at [652, 200] on button "Run" at bounding box center [519, 211] width 408 height 30
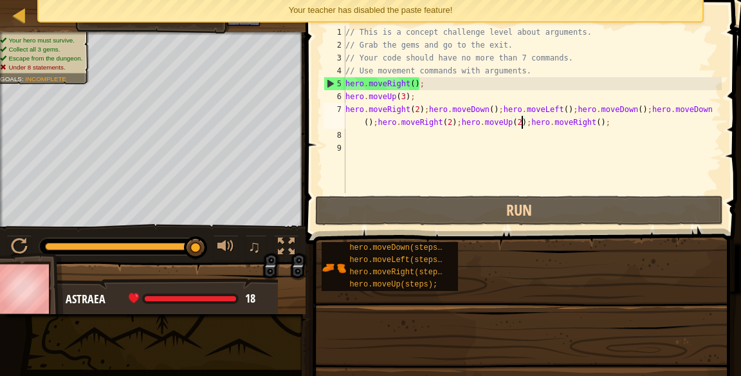
click at [345, 106] on div "// This is a concept challenge level about arguments. // Grab the gems and go t…" at bounding box center [532, 122] width 379 height 193
type textarea "hero.moveUp(3);hero.moveRight(2);hero.moveDown();hero.moveLeft();hero.moveDown(…"
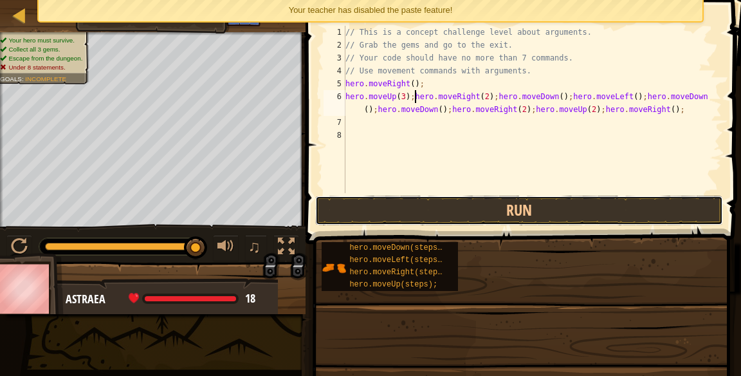
click at [625, 199] on button "Run" at bounding box center [519, 211] width 408 height 30
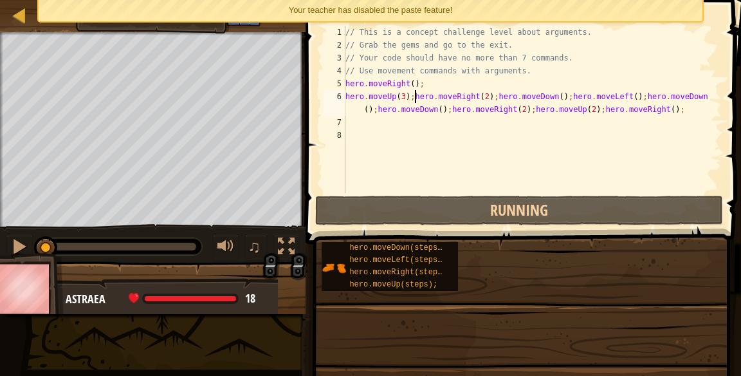
scroll to position [6, 5]
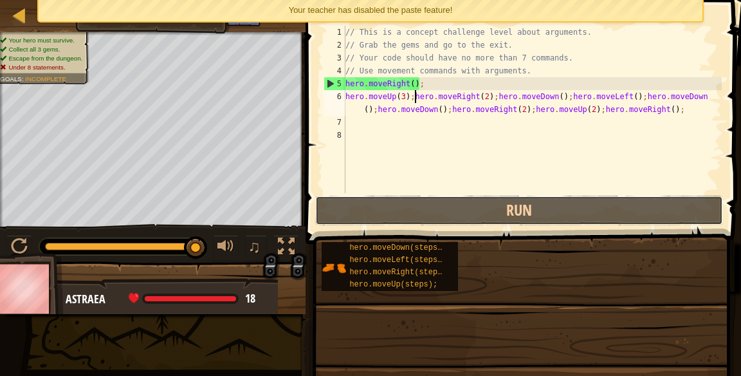
click at [687, 199] on button "Run" at bounding box center [519, 211] width 408 height 30
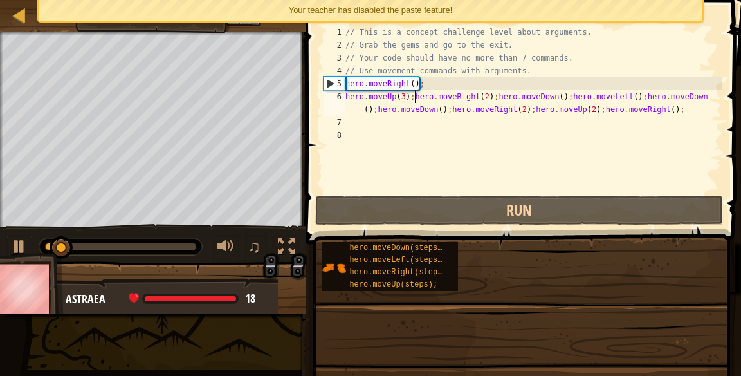
click at [675, 129] on div "// This is a concept challenge level about arguments. // Grab the gems and go t…" at bounding box center [532, 122] width 379 height 193
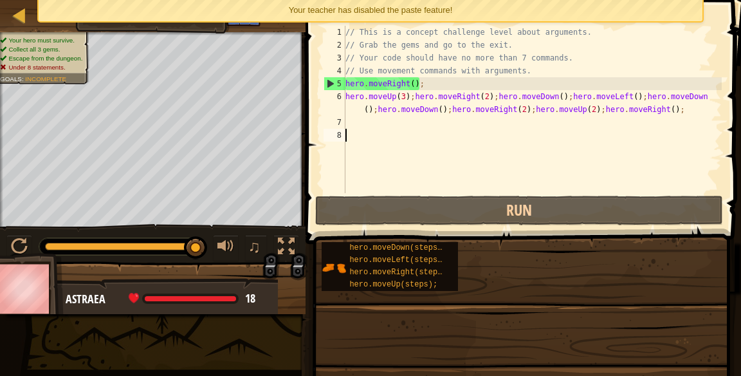
click at [413, 94] on div "// This is a concept challenge level about arguments. // Grab the gems and go t…" at bounding box center [532, 122] width 379 height 193
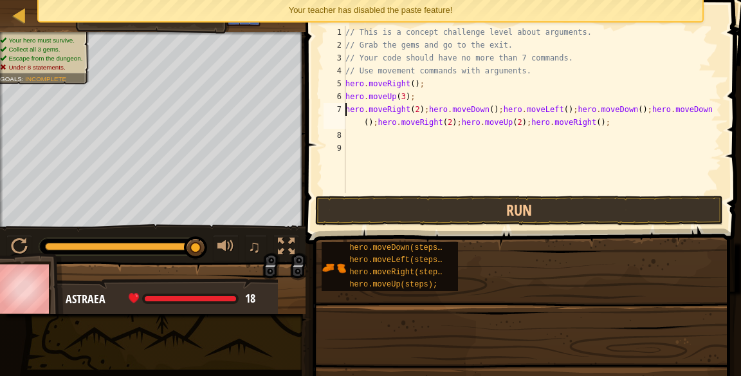
click at [426, 109] on div "// This is a concept challenge level about arguments. // Grab the gems and go t…" at bounding box center [532, 122] width 379 height 193
click at [434, 107] on div "// This is a concept challenge level about arguments. // Grab the gems and go t…" at bounding box center [532, 122] width 379 height 193
click at [426, 105] on div "// This is a concept challenge level about arguments. // Grab the gems and go t…" at bounding box center [532, 122] width 379 height 193
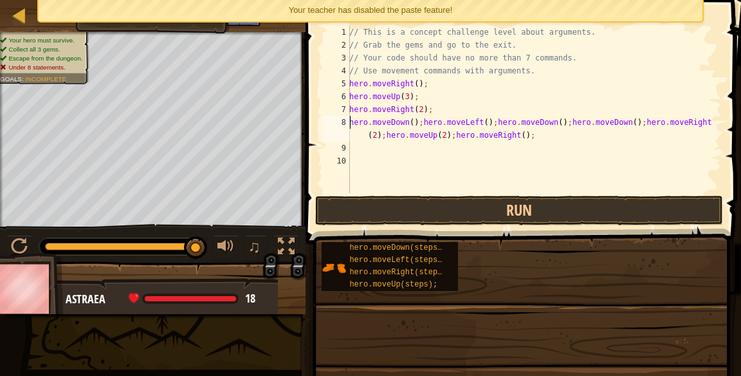
click at [413, 120] on div "// This is a concept challenge level about arguments. // Grab the gems and go t…" at bounding box center [534, 122] width 375 height 193
click at [428, 115] on div "// This is a concept challenge level about arguments. // Grab the gems and go t…" at bounding box center [534, 122] width 375 height 193
click at [427, 119] on div "// This is a concept challenge level about arguments. // Grab the gems and go t…" at bounding box center [534, 122] width 375 height 193
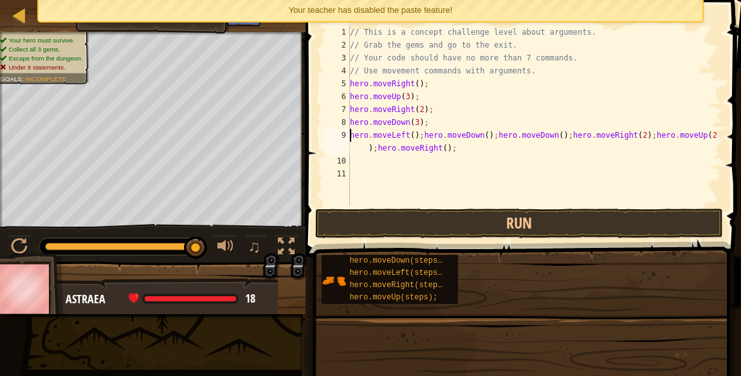
click at [425, 134] on div "// This is a concept challenge level about arguments. // Grab the gems and go t…" at bounding box center [534, 129] width 374 height 206
click at [656, 132] on div "// This is a concept challenge level about arguments. // Grab the gems and go t…" at bounding box center [534, 129] width 374 height 206
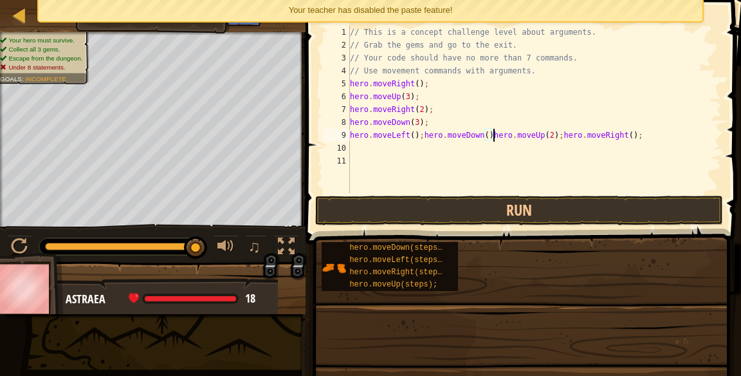
scroll to position [6, 12]
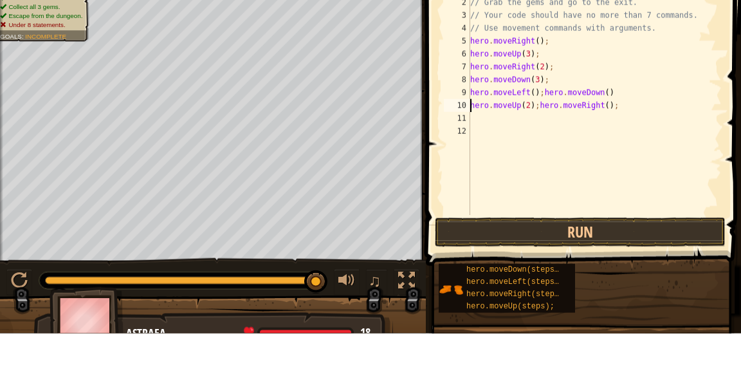
click at [529, 147] on div "// This is a concept challenge level about arguments. // Grab the gems and go t…" at bounding box center [595, 154] width 254 height 257
click at [544, 140] on div "// This is a concept challenge level about arguments. // Grab the gems and go t…" at bounding box center [595, 154] width 254 height 257
click at [623, 129] on div "// This is a concept challenge level about arguments. // Grab the gems and go t…" at bounding box center [595, 154] width 254 height 257
click at [628, 147] on div "// This is a concept challenge level about arguments. // Grab the gems and go t…" at bounding box center [595, 154] width 254 height 257
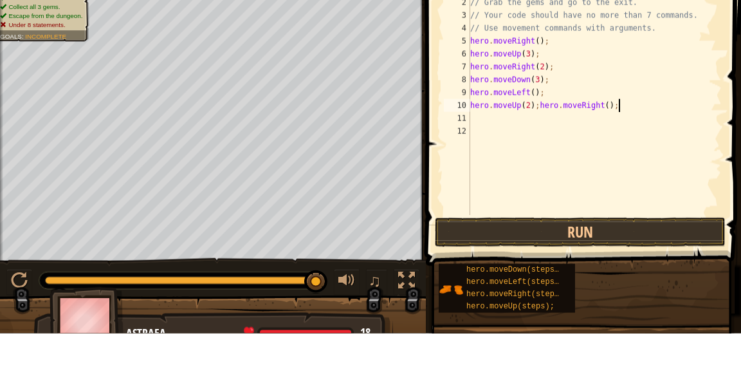
click at [538, 151] on div "// This is a concept challenge level about arguments. // Grab the gems and go t…" at bounding box center [595, 154] width 254 height 257
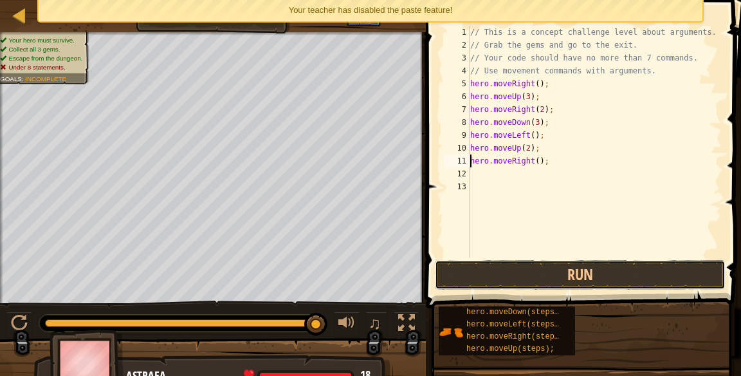
click at [575, 276] on button "Run" at bounding box center [580, 275] width 291 height 30
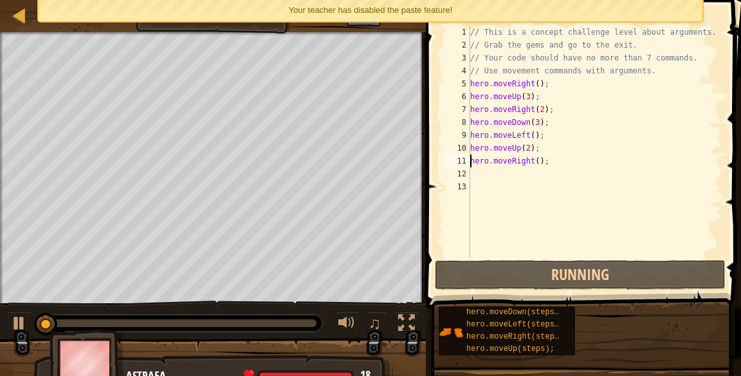
scroll to position [6, 0]
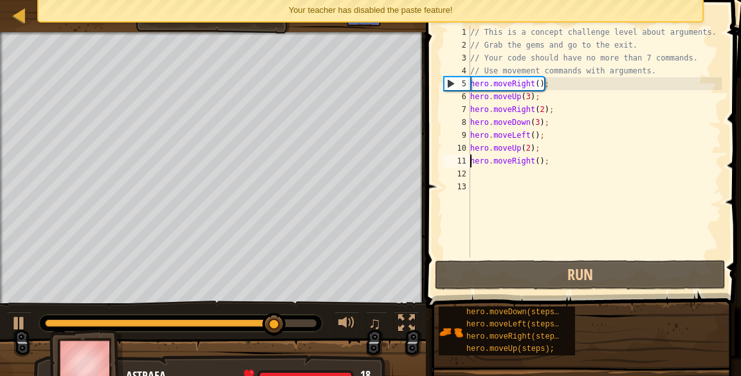
click at [538, 157] on div "// This is a concept challenge level about arguments. // Grab the gems and go t…" at bounding box center [595, 154] width 254 height 257
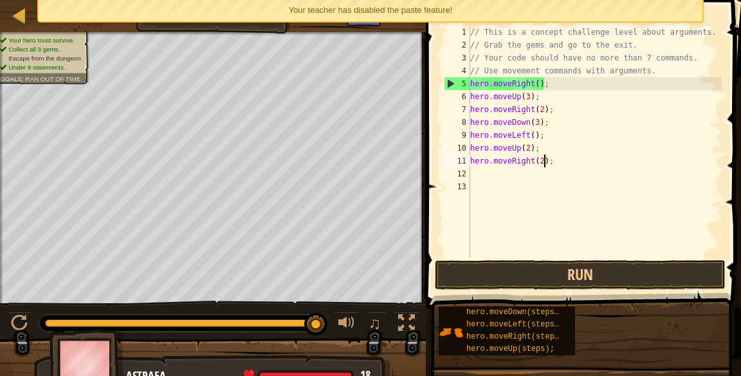
scroll to position [6, 6]
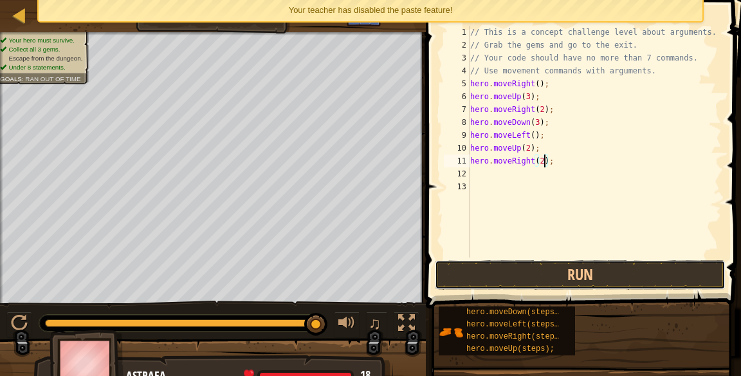
click at [624, 271] on button "Run" at bounding box center [580, 275] width 291 height 30
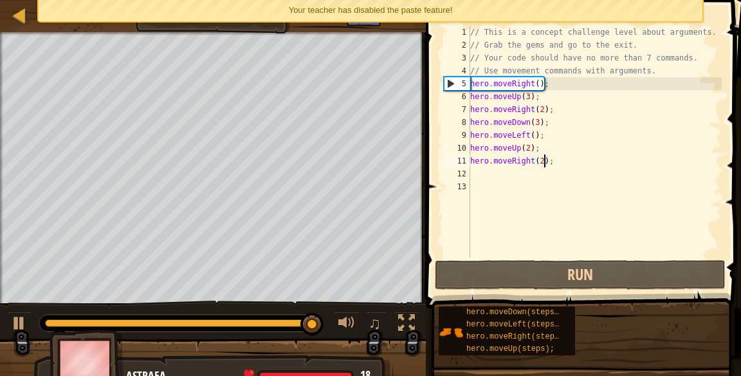
click at [549, 156] on div "// This is a concept challenge level about arguments. // Grab the gems and go t…" at bounding box center [595, 154] width 254 height 257
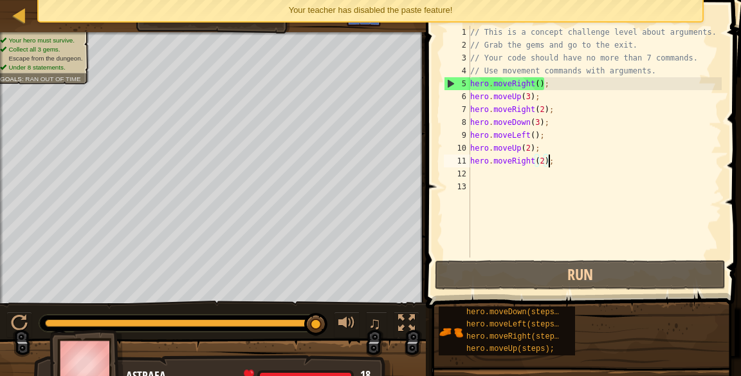
click at [544, 155] on div "// This is a concept challenge level about arguments. // Grab the gems and go t…" at bounding box center [595, 154] width 254 height 257
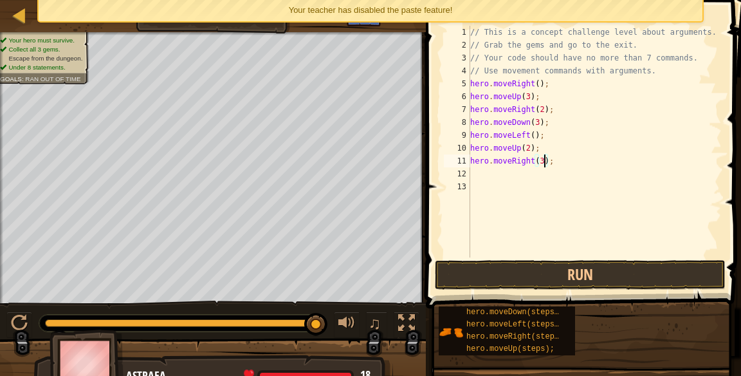
scroll to position [6, 6]
type textarea "hero.moveRight(3);"
click at [639, 268] on button "Run" at bounding box center [580, 275] width 291 height 30
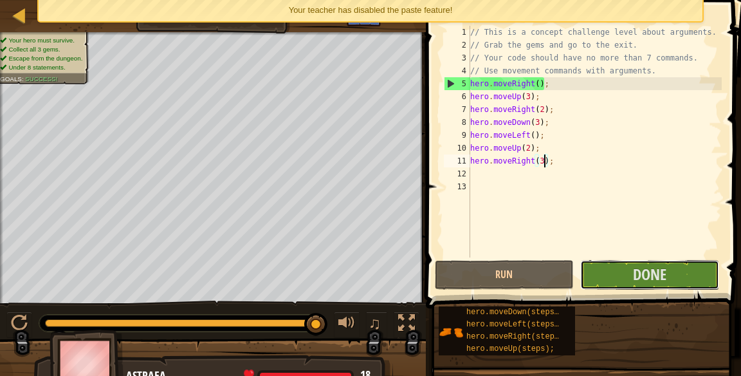
click at [679, 261] on button "Done" at bounding box center [649, 275] width 139 height 30
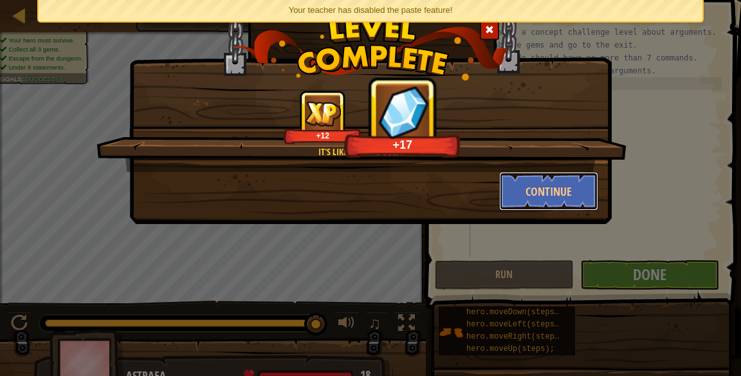
click at [567, 185] on button "Continue" at bounding box center [549, 191] width 100 height 39
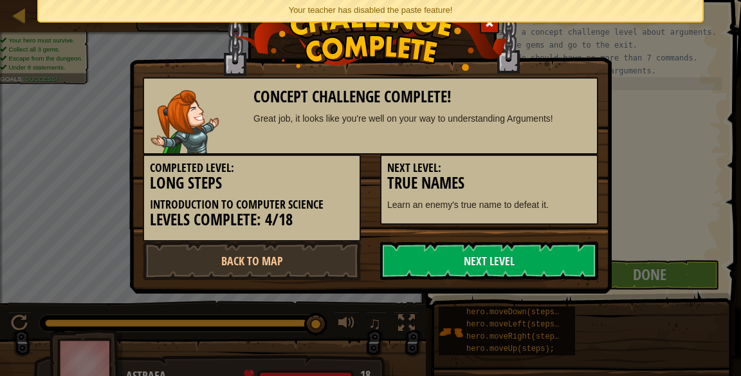
click at [530, 199] on p "Learn an enemy's true name to defeat it." at bounding box center [489, 204] width 204 height 13
click at [540, 181] on h3 "True Names" at bounding box center [489, 182] width 204 height 17
click at [572, 252] on link "Next Level" at bounding box center [489, 260] width 218 height 39
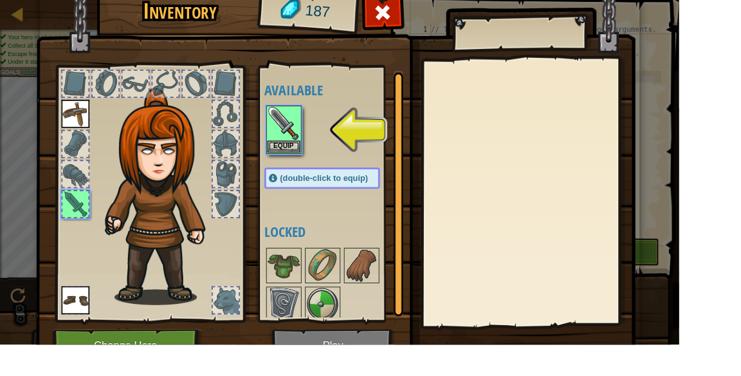
scroll to position [33, 0]
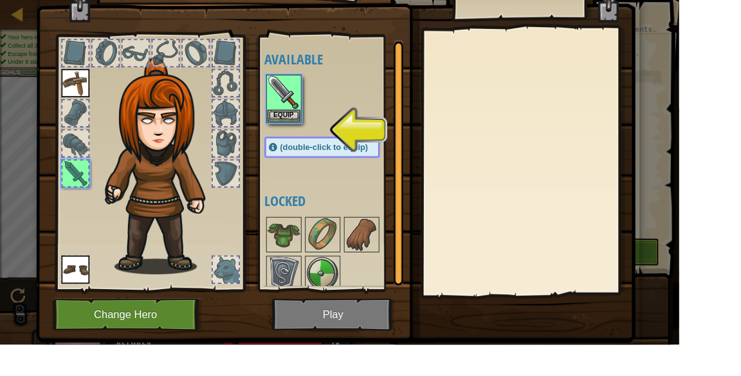
click at [343, 100] on div at bounding box center [364, 108] width 152 height 57
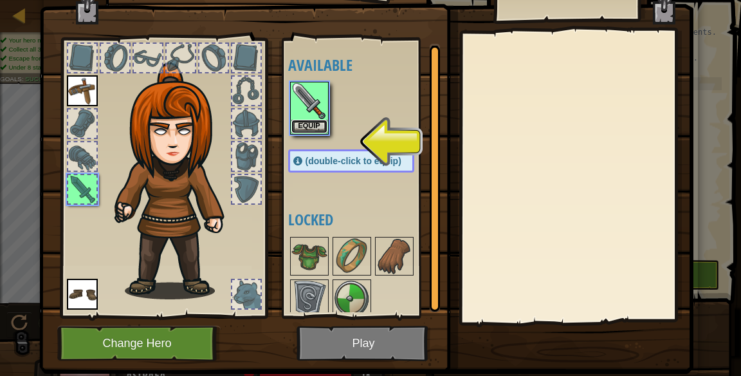
click at [309, 127] on button "Equip" at bounding box center [309, 127] width 36 height 14
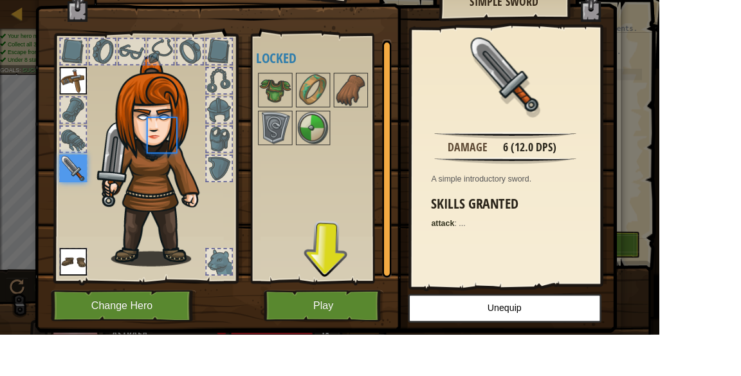
scroll to position [21, 0]
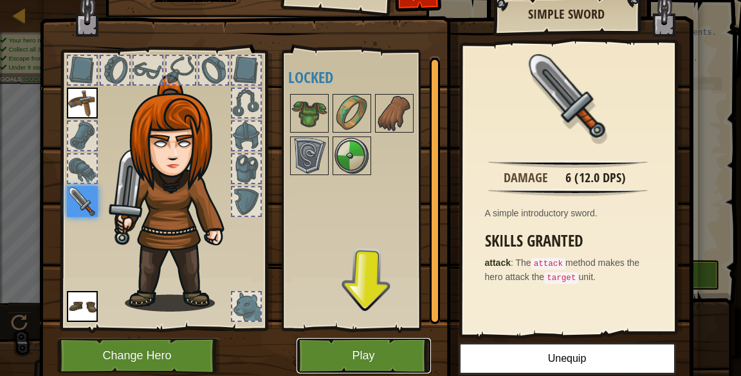
click at [338, 347] on button "Play" at bounding box center [364, 355] width 134 height 35
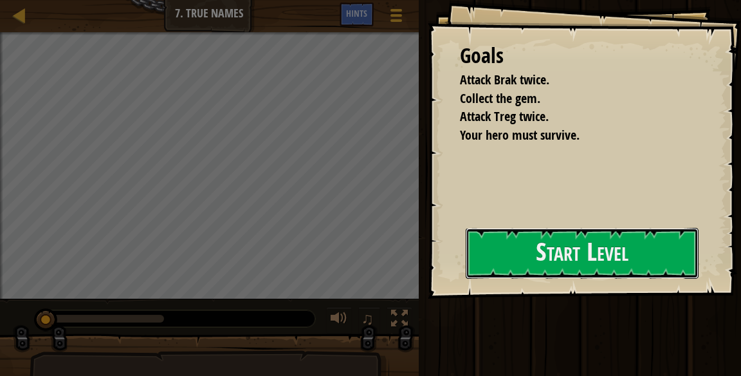
click at [556, 253] on button "Start Level" at bounding box center [582, 253] width 233 height 51
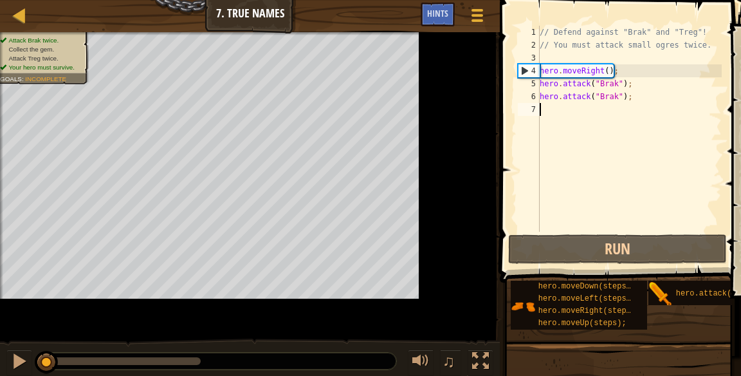
scroll to position [6, 0]
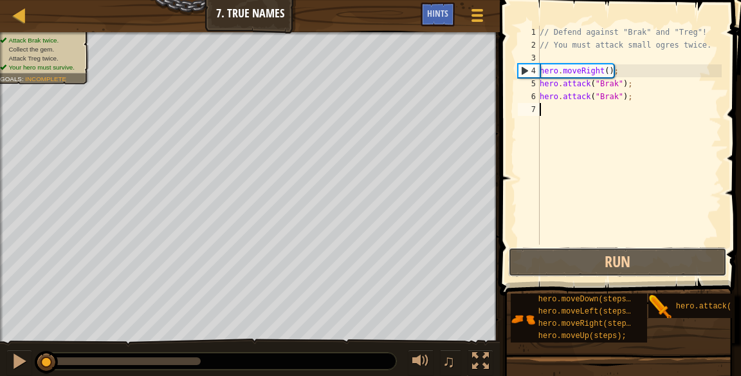
click at [645, 259] on button "Run" at bounding box center [617, 262] width 219 height 30
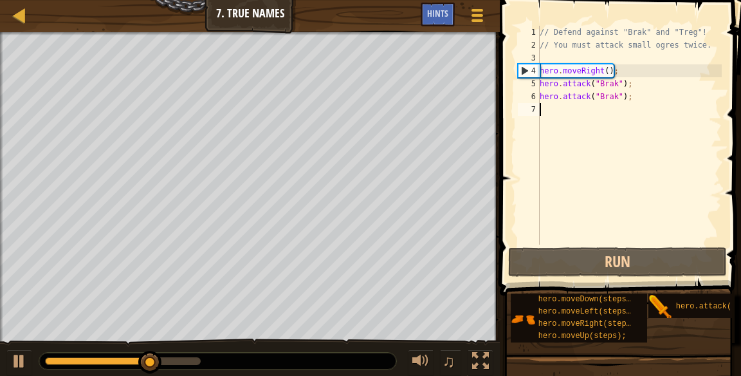
click at [594, 117] on div "// Defend against "Brak" and "Treg"! // You must attack small ogres twice. hero…" at bounding box center [629, 148] width 185 height 244
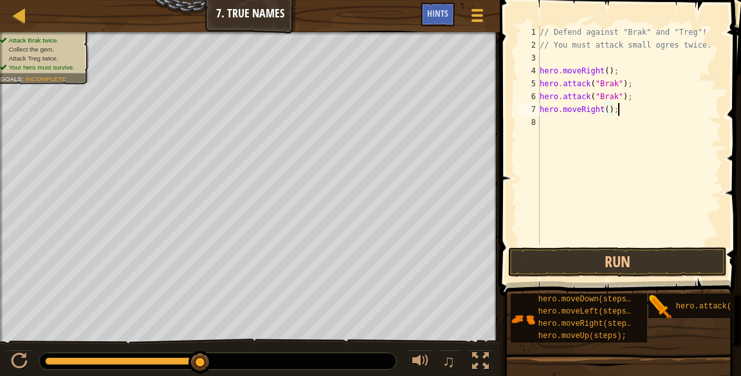
scroll to position [6, 6]
type textarea "hero.moveRight();"
click at [612, 258] on button "Run" at bounding box center [617, 262] width 219 height 30
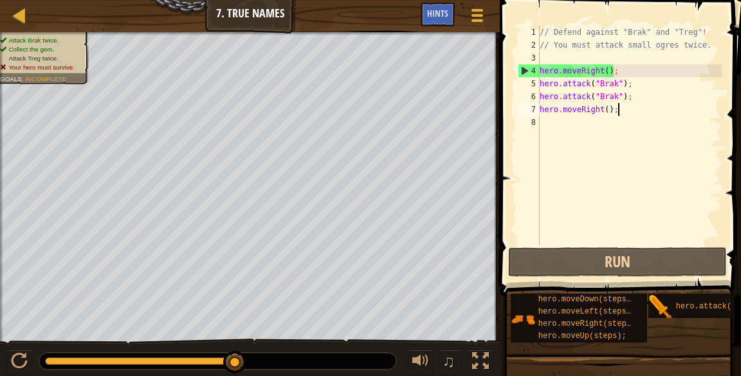
click at [643, 127] on div "// Defend against "Brak" and "Treg"! // You must attack small ogres twice. hero…" at bounding box center [629, 148] width 185 height 244
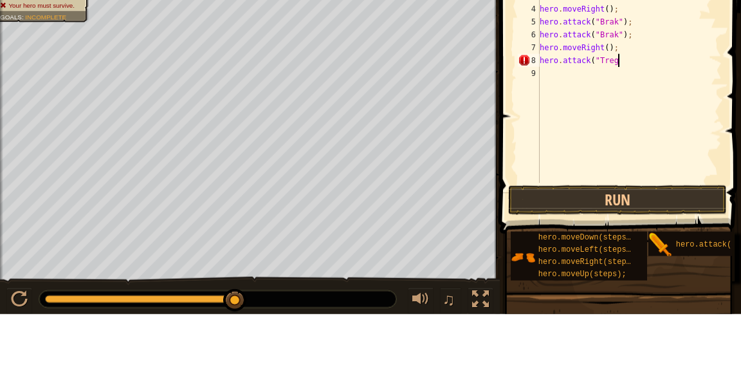
type textarea "hero.attack("Treg)"
click at [645, 124] on div "// Defend against "Brak" and "Treg"! // You must attack small ogres twice. hero…" at bounding box center [632, 148] width 181 height 244
type textarea "hero.attack("Treg);"
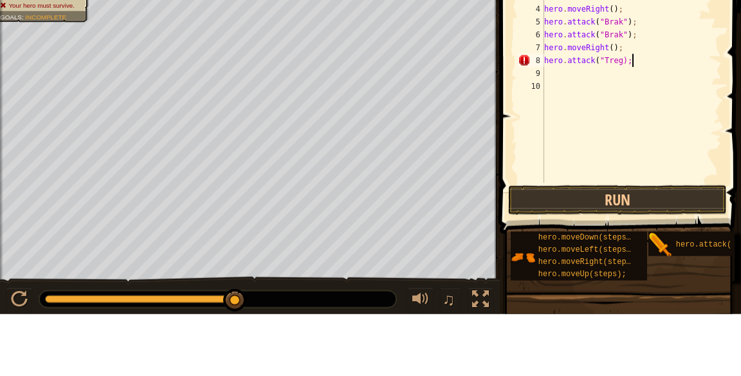
click at [584, 140] on div "// Defend against "Brak" and "Treg"! // You must attack small ogres twice. hero…" at bounding box center [632, 148] width 181 height 244
type textarea "hero.attack("Treg);"
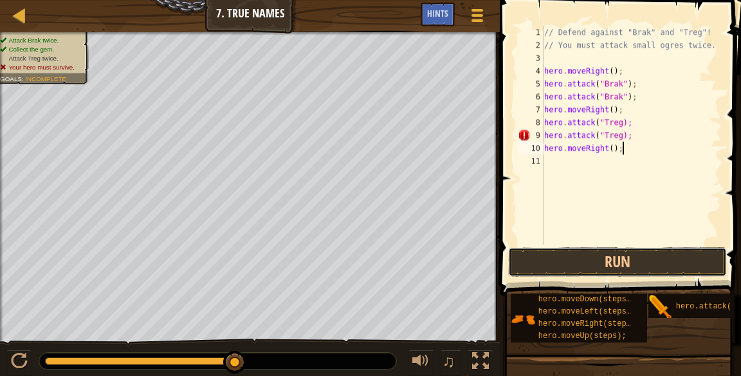
click at [585, 259] on button "Run" at bounding box center [617, 262] width 219 height 30
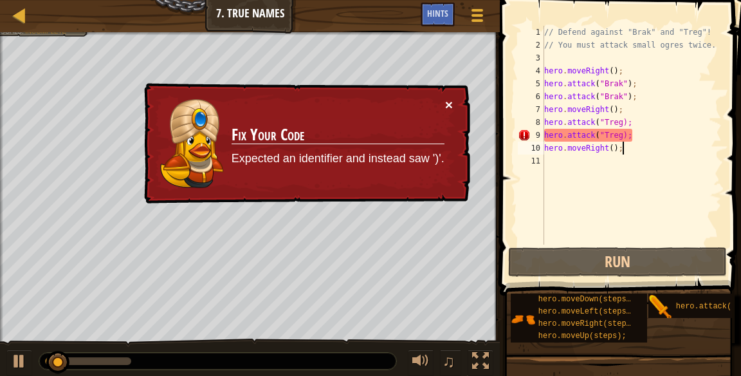
click at [446, 107] on button "×" at bounding box center [449, 105] width 8 height 14
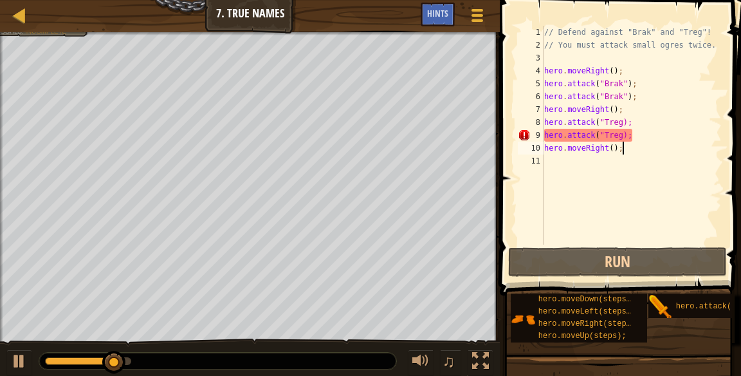
click at [636, 133] on div "// Defend against "Brak" and "Treg"! // You must attack small ogres twice. hero…" at bounding box center [632, 148] width 180 height 244
click at [630, 129] on div "// Defend against "Brak" and "Treg"! // You must attack small ogres twice. hero…" at bounding box center [632, 148] width 180 height 244
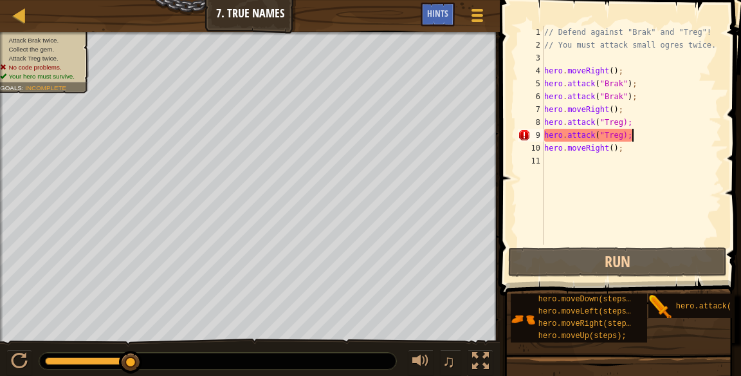
click at [628, 137] on div "// Defend against "Brak" and "Treg"! // You must attack small ogres twice. hero…" at bounding box center [632, 148] width 180 height 244
click at [619, 132] on div "// Defend against "Brak" and "Treg"! // You must attack small ogres twice. hero…" at bounding box center [632, 148] width 180 height 244
click at [623, 133] on div "// Defend against "Brak" and "Treg"! // You must attack small ogres twice. hero…" at bounding box center [632, 148] width 180 height 244
click at [623, 120] on div "// Defend against "Brak" and "Treg"! // You must attack small ogres twice. hero…" at bounding box center [632, 148] width 180 height 244
click at [641, 261] on button "Run" at bounding box center [617, 262] width 219 height 30
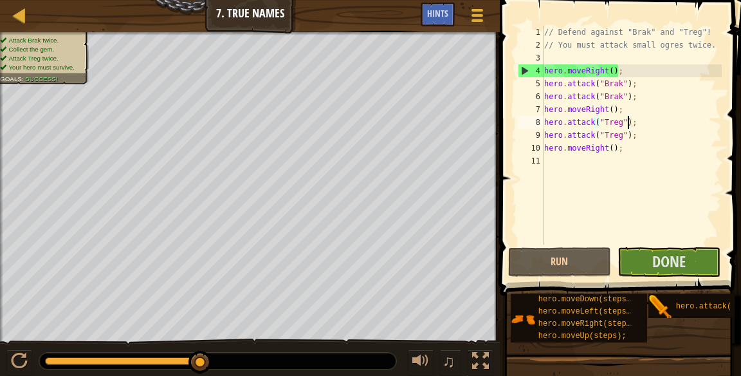
click at [613, 145] on div "// Defend against "Brak" and "Treg"! // You must attack small ogres twice. hero…" at bounding box center [632, 148] width 180 height 244
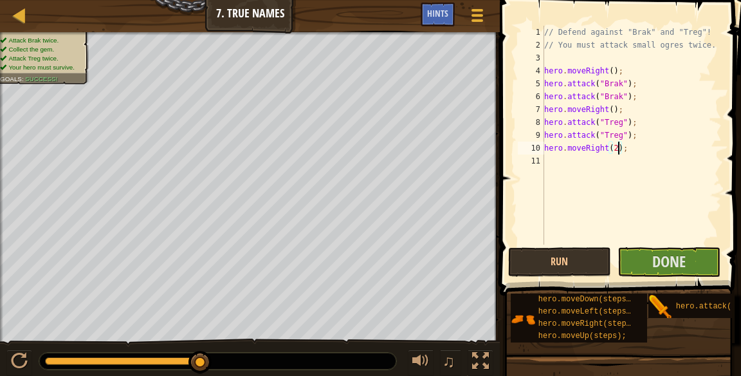
type textarea "hero.moveRight(2);"
click at [655, 266] on span "Done" at bounding box center [668, 261] width 33 height 21
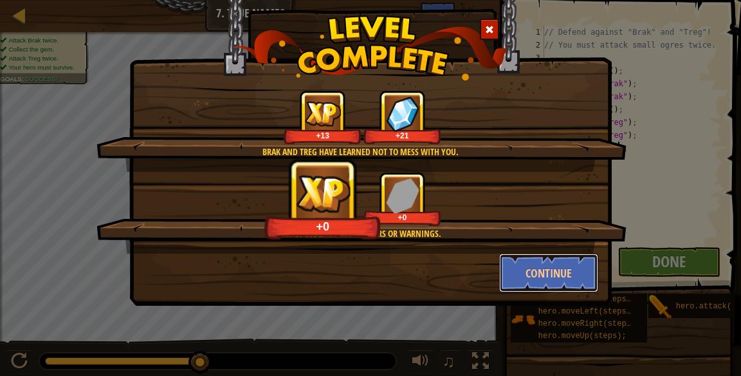
click at [562, 273] on button "Continue" at bounding box center [549, 272] width 100 height 39
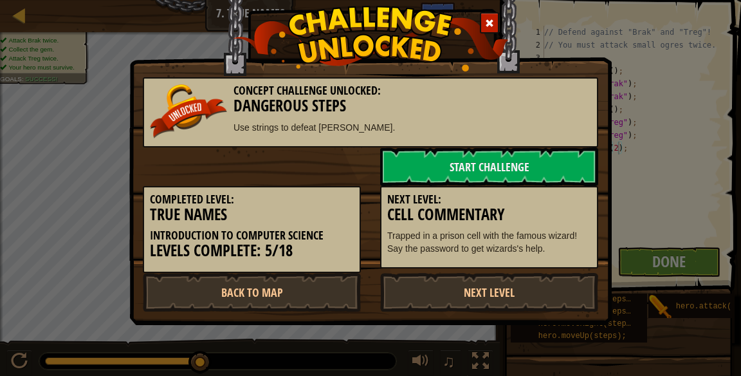
click at [545, 266] on div "Next Level: Cell Commentary Trapped in a prison cell with the famous wizard! Sa…" at bounding box center [489, 227] width 218 height 83
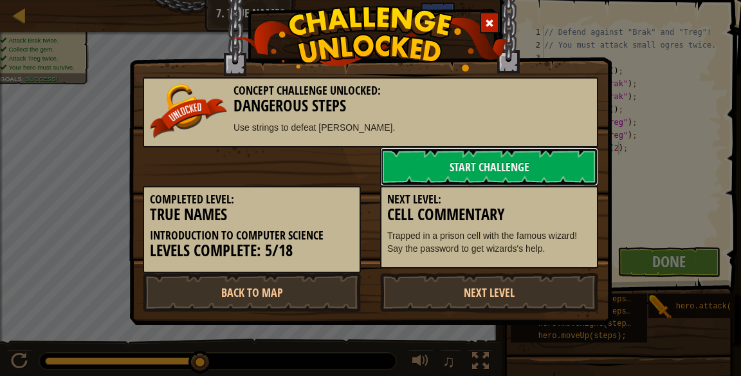
click at [575, 167] on link "Start Challenge" at bounding box center [489, 166] width 218 height 39
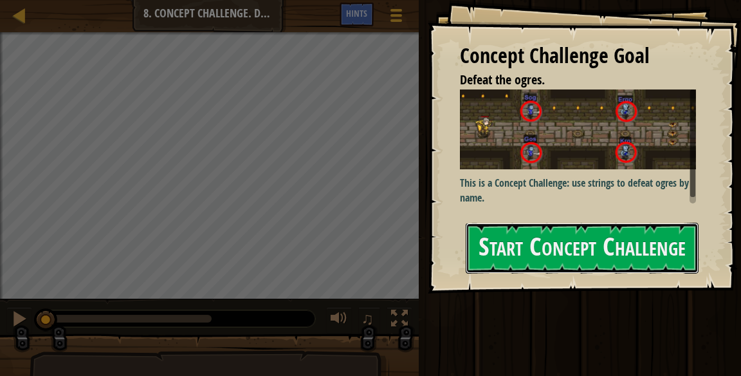
click at [666, 234] on button "Start Concept Challenge" at bounding box center [582, 248] width 233 height 51
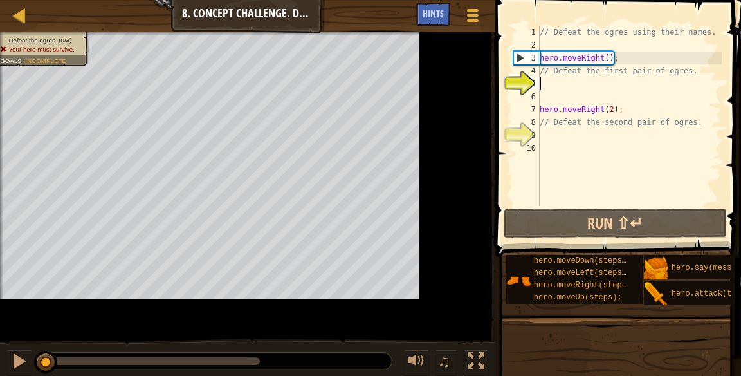
scroll to position [6, 0]
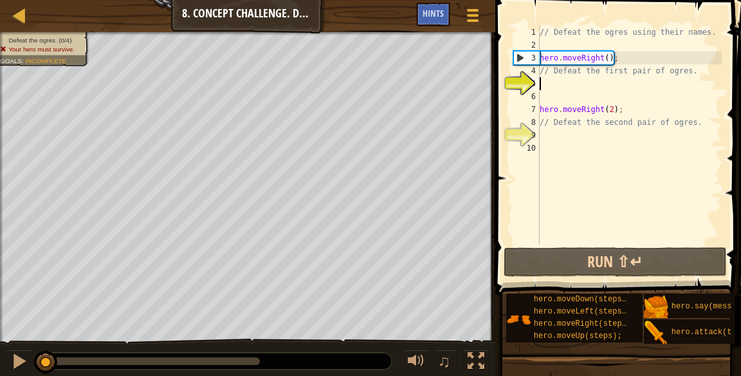
click at [661, 147] on div "// Defeat the ogres using their names. hero . moveRight ( ) ; // Defeat the fir…" at bounding box center [629, 148] width 185 height 244
click at [636, 259] on button "Run ⇧↵" at bounding box center [615, 262] width 223 height 30
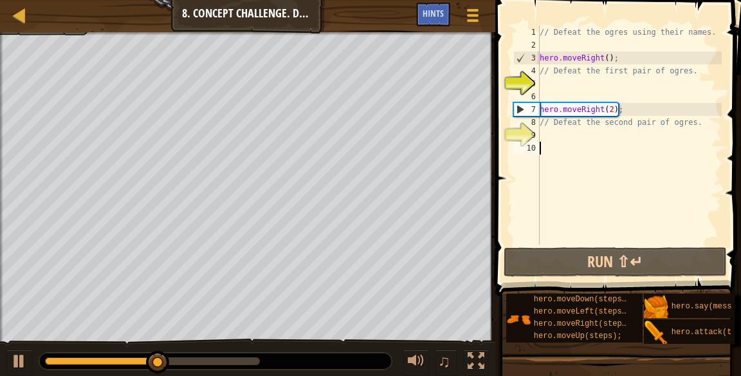
click at [608, 136] on div "// Defeat the ogres using their names. hero . moveRight ( ) ; // Defeat the fir…" at bounding box center [629, 148] width 185 height 244
click at [648, 86] on div "// Defeat the ogres using their names. hero . moveRight ( ) ; // Defeat the fir…" at bounding box center [629, 148] width 185 height 244
type textarea "// Defeat the first pair of ogres."
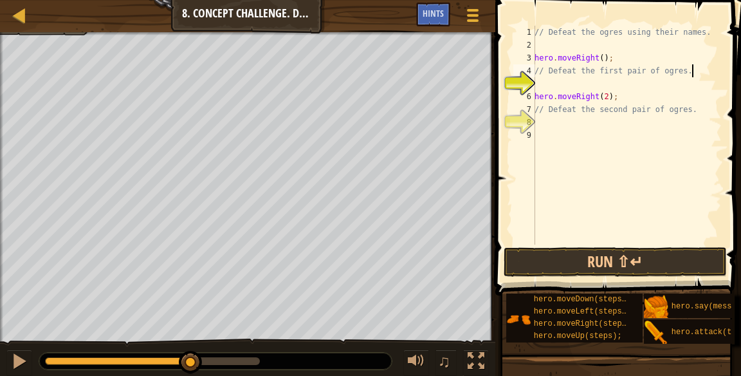
click at [648, 77] on div "// Defeat the ogres using their names. hero . moveRight ( ) ; // Defeat the fir…" at bounding box center [627, 148] width 190 height 244
type textarea "hero.attack("Sog")"
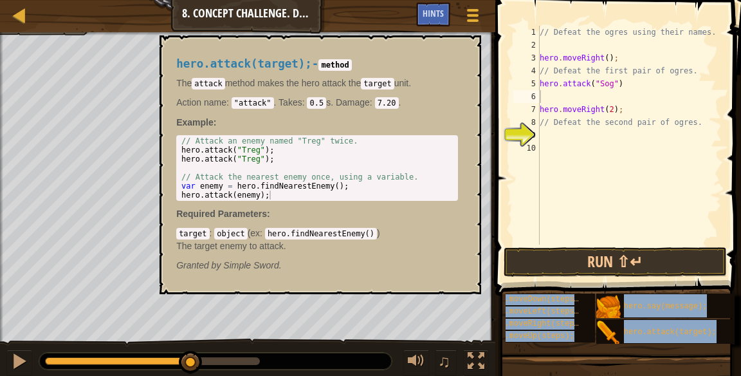
scroll to position [0, 28]
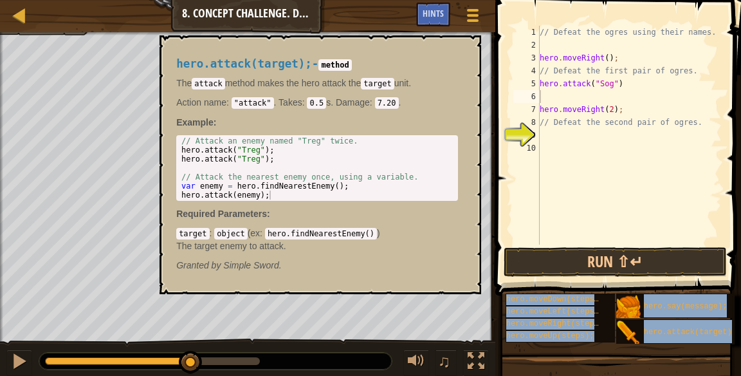
click at [677, 198] on div "// Defeat the ogres using their names. hero . moveRight ( ) ; // Defeat the fir…" at bounding box center [629, 148] width 185 height 244
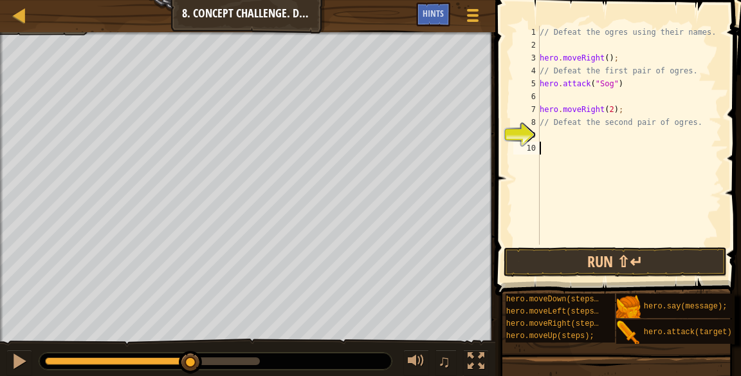
click at [646, 96] on div "// Defeat the ogres using their names. hero . moveRight ( ) ; // Defeat the fir…" at bounding box center [629, 148] width 185 height 244
click at [628, 86] on div "// Defeat the ogres using their names. hero . moveRight ( ) ; // Defeat the fir…" at bounding box center [629, 148] width 185 height 244
click at [616, 94] on div "// Defeat the ogres using their names. hero . moveRight ( ) ; // Defeat the fir…" at bounding box center [629, 148] width 185 height 244
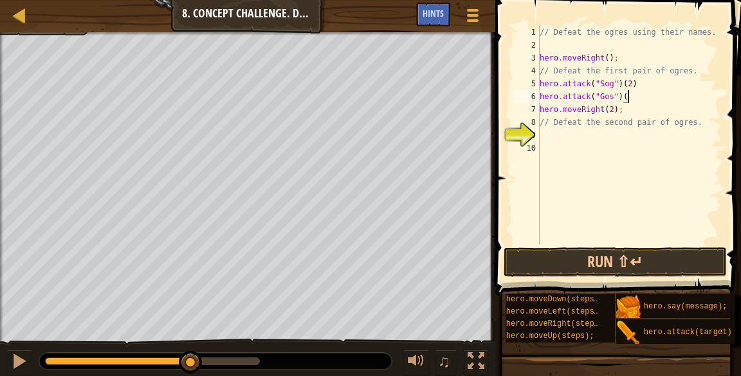
scroll to position [6, 7]
click at [609, 259] on button "Run ⇧↵" at bounding box center [615, 262] width 223 height 30
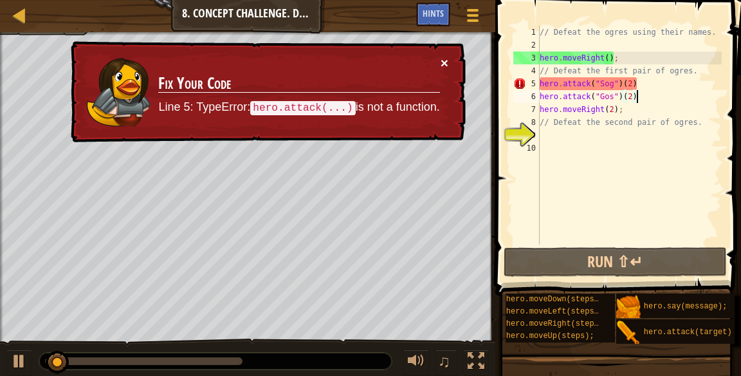
click at [442, 66] on button "×" at bounding box center [445, 63] width 8 height 14
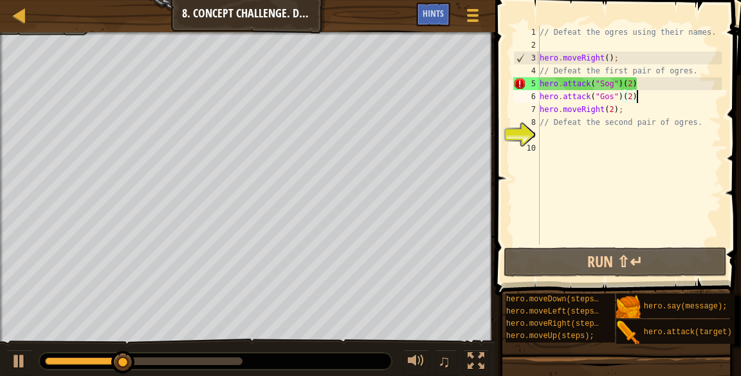
click at [626, 98] on div "// Defeat the ogres using their names. hero . moveRight ( ) ; // Defeat the fir…" at bounding box center [629, 148] width 185 height 244
click at [632, 95] on div "// Defeat the ogres using their names. hero . moveRight ( ) ; // Defeat the fir…" at bounding box center [629, 148] width 185 height 244
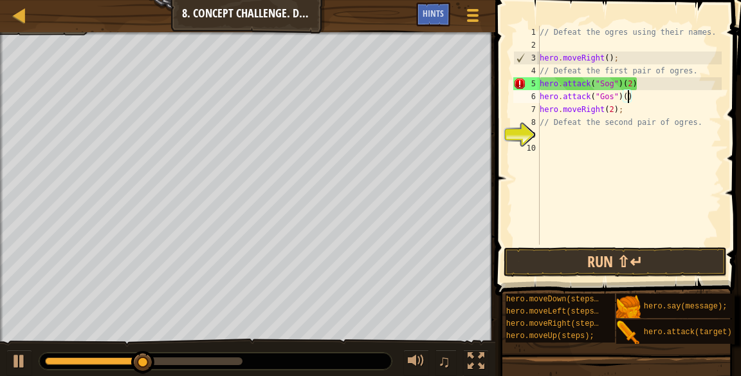
click at [650, 101] on div "// Defeat the ogres using their names. hero . moveRight ( ) ; // Defeat the fir…" at bounding box center [629, 148] width 185 height 244
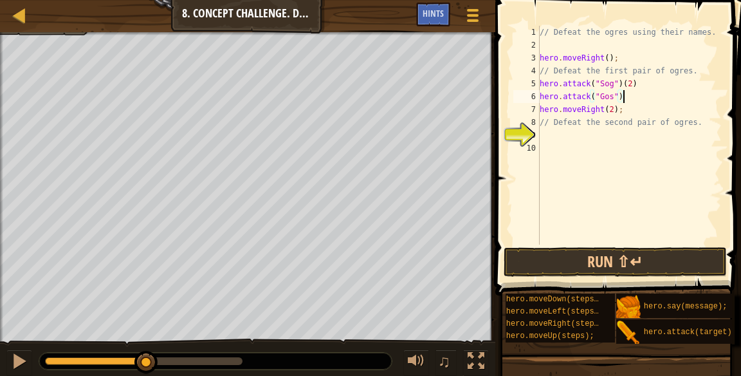
click at [649, 78] on div "// Defeat the ogres using their names. hero . moveRight ( ) ; // Defeat the fir…" at bounding box center [629, 148] width 185 height 244
click at [619, 84] on div "// Defeat the ogres using their names. hero . moveRight ( ) ; // Defeat the fir…" at bounding box center [629, 148] width 185 height 244
click at [619, 93] on div "// Defeat the ogres using their names. hero . moveRight ( ) ; // Defeat the fir…" at bounding box center [629, 148] width 185 height 244
click at [627, 82] on div "// Defeat the ogres using their names. hero . moveRight ( ) ; // Defeat the fir…" at bounding box center [629, 148] width 185 height 244
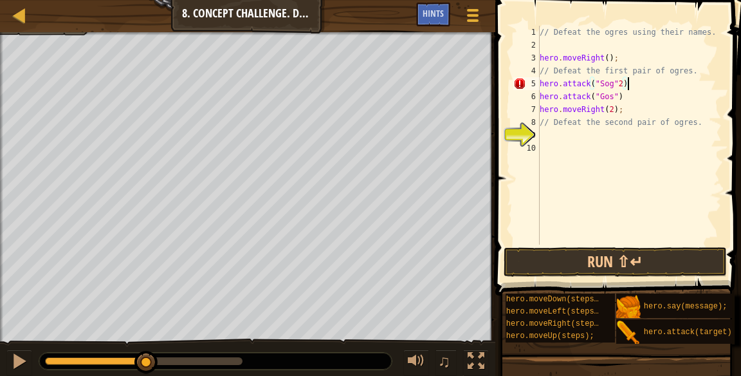
click at [620, 84] on div "// Defeat the ogres using their names. hero . moveRight ( ) ; // Defeat the fir…" at bounding box center [629, 148] width 185 height 244
click at [622, 82] on div "// Defeat the ogres using their names. hero . moveRight ( ) ; // Defeat the fir…" at bounding box center [629, 148] width 185 height 244
type textarea "hero.attack("Sog")"
click at [657, 77] on div "// Defeat the ogres using their names. hero . moveRight ( ) ; // Defeat the fir…" at bounding box center [629, 148] width 185 height 244
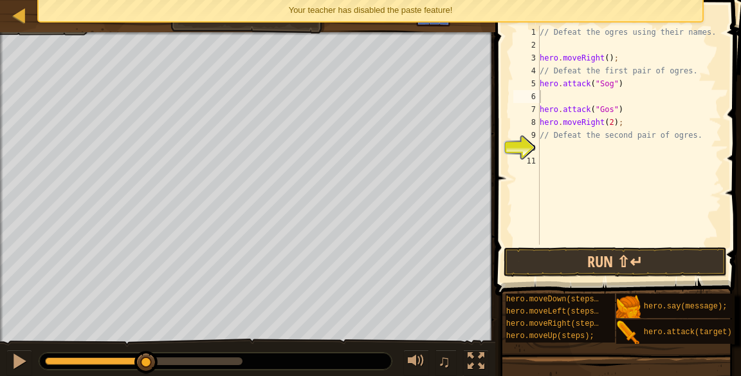
click at [584, 94] on div "// Defeat the ogres using their names. hero . moveRight ( ) ; // Defeat the fir…" at bounding box center [629, 148] width 185 height 244
click at [608, 91] on div "// Defeat the ogres using their names. hero . moveRight ( ) ; // Defeat the fir…" at bounding box center [629, 148] width 185 height 244
click at [630, 110] on div "// Defeat the ogres using their names. hero . moveRight ( ) ; // Defeat the fir…" at bounding box center [629, 148] width 185 height 244
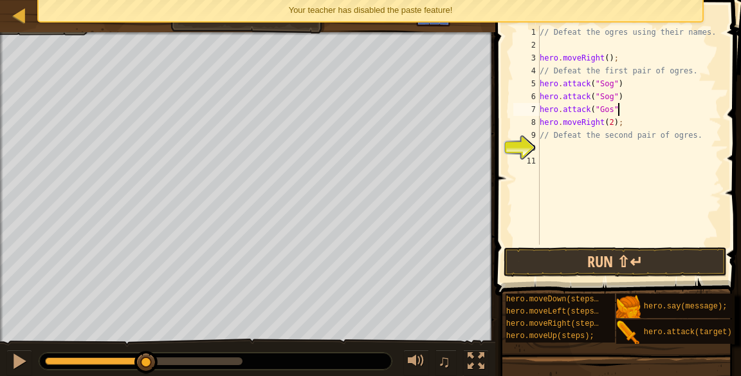
scroll to position [6, 6]
type textarea "hero.attack("Gos")"
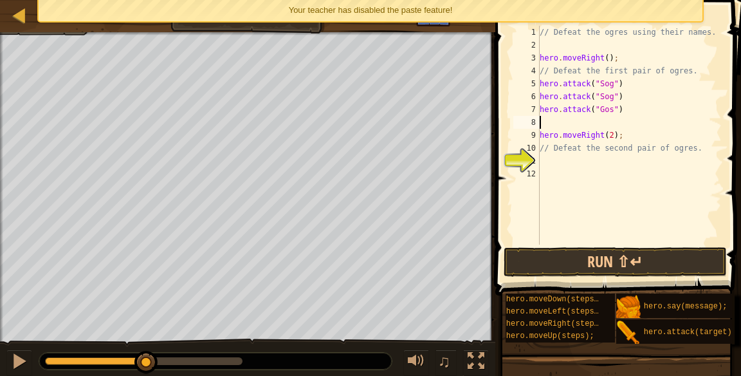
click at [637, 84] on div "// Defeat the ogres using their names. hero . moveRight ( ) ; // Defeat the fir…" at bounding box center [629, 148] width 185 height 244
click at [634, 104] on div "// Defeat the ogres using their names. hero . moveRight ( ) ; // Defeat the fir…" at bounding box center [629, 148] width 185 height 244
click at [633, 100] on div "// Defeat the ogres using their names. hero . moveRight ( ) ; // Defeat the fir…" at bounding box center [629, 148] width 185 height 244
type textarea "hero.attack("Sog");"
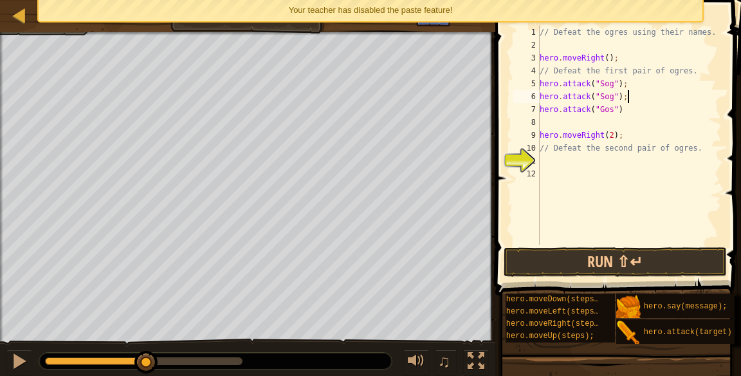
click at [631, 121] on div "// Defeat the ogres using their names. hero . moveRight ( ) ; // Defeat the fir…" at bounding box center [629, 148] width 185 height 244
click at [633, 111] on div "// Defeat the ogres using their names. hero . moveRight ( ) ; // Defeat the fir…" at bounding box center [629, 148] width 185 height 244
type textarea "hero.attack("Gos");"
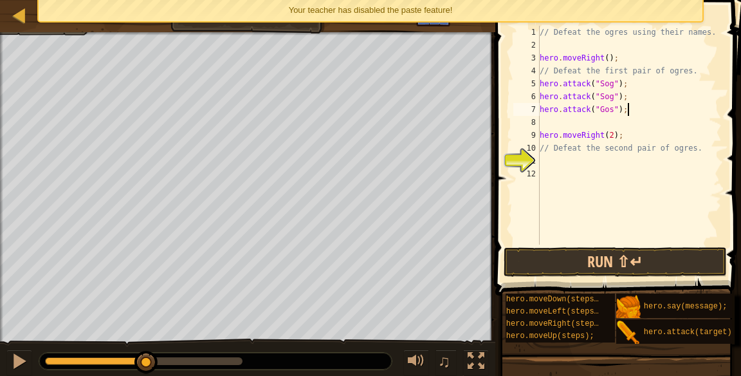
click at [603, 128] on div "// Defeat the ogres using their names. hero . moveRight ( ) ; // Defeat the fir…" at bounding box center [629, 148] width 185 height 244
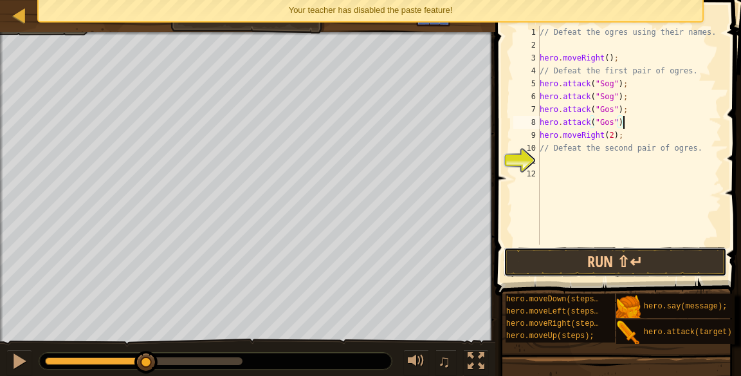
click at [605, 265] on button "Run ⇧↵" at bounding box center [615, 262] width 223 height 30
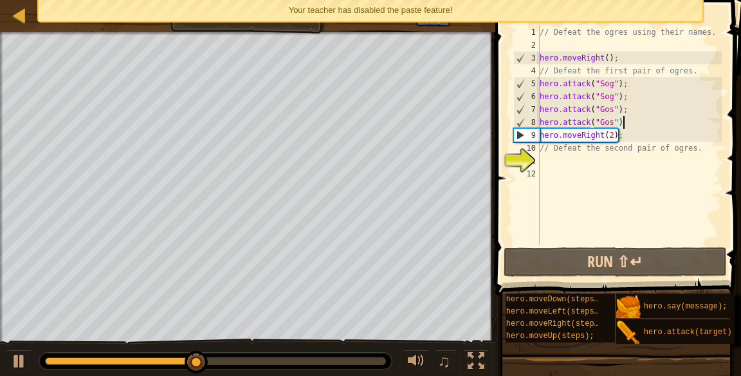
click at [660, 134] on div "// Defeat the ogres using their names. hero . moveRight ( ) ; // Defeat the fir…" at bounding box center [629, 148] width 185 height 244
click at [652, 121] on div "// Defeat the ogres using their names. hero . moveRight ( ) ; // Defeat the fir…" at bounding box center [629, 148] width 185 height 244
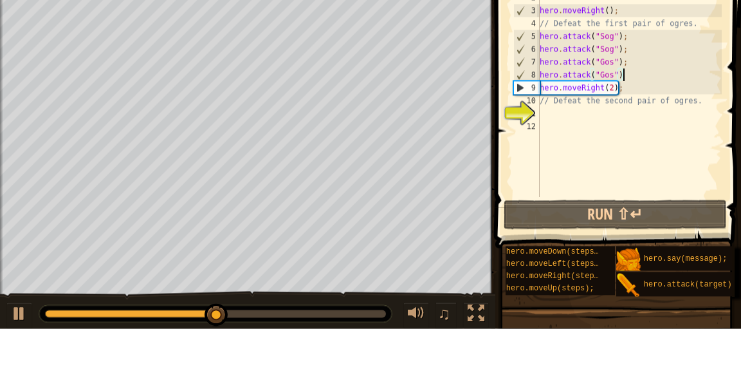
click at [663, 138] on div "// Defeat the ogres using their names. hero . moveRight ( ) ; // Defeat the fir…" at bounding box center [629, 148] width 185 height 244
type textarea "hero.moveRight(2);"
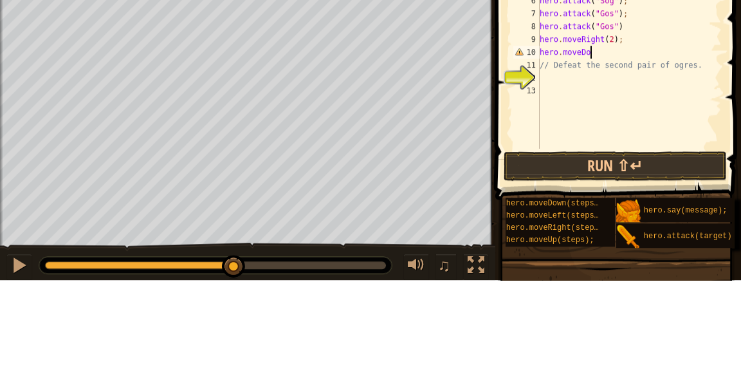
scroll to position [6, 4]
type textarea "hero.moveDown();"
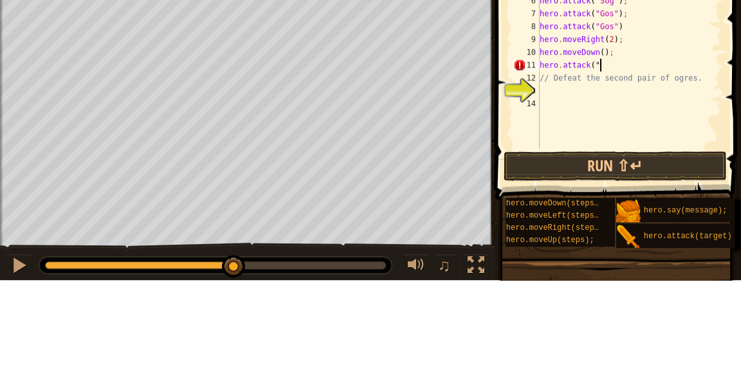
scroll to position [6, 5]
click at [720, 262] on button "Run ⇧↵" at bounding box center [615, 262] width 223 height 30
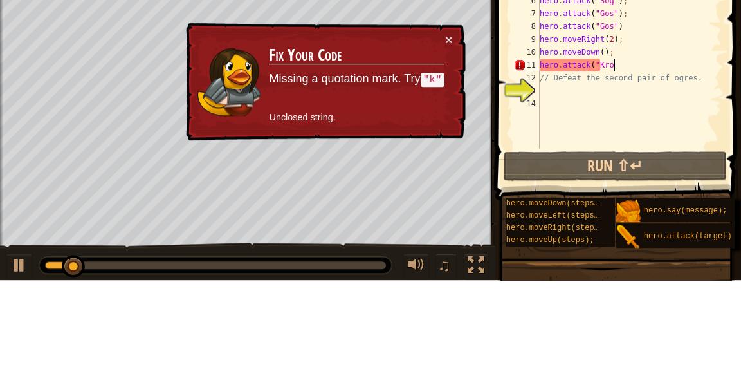
scroll to position [6, 5]
type textarea "hero.attack("Kro")"
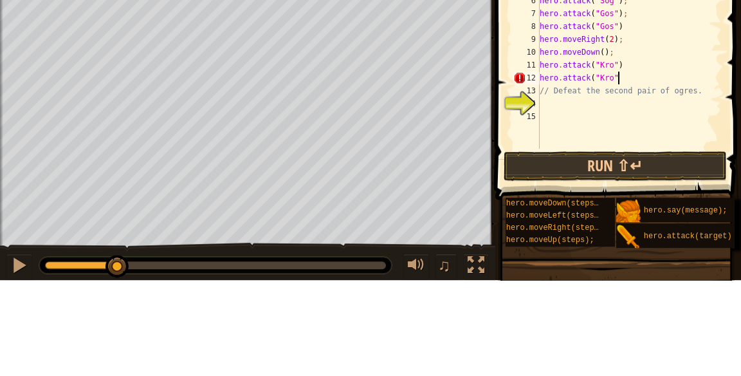
scroll to position [6, 6]
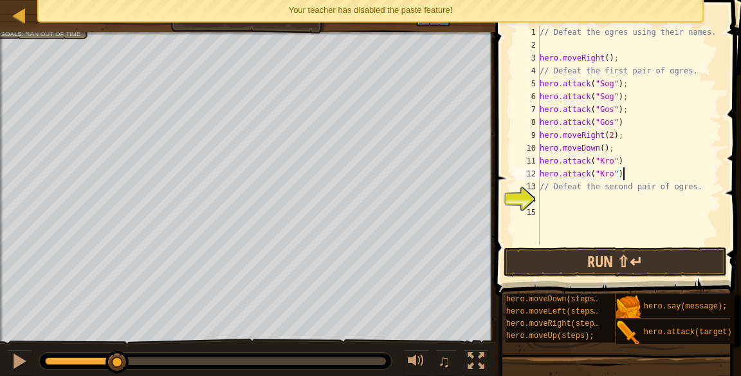
type textarea "hero.attack("Kro")"
click at [596, 266] on button "Run ⇧↵" at bounding box center [615, 262] width 223 height 30
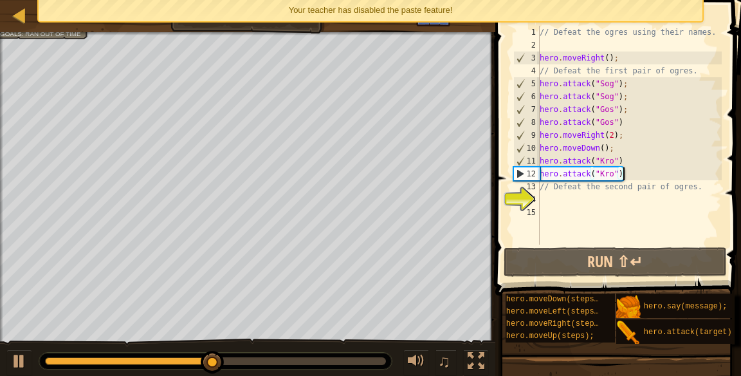
click at [641, 172] on div "// Defeat the ogres using their names. hero . moveRight ( ) ; // Defeat the fir…" at bounding box center [629, 148] width 185 height 244
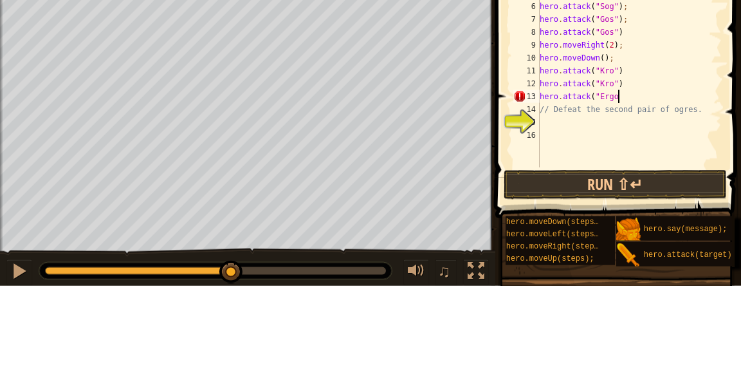
scroll to position [6, 6]
type textarea "hero.attack("Ergo")"
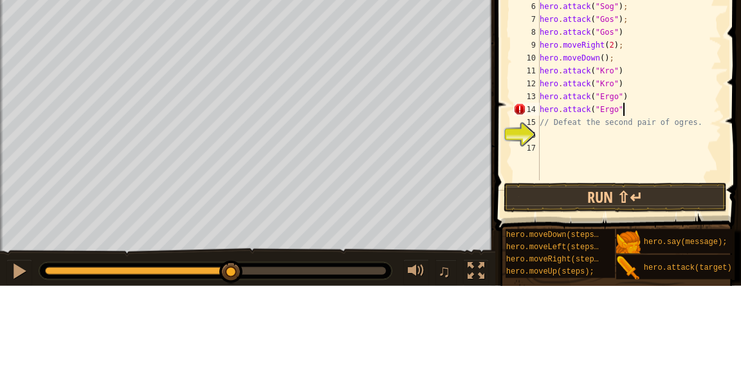
type textarea "hero.attack("Ergo")"
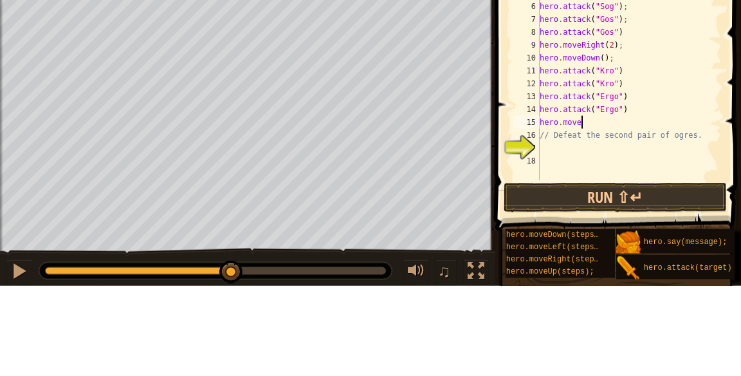
scroll to position [6, 3]
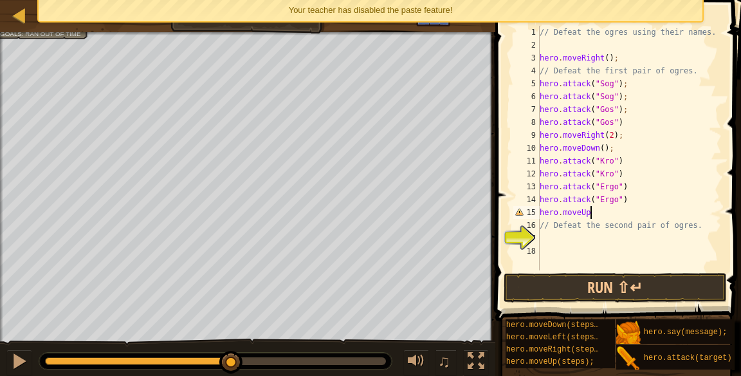
click at [605, 222] on div "// Defeat the ogres using their names. hero . moveRight ( ) ; // Defeat the fir…" at bounding box center [629, 161] width 185 height 270
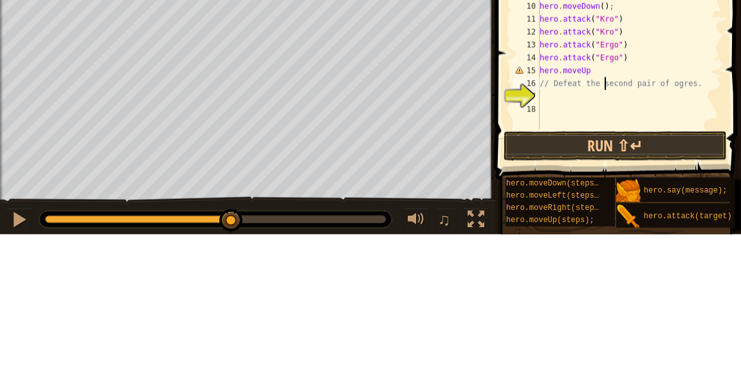
click at [620, 211] on div "// Defeat the ogres using their names. hero . moveRight ( ) ; // Defeat the fir…" at bounding box center [629, 161] width 185 height 270
type textarea "hero.moveUp()"
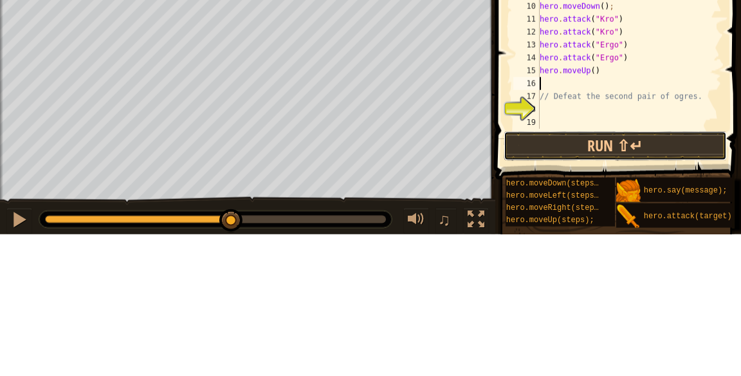
click at [657, 275] on button "Run ⇧↵" at bounding box center [615, 288] width 223 height 30
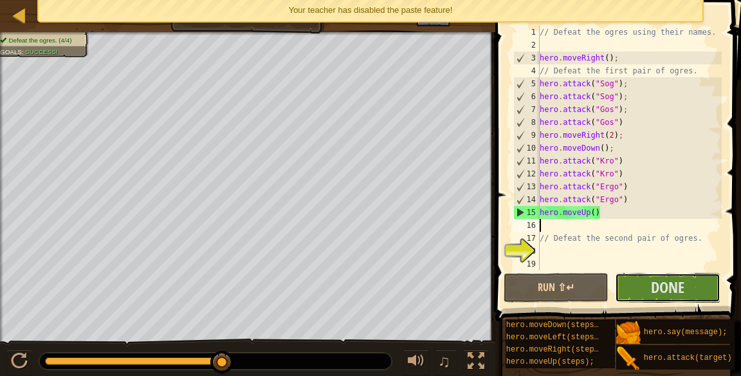
click at [643, 282] on button "Done" at bounding box center [667, 288] width 105 height 30
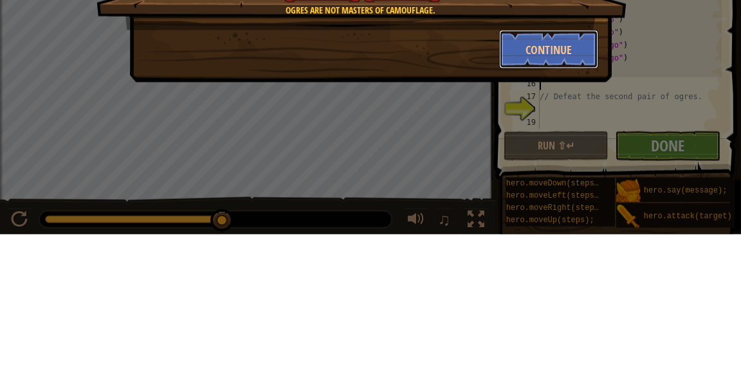
click at [540, 189] on button "Continue" at bounding box center [549, 191] width 100 height 39
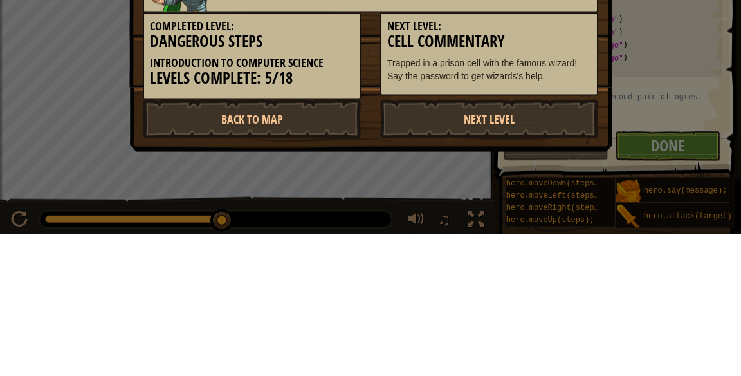
click at [709, 128] on div "Concept Challenge Complete! Great job, it looks like you're well on your way to…" at bounding box center [370, 188] width 741 height 376
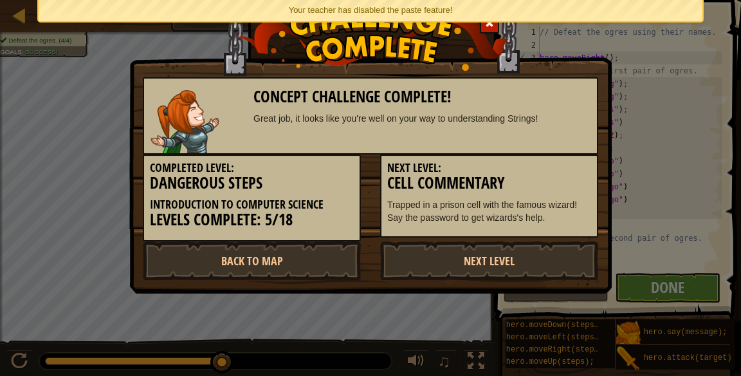
click at [553, 253] on link "Next Level" at bounding box center [489, 260] width 218 height 39
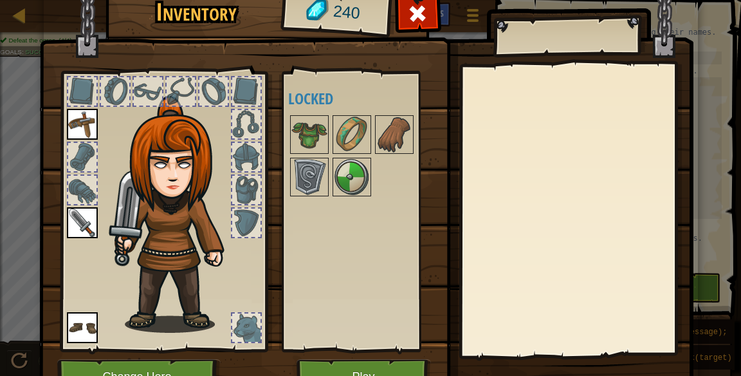
click at [316, 129] on img at bounding box center [309, 134] width 36 height 36
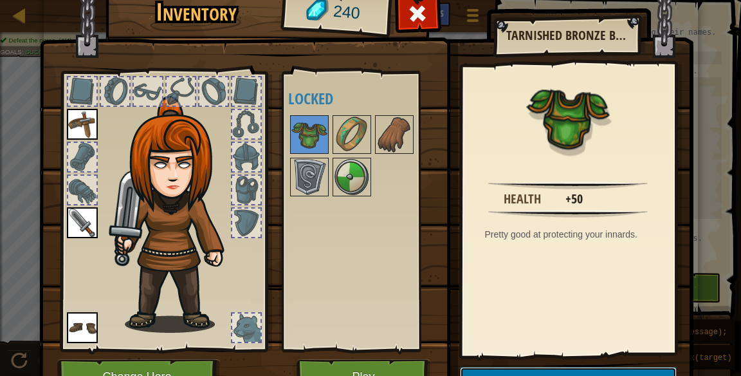
click at [590, 375] on button "Unlock (50 )" at bounding box center [568, 380] width 217 height 26
click at [355, 145] on img at bounding box center [352, 134] width 36 height 36
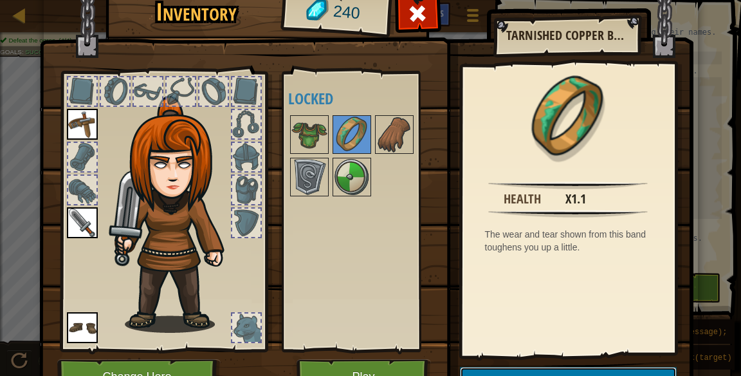
click at [599, 375] on button "Unlock (67 )" at bounding box center [568, 380] width 217 height 26
click at [310, 130] on img at bounding box center [309, 134] width 36 height 36
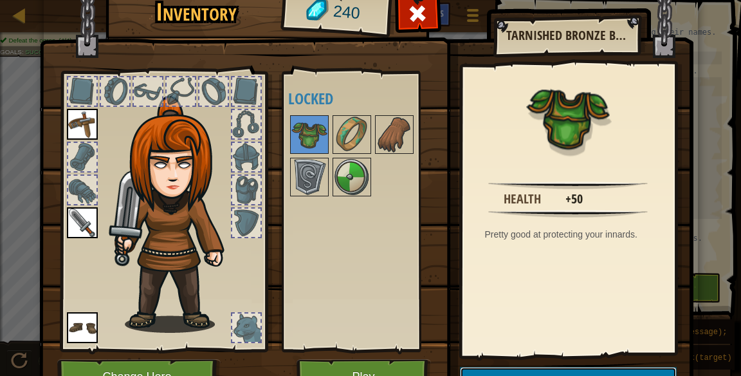
click at [592, 375] on img at bounding box center [590, 381] width 10 height 10
click at [587, 375] on button "Confirm" at bounding box center [568, 380] width 217 height 26
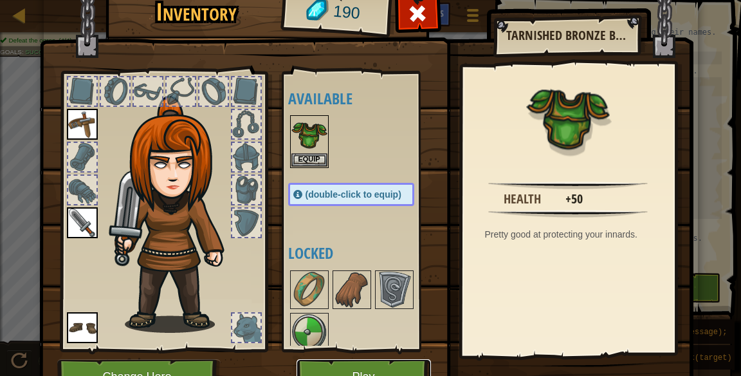
click at [329, 375] on button "Play" at bounding box center [364, 376] width 134 height 35
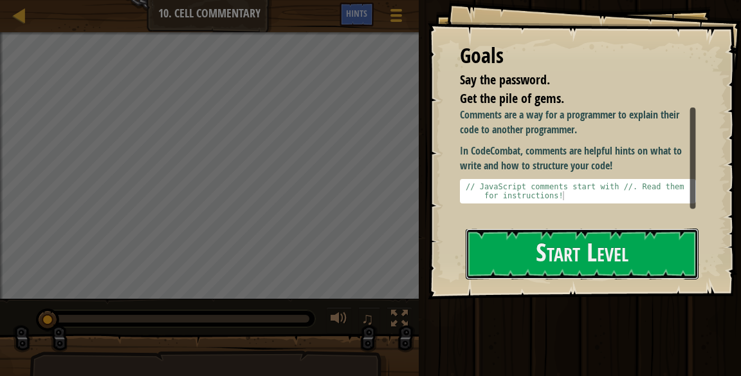
click at [632, 258] on button "Start Level" at bounding box center [582, 253] width 233 height 51
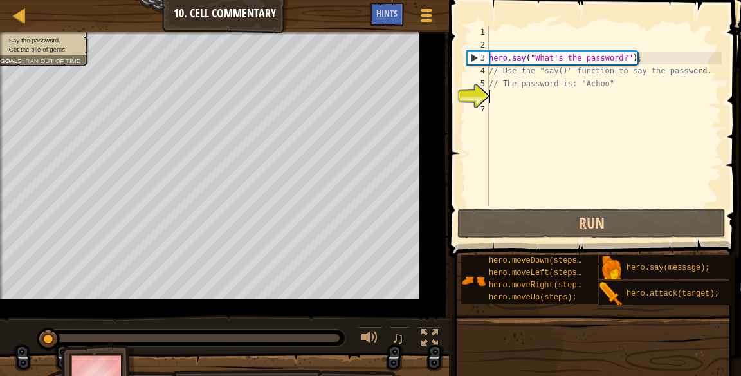
scroll to position [6, 0]
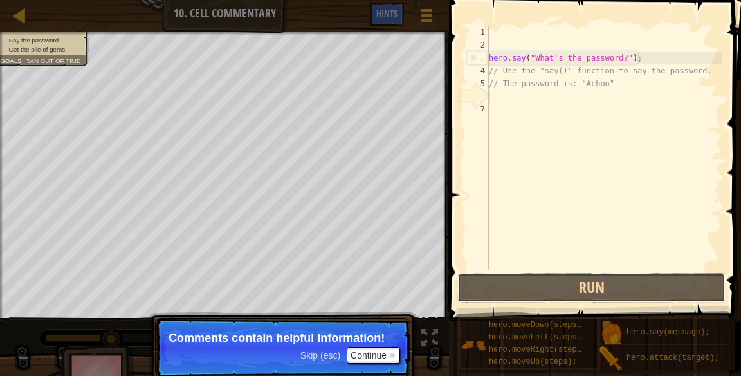
click at [628, 288] on button "Run" at bounding box center [591, 288] width 268 height 30
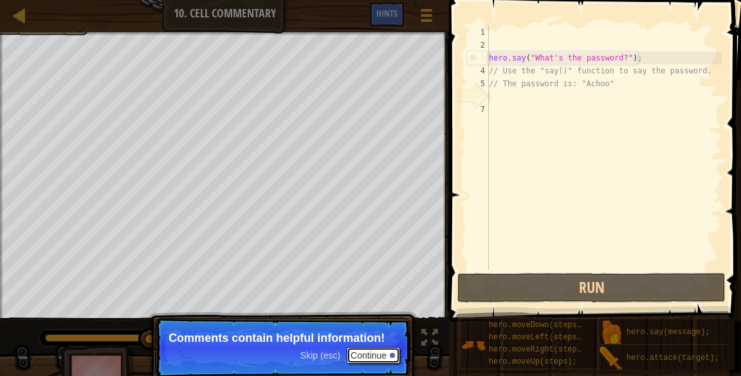
click at [358, 347] on button "Continue" at bounding box center [373, 355] width 53 height 17
click at [366, 358] on p "Skip (esc) Continue Comments contain helpful information!" at bounding box center [282, 347] width 255 height 59
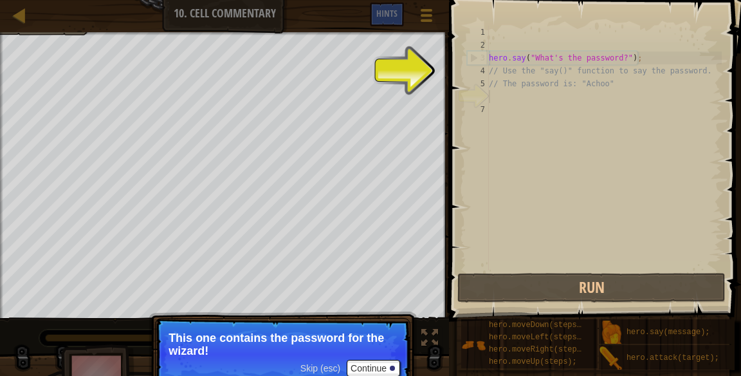
click at [660, 235] on div "hero . say ( "What's the password?" ) ; // Use the "say()" function to say the …" at bounding box center [603, 161] width 235 height 270
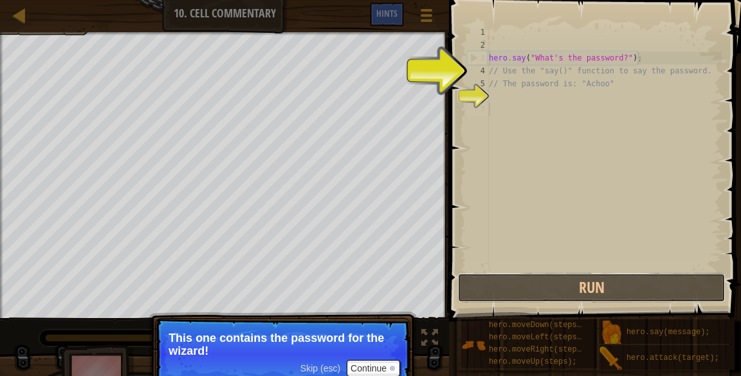
click at [641, 280] on button "Run" at bounding box center [591, 288] width 268 height 30
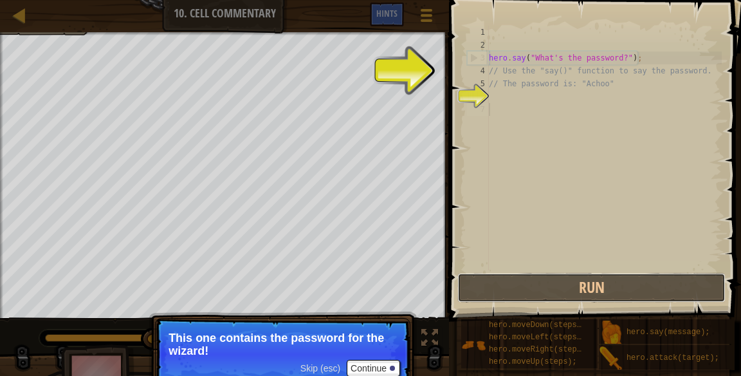
click at [639, 275] on button "Run" at bounding box center [591, 288] width 268 height 30
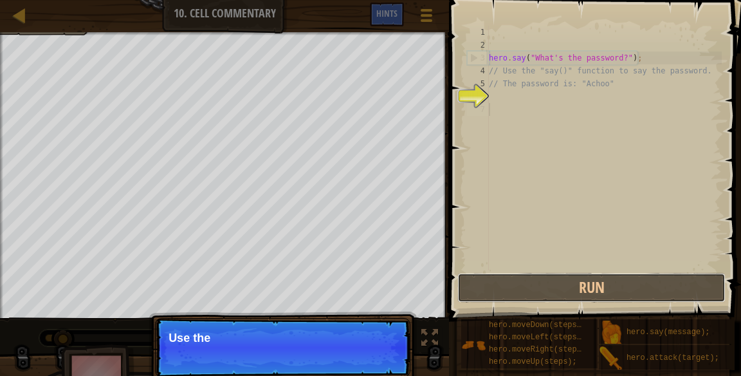
click at [639, 275] on button "Run" at bounding box center [591, 288] width 268 height 30
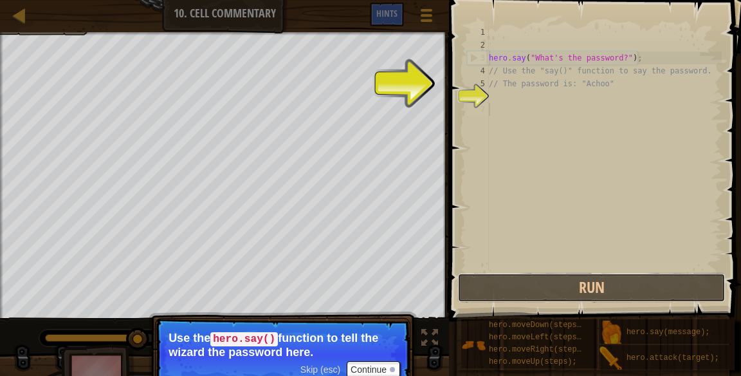
click at [634, 274] on button "Run" at bounding box center [591, 288] width 268 height 30
click at [666, 226] on div "hero . say ( "What's the password?" ) ; // Use the "say()" function to say the …" at bounding box center [603, 161] width 235 height 270
click at [667, 226] on div "hero . say ( "What's the password?" ) ; // Use the "say()" function to say the …" at bounding box center [603, 161] width 235 height 270
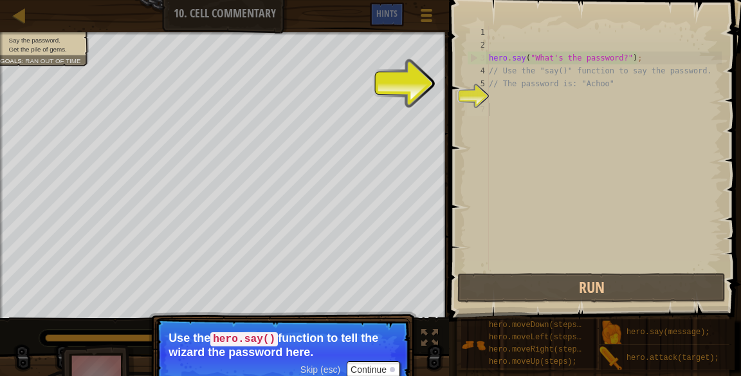
click at [512, 0] on html "Map Introduction to Computer Science 10. Cell Commentary Game Menu Done Hints 1…" at bounding box center [370, 0] width 741 height 0
click at [572, 104] on div "hero . say ( "What's the password?" ) ; // Use the "say()" function to say the …" at bounding box center [603, 161] width 235 height 270
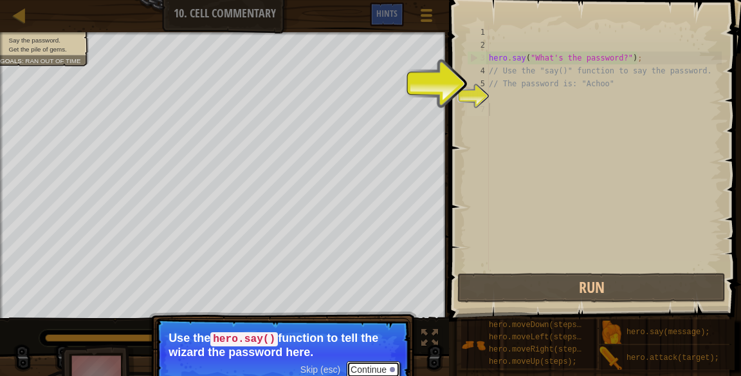
click at [381, 361] on button "Continue" at bounding box center [373, 369] width 53 height 17
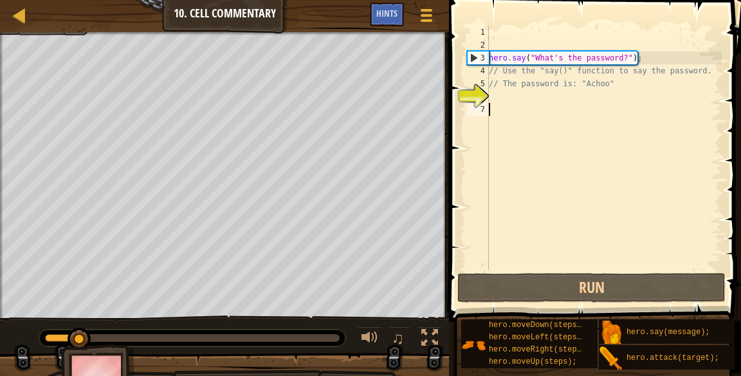
click at [540, 97] on div "hero . say ( "What's the password?" ) ; // Use the "say()" function to say the …" at bounding box center [603, 161] width 235 height 270
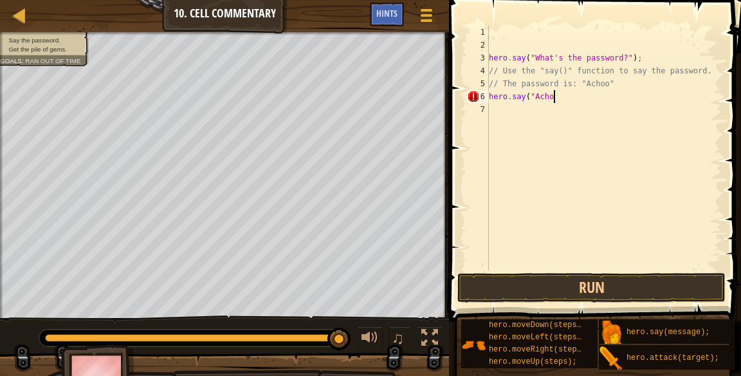
scroll to position [6, 5]
type textarea "hero.say("Achoo")"
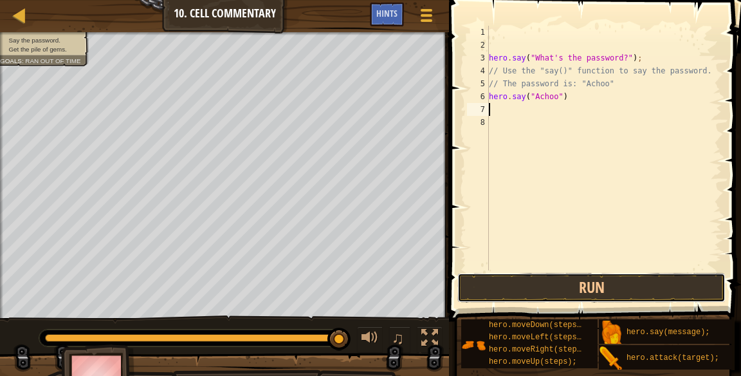
click at [636, 291] on button "Run" at bounding box center [591, 288] width 268 height 30
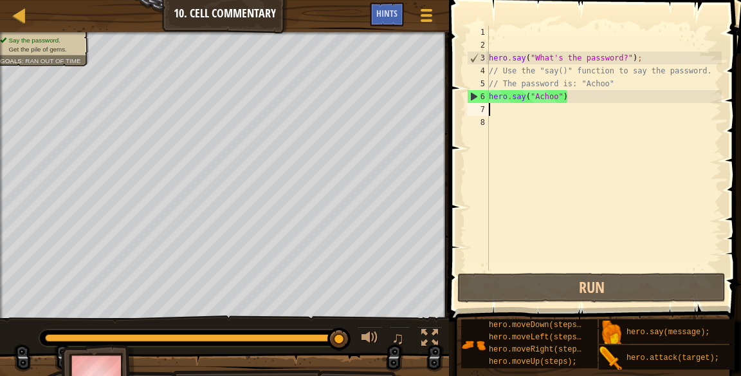
click at [566, 111] on div "hero . say ( "What's the password?" ) ; // Use the "say()" function to say the …" at bounding box center [603, 161] width 235 height 270
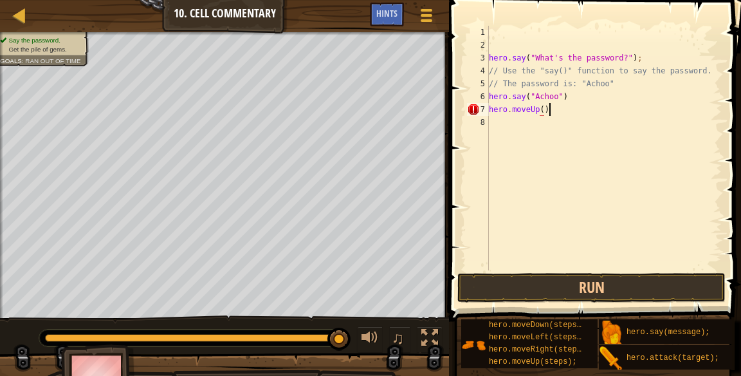
scroll to position [6, 4]
click at [533, 282] on button "Run" at bounding box center [591, 288] width 268 height 30
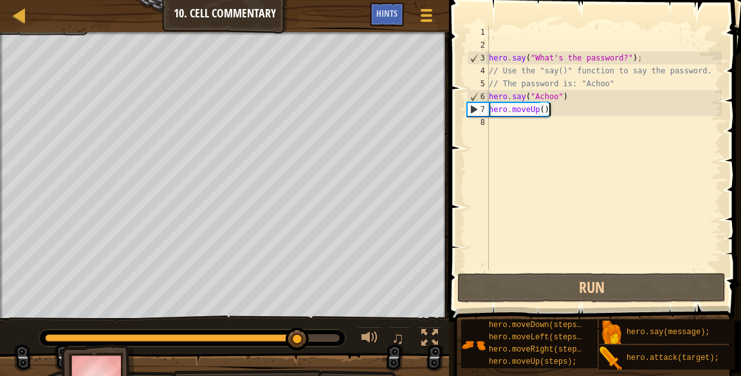
click at [543, 108] on div "hero . say ( "What's the password?" ) ; // Use the "say()" function to say the …" at bounding box center [603, 161] width 235 height 270
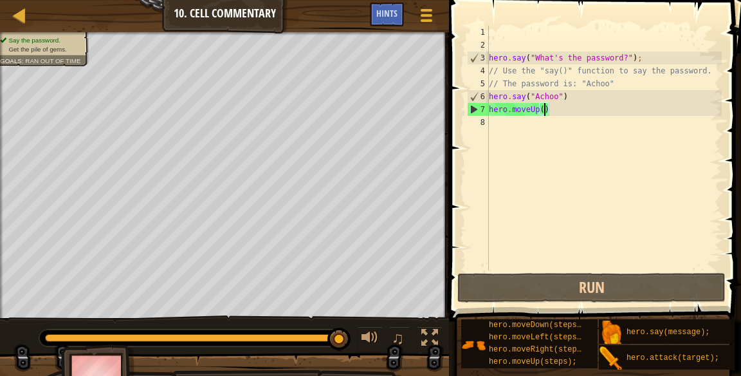
scroll to position [6, 5]
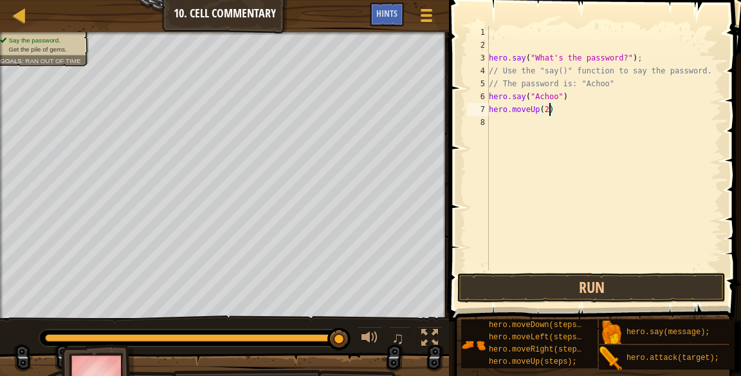
type textarea "hero.moveUp(2)"
click at [576, 283] on button "Run" at bounding box center [591, 288] width 268 height 30
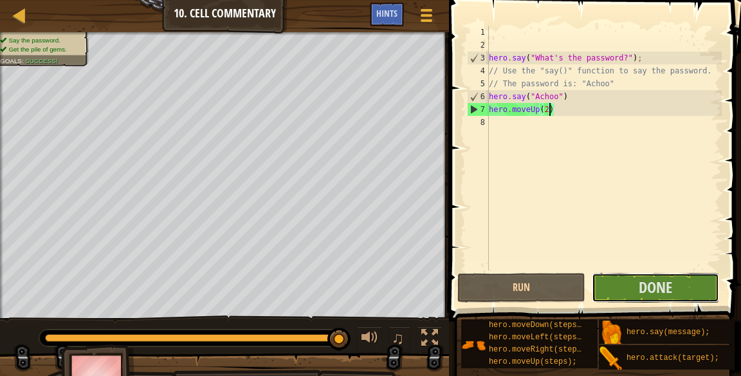
click at [679, 286] on button "Done" at bounding box center [655, 288] width 127 height 30
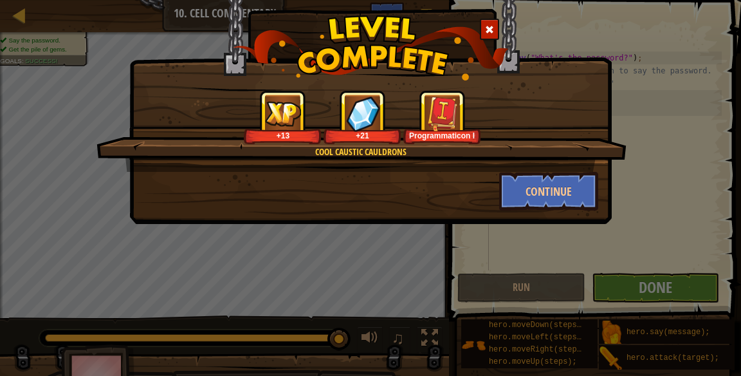
click at [695, 82] on div "Cool Caustic Cauldrons +13 +21 Programmaticon I Continue" at bounding box center [370, 188] width 741 height 376
click at [573, 187] on button "Continue" at bounding box center [549, 191] width 100 height 39
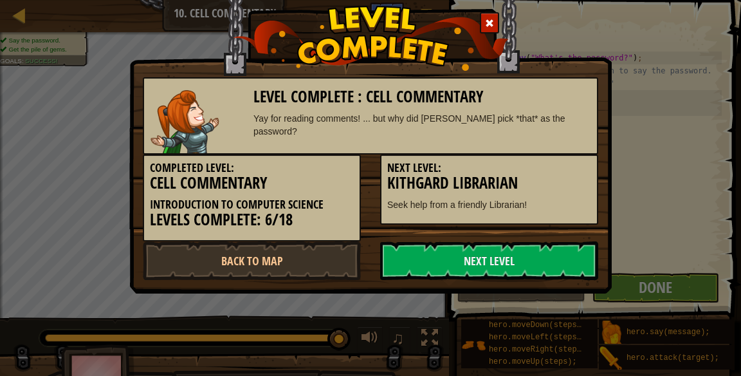
click at [567, 180] on h3 "Kithgard Librarian" at bounding box center [489, 182] width 204 height 17
click at [549, 264] on link "Next Level" at bounding box center [489, 260] width 218 height 39
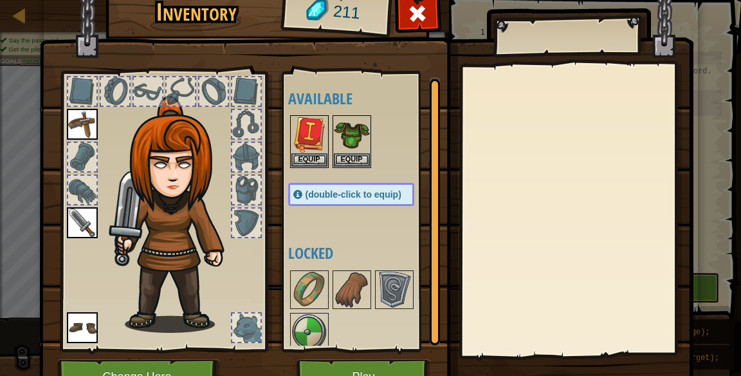
click at [308, 277] on img at bounding box center [309, 289] width 36 height 36
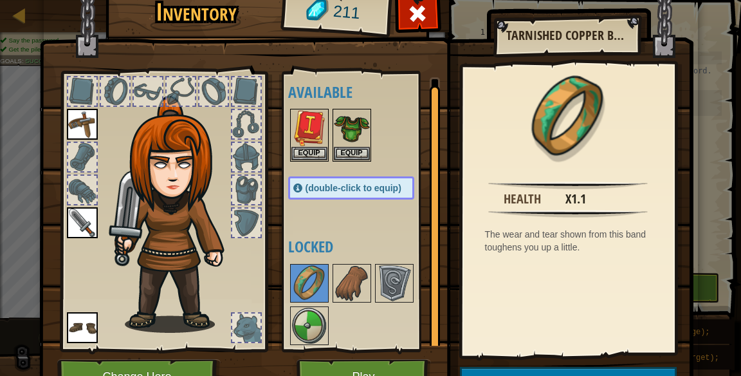
scroll to position [1, 0]
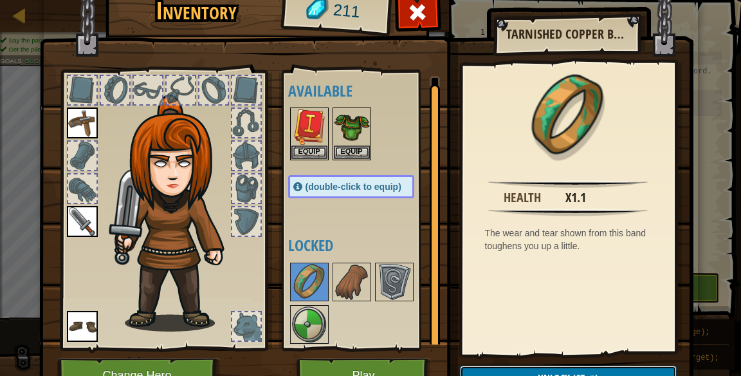
click at [568, 375] on span "Unlock" at bounding box center [554, 378] width 32 height 14
click at [513, 370] on button "Confirm" at bounding box center [568, 378] width 217 height 26
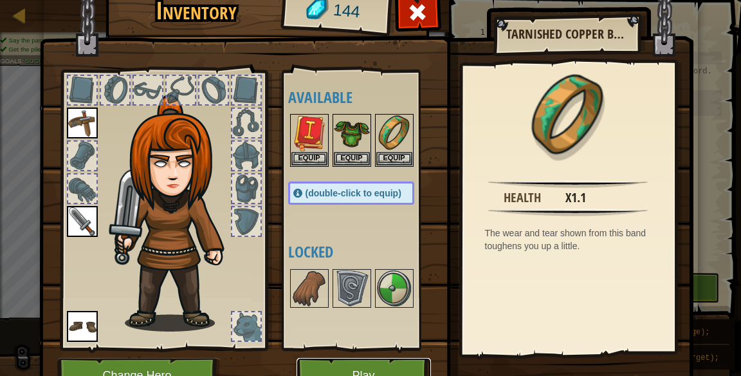
click at [389, 365] on button "Play" at bounding box center [364, 375] width 134 height 35
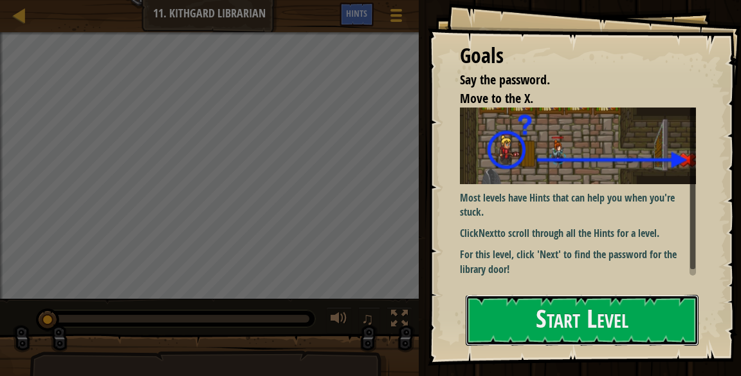
click at [667, 316] on button "Start Level" at bounding box center [582, 320] width 233 height 51
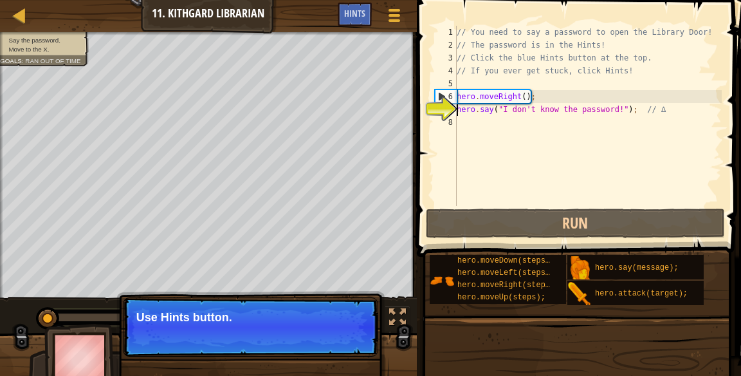
scroll to position [6, 0]
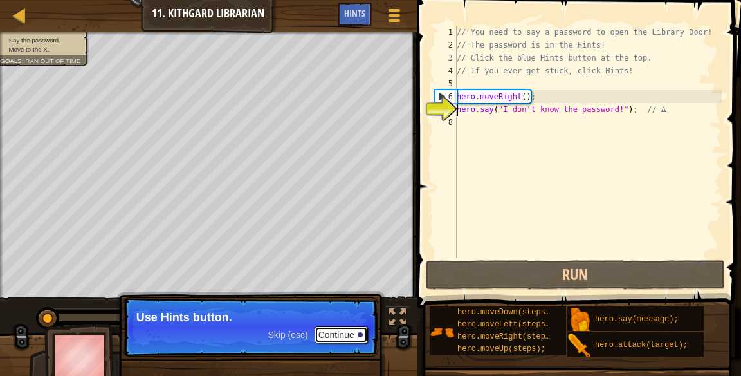
click at [327, 333] on button "Continue" at bounding box center [341, 334] width 53 height 17
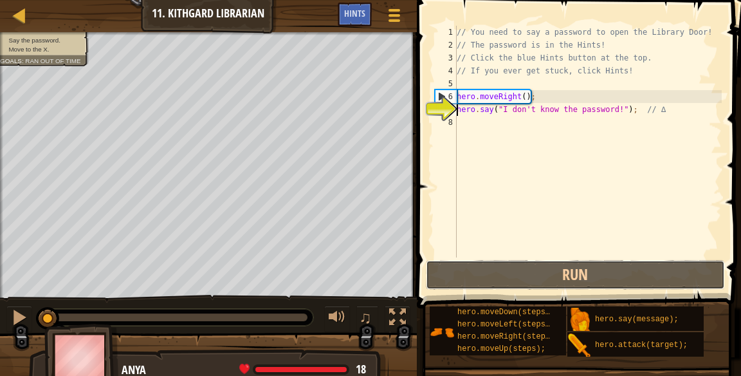
click at [524, 275] on button "Run" at bounding box center [576, 275] width 300 height 30
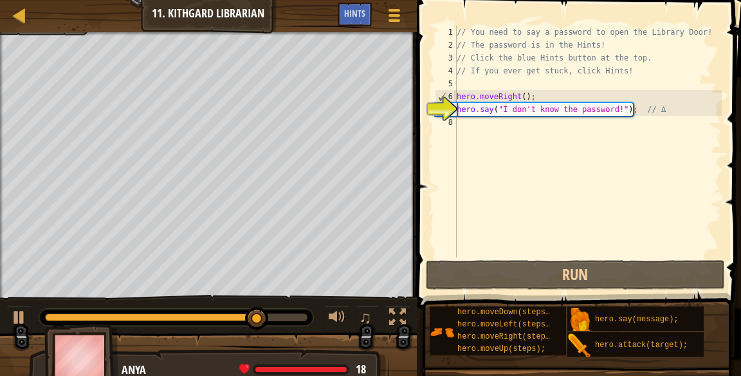
click at [499, 134] on div "// You need to say a password to open the Library Door! // The password is in t…" at bounding box center [588, 154] width 268 height 257
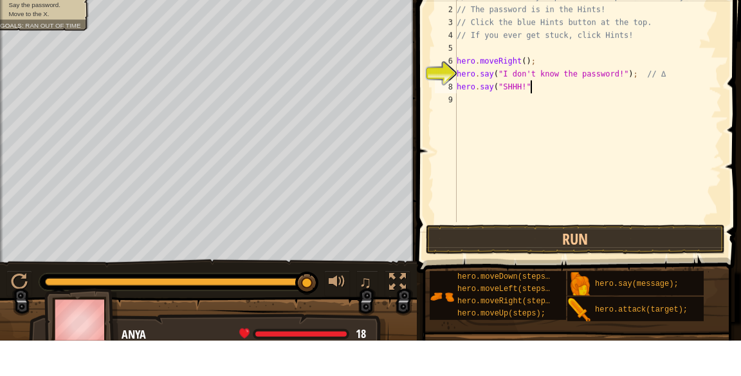
scroll to position [6, 6]
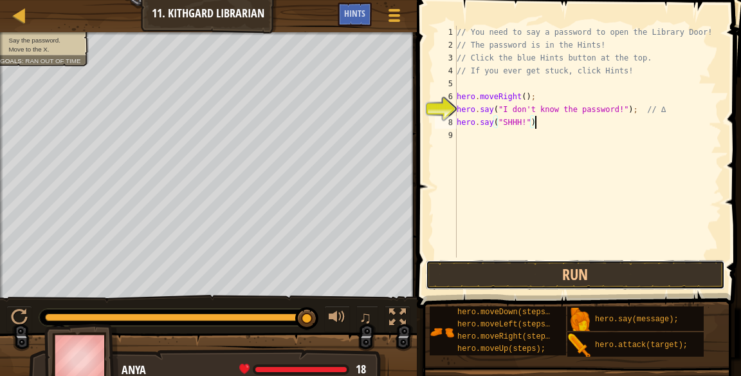
click at [531, 262] on button "Run" at bounding box center [576, 275] width 300 height 30
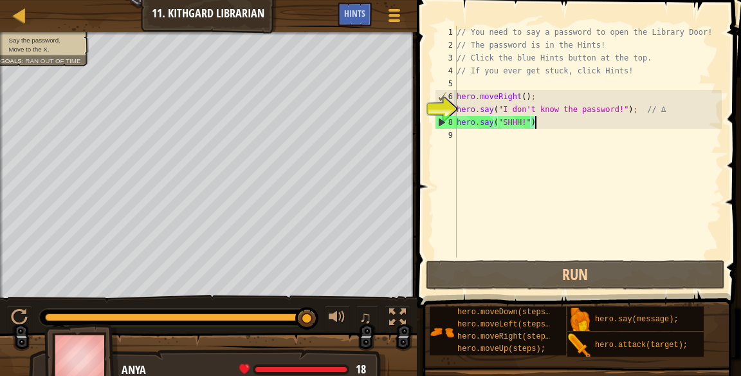
click at [535, 125] on div "// You need to say a password to open the Library Door! // The password is in t…" at bounding box center [588, 154] width 268 height 257
click at [527, 123] on div "// You need to say a password to open the Library Door! // The password is in t…" at bounding box center [588, 154] width 268 height 257
click at [531, 124] on div "// You need to say a password to open the Library Door! // The password is in t…" at bounding box center [588, 154] width 268 height 257
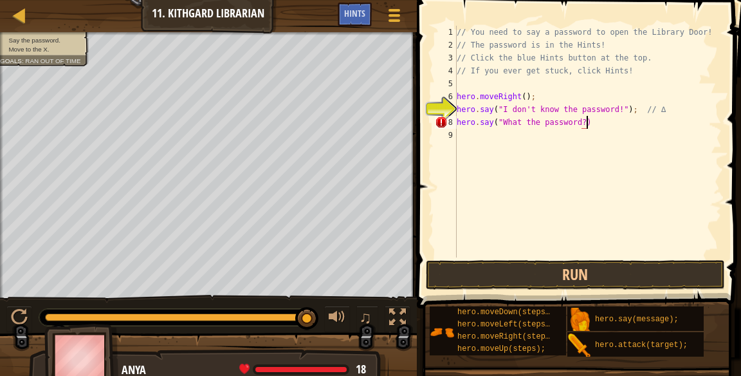
scroll to position [6, 10]
type textarea "hero.say("What the password?"))"
click at [601, 134] on div "// You need to say a password to open the Library Door! // The password is in t…" at bounding box center [588, 154] width 268 height 257
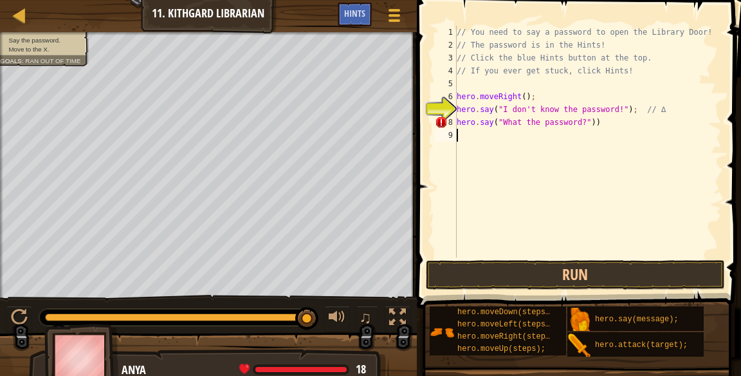
click at [630, 122] on div "// You need to say a password to open the Library Door! // The password is in t…" at bounding box center [588, 154] width 268 height 257
type textarea "hero.say("What the password?")"
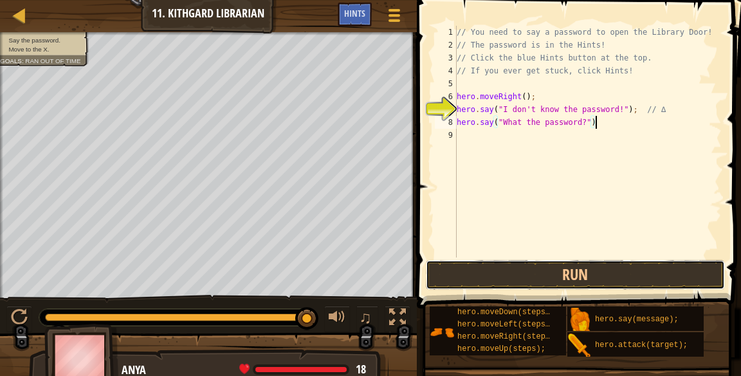
click at [641, 271] on button "Run" at bounding box center [576, 275] width 300 height 30
